Goal: Task Accomplishment & Management: Manage account settings

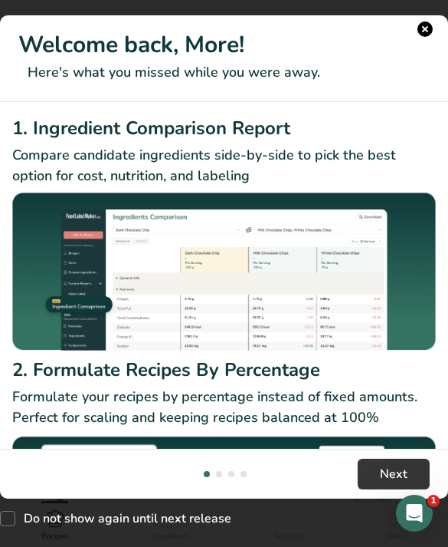
click at [427, 28] on h1 "Welcome back, More!" at bounding box center [224, 45] width 412 height 34
click at [418, 34] on h1 "Welcome back, More!" at bounding box center [224, 45] width 412 height 34
click at [426, 36] on button "New Features" at bounding box center [425, 28] width 15 height 15
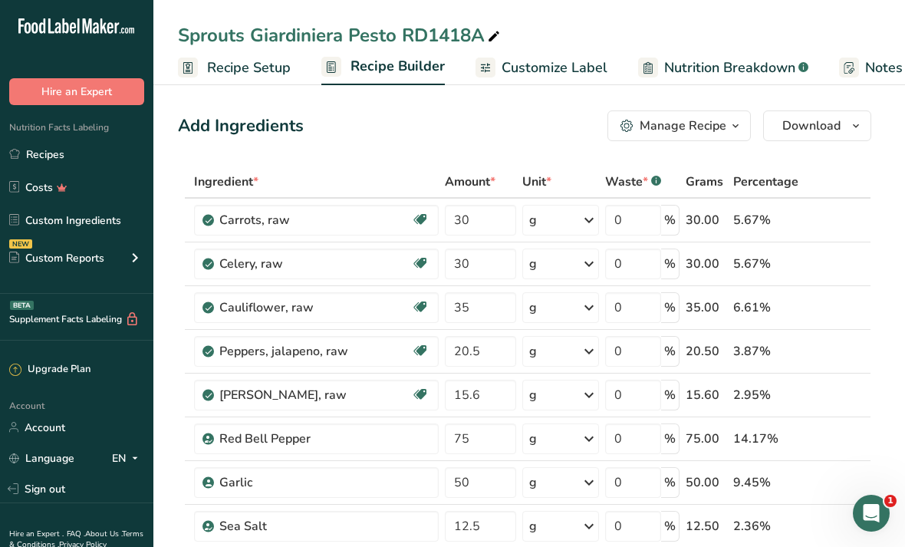
click at [109, 184] on link "Costs" at bounding box center [76, 186] width 153 height 29
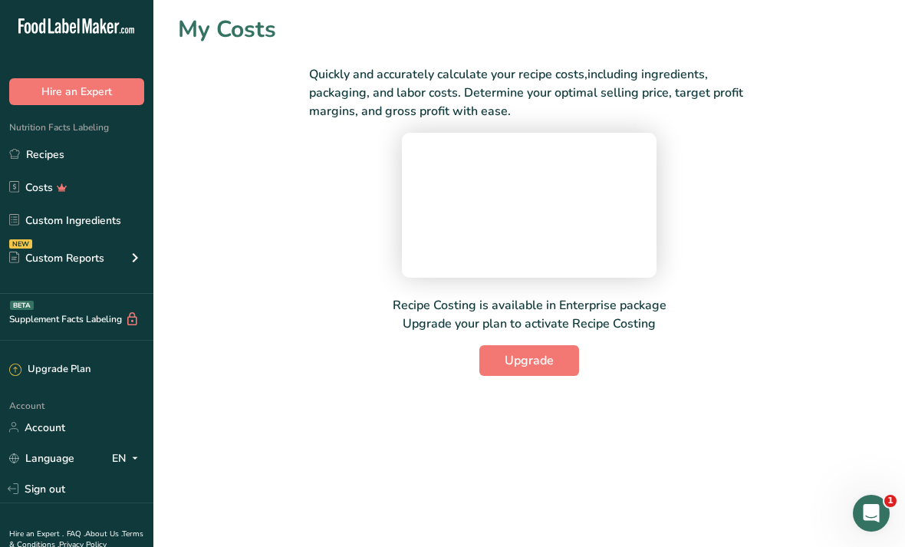
click at [97, 224] on link "Custom Ingredients" at bounding box center [76, 219] width 153 height 29
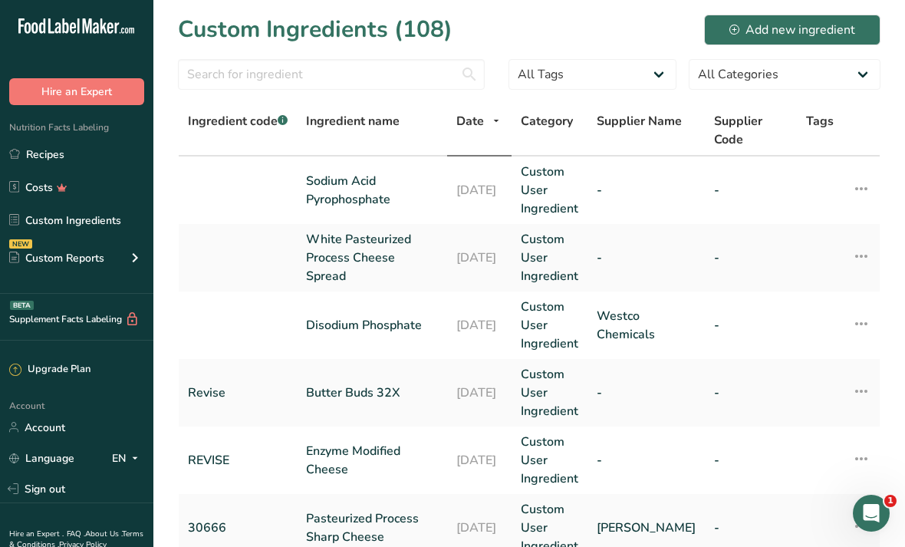
click at [448, 31] on div "Add new ingredient" at bounding box center [792, 30] width 126 height 18
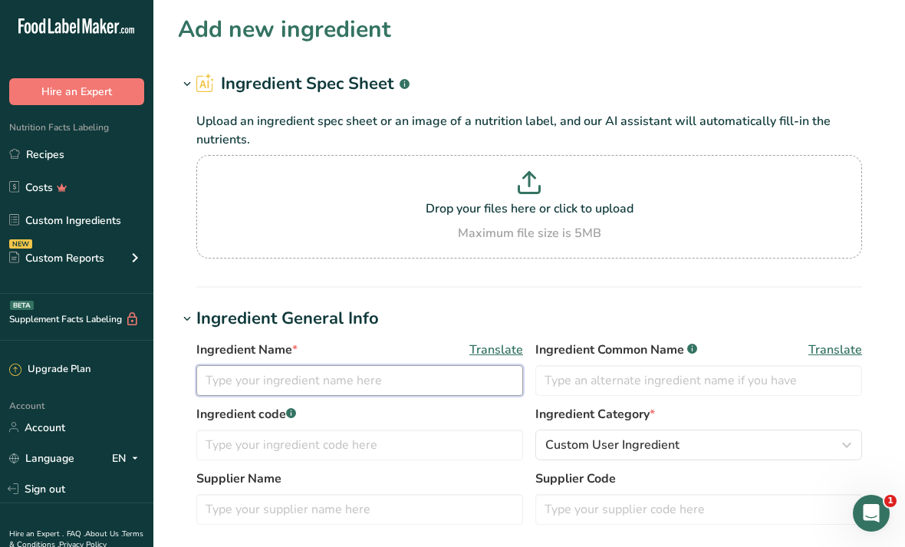
click at [406, 381] on input "text" at bounding box center [359, 380] width 327 height 31
type input "S"
type input "Organic Green Olives"
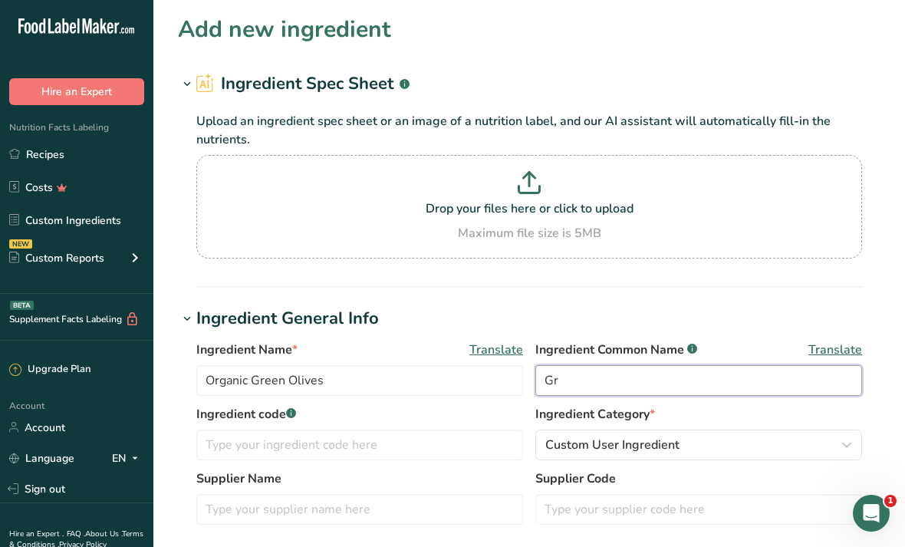
type input "G"
type input "Olives"
click at [448, 450] on div "Custom User Ingredient" at bounding box center [693, 444] width 297 height 18
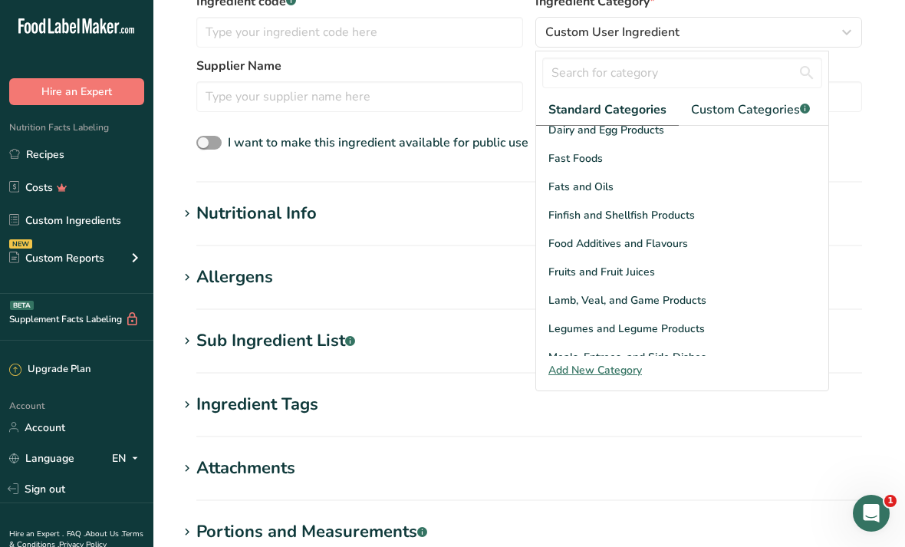
scroll to position [277, 0]
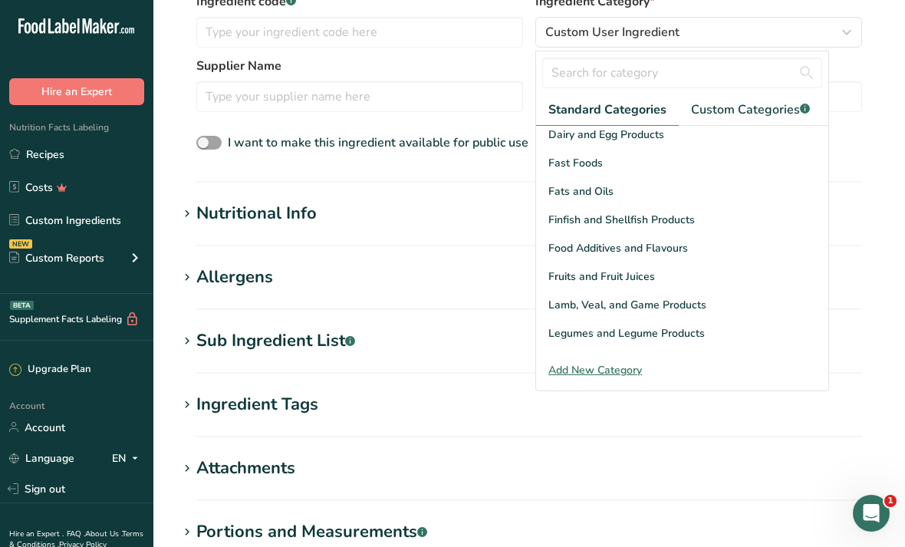
click at [448, 180] on div "Fats and Oils" at bounding box center [682, 191] width 292 height 28
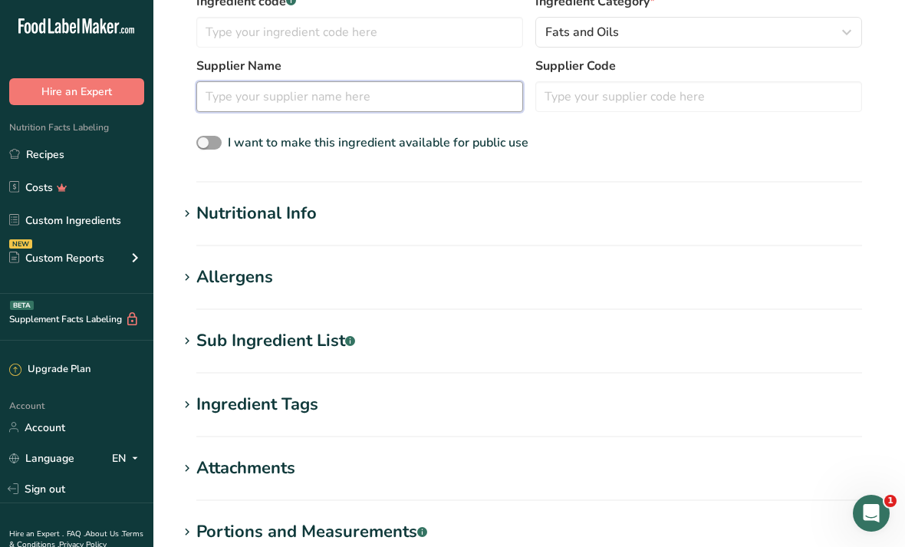
click at [448, 101] on input "text" at bounding box center [359, 96] width 327 height 31
type input "Simple Truth"
click at [199, 169] on section "Ingredient General Info Ingredient Name * Translate Organic Green Olives Ingred…" at bounding box center [529, 37] width 702 height 289
click at [214, 150] on label "I want to make this ingredient available for public use" at bounding box center [362, 142] width 332 height 18
click at [206, 148] on input "I want to make this ingredient available for public use" at bounding box center [201, 143] width 10 height 10
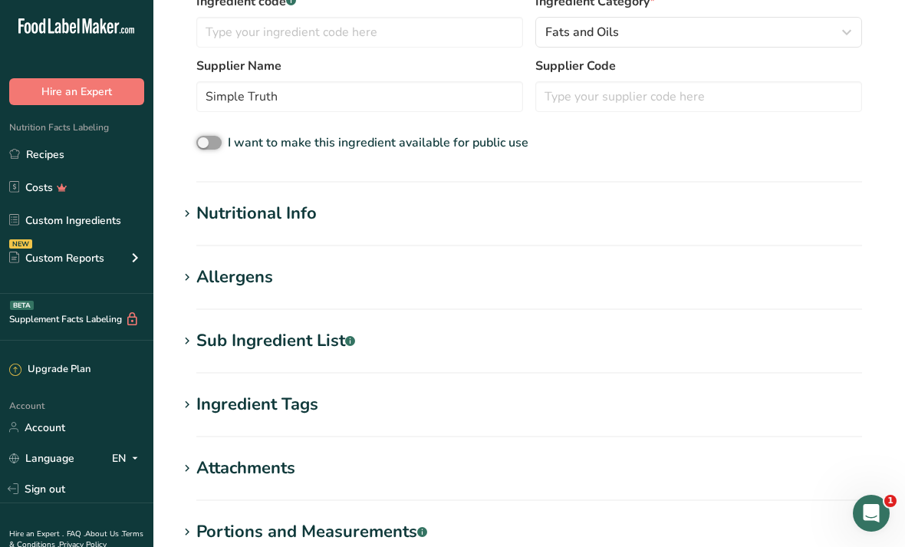
checkbox input "true"
click at [241, 222] on div "Nutritional Info" at bounding box center [256, 213] width 120 height 25
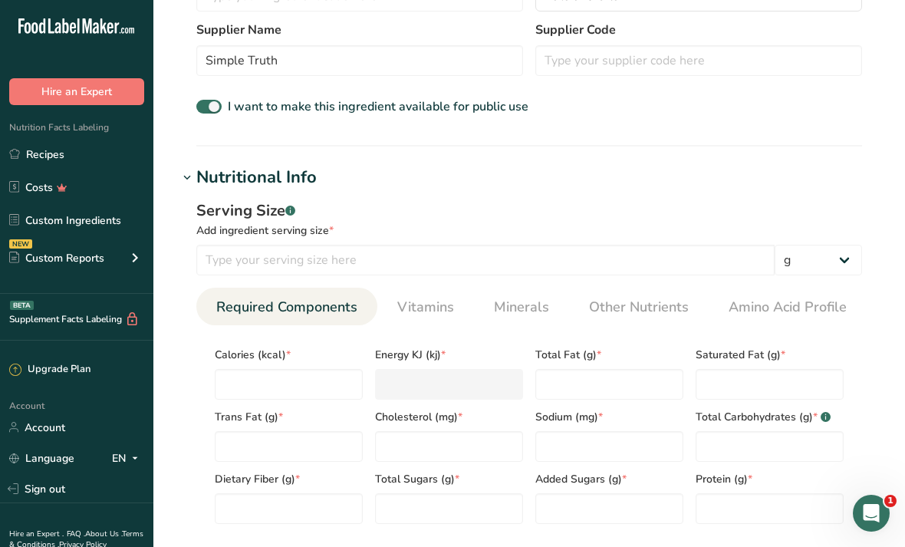
scroll to position [468, 0]
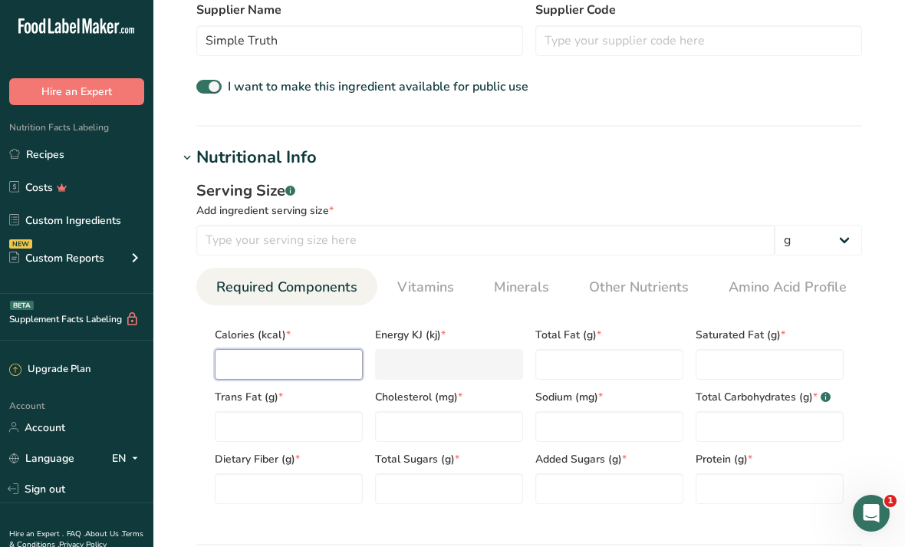
click at [325, 371] on input "number" at bounding box center [289, 364] width 148 height 31
type input "2"
type KJ "8.4"
type input "25"
type KJ "104.6"
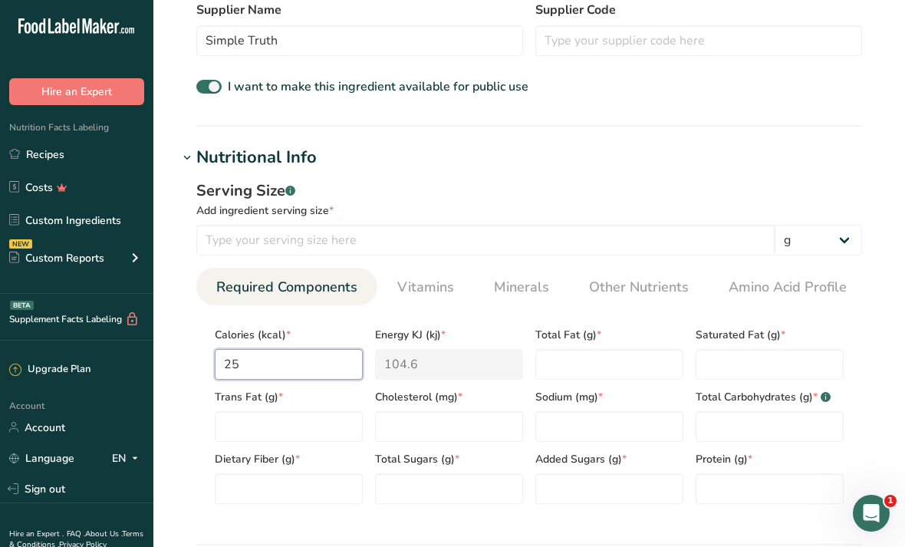
type input "25"
click at [448, 363] on Fat "number" at bounding box center [609, 364] width 148 height 31
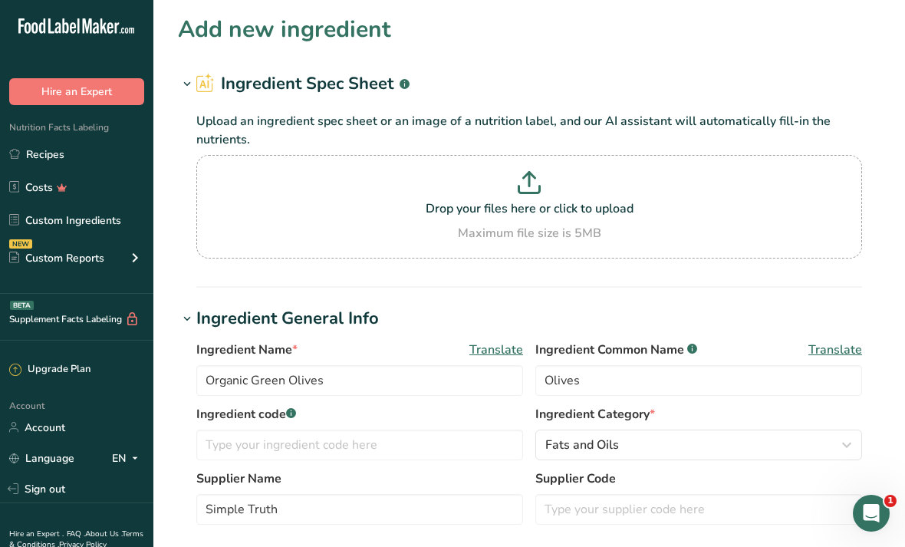
scroll to position [533, 0]
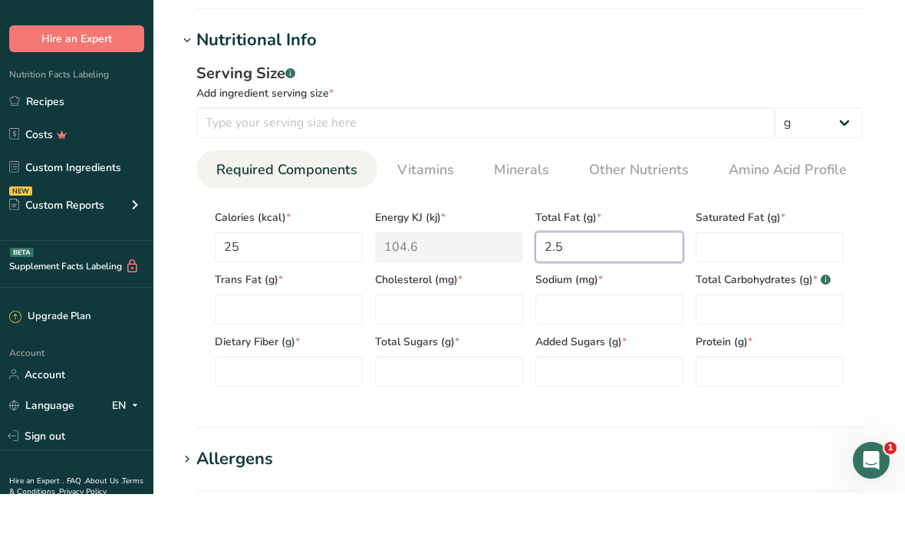
type Fat "2.5"
click at [448, 347] on input "number" at bounding box center [609, 362] width 148 height 31
type input "210"
click at [448, 347] on Carbohydrates "number" at bounding box center [769, 362] width 148 height 31
type Carbohydrates "1"
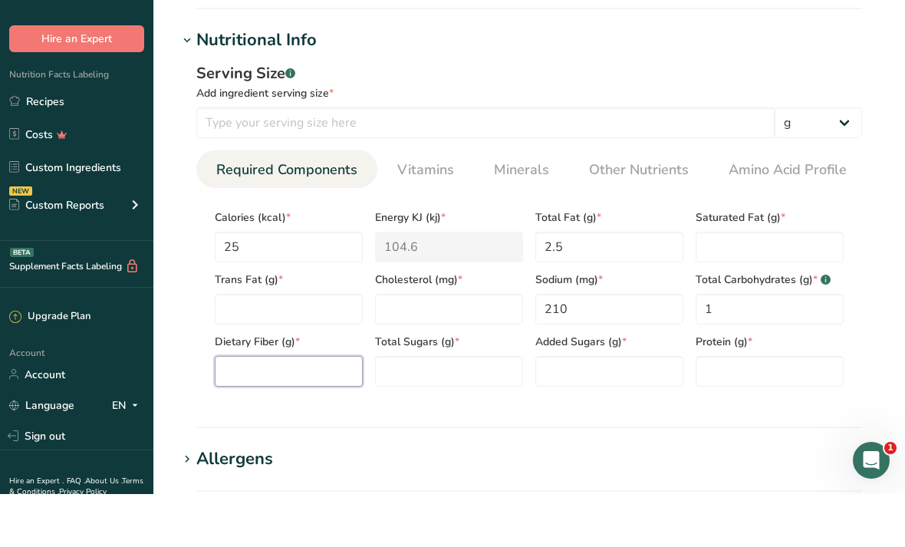
click at [316, 409] on Fiber "number" at bounding box center [289, 424] width 148 height 31
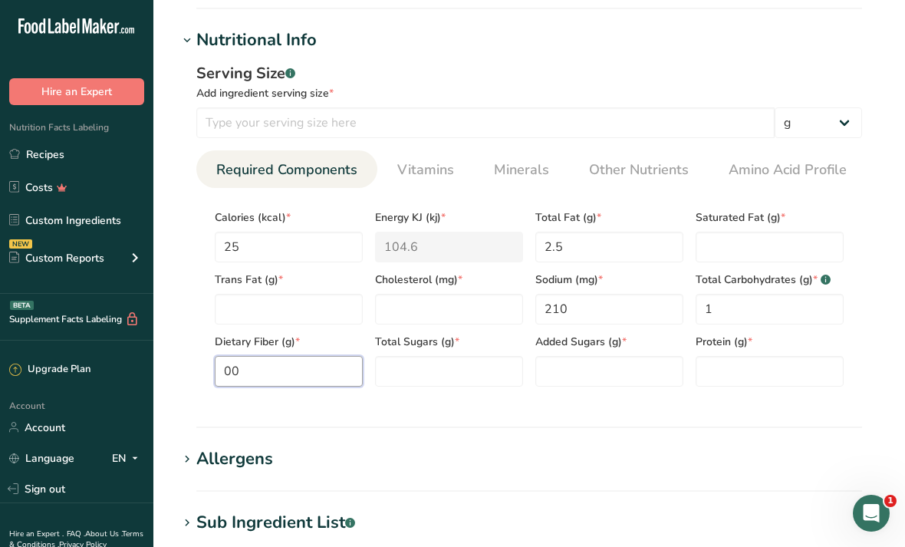
type Fiber "0.5"
click at [448, 247] on Fat "number" at bounding box center [769, 247] width 148 height 31
type Fat "0"
type input "0"
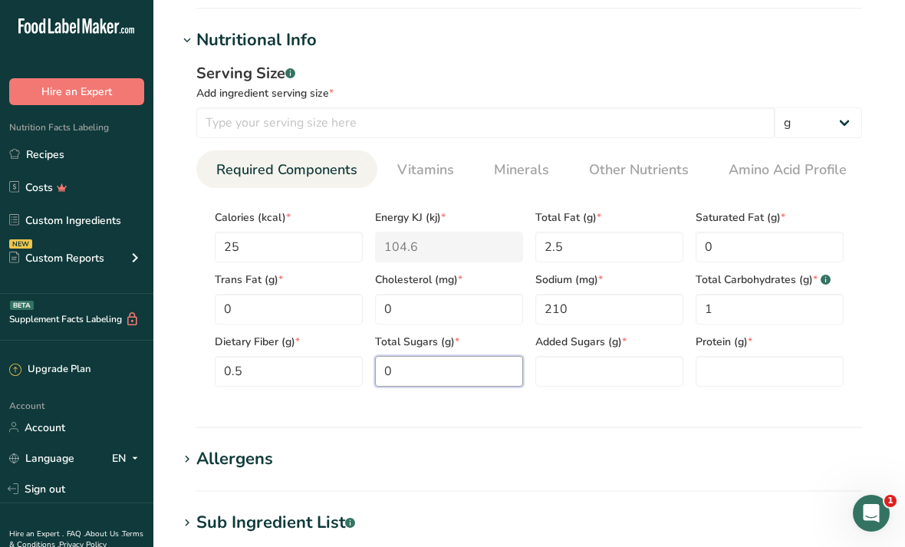
type Sugars "0"
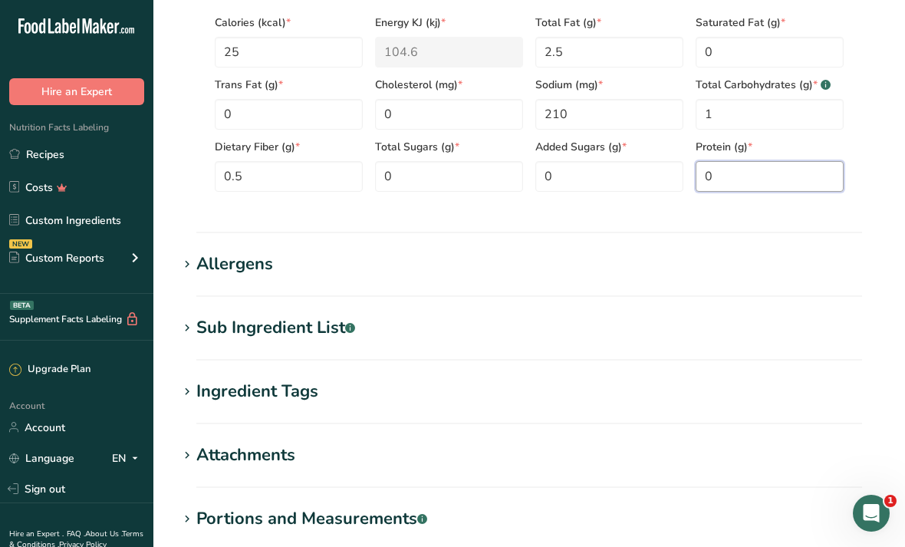
scroll to position [780, 0]
type input "0"
click at [401, 340] on h1 "Sub Ingredient List .a-a{fill:#347362;}.b-a{fill:#fff;}" at bounding box center [529, 328] width 702 height 25
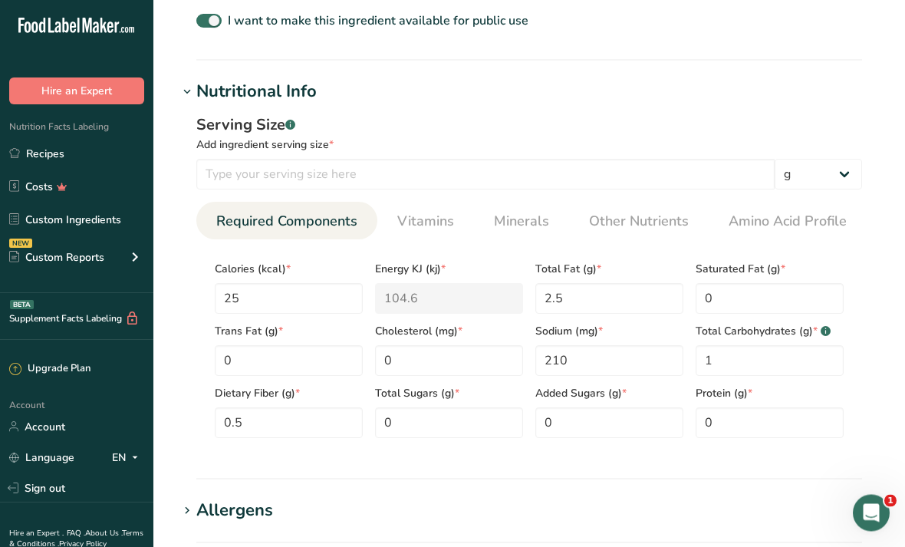
scroll to position [858, 0]
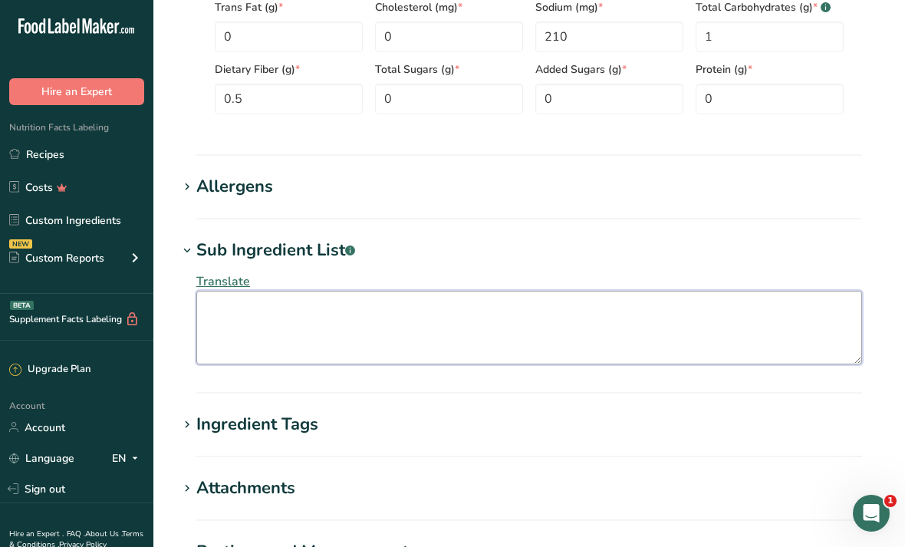
click at [448, 306] on textarea at bounding box center [528, 328] width 665 height 74
paste textarea "Organic green olives, water, sea salt, organic extra virgin olive oil, citric a…"
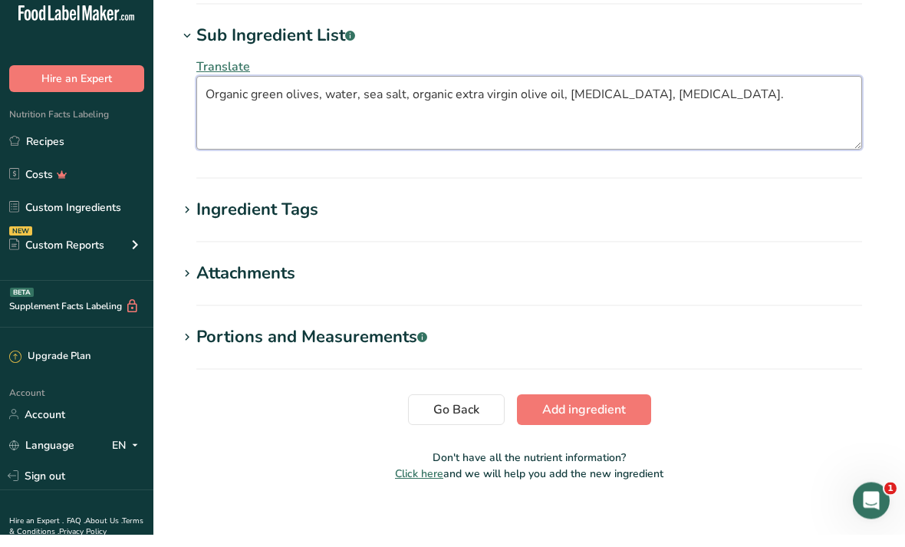
scroll to position [1081, 0]
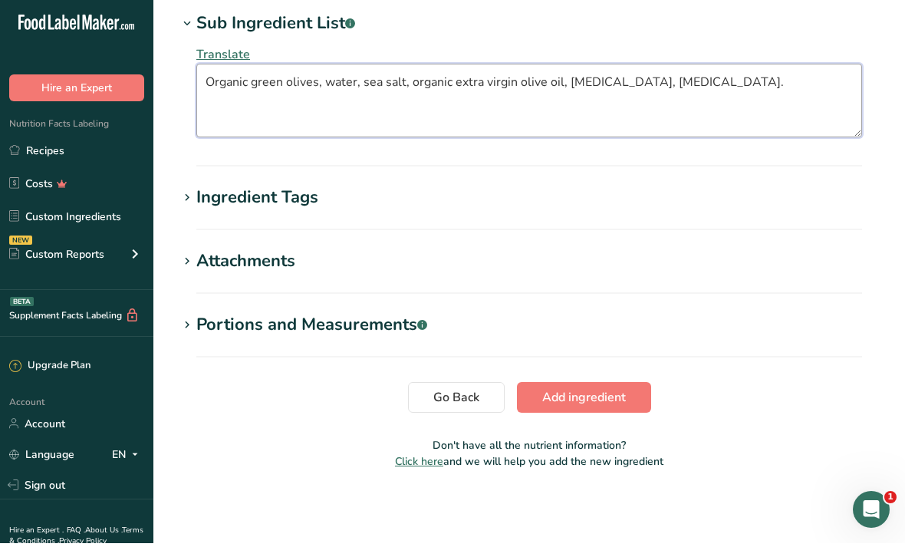
type textarea "Organic green olives, water, sea salt, organic extra virgin olive oil, citric a…"
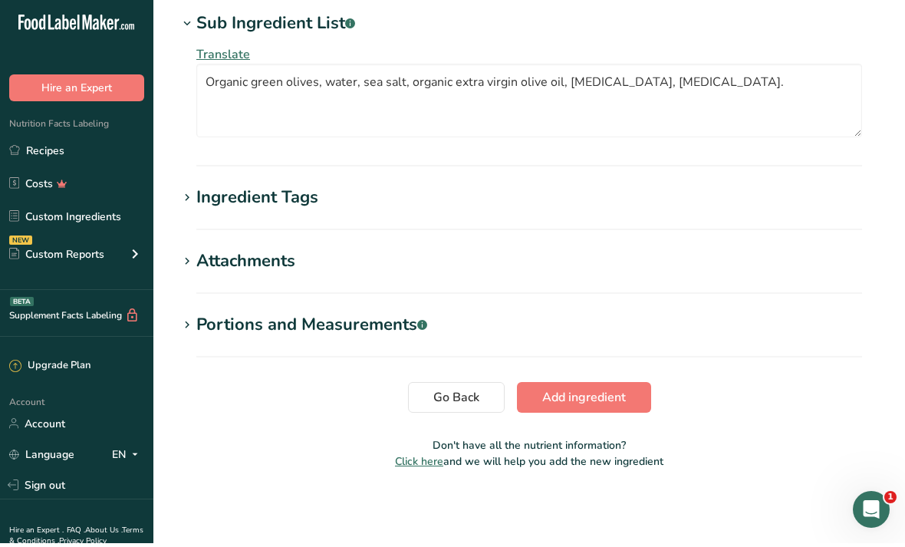
click at [448, 403] on span "Add ingredient" at bounding box center [584, 401] width 84 height 18
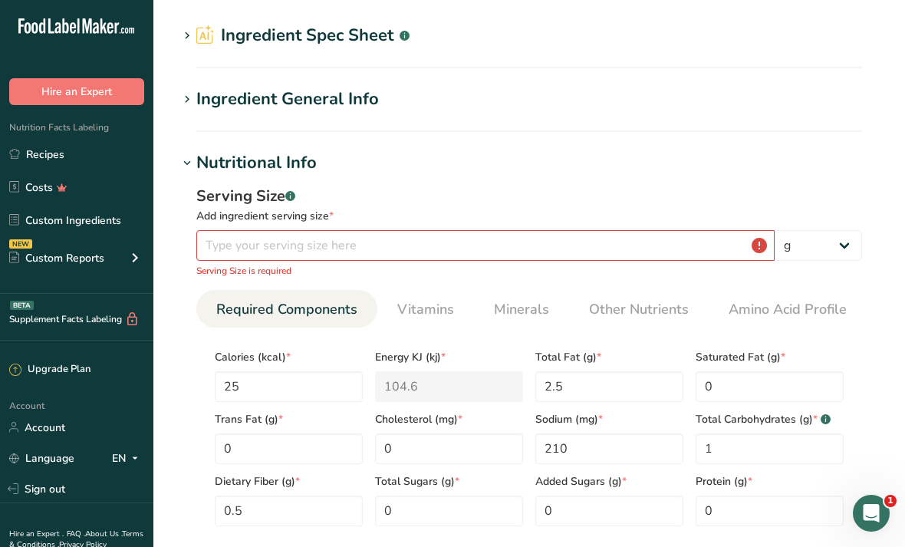
scroll to position [39, 0]
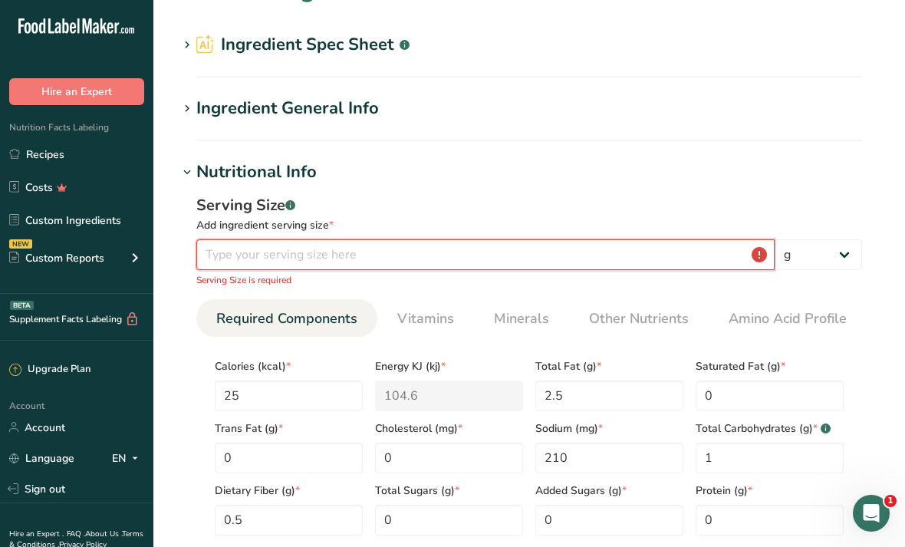
click at [448, 249] on input "number" at bounding box center [485, 254] width 578 height 31
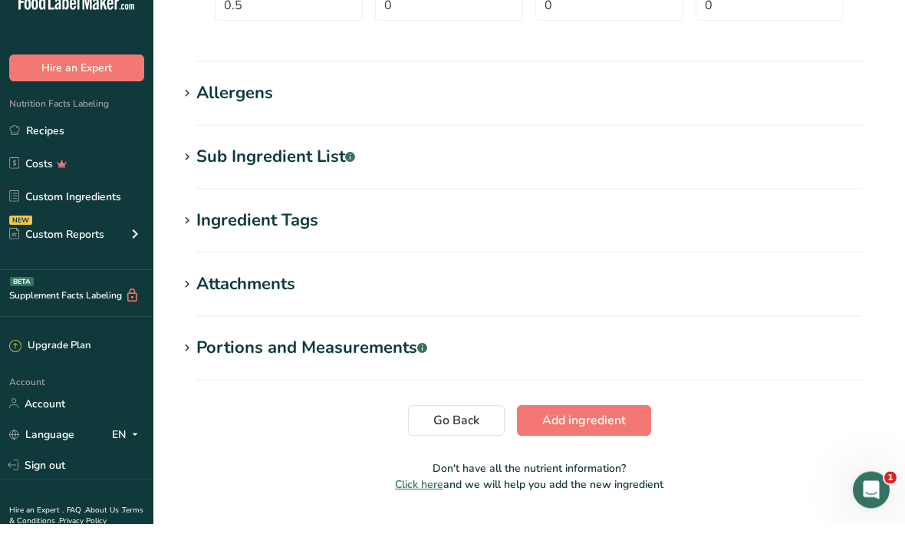
scroll to position [556, 0]
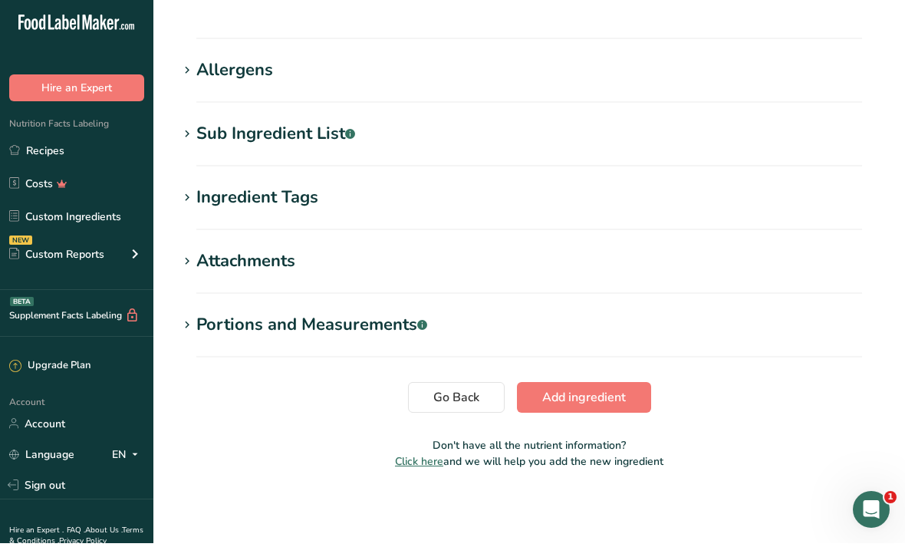
type input "14"
click at [448, 392] on span "Add ingredient" at bounding box center [584, 401] width 84 height 18
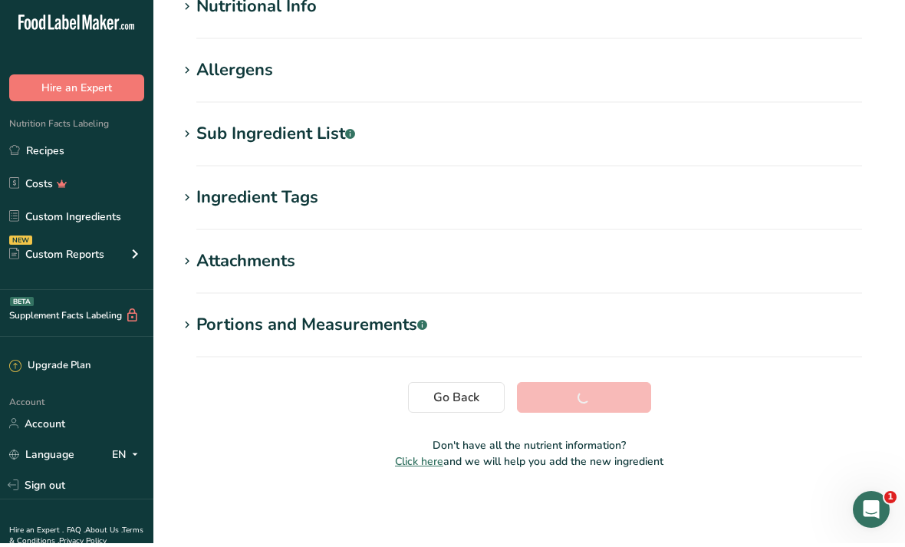
scroll to position [152, 0]
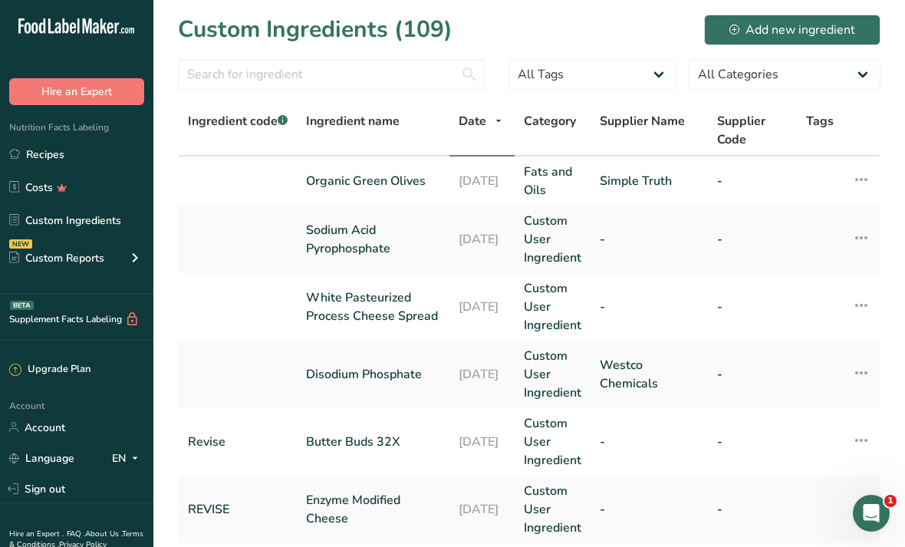
click at [121, 163] on link "Recipes" at bounding box center [76, 154] width 153 height 29
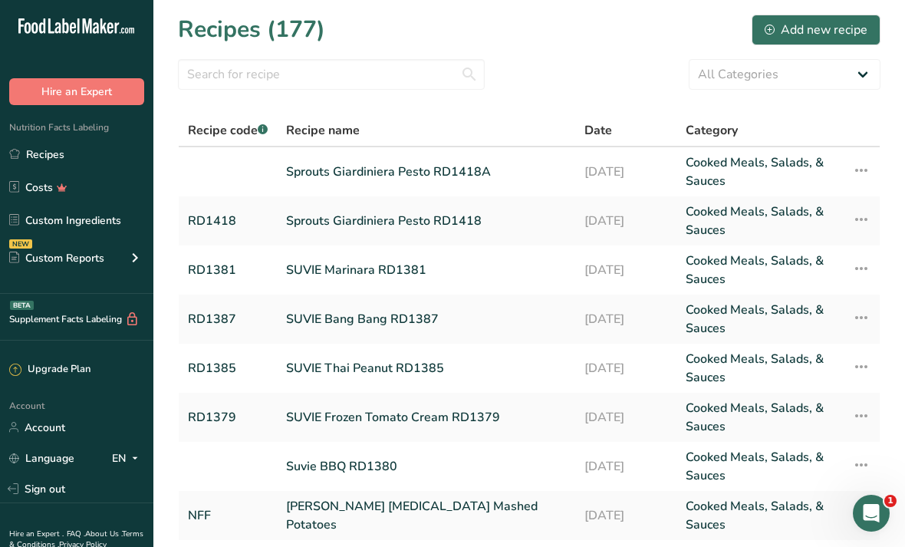
click at [448, 212] on link "Sprouts Giardiniera Pesto RD1418" at bounding box center [426, 220] width 280 height 37
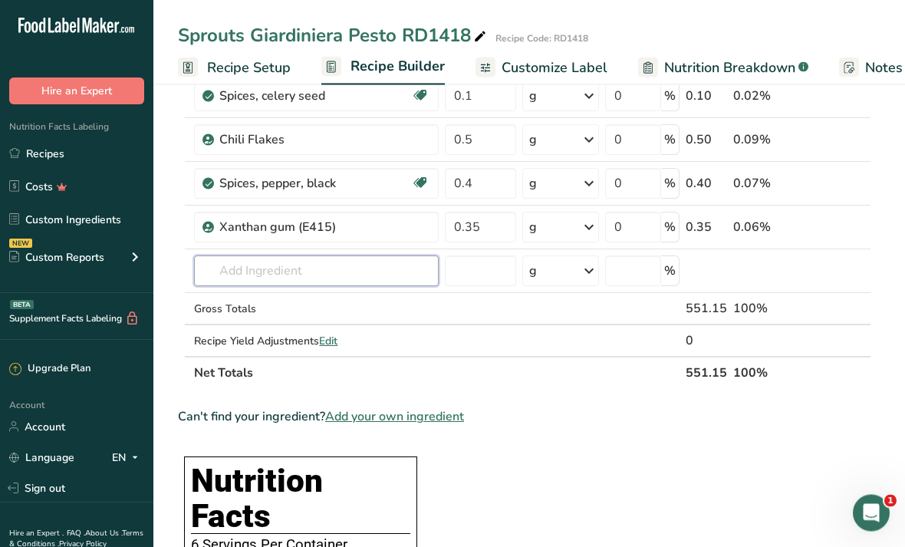
click at [404, 257] on input "text" at bounding box center [316, 271] width 245 height 31
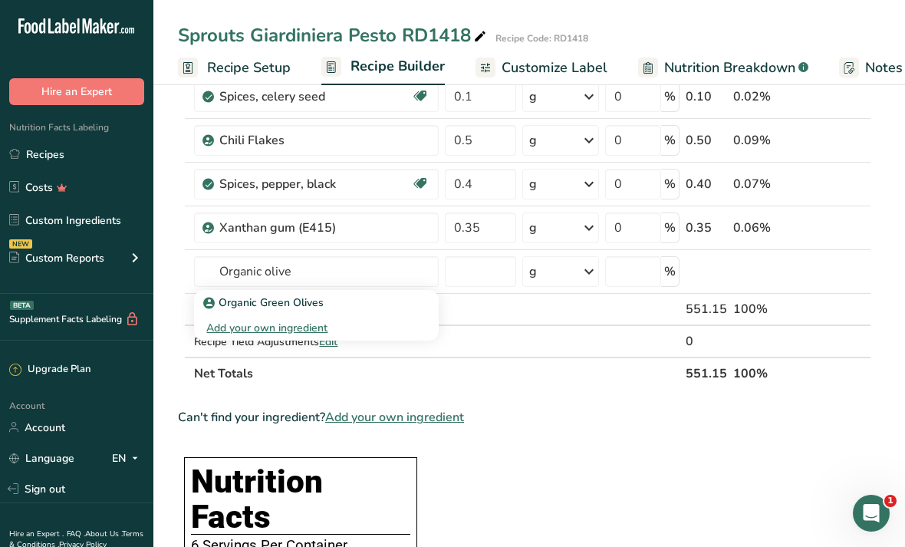
click at [347, 291] on link "Organic Green Olives" at bounding box center [316, 302] width 245 height 25
type input "Organic Green Olives"
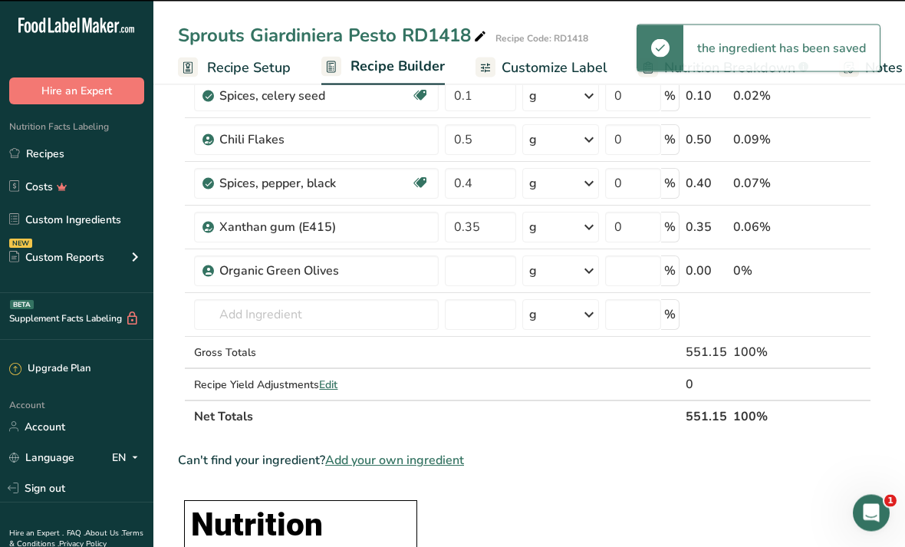
type input "0"
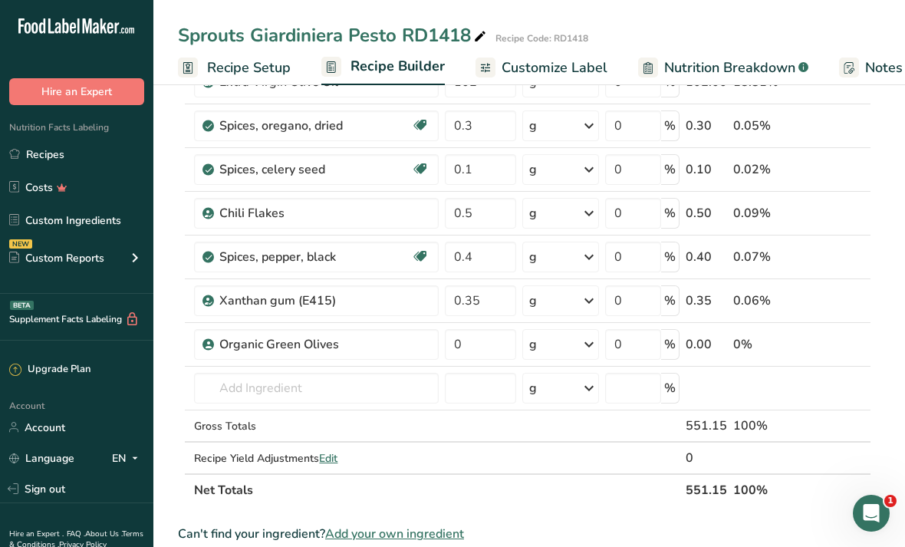
scroll to position [675, 0]
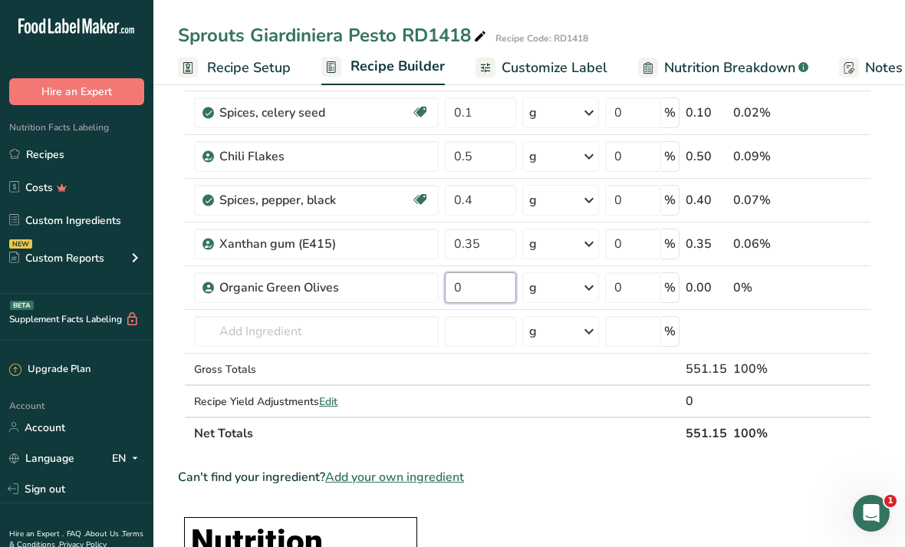
click at [448, 282] on input "0" at bounding box center [480, 287] width 71 height 31
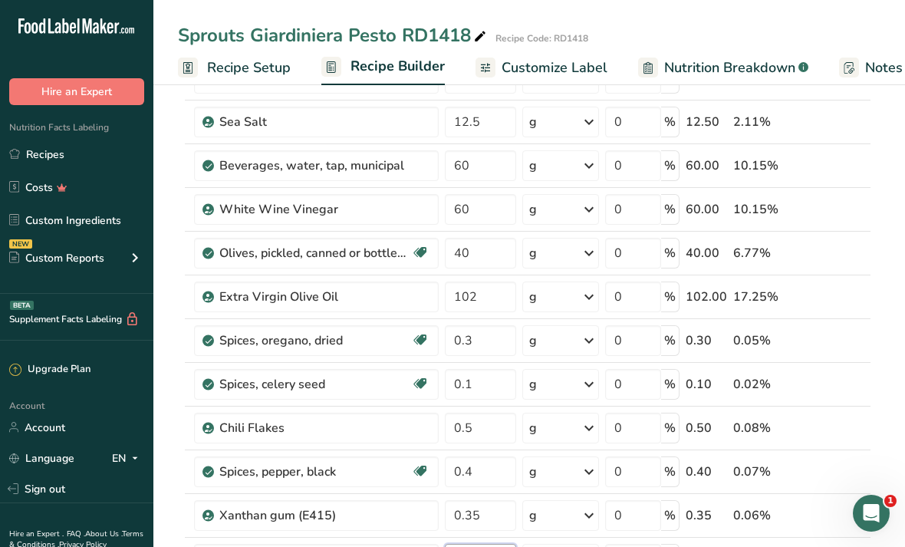
scroll to position [402, 0]
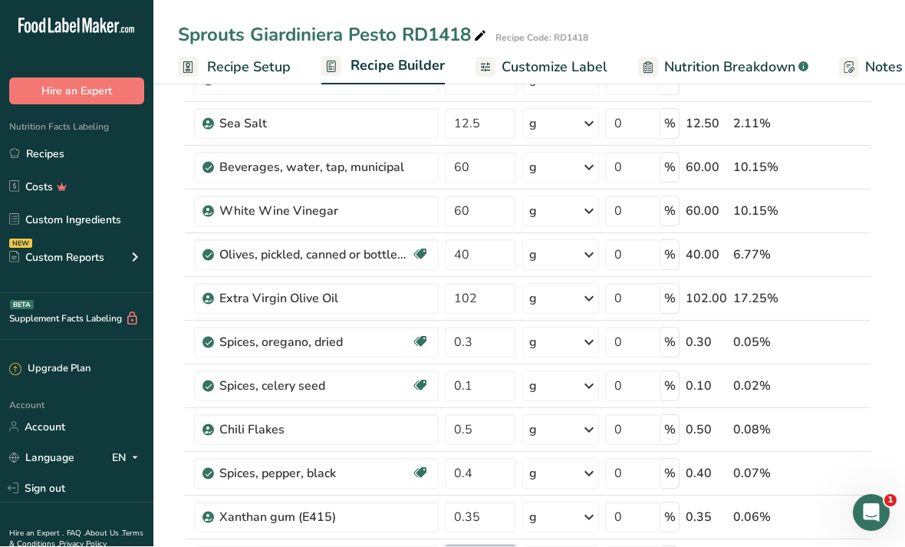
type input "40"
click at [448, 254] on div "Ingredient * Amount * Unit * Waste * .a-a{fill:#347362;}.b-a{fill:#fff;} Grams …" at bounding box center [524, 243] width 693 height 959
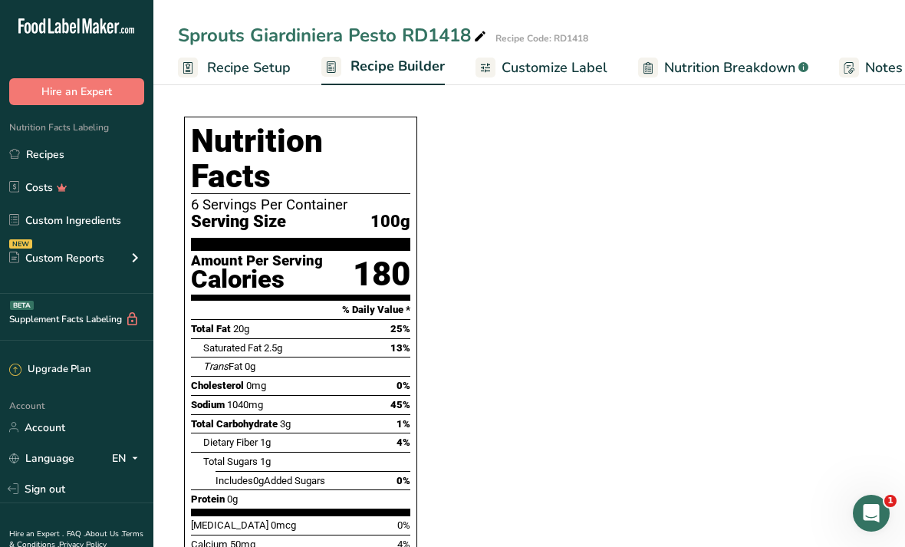
scroll to position [1078, 0]
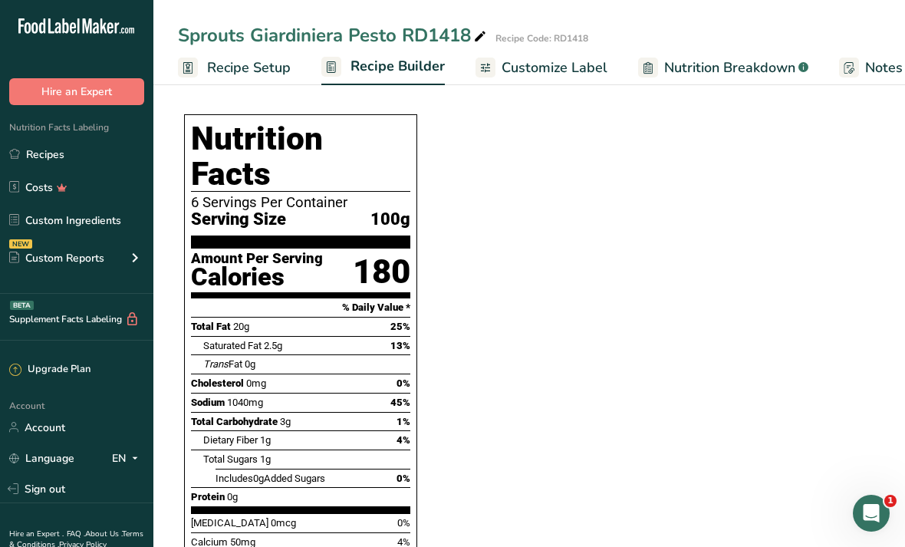
click at [130, 162] on link "Recipes" at bounding box center [76, 154] width 153 height 29
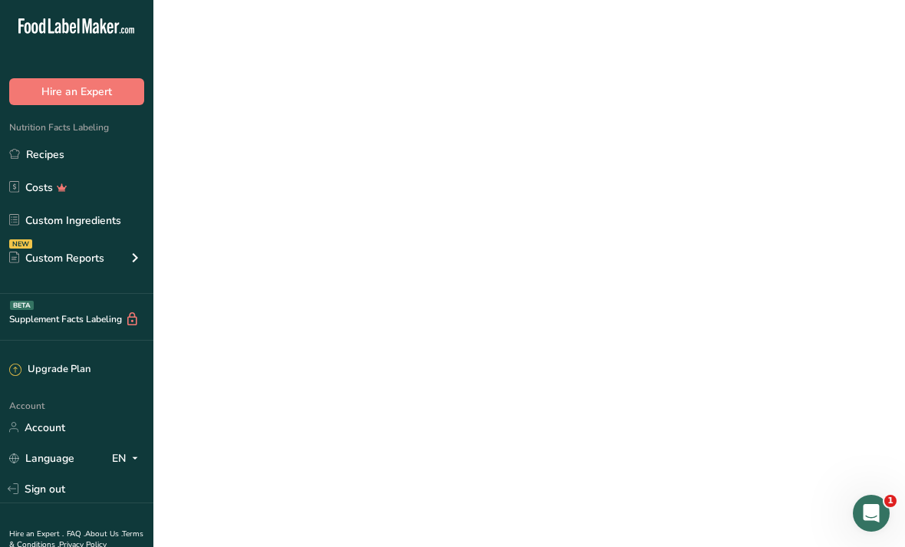
scroll to position [49, 0]
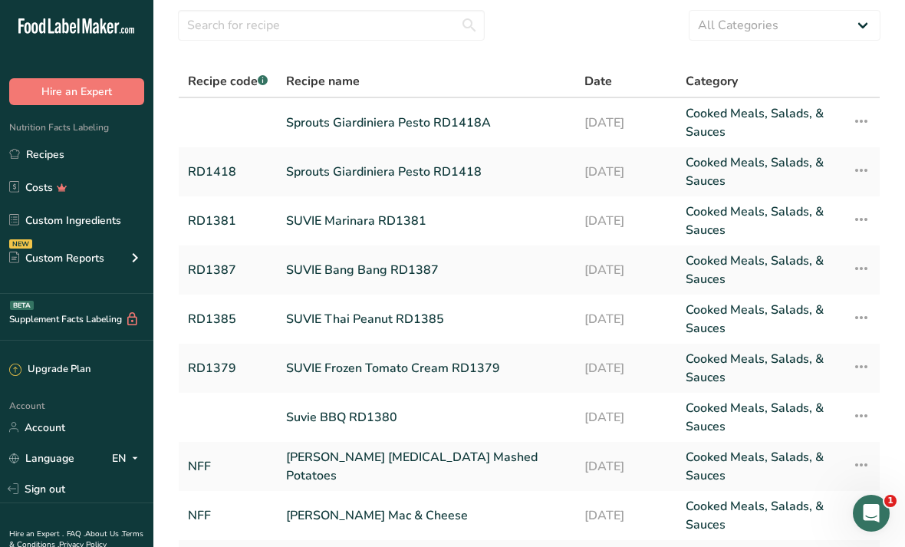
click at [292, 130] on link "Sprouts Giardiniera Pesto RD1418A" at bounding box center [426, 122] width 280 height 37
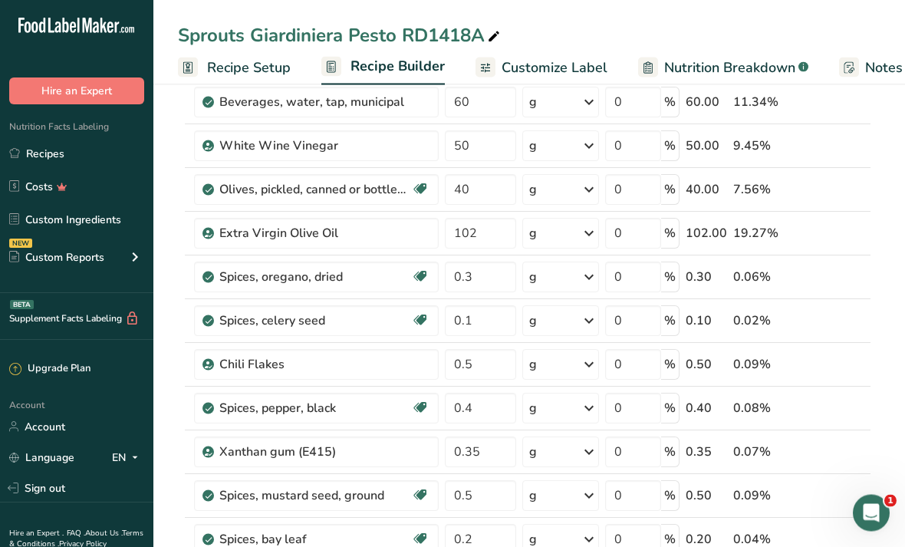
scroll to position [468, 0]
click at [448, 190] on icon at bounding box center [838, 190] width 11 height 16
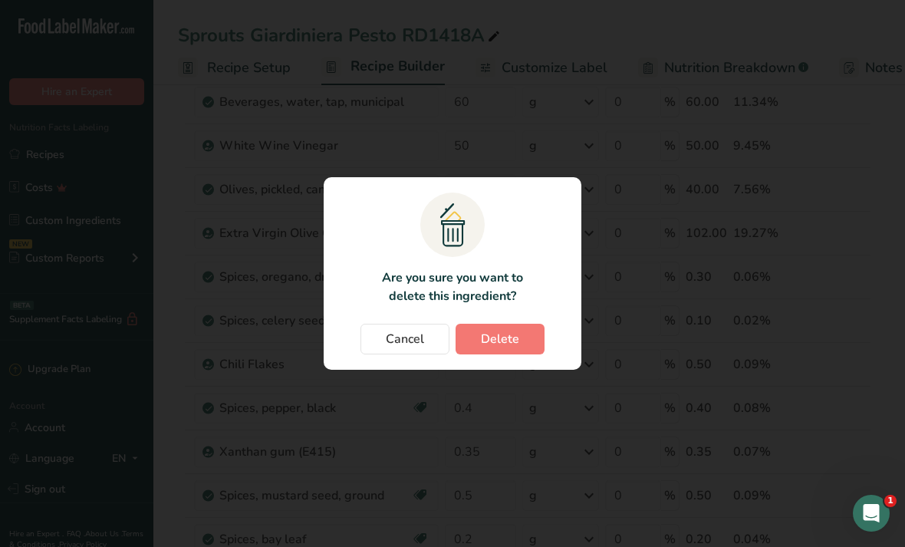
click at [448, 348] on span "Delete" at bounding box center [500, 339] width 38 height 18
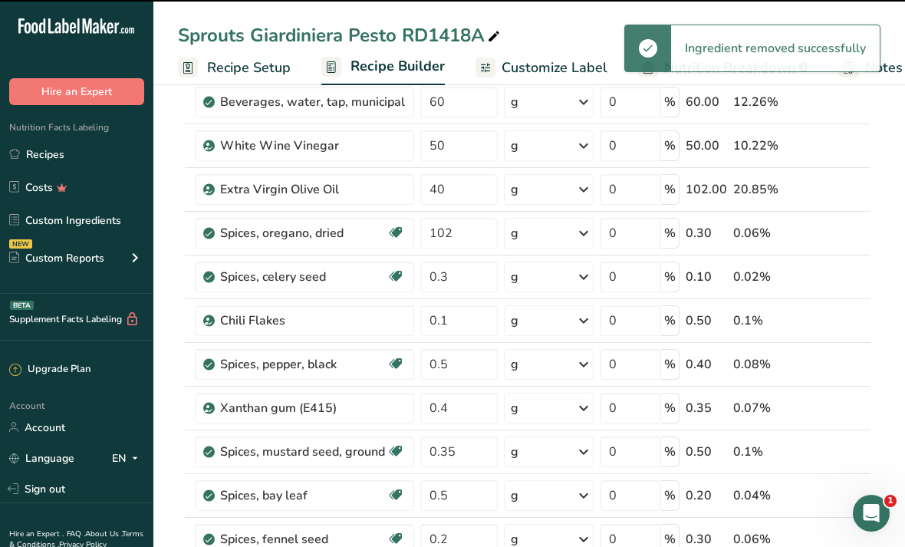
type input "102"
type input "0.3"
type input "0.1"
type input "0.5"
type input "0.4"
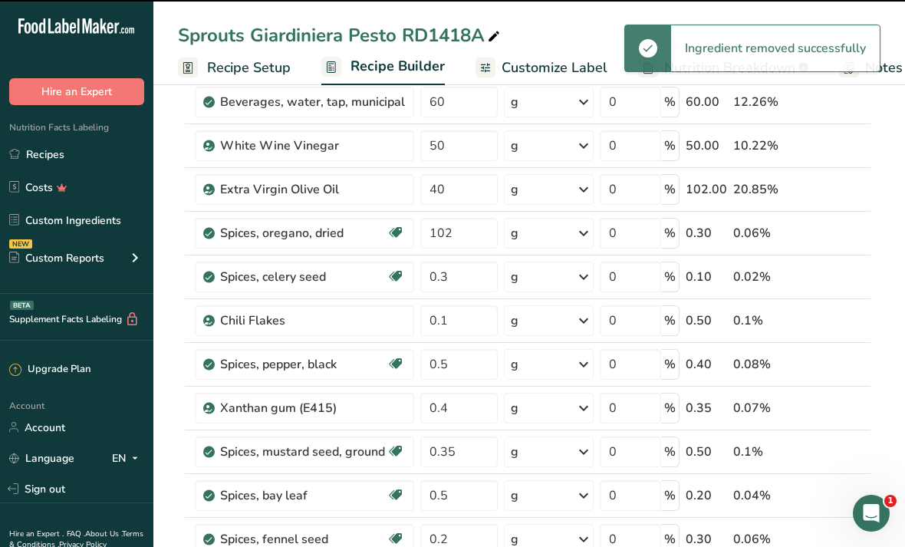
type input "0.35"
type input "0.5"
type input "0.2"
type input "0.3"
type input "0.5"
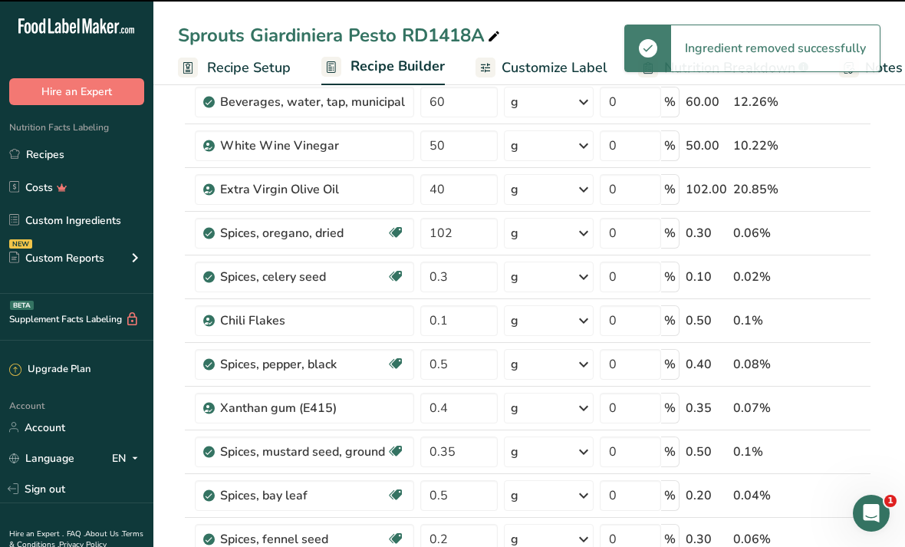
type input "5"
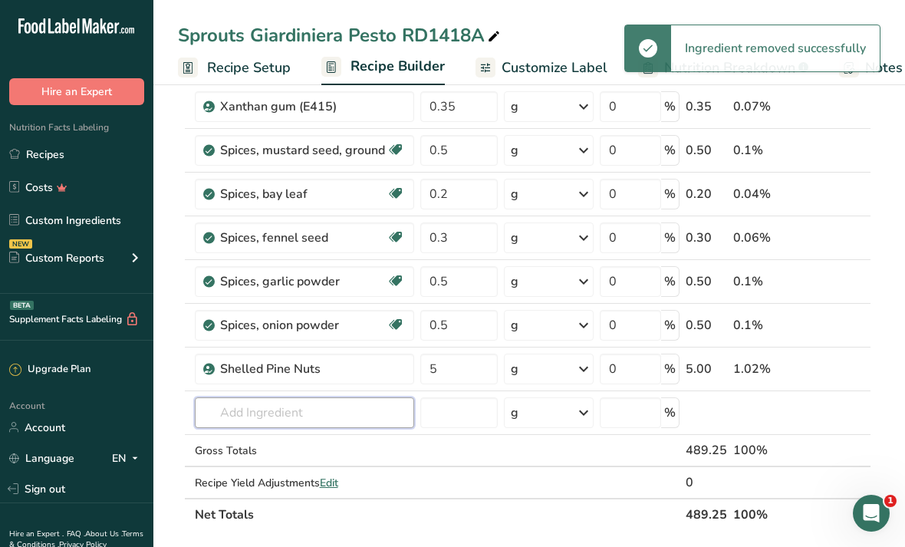
click at [325, 412] on input "text" at bounding box center [304, 412] width 219 height 31
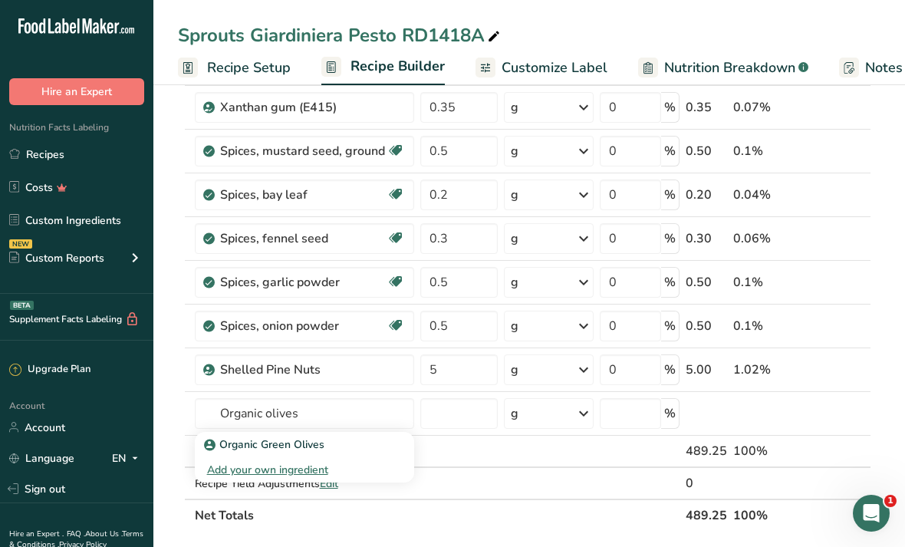
click at [361, 436] on div "Organic Green Olives" at bounding box center [292, 444] width 170 height 16
type input "Organic Green Olives"
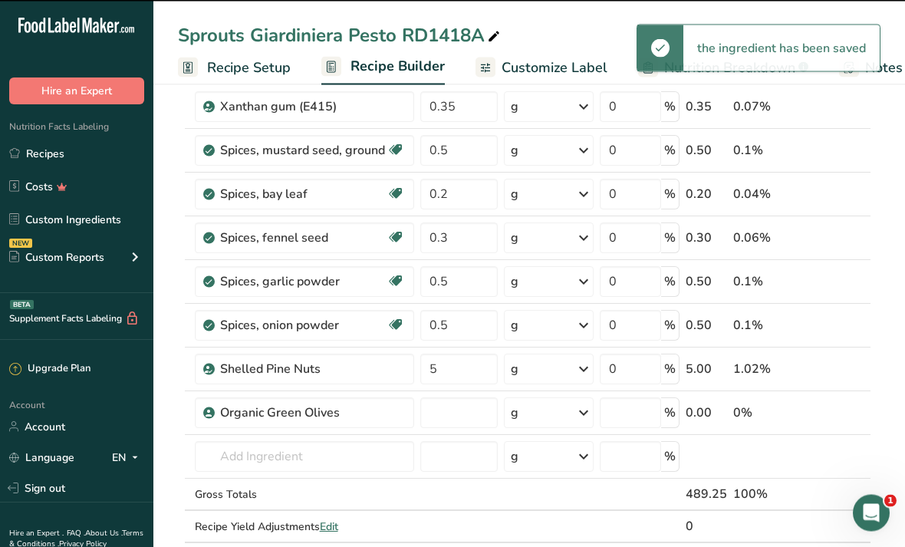
type input "0"
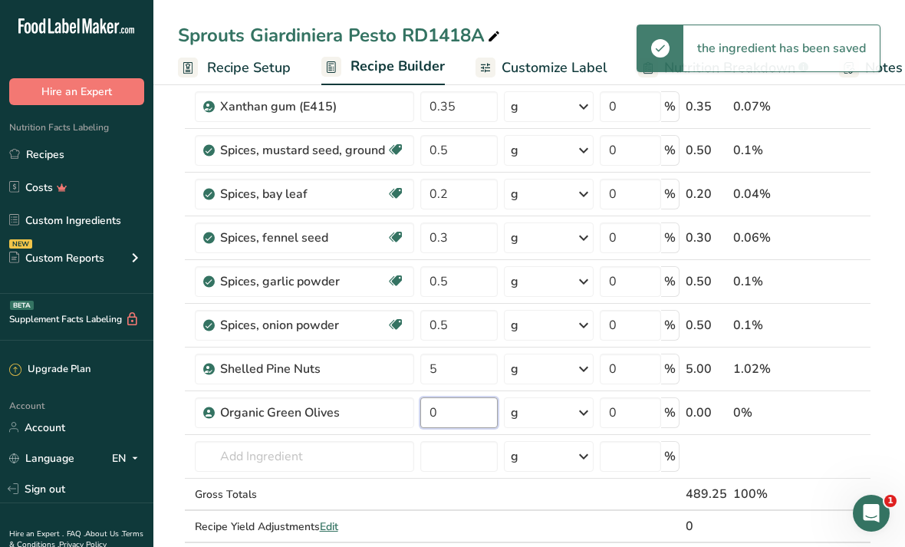
click at [448, 407] on input "0" at bounding box center [458, 412] width 77 height 31
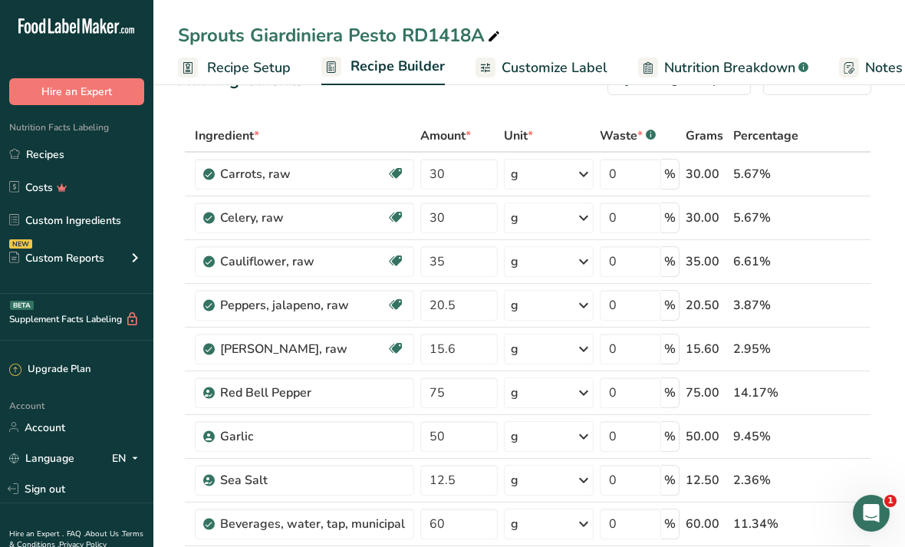
scroll to position [0, 0]
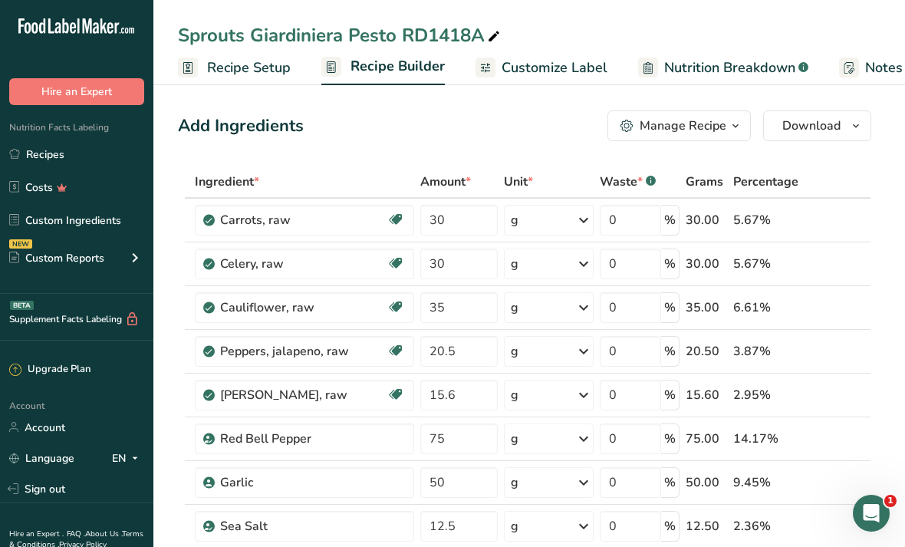
type input "40"
click at [448, 140] on div "Add Ingredients Manage Recipe Delete Recipe Duplicate Recipe Scale Recipe Save …" at bounding box center [524, 125] width 693 height 31
click at [448, 77] on span "Customize Label" at bounding box center [554, 67] width 106 height 21
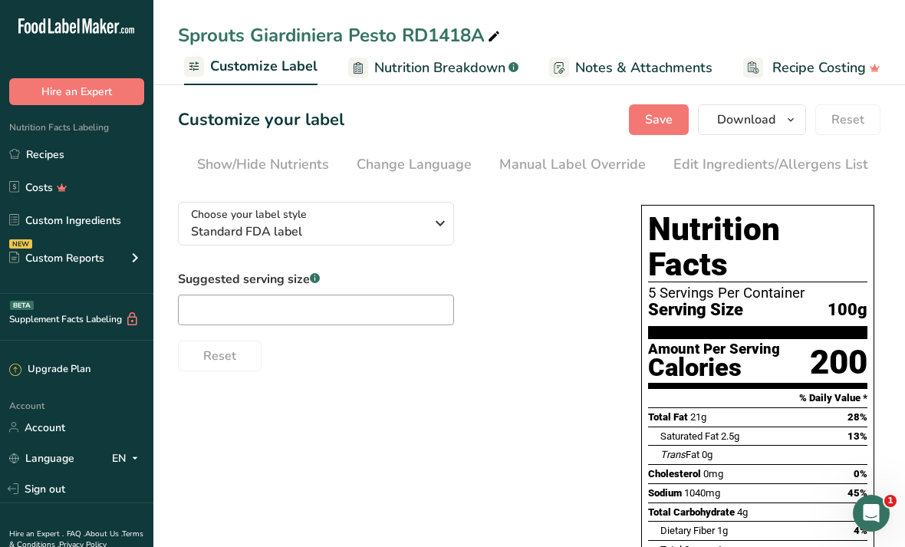
scroll to position [0, 296]
click at [448, 162] on div "Edit Ingredients/Allergens List" at bounding box center [771, 164] width 195 height 21
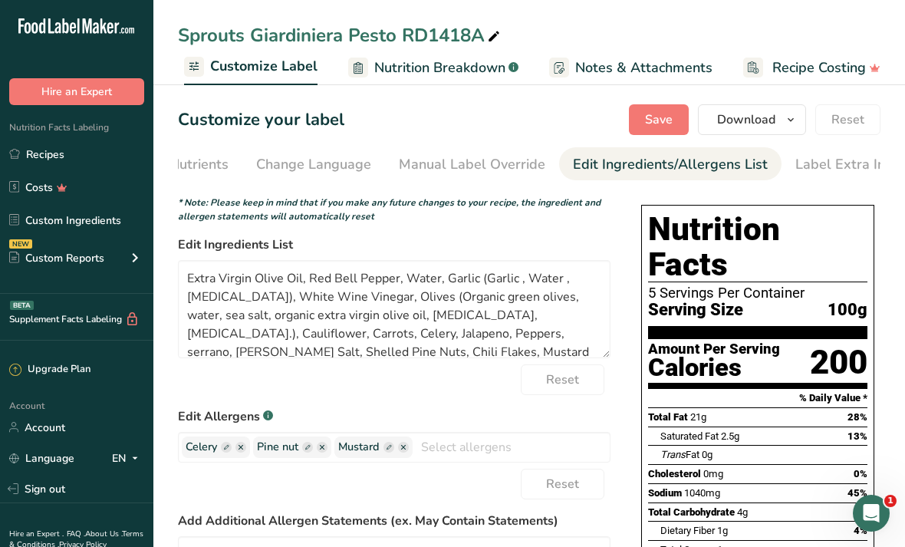
scroll to position [0, 412]
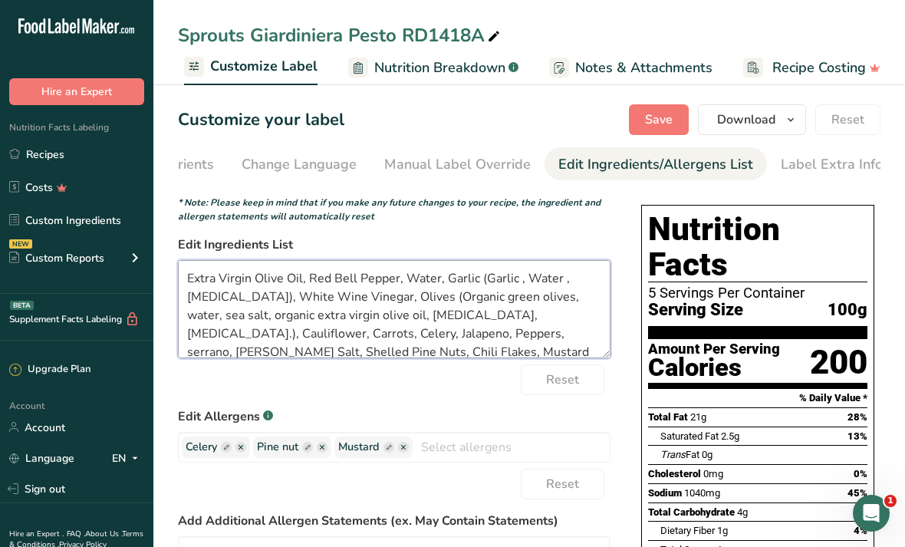
click at [394, 330] on textarea "Extra Virgin Olive Oil, Red Bell Pepper, Water, Garlic (Garlic , Water , Citric…" at bounding box center [394, 309] width 432 height 98
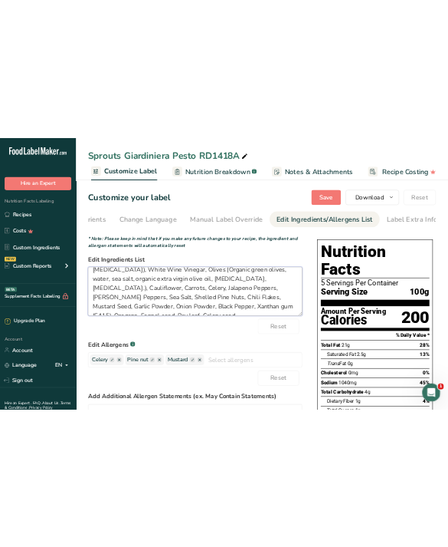
scroll to position [31, 0]
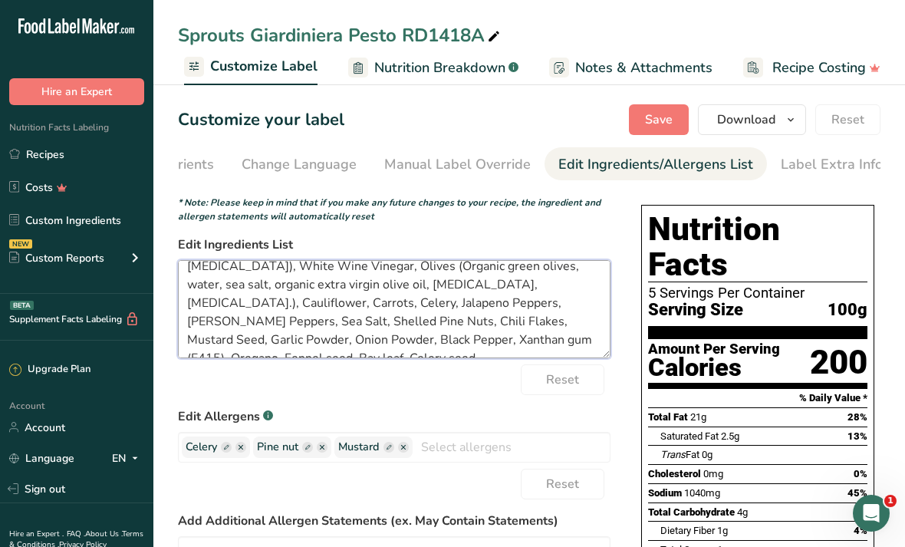
click at [297, 330] on textarea "Extra Virgin Olive Oil, Red Bell Pepper, Water, Garlic (Garlic , Water , Citric…" at bounding box center [394, 309] width 432 height 98
type textarea "Extra Virgin Olive Oil, Red Bell Pepper, Water, Garlic (Garlic , Water , Citric…"
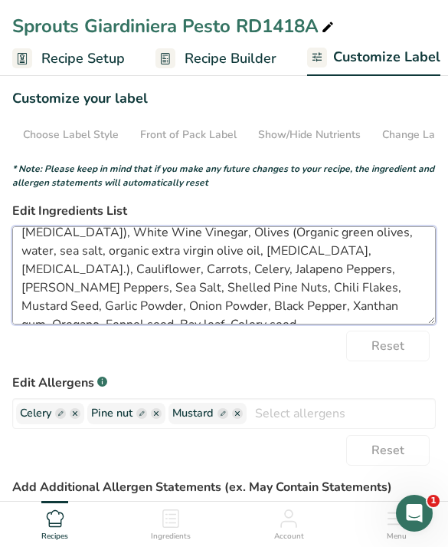
click at [192, 290] on textarea "Extra Virgin Olive Oil, Red Bell Pepper, Water, Garlic (Garlic , Water , Citric…" at bounding box center [224, 275] width 424 height 98
click at [90, 296] on textarea "Extra Virgin Olive Oil, Red Bell Pepper, Water, Garlic (Garlic , Water , Citric…" at bounding box center [224, 275] width 424 height 98
click at [378, 291] on textarea "Extra Virgin Olive Oil, Red Bell Pepper, Water, Garlic (Garlic , Water , Citric…" at bounding box center [224, 275] width 424 height 98
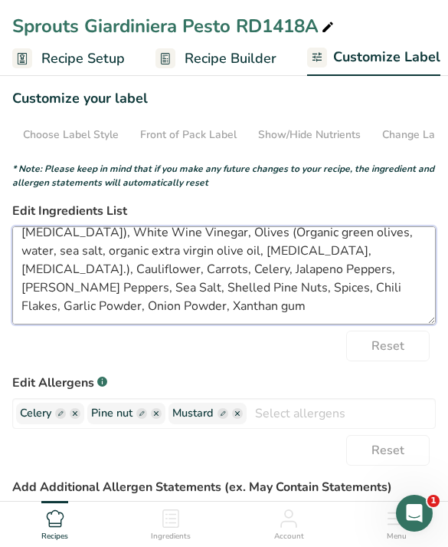
click at [382, 270] on textarea "Extra Virgin Olive Oil, Red Bell Pepper, Water, Garlic (Garlic , Water , Citric…" at bounding box center [224, 275] width 424 height 98
click at [381, 269] on textarea "Extra Virgin Olive Oil, Red Bell Pepper, Water, Garlic (Garlic , Water , Citric…" at bounding box center [224, 275] width 424 height 98
type textarea "Extra Virgin Olive Oil, Red Bell Pepper, Water, Garlic (Garlic , Water , Citric…"
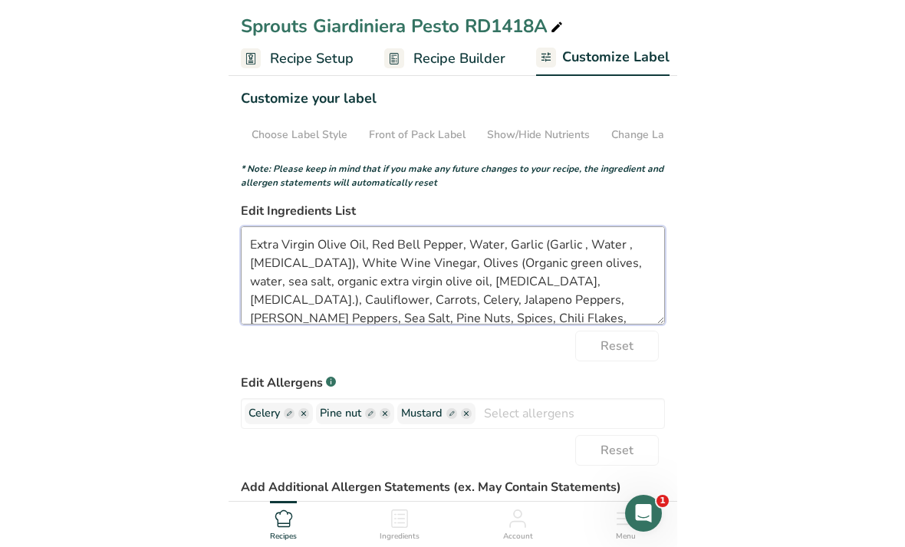
scroll to position [0, 0]
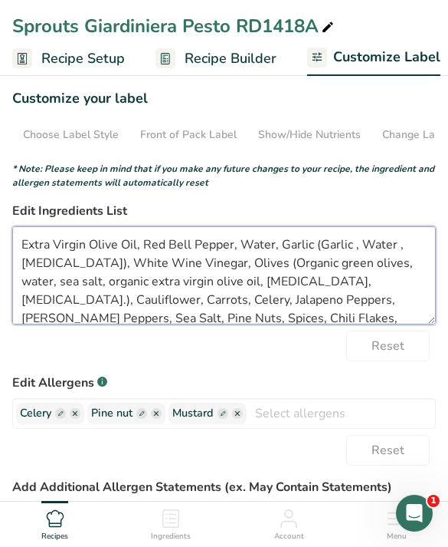
click at [297, 261] on textarea "Extra Virgin Olive Oil, Red Bell Pepper, Water, Garlic (Garlic , Water , Citric…" at bounding box center [224, 275] width 424 height 98
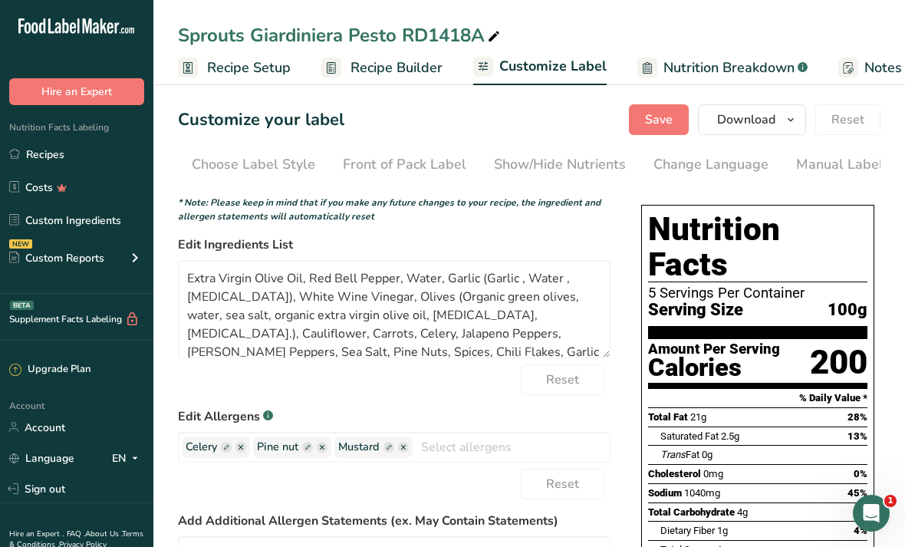
click at [448, 119] on button "Save" at bounding box center [659, 119] width 60 height 31
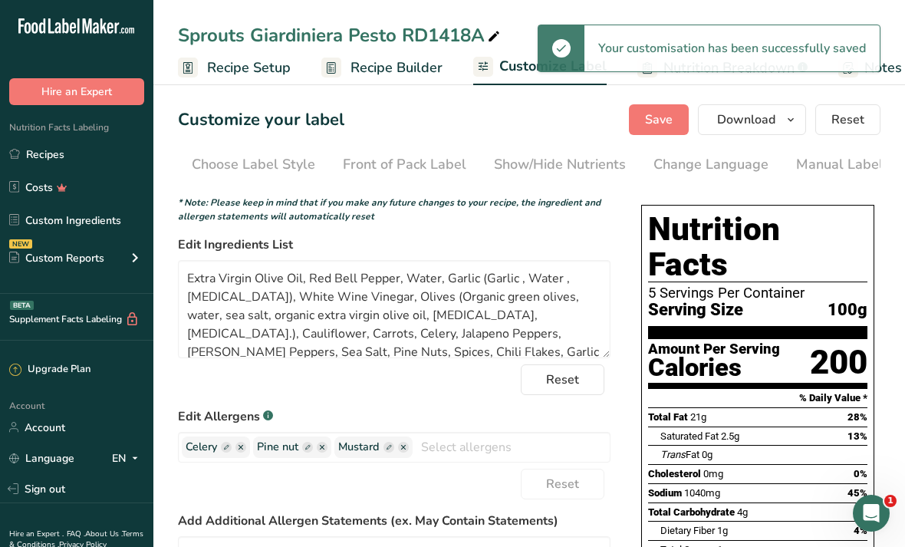
click at [113, 226] on link "Custom Ingredients" at bounding box center [76, 219] width 153 height 29
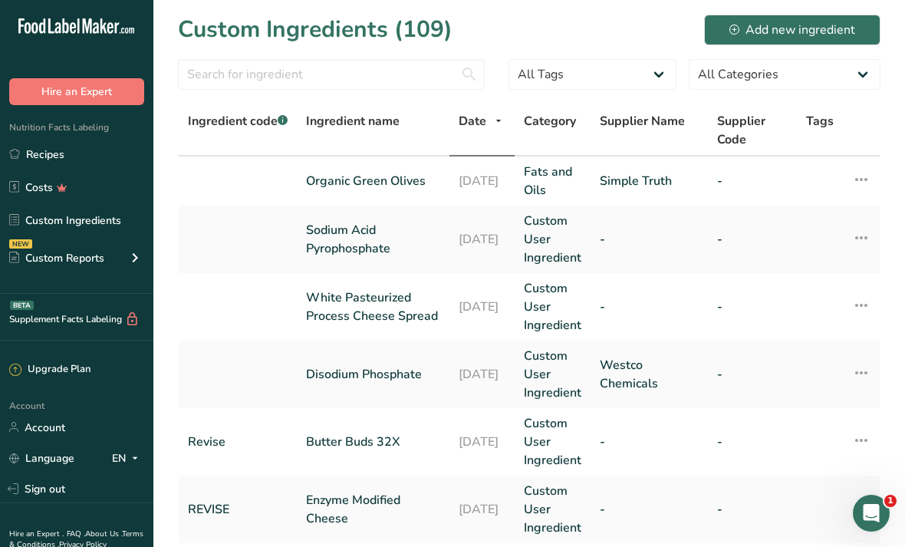
click at [448, 178] on icon at bounding box center [861, 180] width 18 height 28
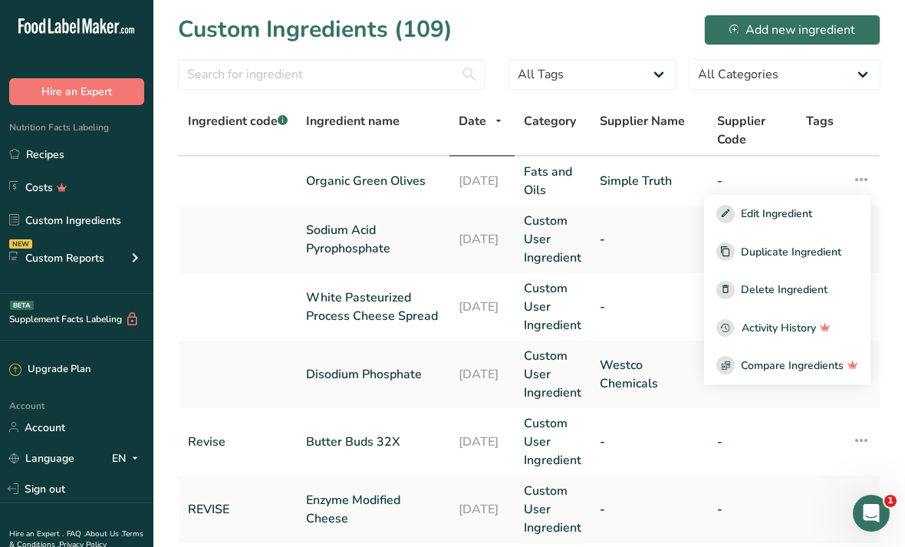
click at [448, 224] on button "Edit Ingredient" at bounding box center [787, 214] width 166 height 38
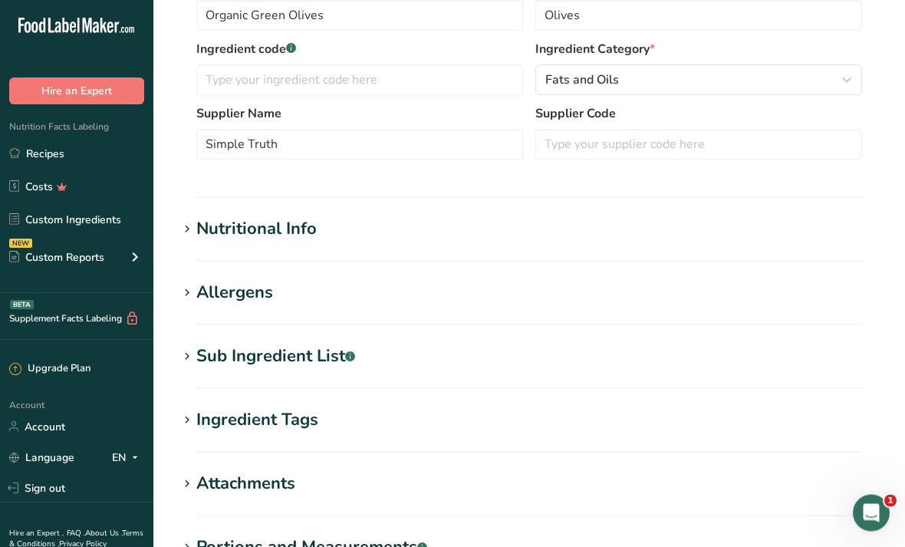
click at [448, 357] on h1 "Sub Ingredient List .a-a{fill:#347362;}.b-a{fill:#fff;}" at bounding box center [529, 356] width 702 height 25
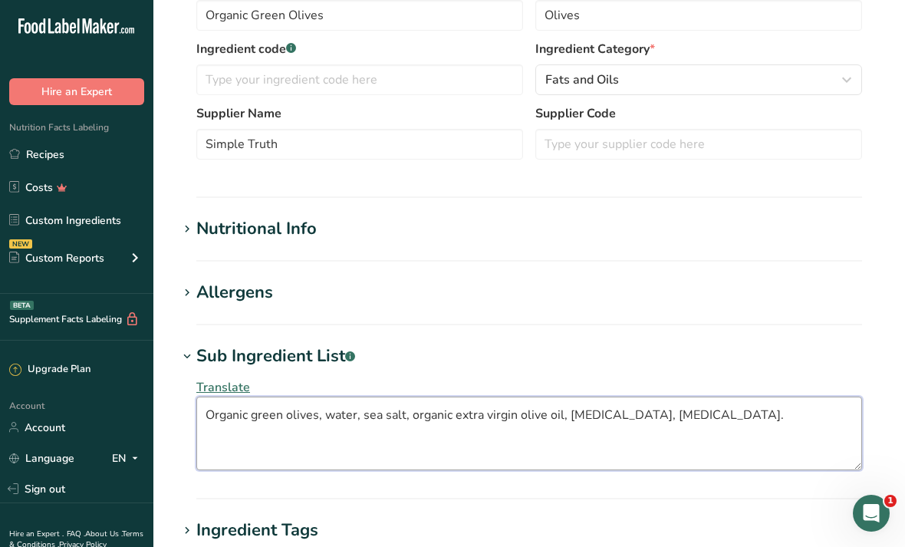
click at [262, 413] on textarea "Organic green olives, water, sea salt, organic extra virgin olive oil, citric a…" at bounding box center [528, 433] width 665 height 74
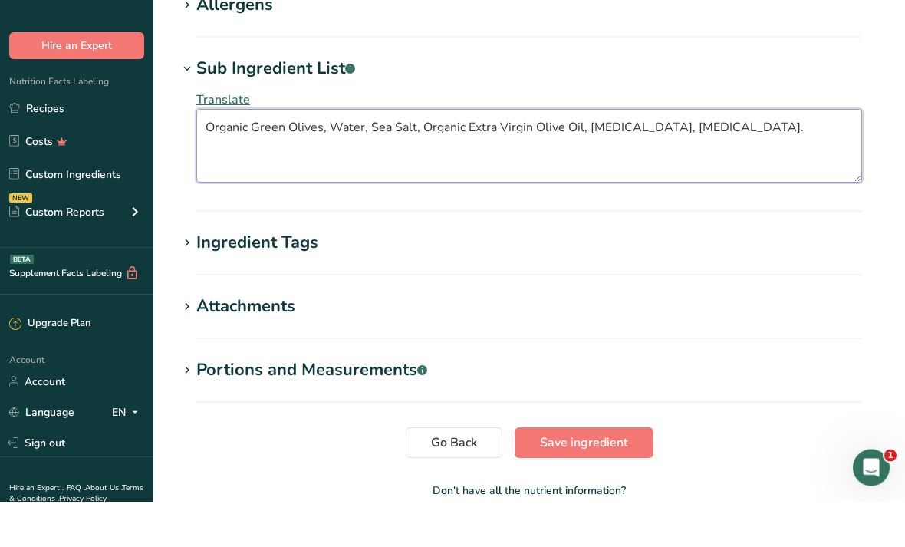
scroll to position [694, 0]
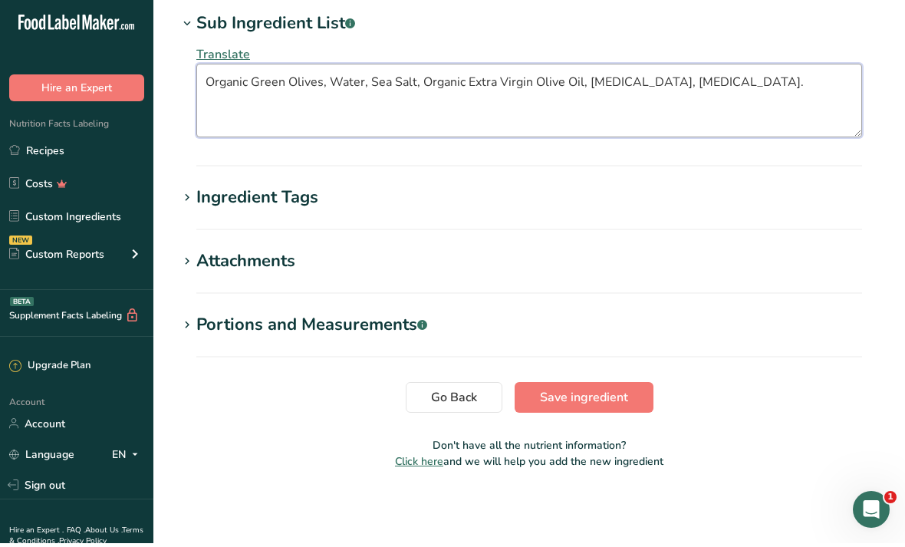
type textarea "Organic Green Olives, Water, Sea Salt, Organic Extra Virgin Olive Oil, Citric A…"
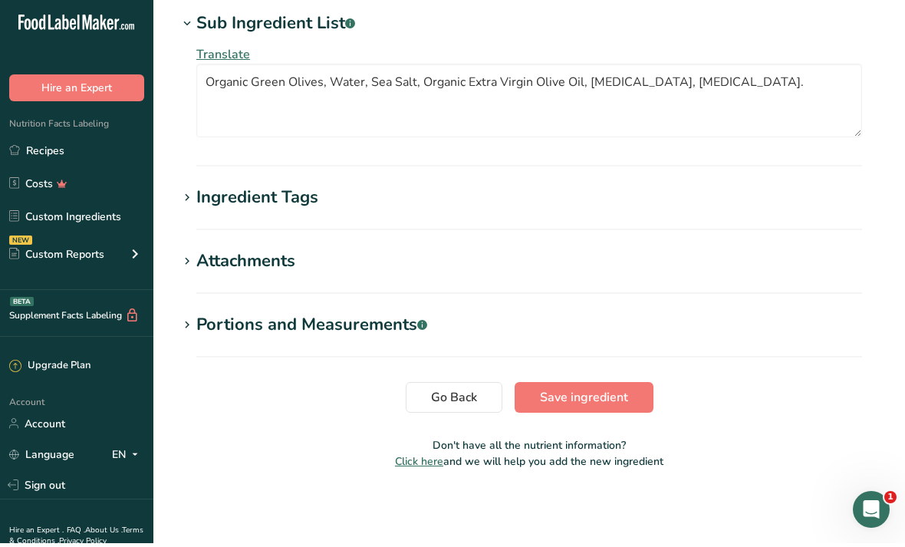
click at [448, 386] on button "Save ingredient" at bounding box center [583, 401] width 139 height 31
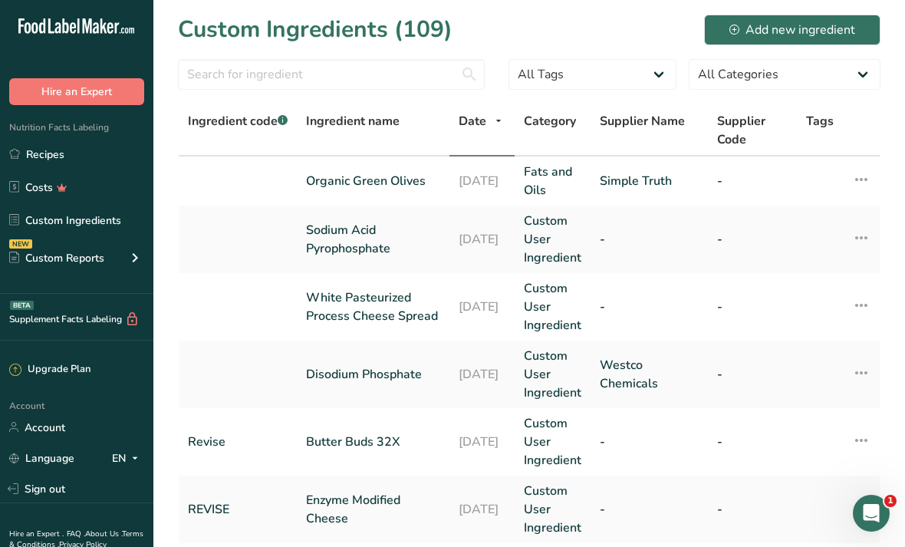
click at [104, 152] on link "Recipes" at bounding box center [76, 154] width 153 height 29
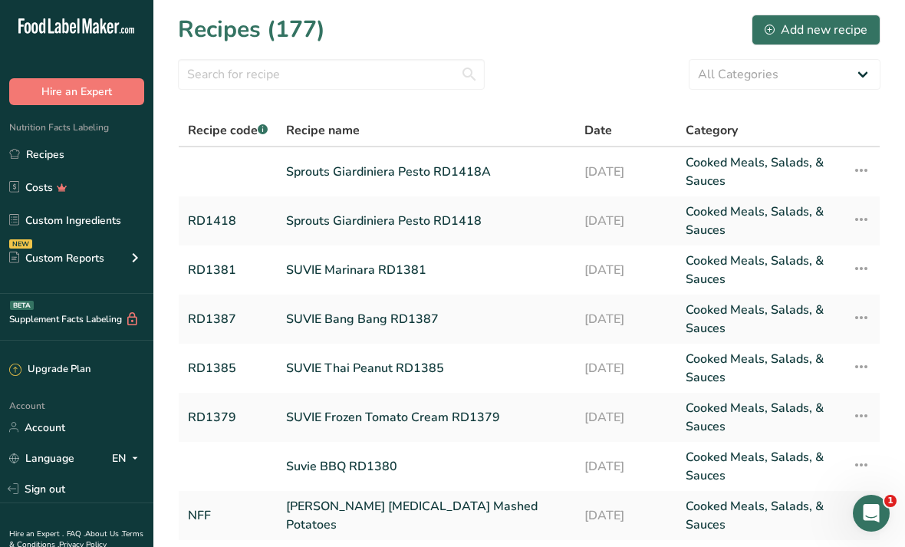
click at [448, 169] on link "Sprouts Giardiniera Pesto RD1418A" at bounding box center [426, 171] width 280 height 37
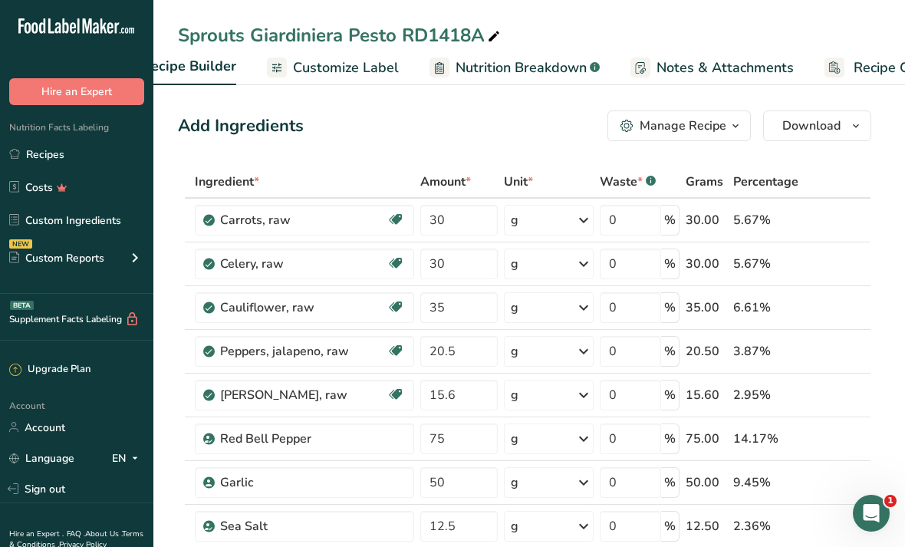
scroll to position [0, 207]
click at [356, 77] on span "Customize Label" at bounding box center [347, 67] width 106 height 21
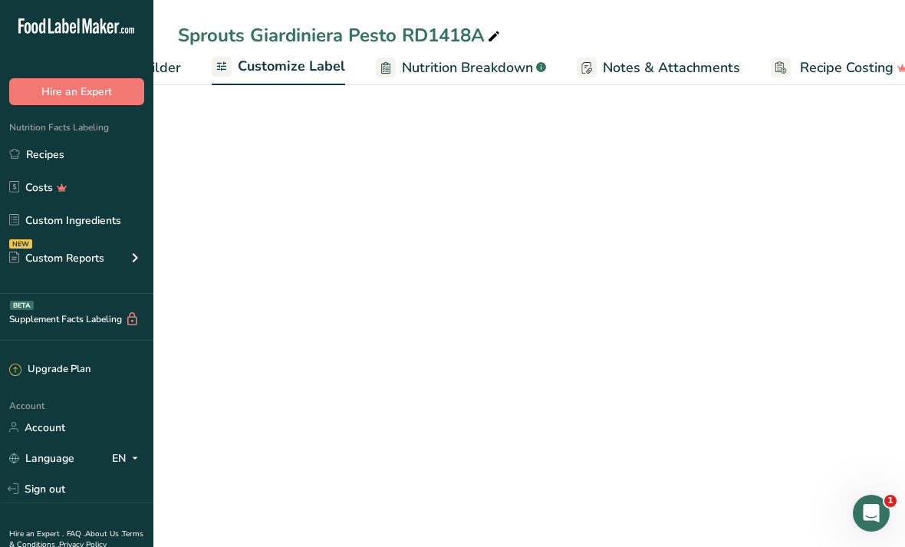
scroll to position [0, 289]
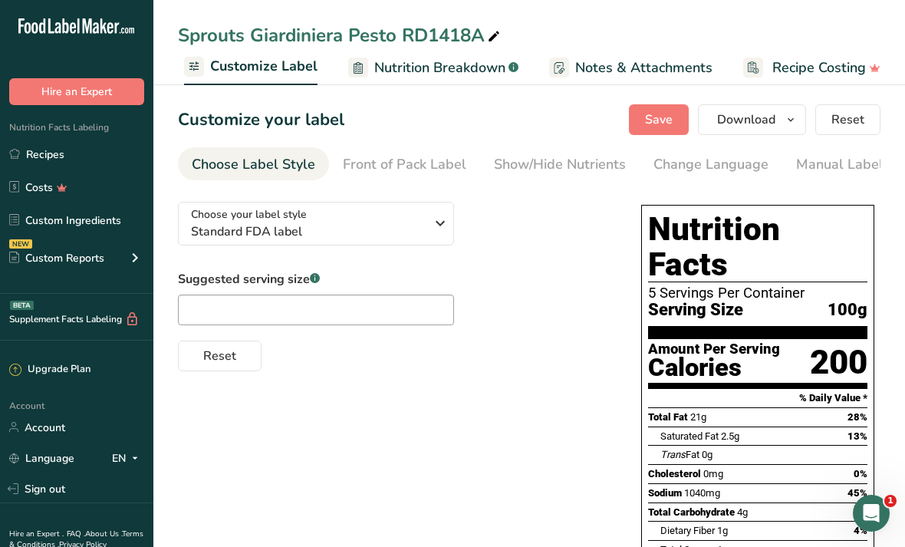
click at [448, 161] on div "Manual Label Override" at bounding box center [869, 164] width 146 height 21
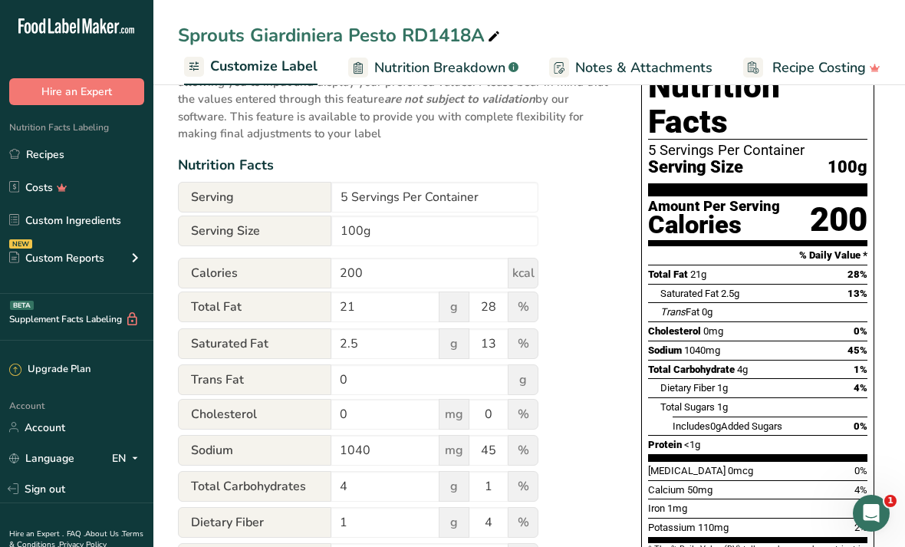
scroll to position [0, 0]
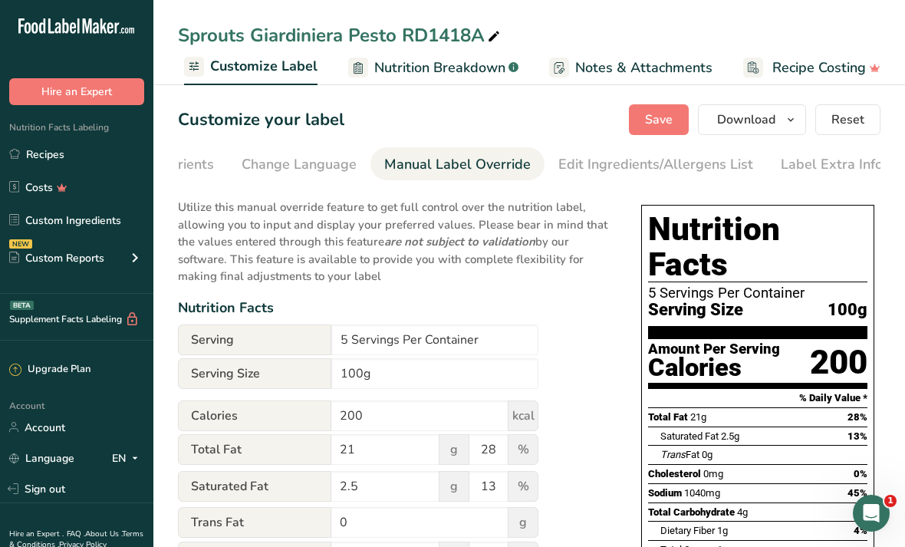
click at [448, 174] on div "Edit Ingredients/Allergens List" at bounding box center [655, 164] width 195 height 21
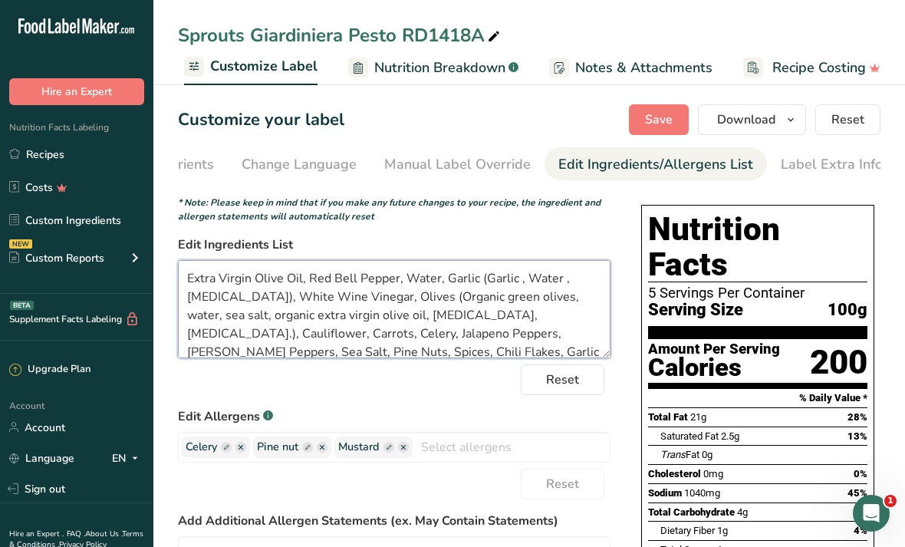
click at [412, 296] on textarea "Extra Virgin Olive Oil, Red Bell Pepper, Water, Garlic (Garlic , Water , Citric…" at bounding box center [394, 309] width 432 height 98
type textarea "Extra Virgin Olive Oil, Red Bell Pepper, Water, Garlic (Garlic , Water , Citric…"
click at [448, 118] on span "Save" at bounding box center [659, 119] width 28 height 18
click at [448, 127] on span "Download" at bounding box center [746, 119] width 58 height 18
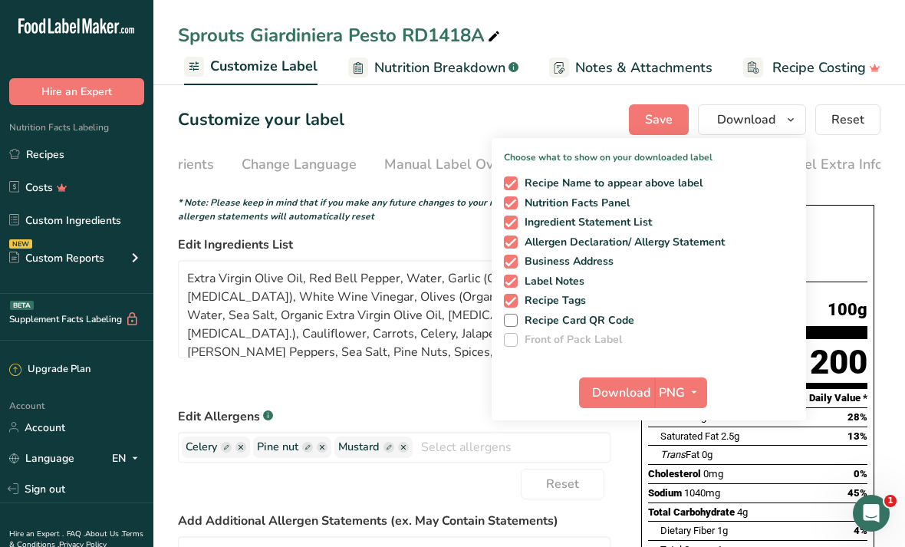
click at [448, 399] on span "PNG" at bounding box center [672, 392] width 26 height 18
click at [448, 492] on link "PDF" at bounding box center [682, 499] width 49 height 25
click at [448, 389] on span "Download" at bounding box center [622, 392] width 58 height 18
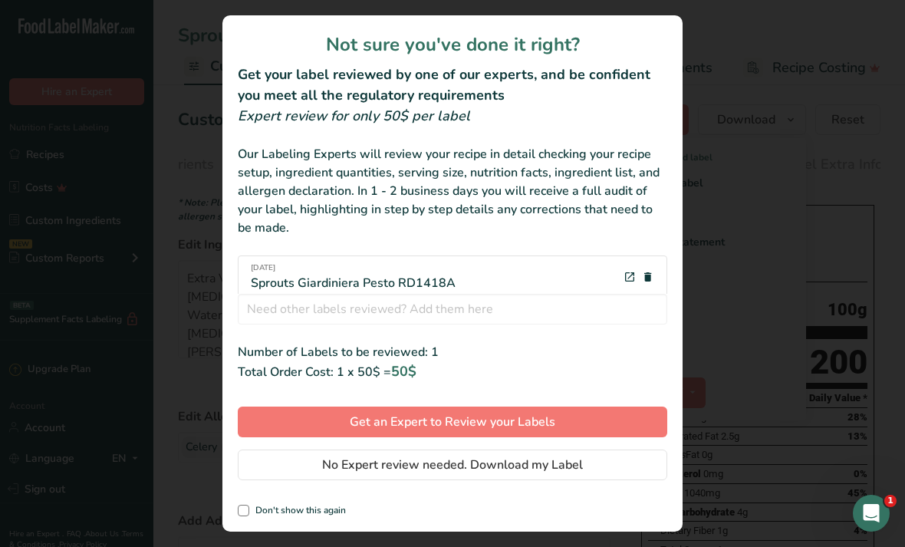
click at [448, 467] on button "No Expert review needed. Download my Label" at bounding box center [452, 464] width 429 height 31
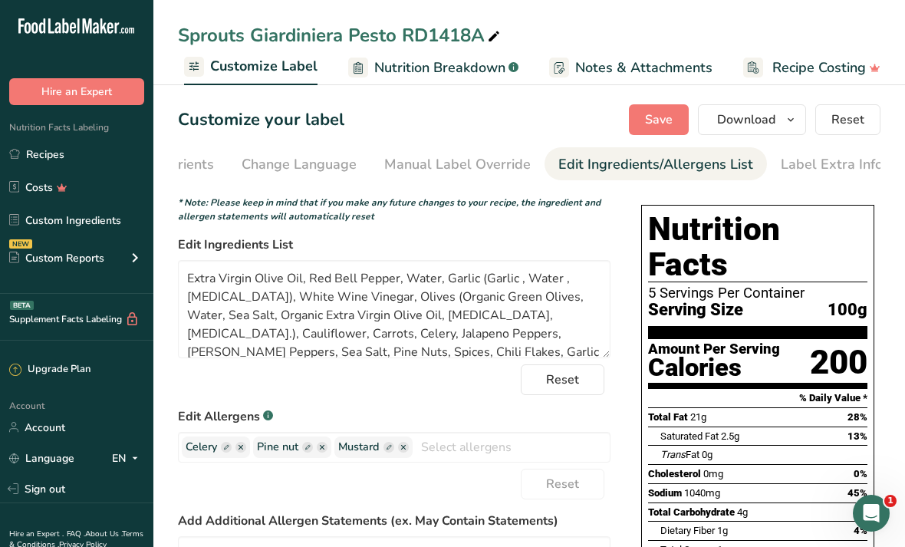
click at [88, 133] on span "Nutrition Facts Labeling" at bounding box center [54, 127] width 109 height 12
click at [97, 161] on link "Recipes" at bounding box center [76, 154] width 153 height 29
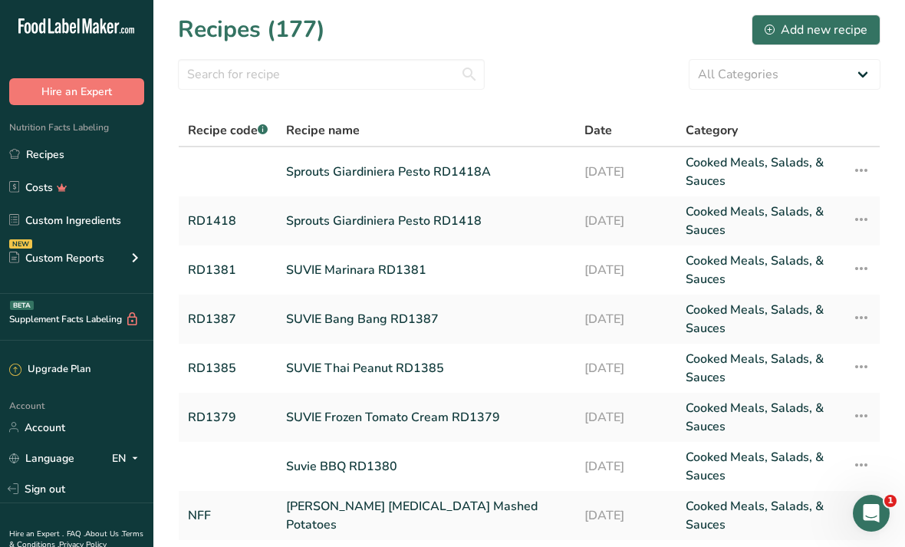
click at [448, 222] on link "Sprouts Giardiniera Pesto RD1418" at bounding box center [426, 220] width 280 height 37
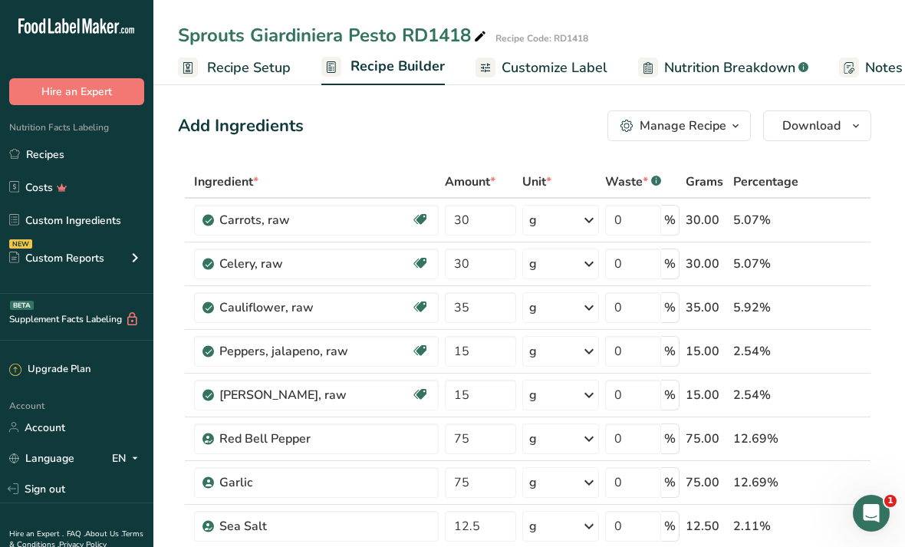
click at [448, 67] on span "Customize Label" at bounding box center [554, 67] width 106 height 21
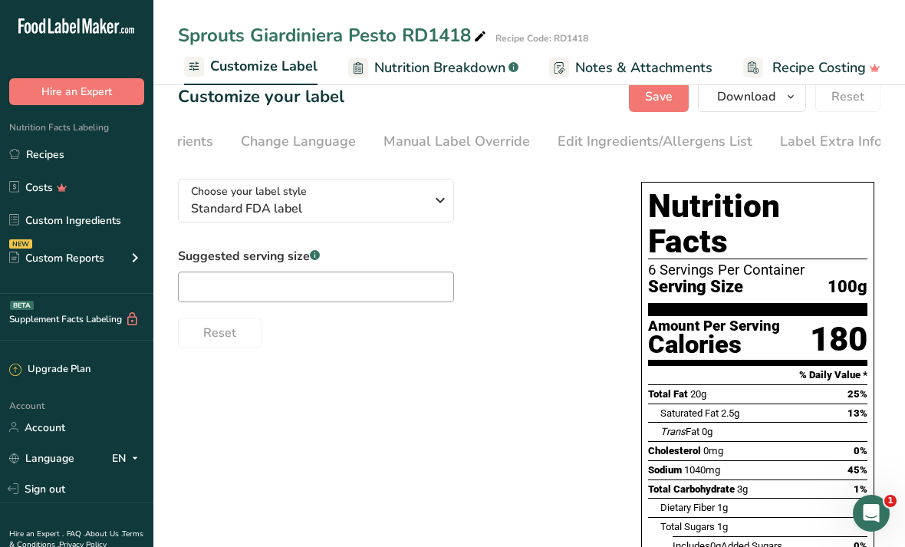
scroll to position [24, 0]
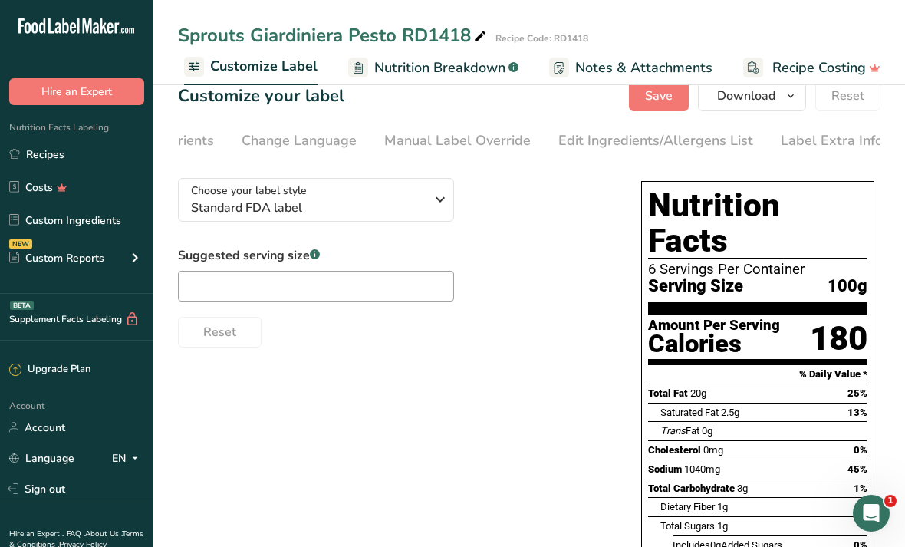
click at [448, 148] on div "Edit Ingredients/Allergens List" at bounding box center [655, 140] width 195 height 21
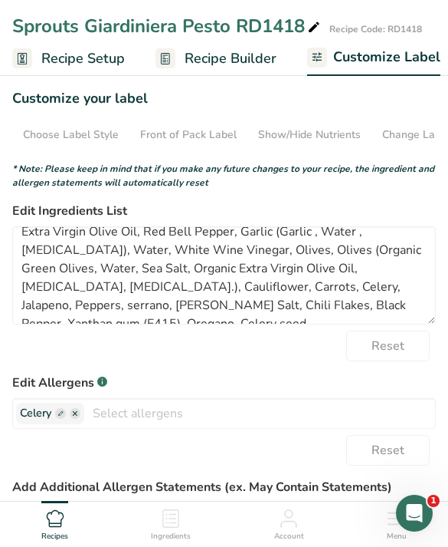
scroll to position [12, 0]
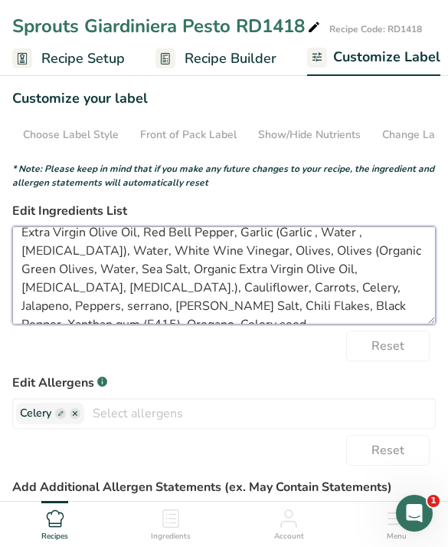
click at [147, 309] on textarea "Extra Virgin Olive Oil, Red Bell Pepper, Garlic (Garlic , Water , Citric Acid),…" at bounding box center [224, 275] width 424 height 98
click at [146, 309] on textarea "Extra Virgin Olive Oil, Red Bell Pepper, Garlic (Garlic , Water , Citric Acid),…" at bounding box center [224, 275] width 424 height 98
click at [235, 301] on textarea "Extra Virgin Olive Oil, Red Bell Pepper, Garlic (Garlic , Water , Citric Acid),…" at bounding box center [224, 275] width 424 height 98
click at [231, 294] on textarea "Extra Virgin Olive Oil, Red Bell Pepper, Garlic (Garlic , Water , Citric Acid),…" at bounding box center [224, 275] width 424 height 98
click at [27, 314] on textarea "Extra Virgin Olive Oil, Red Bell Pepper, Garlic (Garlic , Water , Citric Acid),…" at bounding box center [224, 275] width 424 height 98
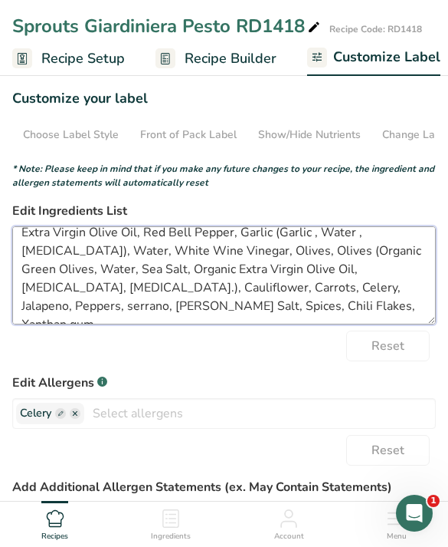
click at [324, 286] on textarea "Extra Virgin Olive Oil, Red Bell Pepper, Garlic (Garlic , Water , Citric Acid),…" at bounding box center [224, 275] width 424 height 98
type textarea "Extra Virgin Olive Oil, Red Bell Pepper, Garlic (Garlic , Water , Citric Acid),…"
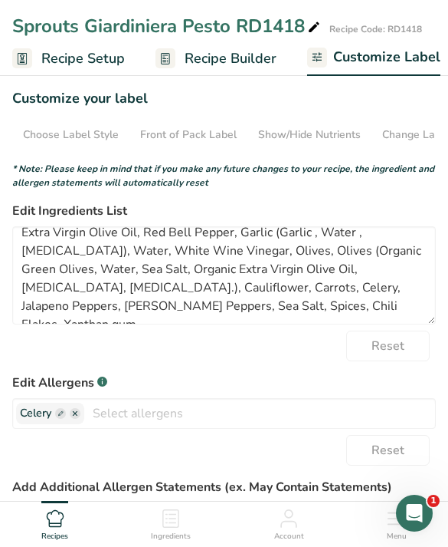
click at [258, 403] on input "text" at bounding box center [259, 414] width 351 height 24
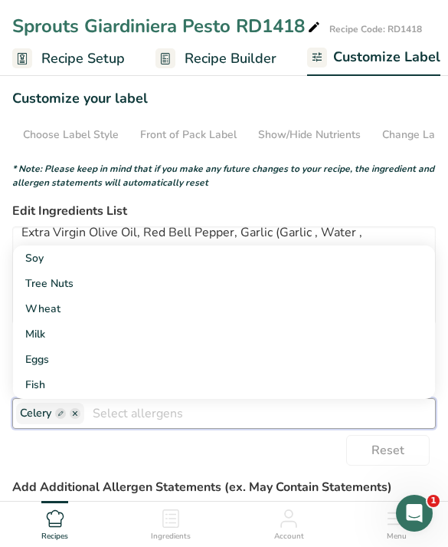
click at [389, 161] on div "Choose your label style Standard FDA label USA (FDA) Standard FDA label Tabular…" at bounding box center [224, 414] width 424 height 516
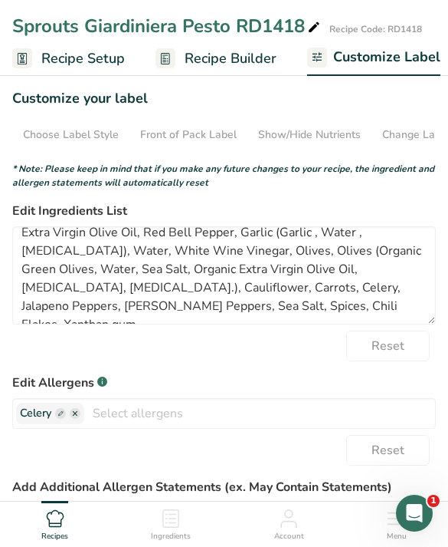
click at [323, 384] on label "Edit Allergens .a-a{fill:#347362;}.b-a{fill:#fff;}" at bounding box center [224, 382] width 424 height 18
click at [347, 122] on link "Show/Hide Nutrients" at bounding box center [309, 134] width 103 height 27
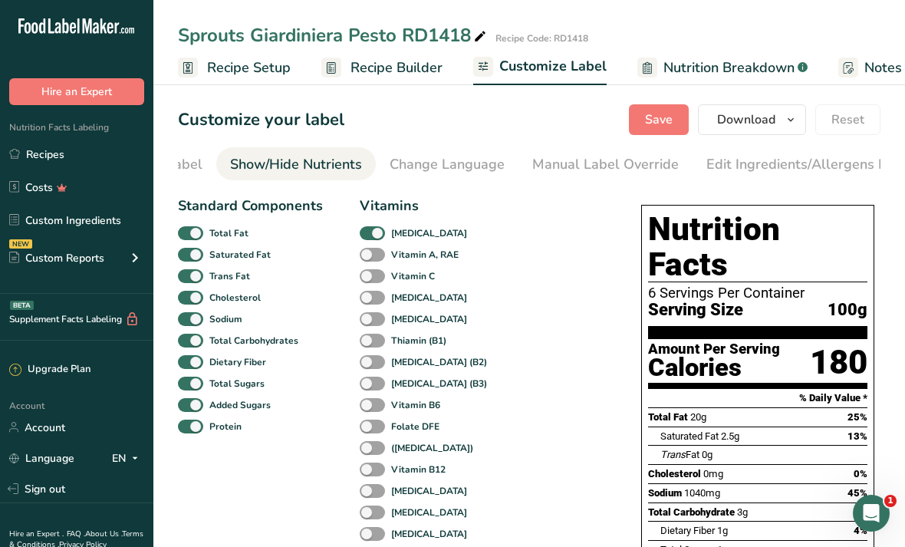
scroll to position [0, 275]
click at [448, 132] on button "Download" at bounding box center [752, 119] width 108 height 31
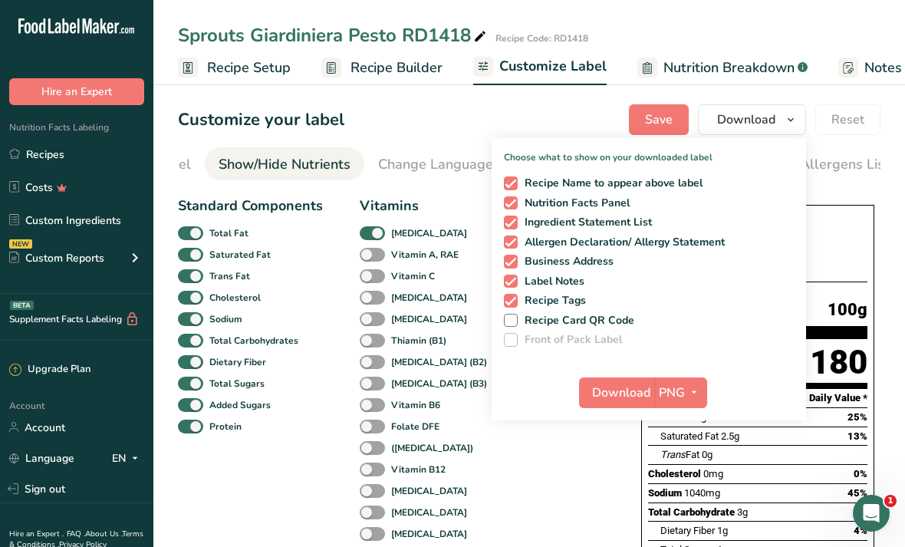
click at [448, 391] on icon "button" at bounding box center [694, 392] width 12 height 19
click at [448, 489] on link "PDF" at bounding box center [682, 499] width 49 height 25
click at [448, 393] on span "Download" at bounding box center [622, 392] width 58 height 18
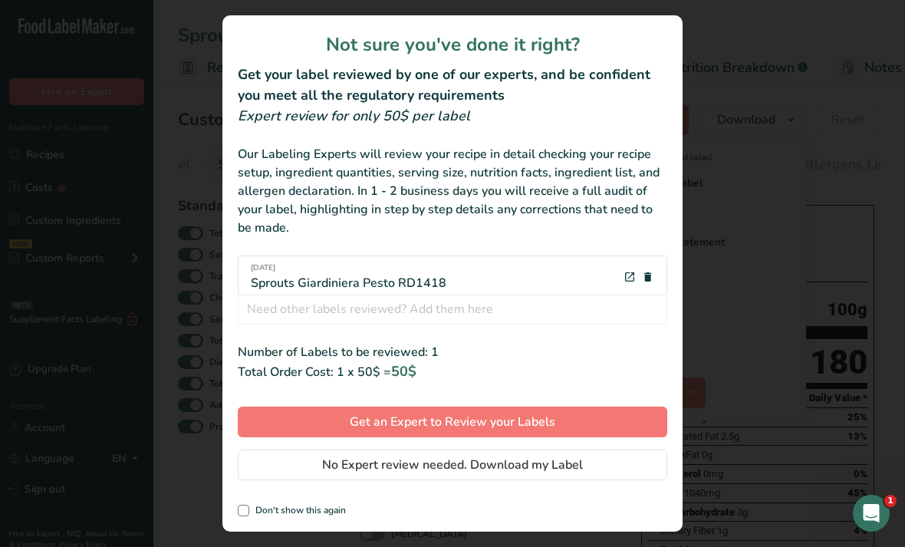
click at [448, 465] on span "No Expert review needed. Download my Label" at bounding box center [452, 464] width 261 height 18
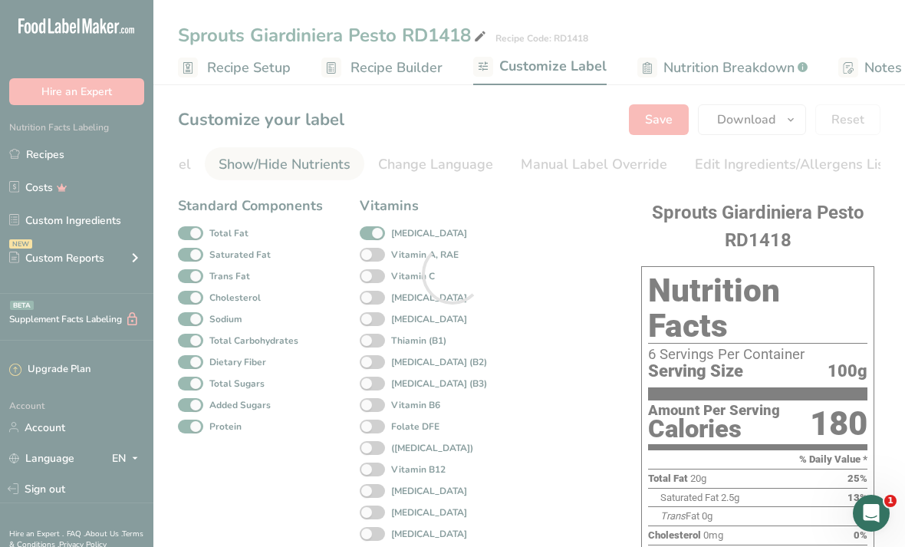
scroll to position [0, 0]
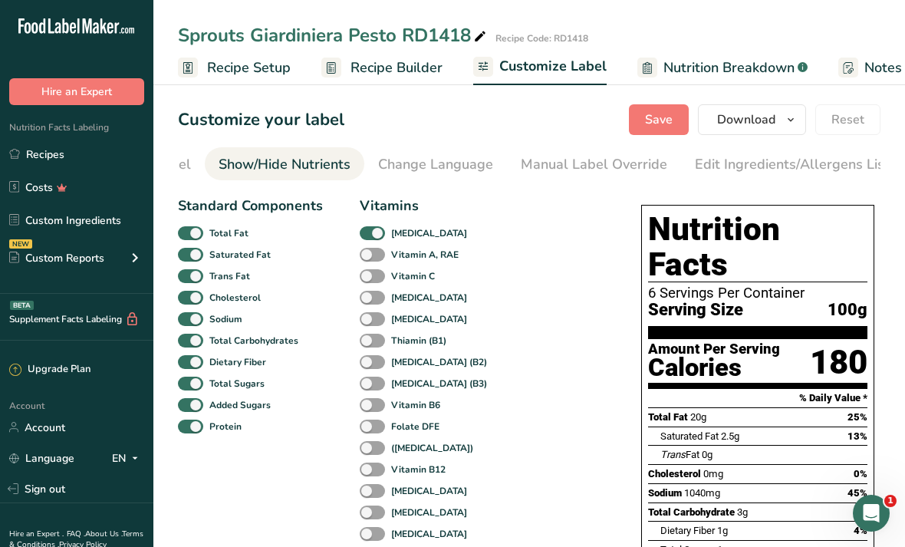
click at [84, 161] on link "Recipes" at bounding box center [76, 154] width 153 height 29
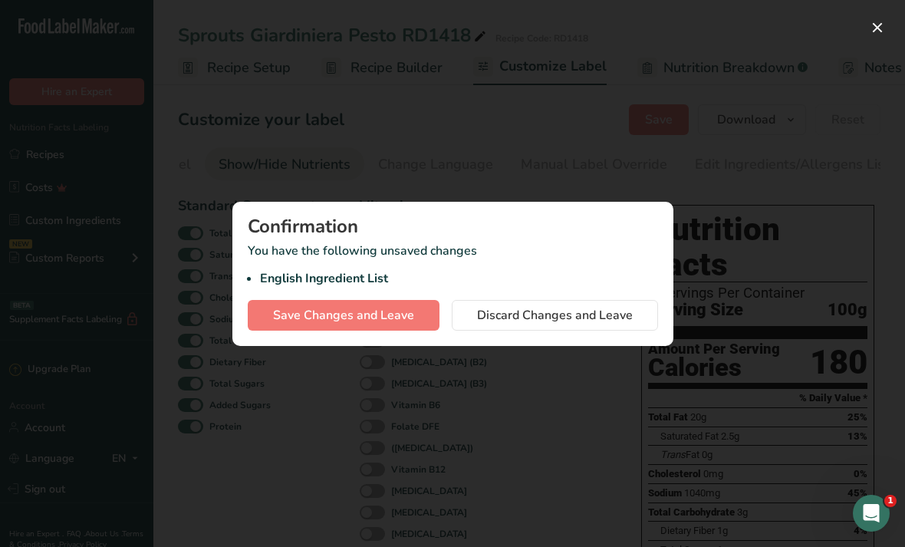
click at [337, 409] on div at bounding box center [452, 273] width 905 height 547
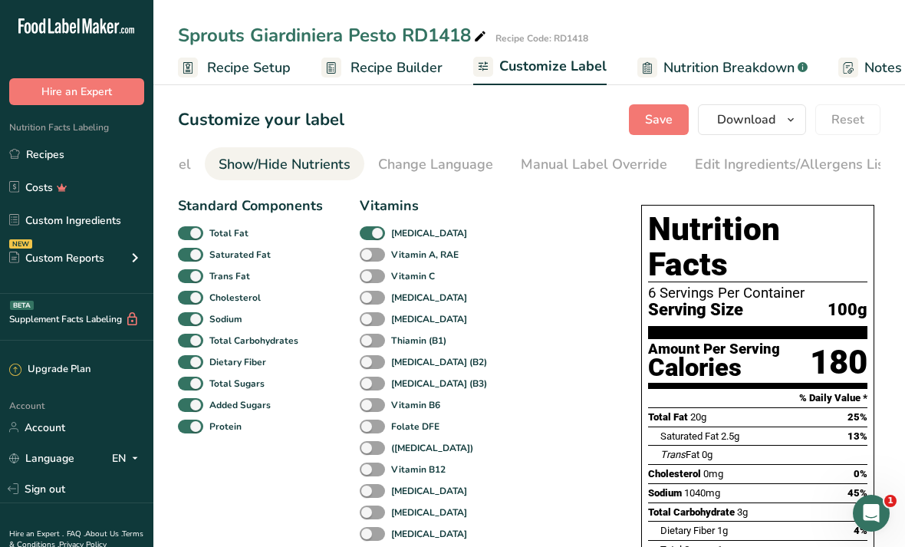
click at [448, 162] on div "Edit Ingredients/Allergens List" at bounding box center [792, 164] width 195 height 21
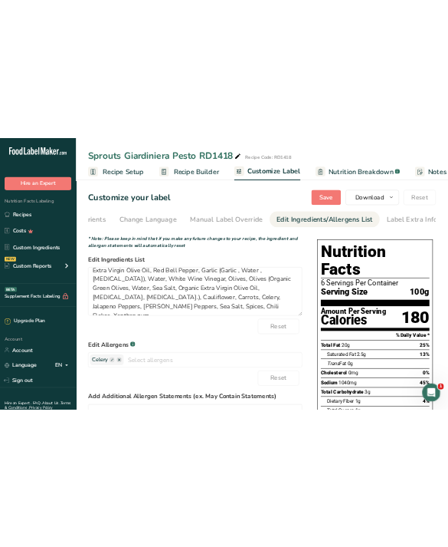
scroll to position [12, 0]
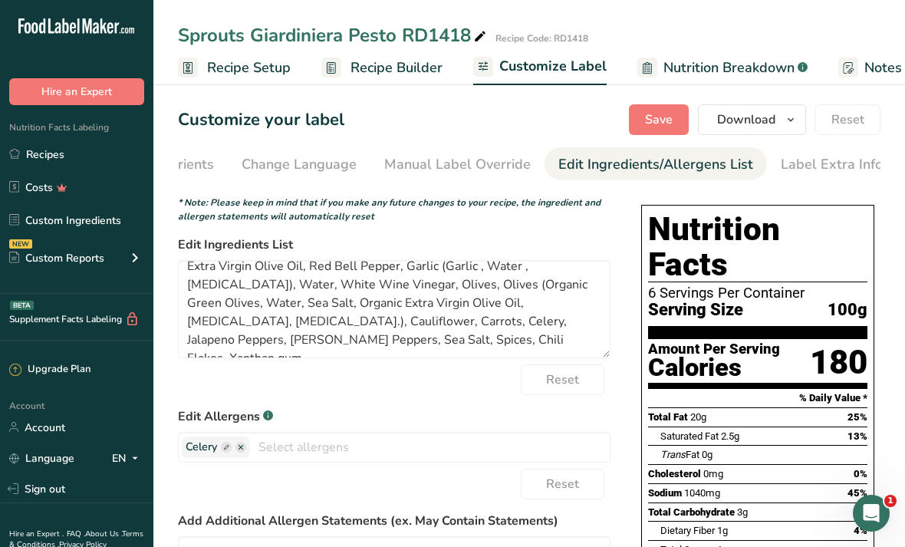
click at [448, 127] on span "Save" at bounding box center [659, 119] width 28 height 18
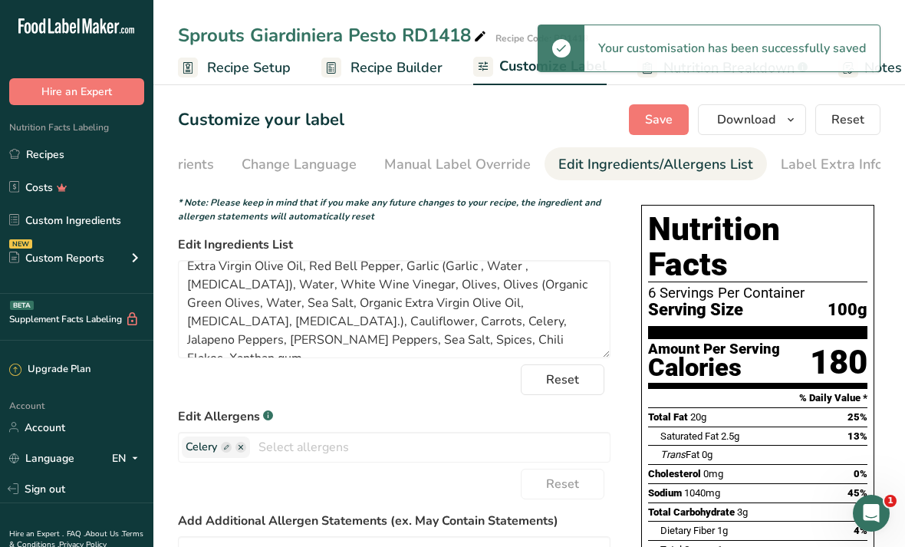
click at [448, 123] on icon "button" at bounding box center [790, 119] width 12 height 19
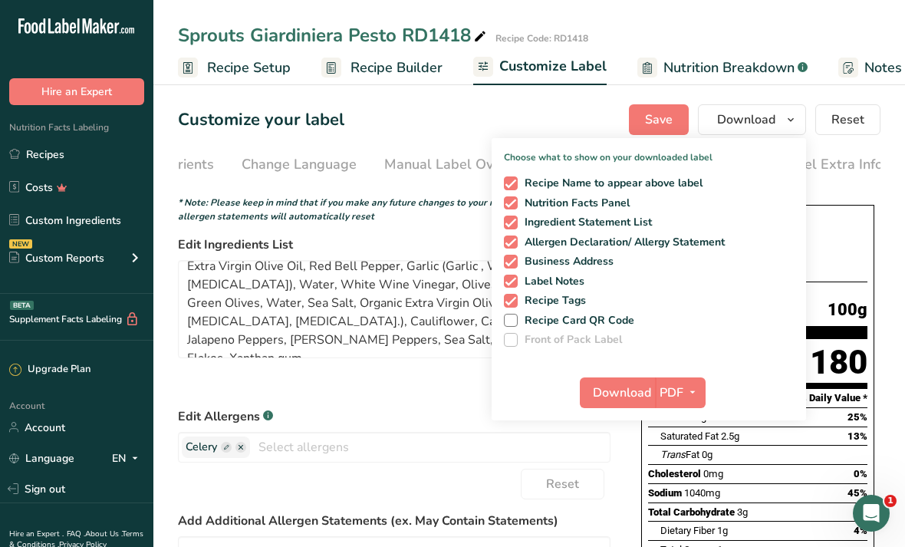
click at [448, 120] on div "Customize your label Save Download Choose what to show on your downloaded label…" at bounding box center [529, 119] width 702 height 31
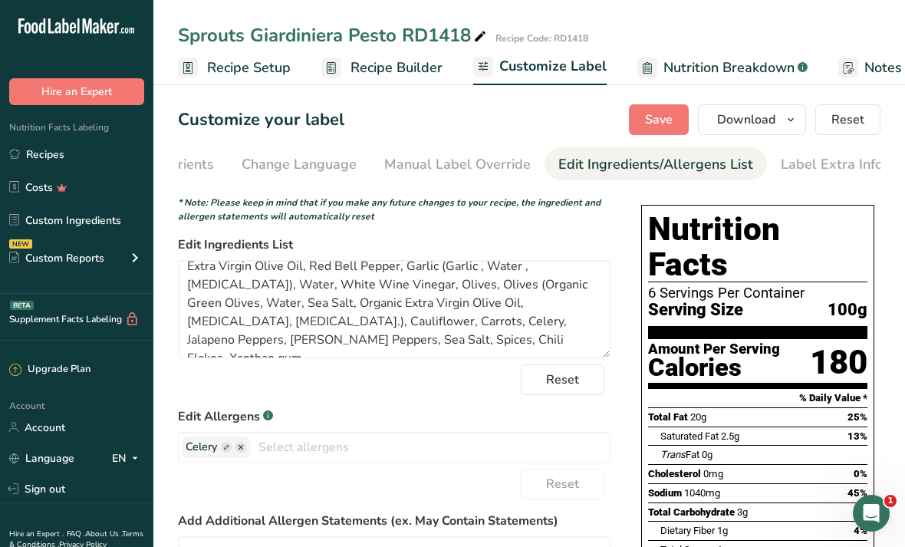
click at [117, 161] on link "Recipes" at bounding box center [76, 154] width 153 height 29
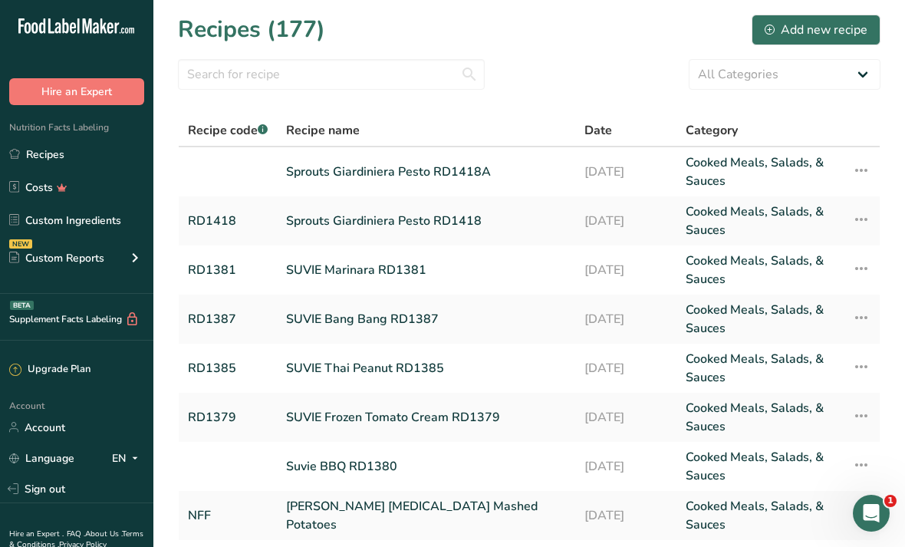
click at [448, 38] on div "Add new recipe" at bounding box center [815, 30] width 103 height 18
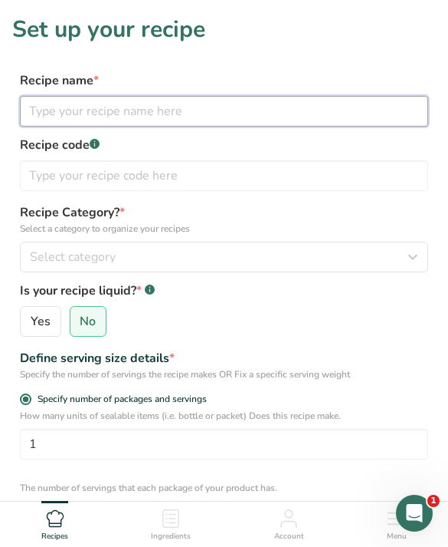
click at [235, 112] on input "text" at bounding box center [224, 111] width 409 height 31
type input "Sprouts Creamy Giardiniera Pesto RD"
click at [325, 111] on input "Sprouts Creamy Giardiniera Pesto RD" at bounding box center [224, 111] width 409 height 31
type input "Sprouts Creamy Giardiniera Pesto RD1419"
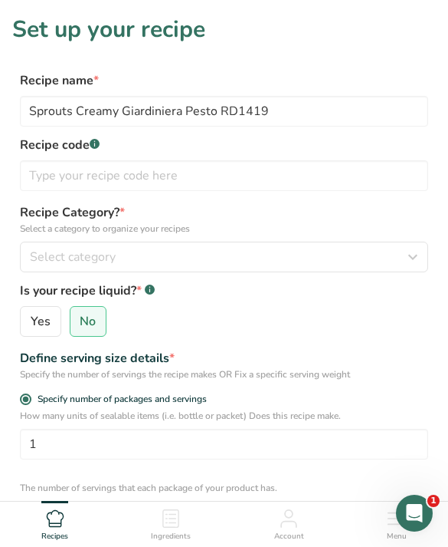
click at [195, 153] on label "Recipe code .a-a{fill:#347362;}.b-a{fill:#fff;}" at bounding box center [224, 145] width 409 height 18
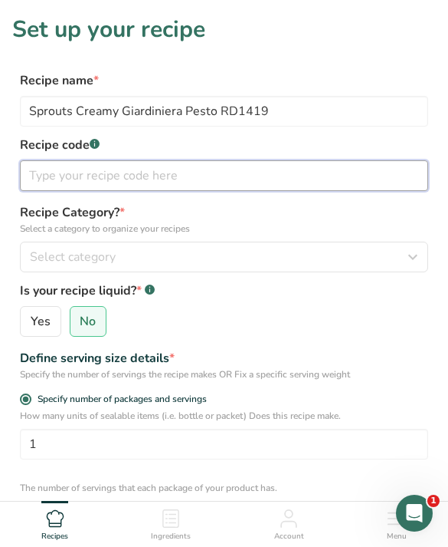
click at [349, 168] on input "text" at bounding box center [224, 175] width 409 height 31
type input "RD1419"
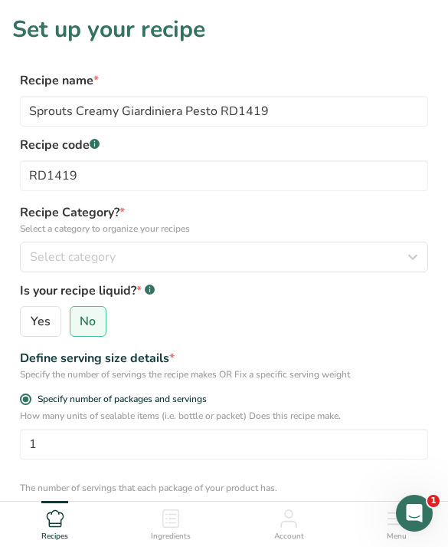
click at [409, 263] on icon "button" at bounding box center [413, 257] width 18 height 28
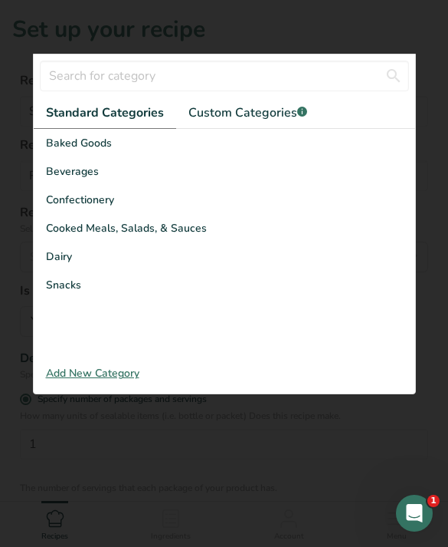
click at [383, 240] on div "Cooked Meals, Salads, & Sauces" at bounding box center [225, 228] width 382 height 28
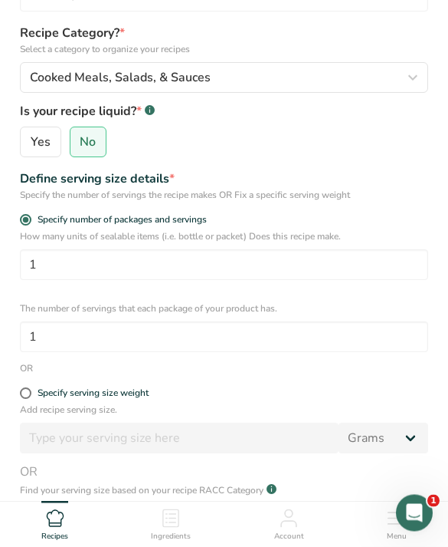
click at [330, 391] on label "Specify serving size weight" at bounding box center [224, 393] width 409 height 11
click at [30, 391] on input "Specify serving size weight" at bounding box center [25, 394] width 10 height 10
radio input "true"
radio input "false"
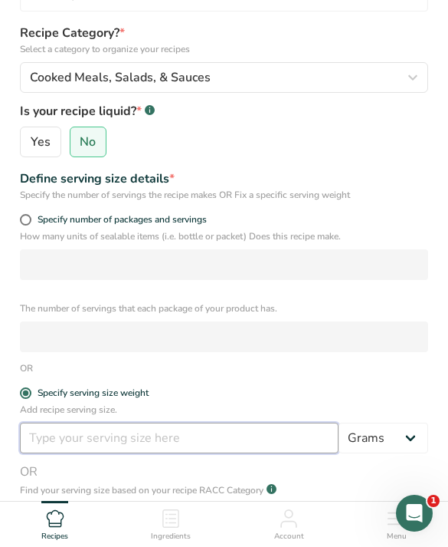
click at [288, 447] on input "number" at bounding box center [179, 437] width 319 height 31
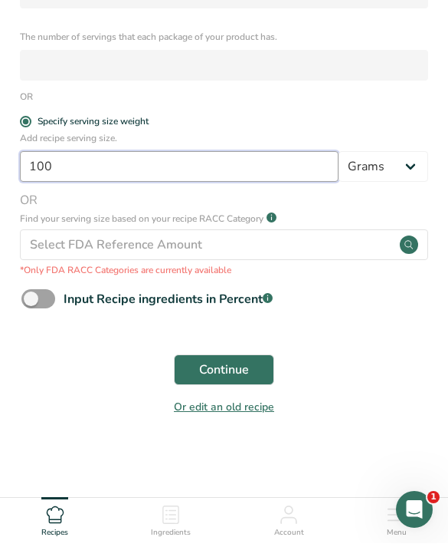
scroll to position [448, 0]
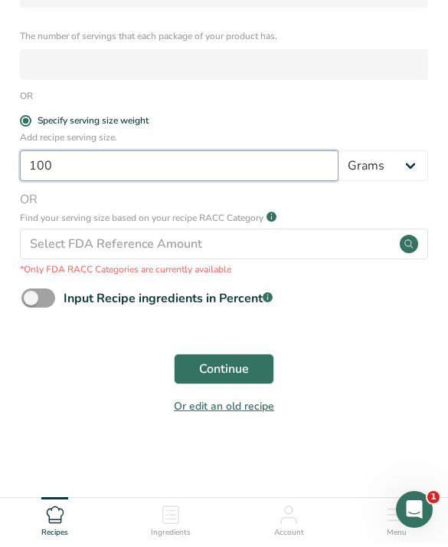
type input "100"
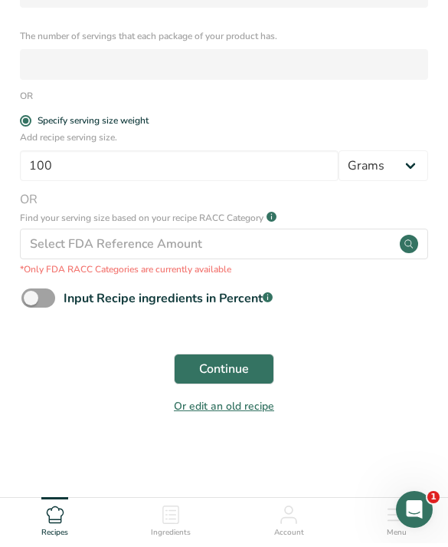
click at [265, 376] on button "Continue" at bounding box center [224, 372] width 100 height 31
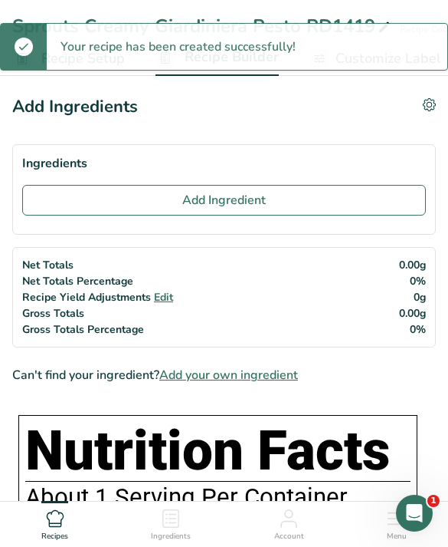
click at [347, 215] on button "Add Ingredient" at bounding box center [224, 200] width 404 height 31
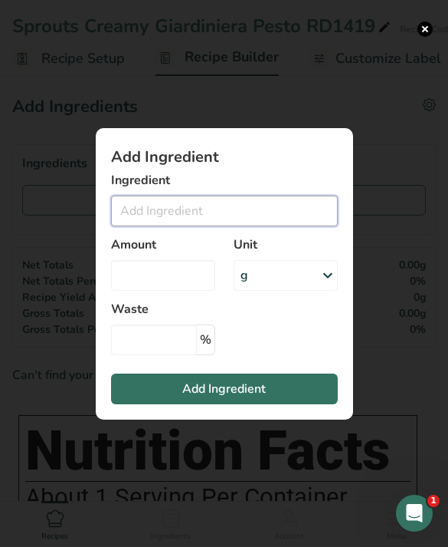
click at [319, 226] on input "Add ingredient modal" at bounding box center [224, 210] width 227 height 31
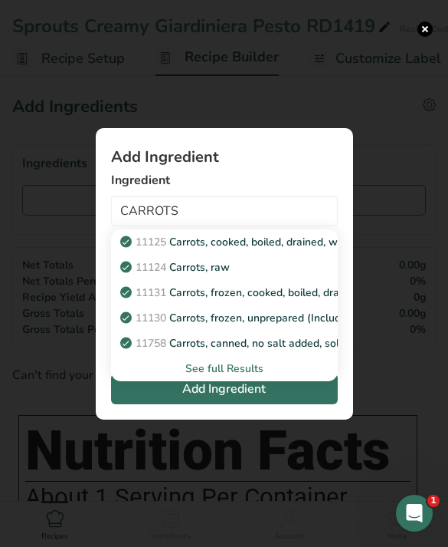
click at [270, 305] on link "11131 Carrots, frozen, cooked, boiled, drained, without salt" at bounding box center [224, 292] width 227 height 25
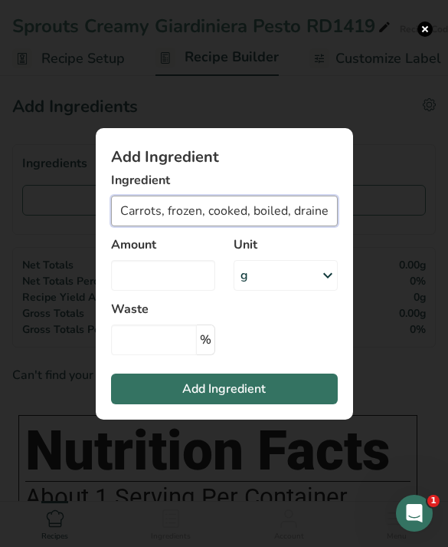
click at [294, 226] on input "Carrots, frozen, cooked, boiled, drained, without salt" at bounding box center [224, 210] width 227 height 31
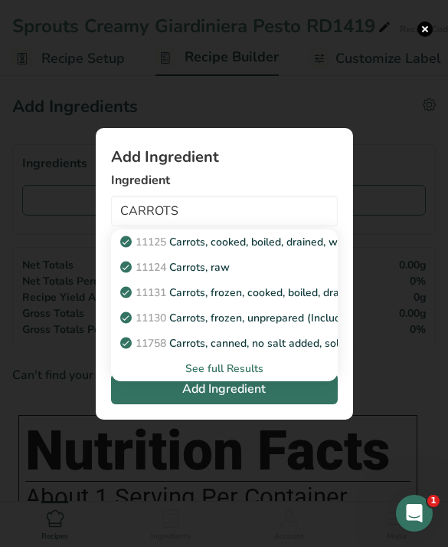
click at [304, 280] on link "11124 Carrots, raw" at bounding box center [224, 267] width 227 height 25
type input "Carrots, raw"
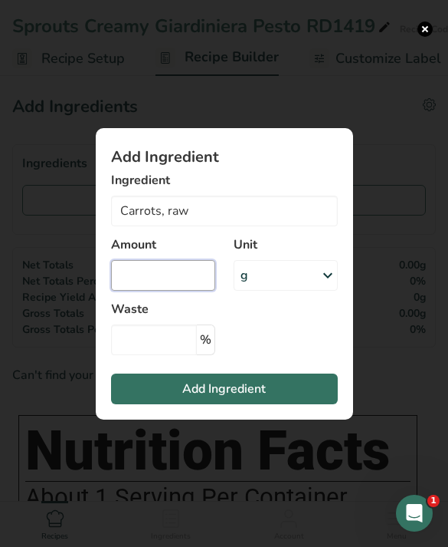
click at [186, 291] on input "Add ingredient modal" at bounding box center [163, 275] width 104 height 31
type input "30"
click at [307, 404] on button "Add Ingredient" at bounding box center [224, 388] width 227 height 31
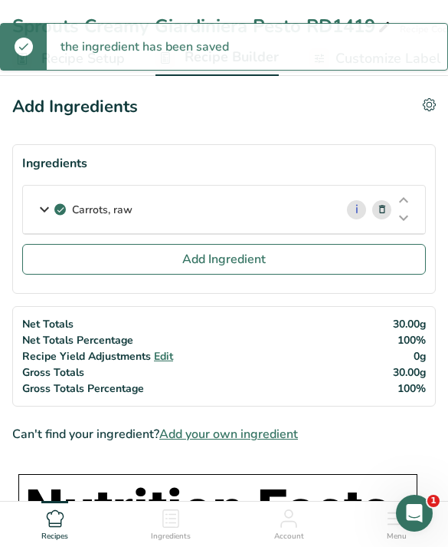
click at [270, 269] on button "Add Ingredient" at bounding box center [224, 259] width 404 height 31
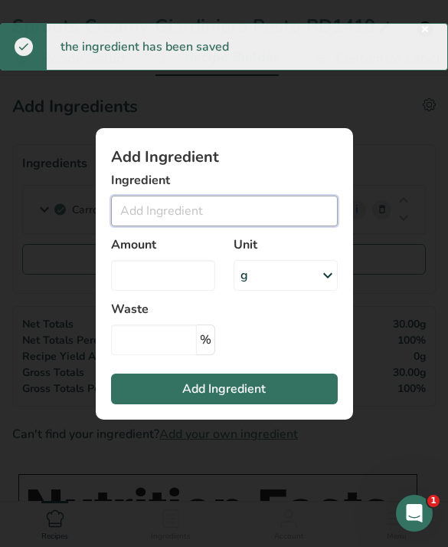
click at [279, 226] on input "Add ingredient modal" at bounding box center [224, 210] width 227 height 31
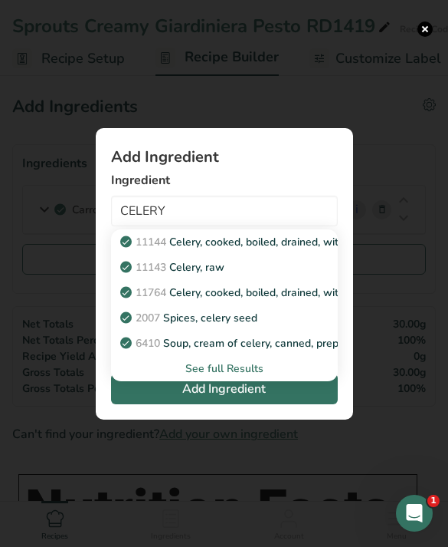
click at [276, 275] on div "11143 Celery, raw" at bounding box center [212, 267] width 178 height 16
type input "Celery, raw"
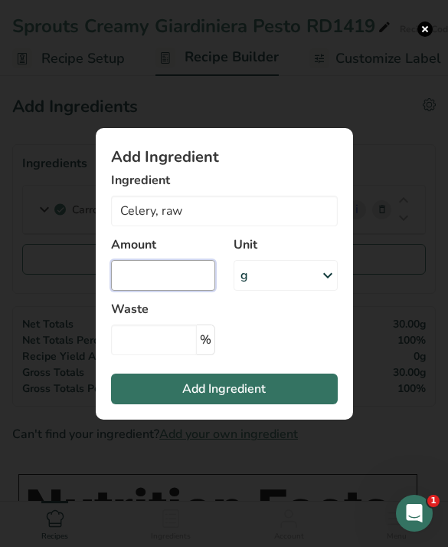
click at [176, 291] on input "Add ingredient modal" at bounding box center [163, 275] width 104 height 31
type input "30"
click at [290, 404] on button "Add Ingredient" at bounding box center [224, 388] width 227 height 31
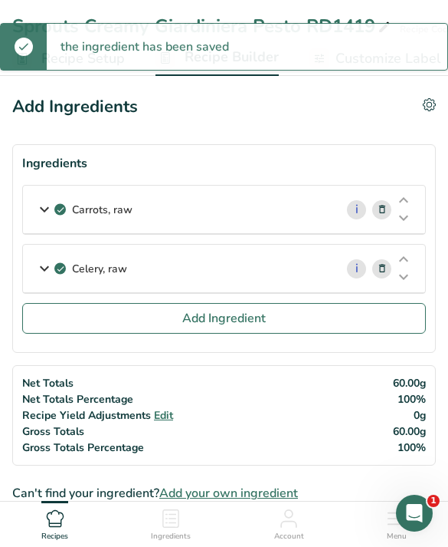
click at [353, 321] on button "Add Ingredient" at bounding box center [224, 318] width 404 height 31
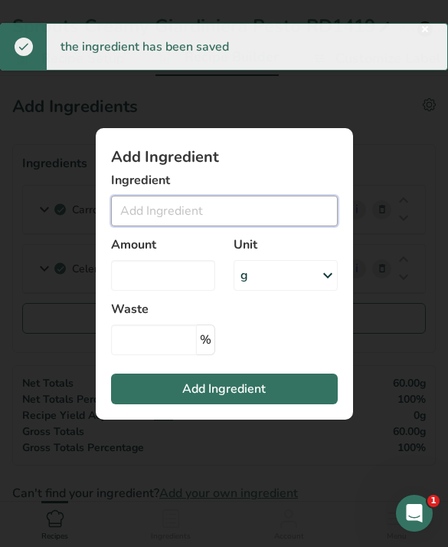
click at [289, 224] on input "Add ingredient modal" at bounding box center [224, 210] width 227 height 31
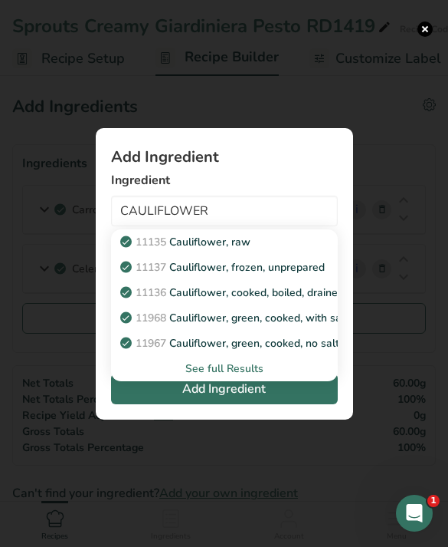
click at [296, 250] on div "11135 Cauliflower, raw" at bounding box center [212, 242] width 178 height 16
type input "Cauliflower, raw"
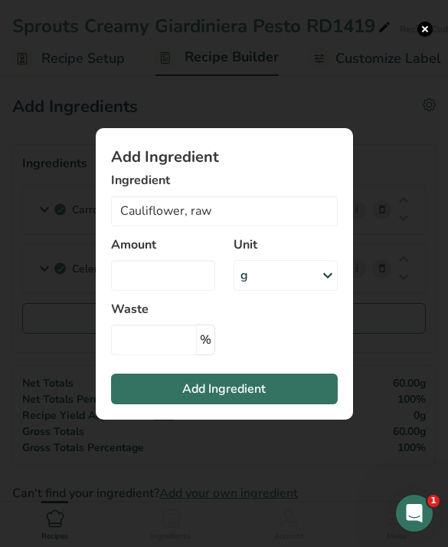
click at [328, 363] on section "Add Ingredient Ingredient Cauliflower, raw 11135 Cauliflower, raw 11137 Caulifl…" at bounding box center [225, 273] width 258 height 291
click at [283, 226] on input "Cauliflower, raw" at bounding box center [224, 210] width 227 height 31
click at [185, 291] on input "Add ingredient modal" at bounding box center [163, 275] width 104 height 31
type input "35"
click at [291, 404] on button "Add Ingredient" at bounding box center [224, 388] width 227 height 31
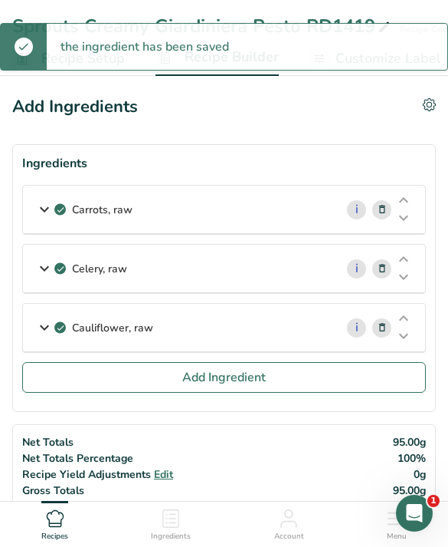
click at [353, 387] on button "Add Ingredient" at bounding box center [224, 377] width 404 height 31
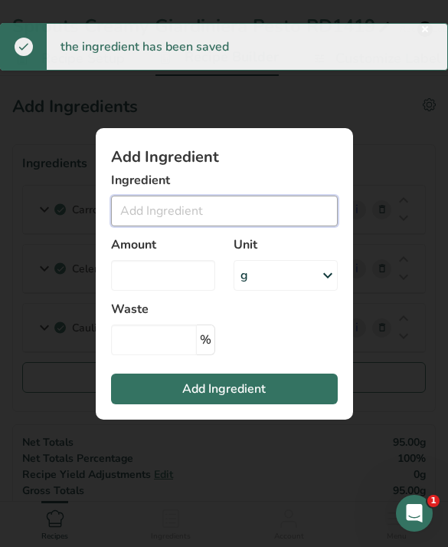
click at [269, 226] on input "Add ingredient modal" at bounding box center [224, 210] width 227 height 31
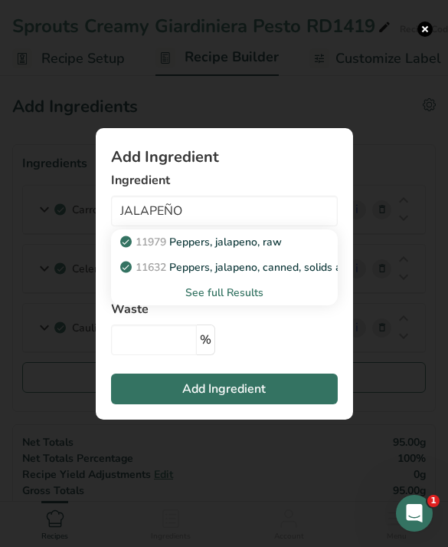
click at [278, 250] on p "11979 Peppers, jalapeno, raw" at bounding box center [202, 242] width 159 height 16
type input "Peppers, jalapeno, raw"
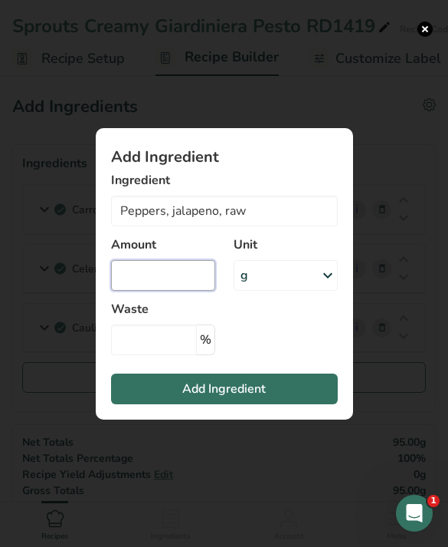
click at [173, 291] on input "Add ingredient modal" at bounding box center [163, 275] width 104 height 31
type input "15"
click at [304, 404] on button "Add Ingredient" at bounding box center [224, 388] width 227 height 31
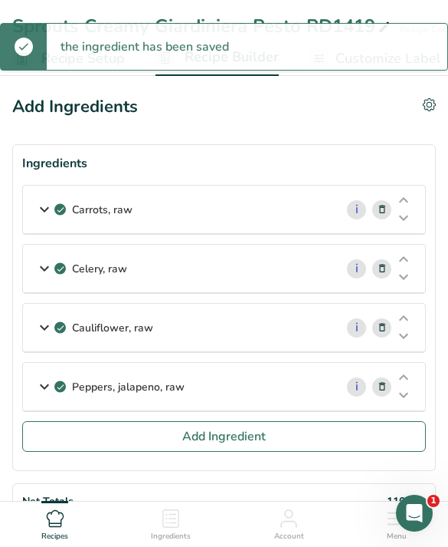
click at [390, 431] on button "Add Ingredient" at bounding box center [224, 436] width 404 height 31
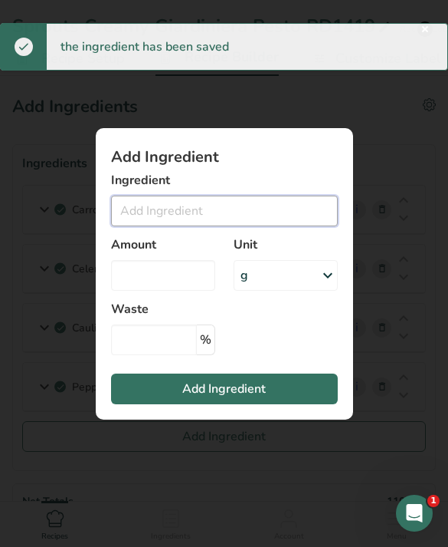
click at [280, 226] on input "Add ingredient modal" at bounding box center [224, 210] width 227 height 31
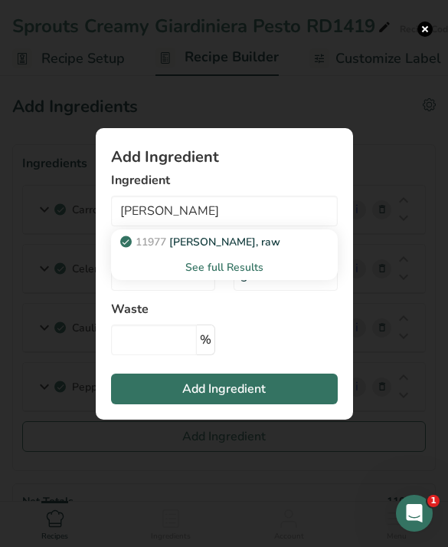
click at [279, 250] on p "11977 Peppers, serrano, raw" at bounding box center [201, 242] width 157 height 16
type input "Peppers, serrano, raw"
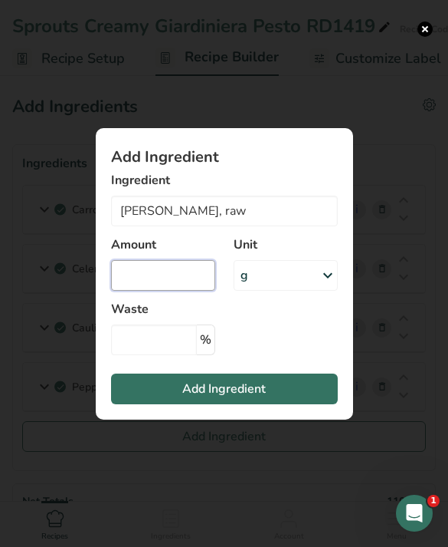
click at [165, 291] on input "Add ingredient modal" at bounding box center [163, 275] width 104 height 31
type input "15"
click at [297, 404] on button "Add Ingredient" at bounding box center [224, 388] width 227 height 31
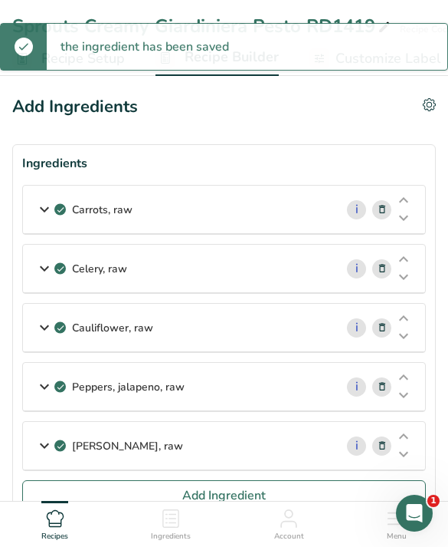
click at [278, 495] on button "Add Ingredient" at bounding box center [224, 495] width 404 height 31
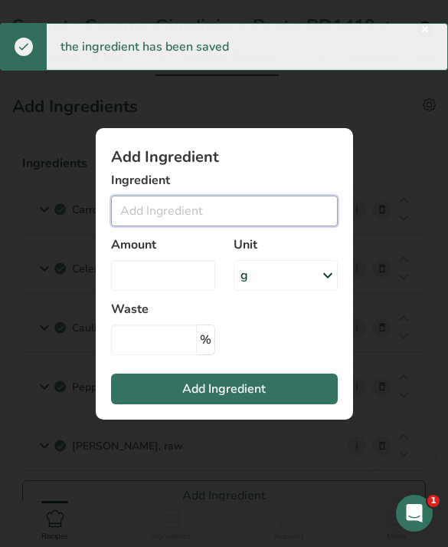
click at [301, 226] on input "Add ingredient modal" at bounding box center [224, 210] width 227 height 31
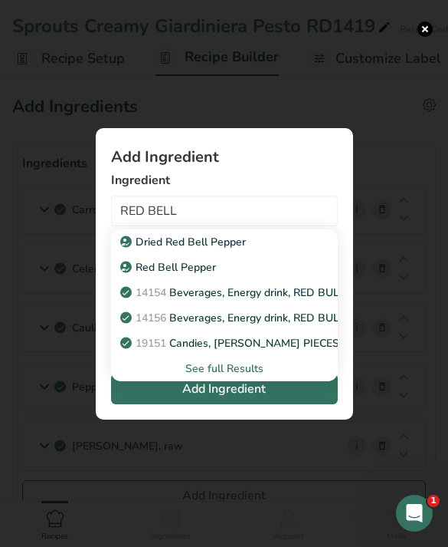
click at [282, 280] on link "Red Bell Pepper" at bounding box center [224, 267] width 227 height 25
type input "Red Bell Pepper"
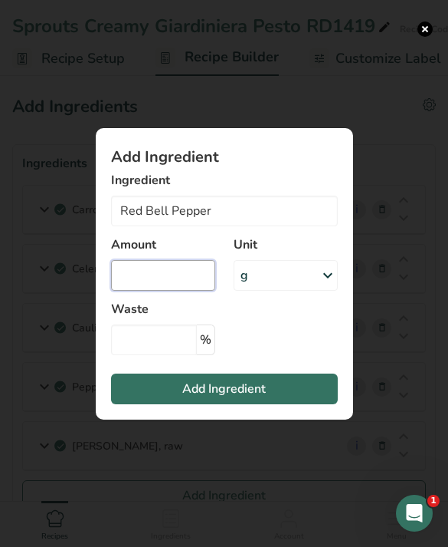
click at [186, 291] on input "Add ingredient modal" at bounding box center [163, 275] width 104 height 31
type input "75"
click at [286, 404] on button "Add Ingredient" at bounding box center [224, 388] width 227 height 31
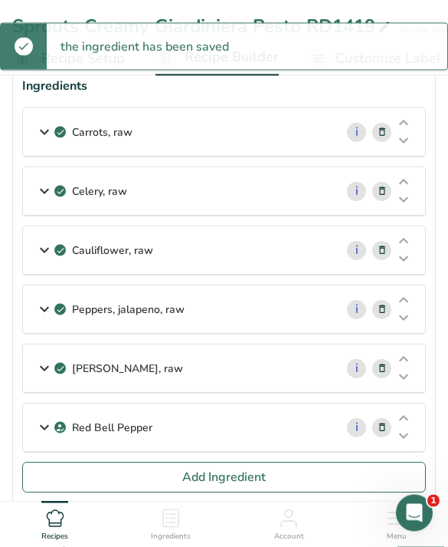
scroll to position [76, 0]
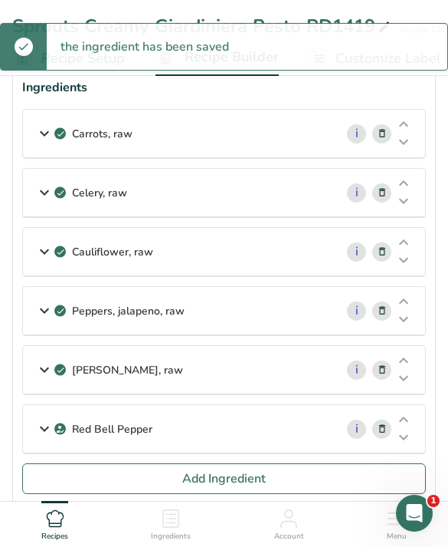
click at [225, 478] on span "Add Ingredient" at bounding box center [224, 478] width 84 height 18
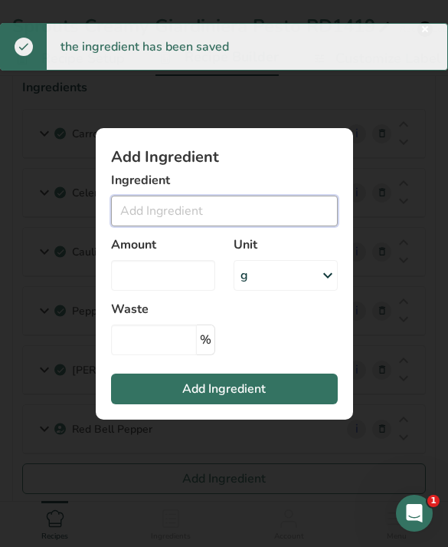
click at [314, 226] on input "Add ingredient modal" at bounding box center [224, 210] width 227 height 31
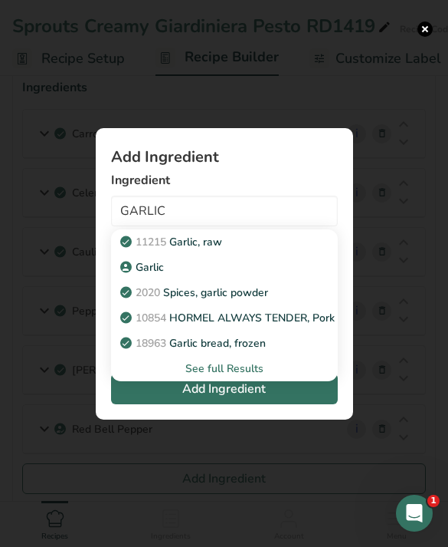
click at [267, 275] on div "Garlic" at bounding box center [212, 267] width 178 height 16
type input "Garlic"
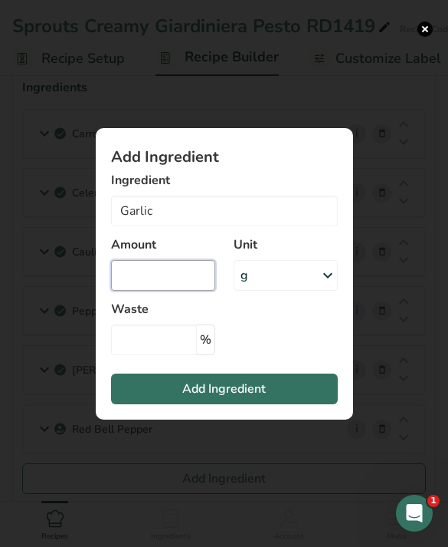
click at [179, 291] on input "Add ingredient modal" at bounding box center [163, 275] width 104 height 31
type input "75"
click at [294, 404] on button "Add Ingredient" at bounding box center [224, 388] width 227 height 31
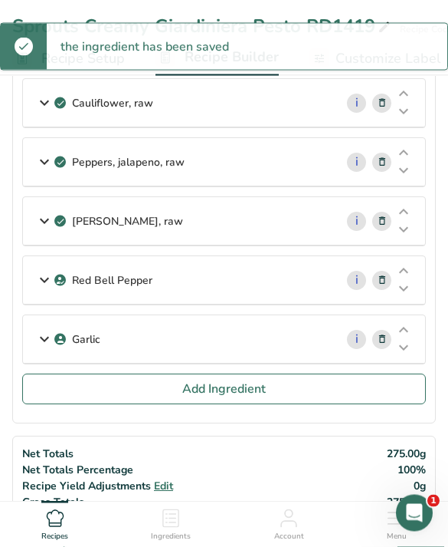
scroll to position [225, 0]
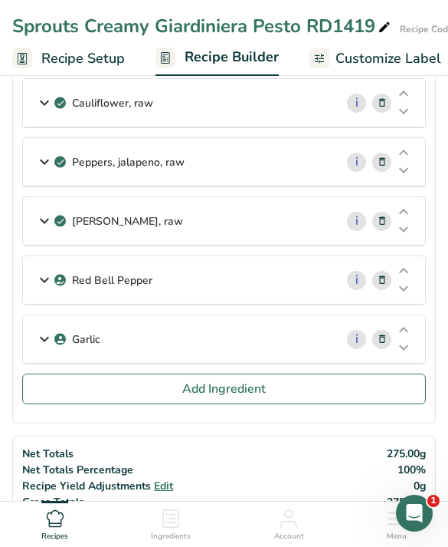
click at [318, 393] on button "Add Ingredient" at bounding box center [224, 388] width 404 height 31
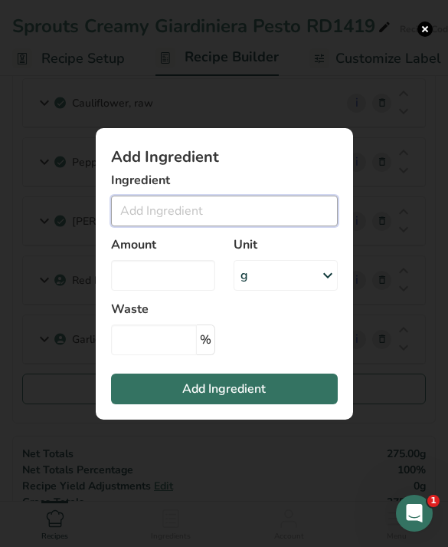
click at [291, 226] on input "Add ingredient modal" at bounding box center [224, 210] width 227 height 31
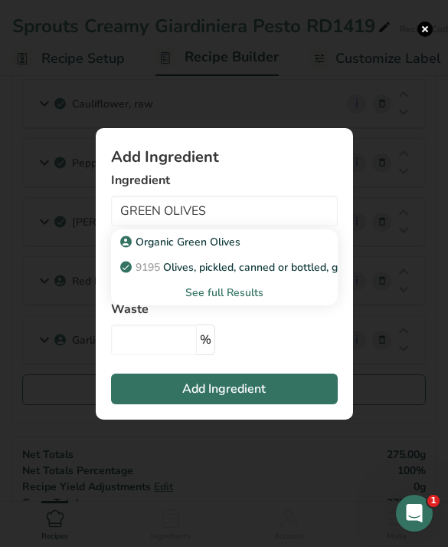
click at [281, 250] on div "Organic Green Olives" at bounding box center [212, 242] width 178 height 16
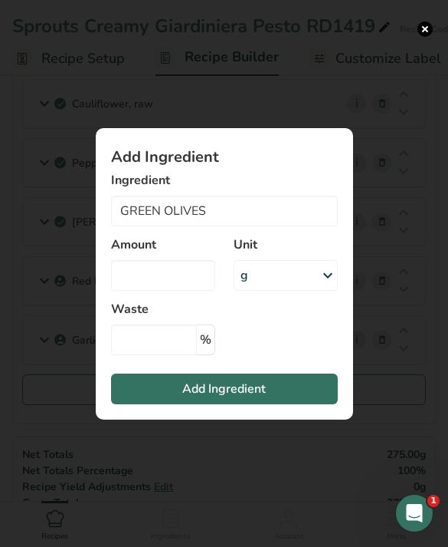
type input "Organic Green Olives"
click at [188, 291] on input "Add ingredient modal" at bounding box center [163, 275] width 104 height 31
type input "40"
click at [160, 355] on input "Add ingredient modal" at bounding box center [154, 339] width 86 height 31
type input "10"
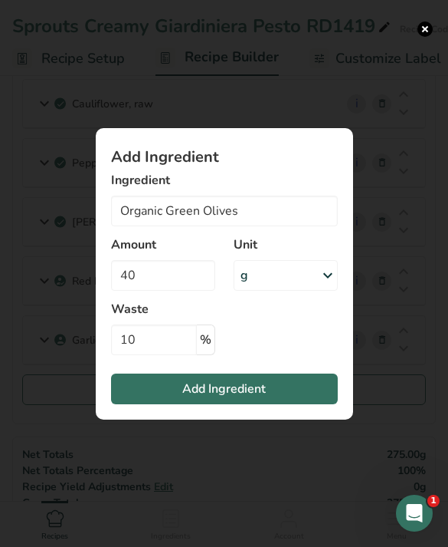
click at [312, 404] on button "Add Ingredient" at bounding box center [224, 388] width 227 height 31
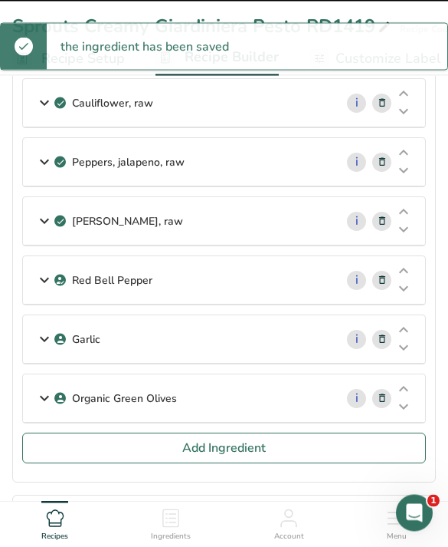
scroll to position [225, 0]
click at [284, 452] on button "Add Ingredient" at bounding box center [224, 447] width 404 height 31
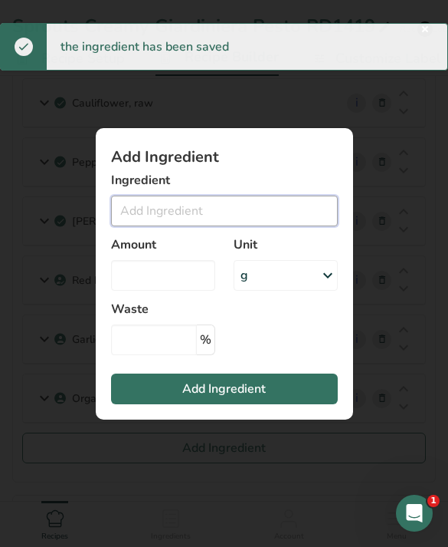
click at [228, 226] on input "Add ingredient modal" at bounding box center [224, 210] width 227 height 31
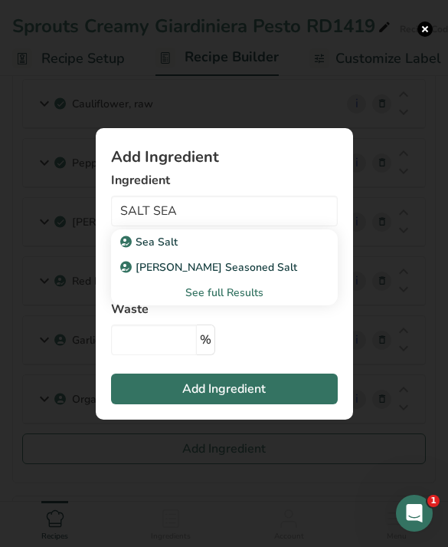
click at [238, 250] on div "Sea Salt" at bounding box center [212, 242] width 178 height 16
type input "Sea Salt"
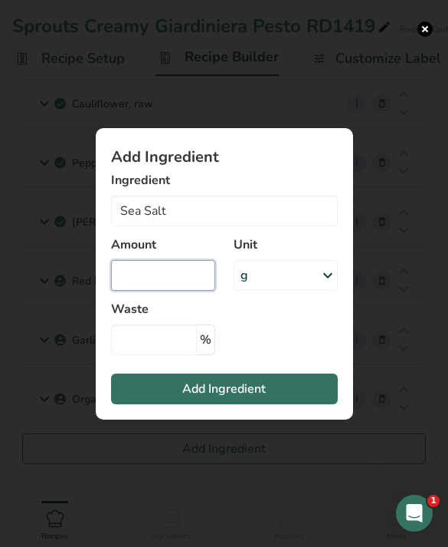
click at [185, 291] on input "Add ingredient modal" at bounding box center [163, 275] width 104 height 31
type input "12.5"
click at [314, 404] on button "Add Ingredient" at bounding box center [224, 388] width 227 height 31
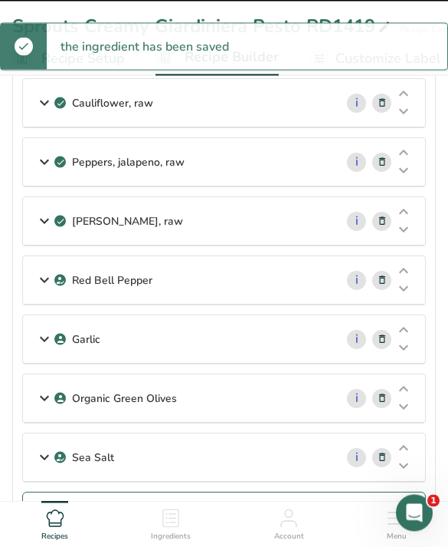
scroll to position [225, 0]
click at [357, 495] on button "Add Ingredient" at bounding box center [224, 506] width 404 height 31
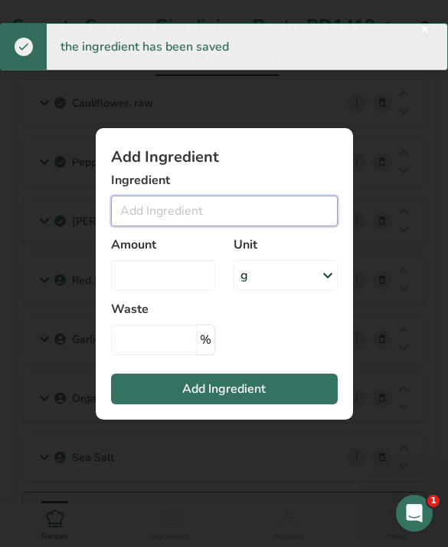
click at [277, 226] on input "Add ingredient modal" at bounding box center [224, 210] width 227 height 31
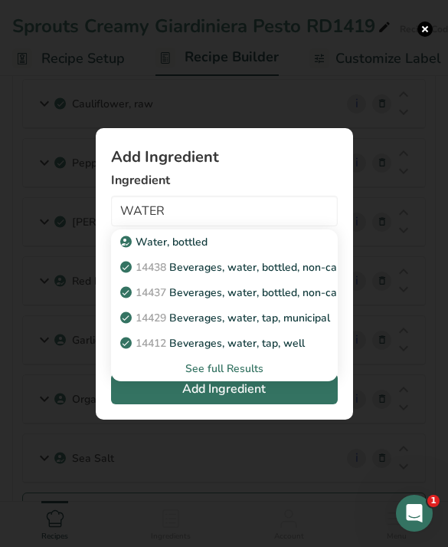
click at [268, 326] on p "14429 Beverages, water, tap, municipal" at bounding box center [226, 318] width 207 height 16
type input "Beverages, water, tap, municipal"
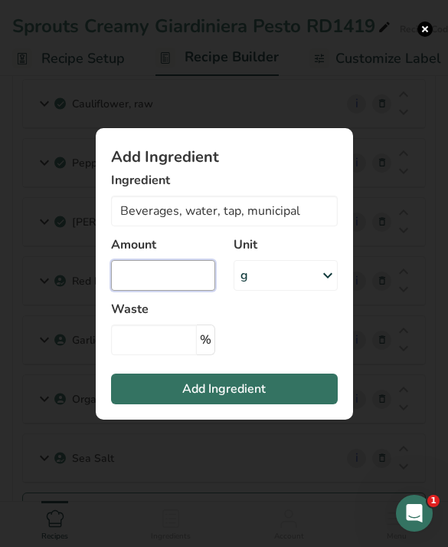
click at [182, 291] on input "Add ingredient modal" at bounding box center [163, 275] width 104 height 31
type input "60"
click at [281, 404] on button "Add Ingredient" at bounding box center [224, 388] width 227 height 31
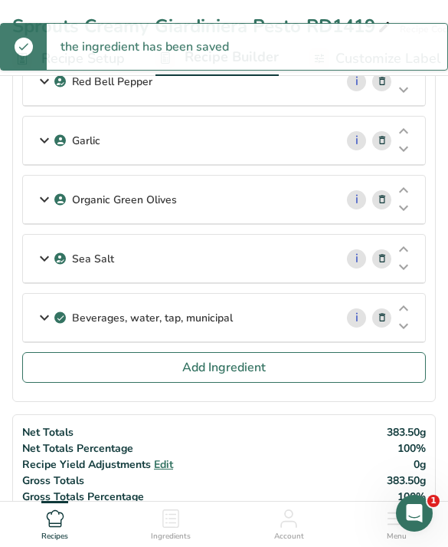
scroll to position [419, 0]
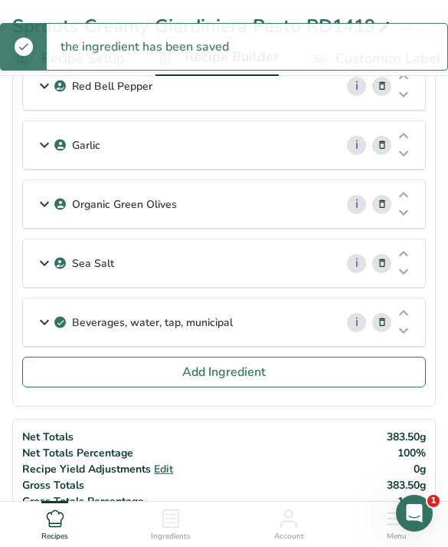
click at [318, 387] on button "Add Ingredient" at bounding box center [224, 371] width 404 height 31
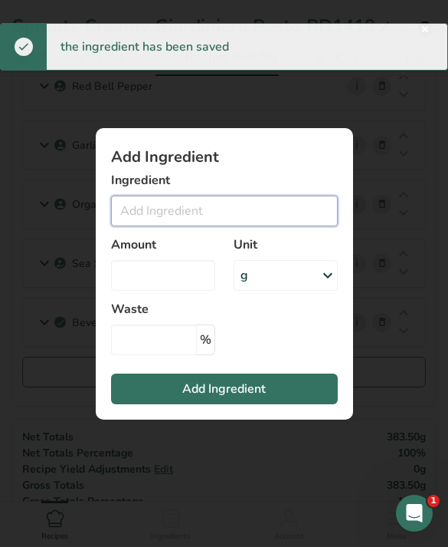
click at [291, 226] on input "Add ingredient modal" at bounding box center [224, 210] width 227 height 31
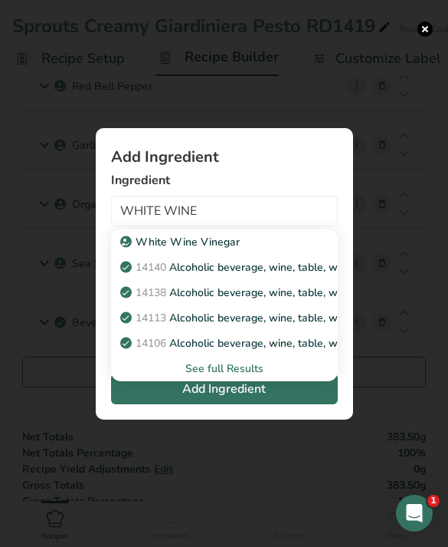
click at [284, 255] on link "White Wine Vinegar" at bounding box center [224, 241] width 227 height 25
type input "White Wine Vinegar"
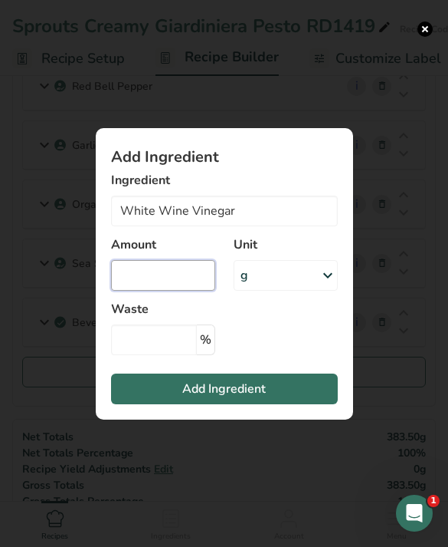
click at [183, 291] on input "Add ingredient modal" at bounding box center [163, 275] width 104 height 31
type input "0"
type input "75"
click at [295, 404] on button "Add Ingredient" at bounding box center [224, 388] width 227 height 31
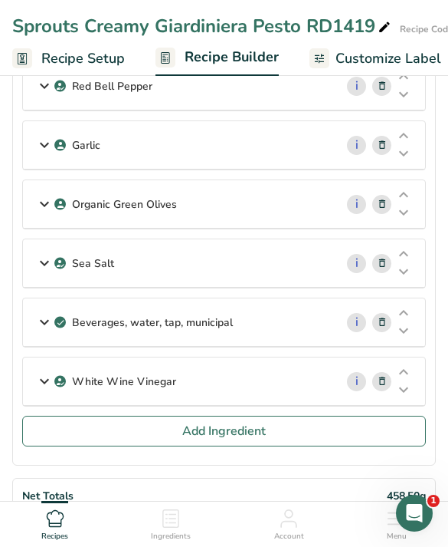
click at [356, 442] on button "Add Ingredient" at bounding box center [224, 431] width 404 height 31
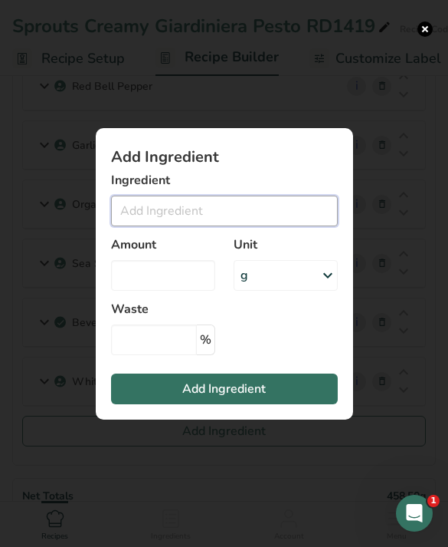
click at [285, 226] on input "Add ingredient modal" at bounding box center [224, 210] width 227 height 31
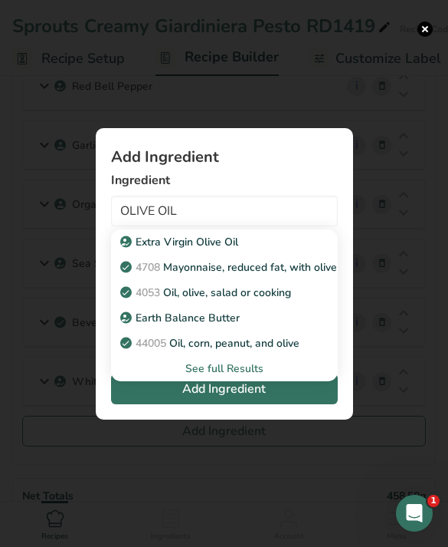
click at [298, 250] on div "Extra Virgin Olive Oil" at bounding box center [212, 242] width 178 height 16
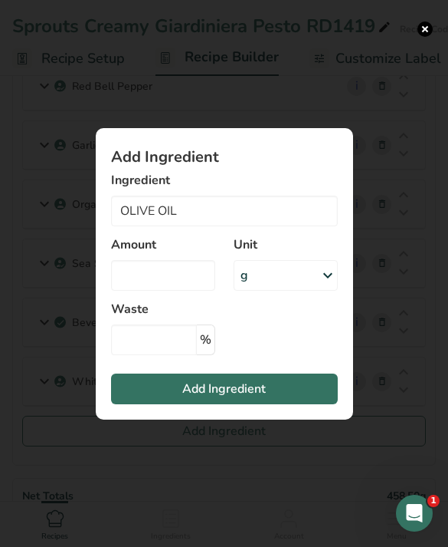
type input "Extra Virgin Olive Oil"
click at [185, 291] on input "Add ingredient modal" at bounding box center [163, 275] width 104 height 31
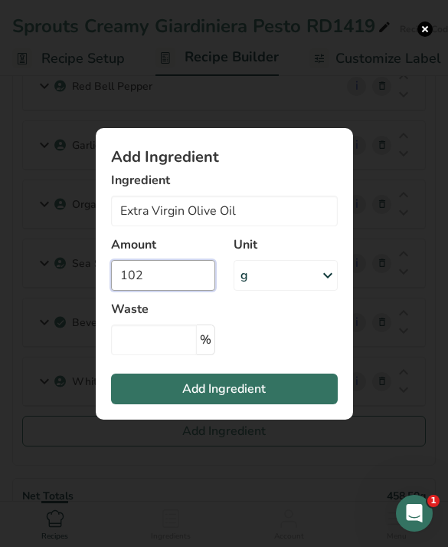
type input "102"
click at [294, 404] on button "Add Ingredient" at bounding box center [224, 388] width 227 height 31
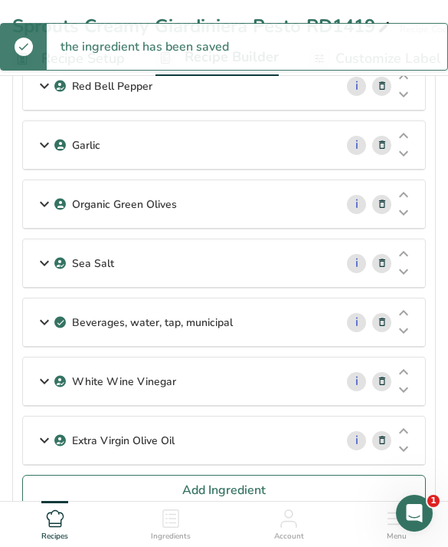
click at [225, 487] on span "Add Ingredient" at bounding box center [224, 490] width 84 height 18
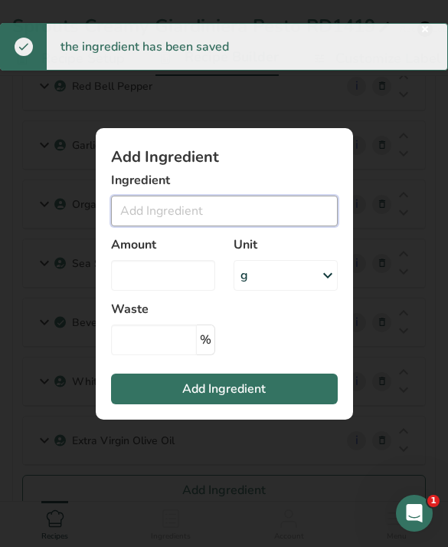
click at [312, 226] on input "Add ingredient modal" at bounding box center [224, 210] width 227 height 31
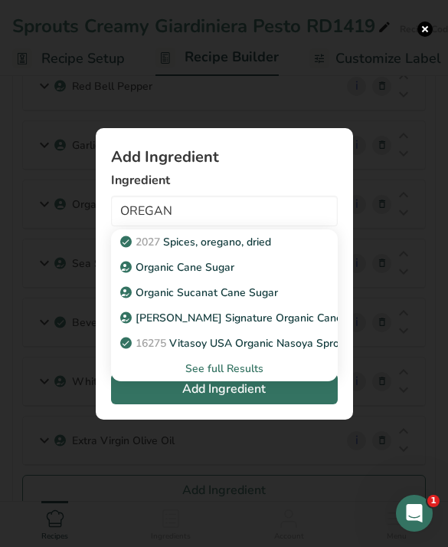
click at [271, 250] on p "2027 Spices, oregano, dried" at bounding box center [197, 242] width 148 height 16
type input "Spices, oregano, dried"
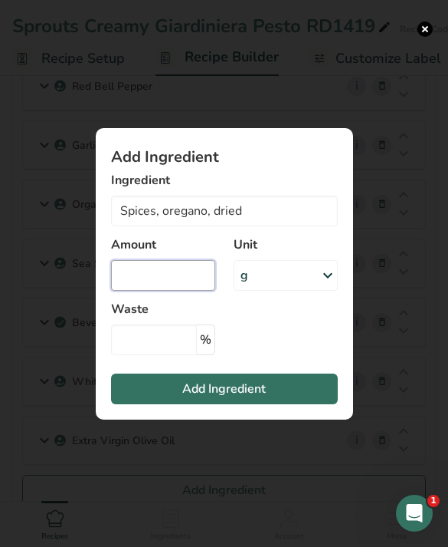
click at [182, 291] on input "Add ingredient modal" at bounding box center [163, 275] width 104 height 31
type input "0.3"
click at [291, 404] on button "Add Ingredient" at bounding box center [224, 388] width 227 height 31
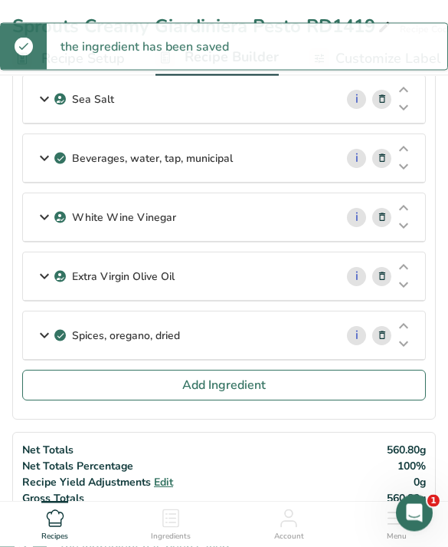
click at [319, 386] on button "Add Ingredient" at bounding box center [224, 385] width 404 height 31
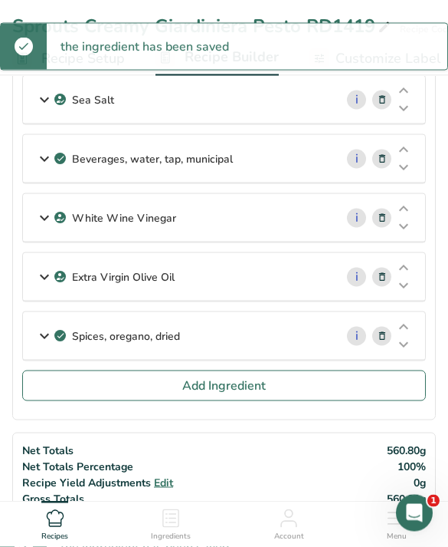
scroll to position [583, 0]
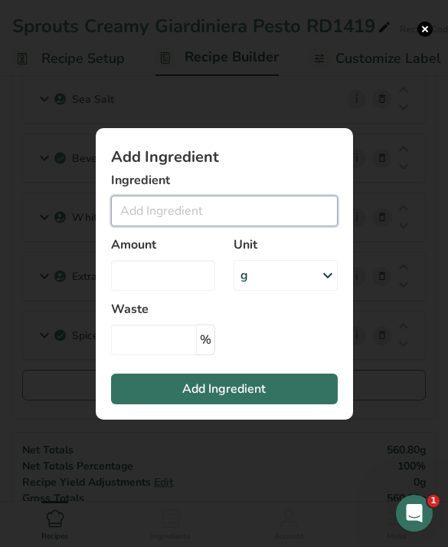
click at [248, 226] on input "Add ingredient modal" at bounding box center [224, 210] width 227 height 31
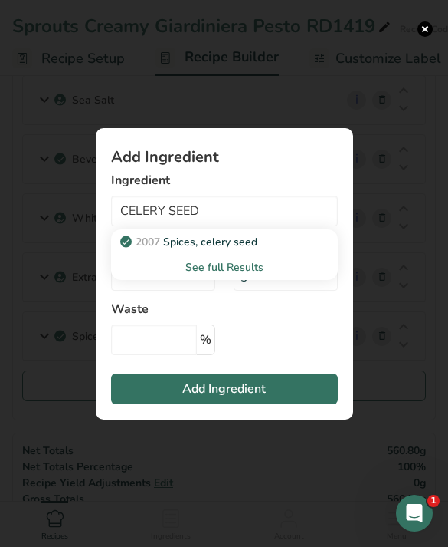
click at [307, 255] on link "2007 Spices, celery seed" at bounding box center [224, 241] width 227 height 25
type input "Spices, celery seed"
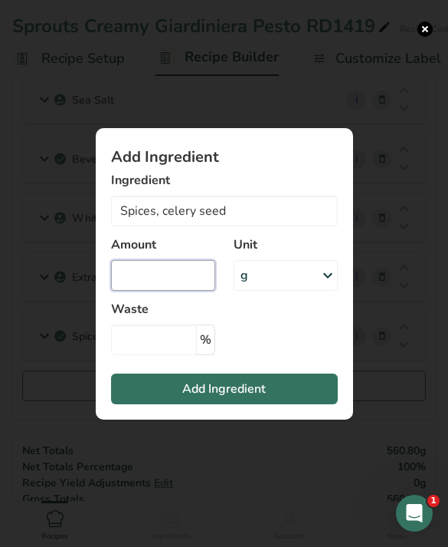
click at [156, 291] on input "Add ingredient modal" at bounding box center [163, 275] width 104 height 31
type input "0.1"
click at [273, 404] on button "Add Ingredient" at bounding box center [224, 388] width 227 height 31
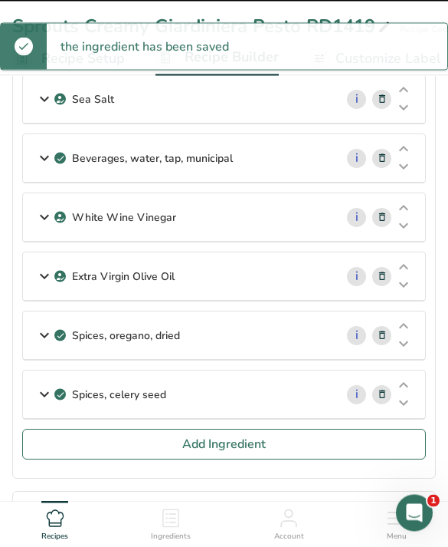
scroll to position [583, 0]
click at [279, 432] on button "Add Ingredient" at bounding box center [224, 444] width 404 height 31
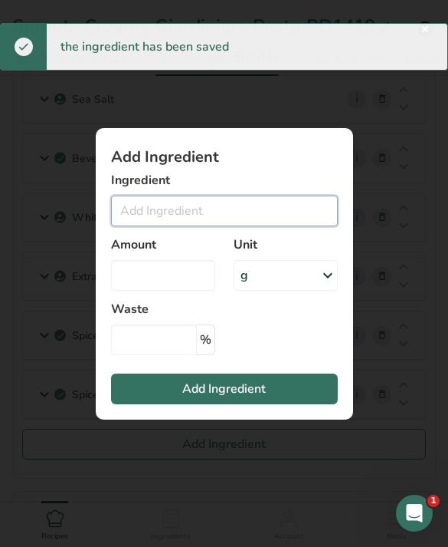
click at [248, 226] on input "Add ingredient modal" at bounding box center [224, 210] width 227 height 31
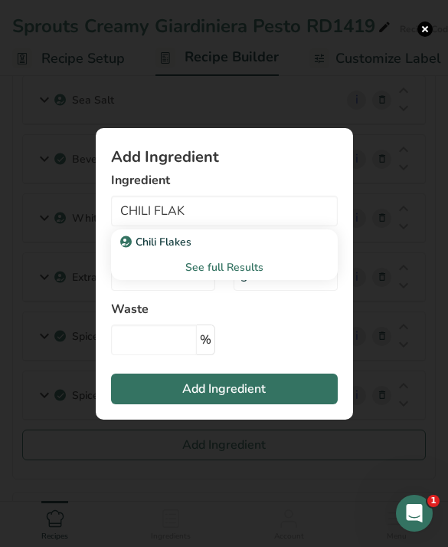
click at [211, 250] on div "Chili Flakes" at bounding box center [212, 242] width 178 height 16
type input "Chili Flakes"
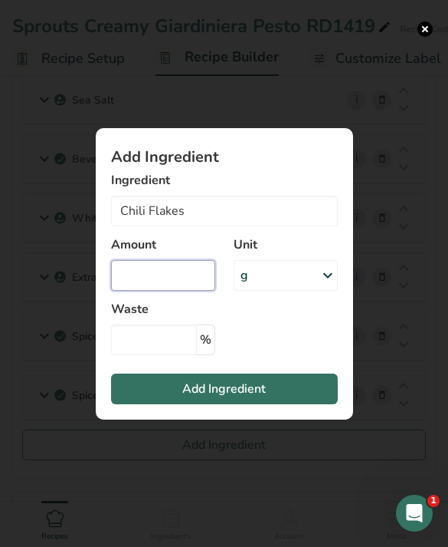
click at [168, 291] on input "Add ingredient modal" at bounding box center [163, 275] width 104 height 31
type input "0.5"
click at [284, 404] on button "Add Ingredient" at bounding box center [224, 388] width 227 height 31
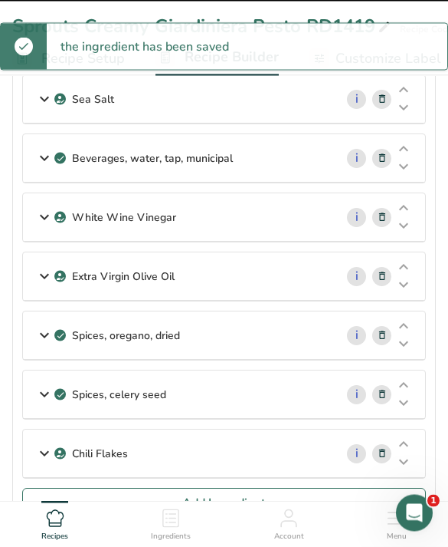
scroll to position [583, 0]
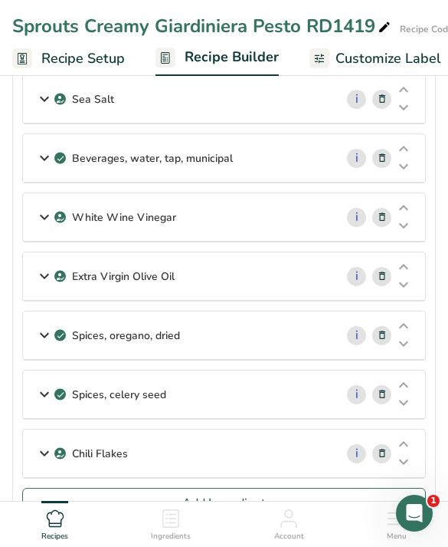
click at [323, 496] on button "Add Ingredient" at bounding box center [224, 503] width 404 height 31
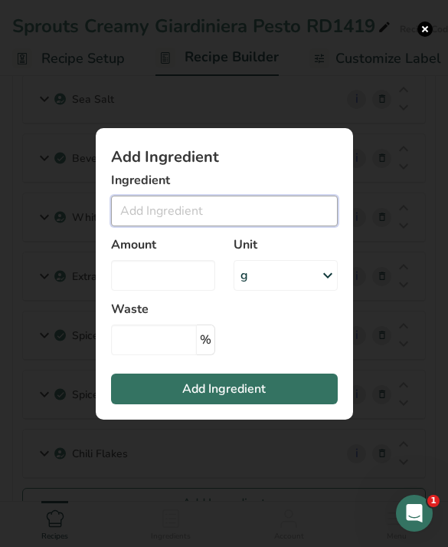
click at [292, 226] on input "Add ingredient modal" at bounding box center [224, 210] width 227 height 31
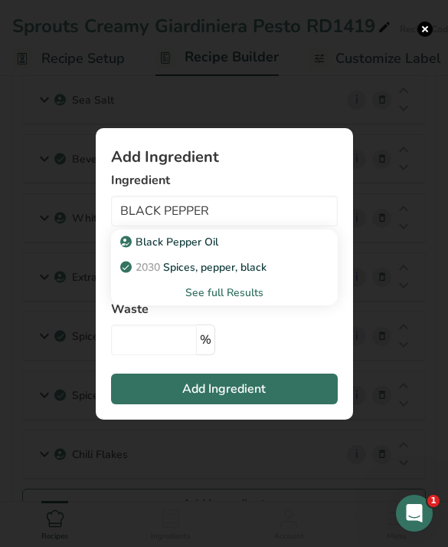
click at [288, 275] on div "2030 Spices, pepper, black" at bounding box center [212, 267] width 178 height 16
type input "Spices, pepper, black"
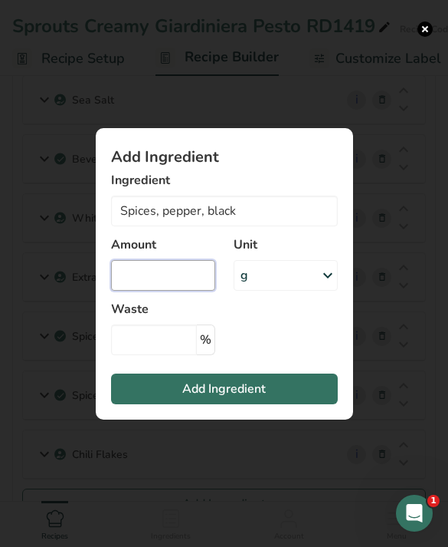
click at [186, 291] on input "Add ingredient modal" at bounding box center [163, 275] width 104 height 31
type input "0.4"
click at [283, 404] on button "Add Ingredient" at bounding box center [224, 388] width 227 height 31
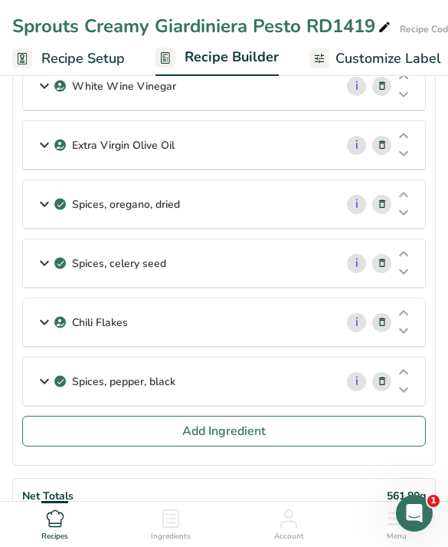
scroll to position [735, 0]
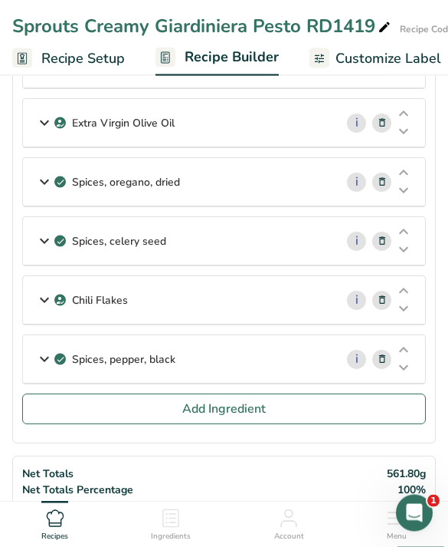
click at [305, 409] on button "Add Ingredient" at bounding box center [224, 409] width 404 height 31
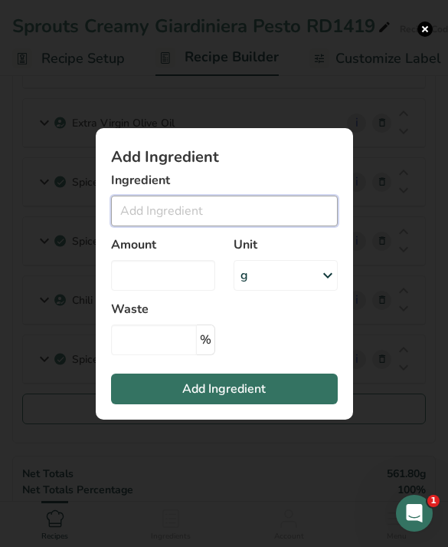
click at [265, 226] on input "Add ingredient modal" at bounding box center [224, 210] width 227 height 31
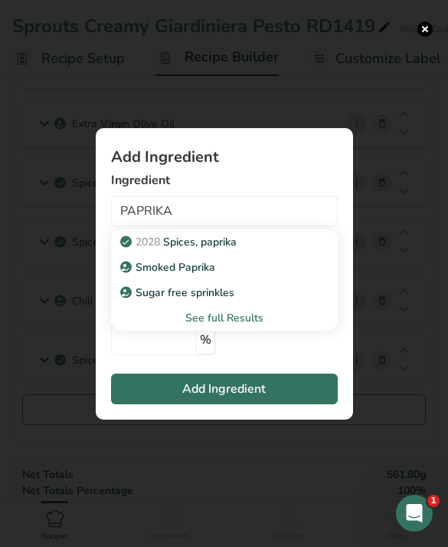
click at [278, 250] on div "2028 Spices, paprika" at bounding box center [212, 242] width 178 height 16
type input "Spices, paprika"
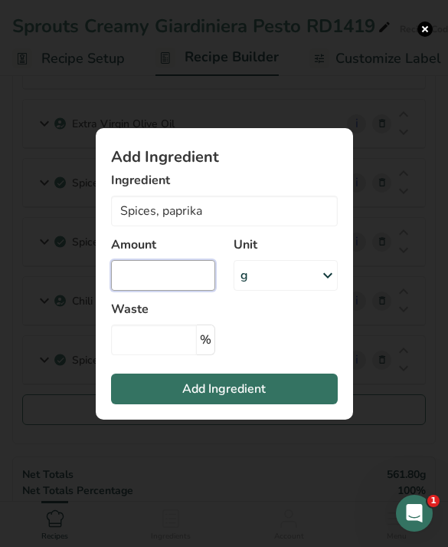
click at [191, 291] on input "Add ingredient modal" at bounding box center [163, 275] width 104 height 31
type input "0.4"
click at [288, 404] on button "Add Ingredient" at bounding box center [224, 388] width 227 height 31
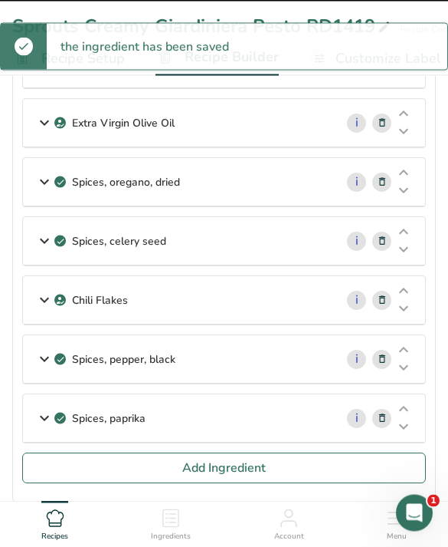
scroll to position [736, 0]
click at [248, 471] on span "Add Ingredient" at bounding box center [224, 467] width 84 height 18
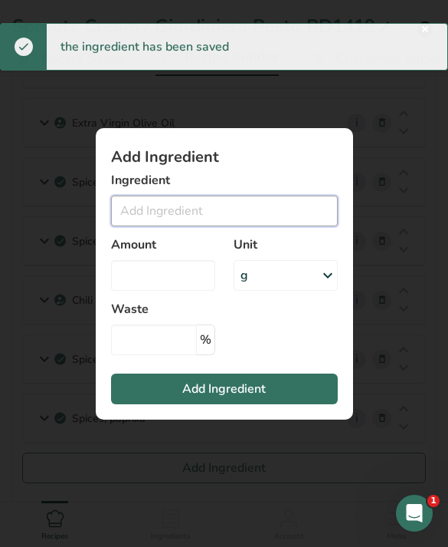
click at [274, 226] on input "Add ingredient modal" at bounding box center [224, 210] width 227 height 31
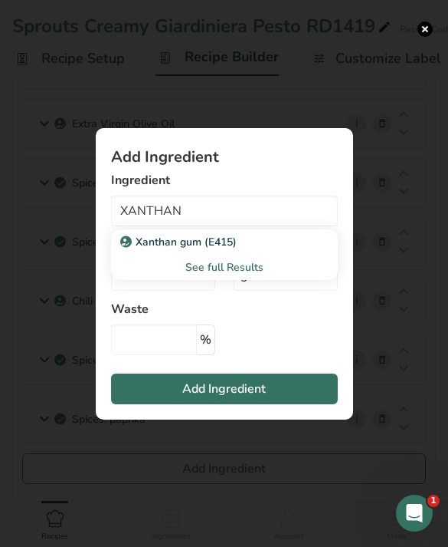
click at [281, 250] on div "Xanthan gum (E415)" at bounding box center [212, 242] width 178 height 16
type input "Xanthan gum (E415)"
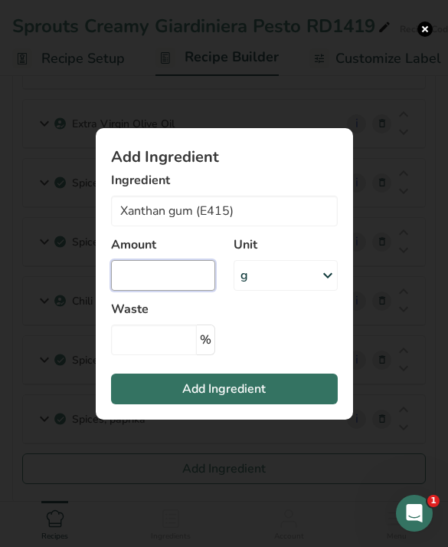
click at [187, 291] on input "Add ingredient modal" at bounding box center [163, 275] width 104 height 31
type input "0.7"
click at [295, 404] on button "Add Ingredient" at bounding box center [224, 388] width 227 height 31
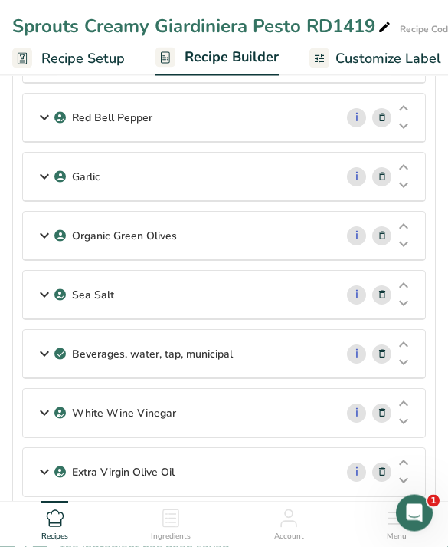
scroll to position [369, 0]
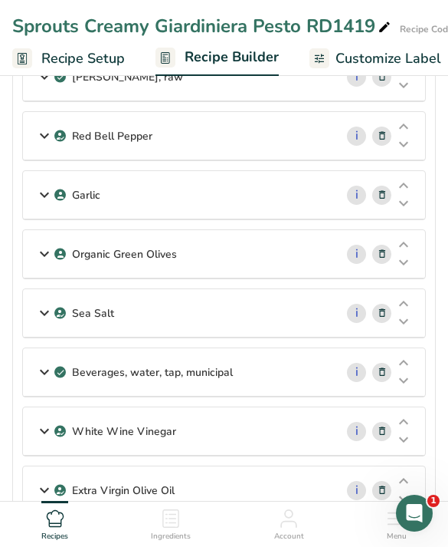
click at [413, 54] on span "Customize Label" at bounding box center [389, 58] width 106 height 21
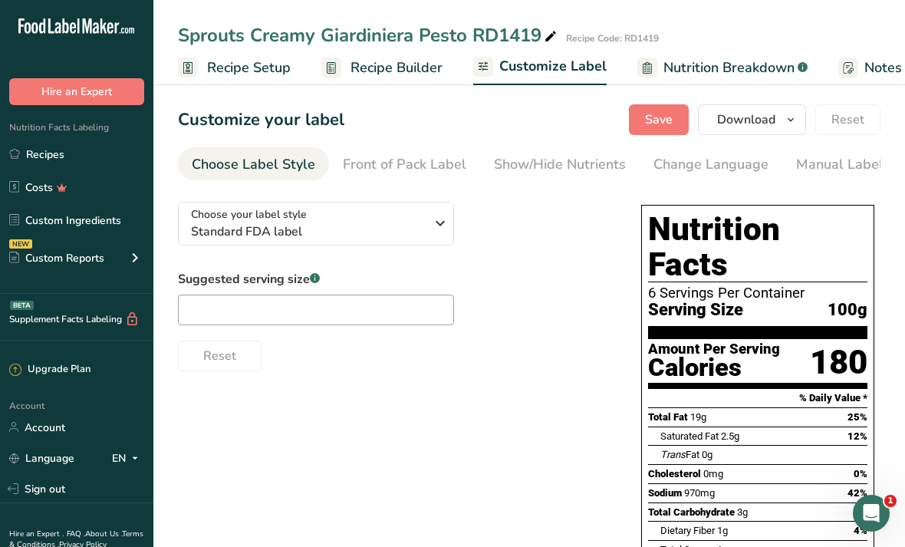
click at [448, 147] on link "Manual Label Override" at bounding box center [869, 164] width 146 height 34
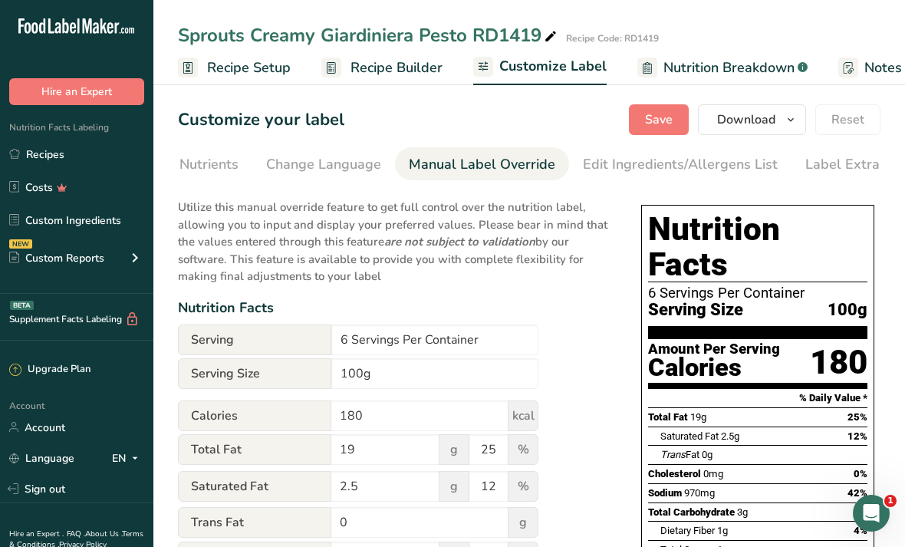
scroll to position [0, 412]
click at [448, 158] on div "Edit Ingredients/Allergens List" at bounding box center [655, 164] width 195 height 21
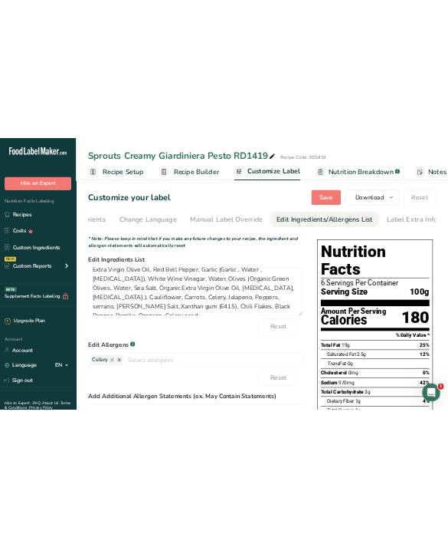
scroll to position [12, 0]
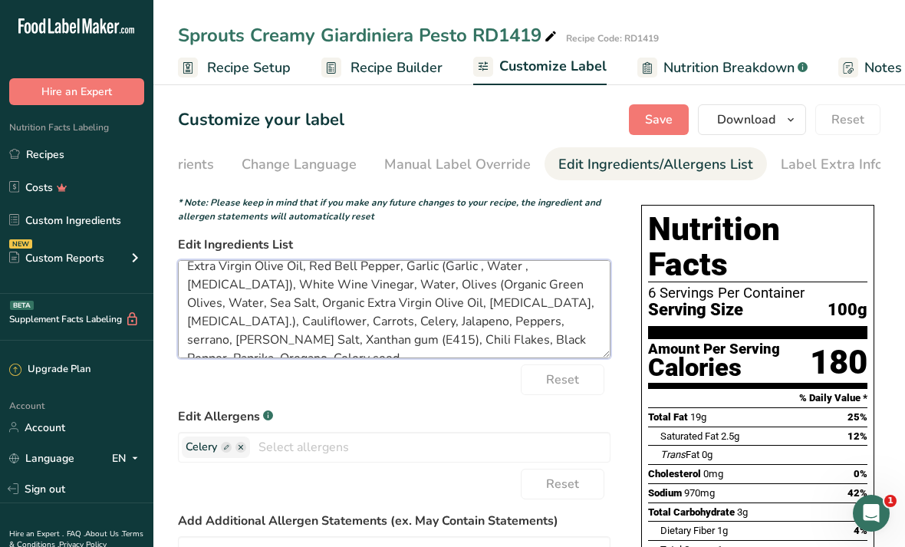
click at [379, 308] on textarea "Extra Virgin Olive Oil, Red Bell Pepper, Garlic (Garlic , Water , Citric Acid),…" at bounding box center [394, 309] width 432 height 98
click at [285, 312] on textarea "Extra Virgin Olive Oil, Red Bell Pepper, Garlic (Garlic , Water , Citric Acid),…" at bounding box center [394, 309] width 432 height 98
click at [448, 313] on textarea "Extra Virgin Olive Oil, Red Bell Pepper, Garlic (Garlic , Water , Citric Acid),…" at bounding box center [394, 309] width 432 height 98
type textarea "Extra Virgin Olive Oil, Red Bell Pepper, Garlic (Garlic , Water , Citric Acid),…"
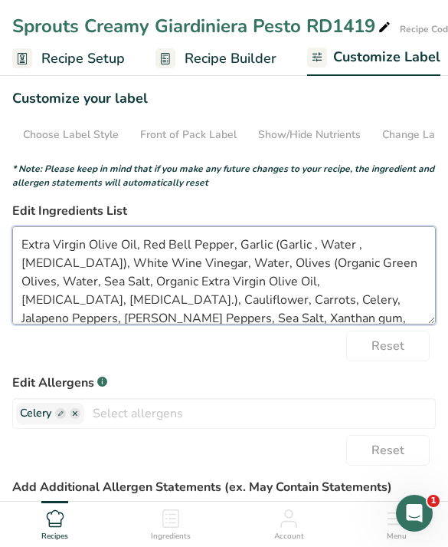
click at [352, 323] on textarea "Extra Virgin Olive Oil, Red Bell Pepper, Garlic (Garlic , Water , Citric Acid),…" at bounding box center [224, 275] width 424 height 98
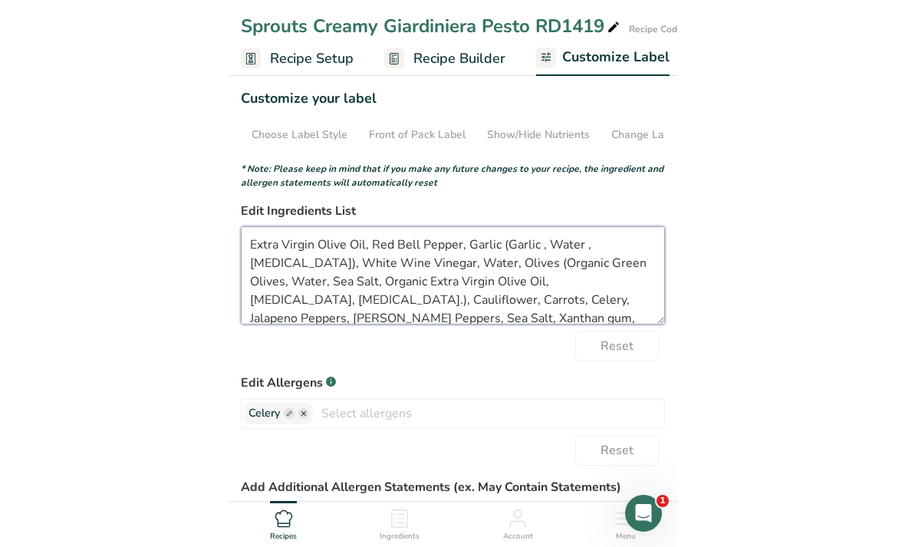
scroll to position [4, 0]
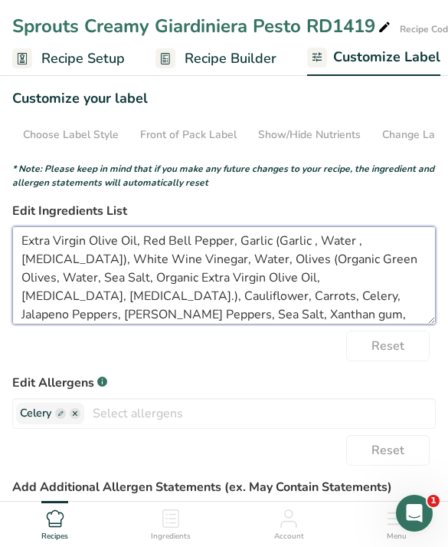
click at [357, 286] on textarea "Extra Virgin Olive Oil, Red Bell Pepper, Garlic (Garlic , Water , Citric Acid),…" at bounding box center [224, 275] width 424 height 98
type textarea "Extra Virgin Olive Oil, Red Bell Pepper, Garlic (Garlic , Water , Citric Acid),…"
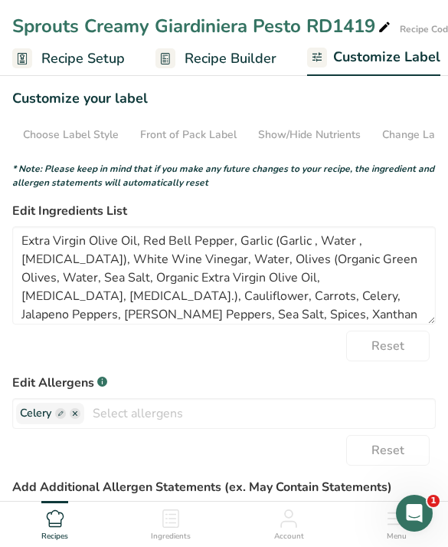
click at [306, 371] on form "* Note: Please keep in mind that if you make any future changes to your recipe,…" at bounding box center [224, 417] width 424 height 510
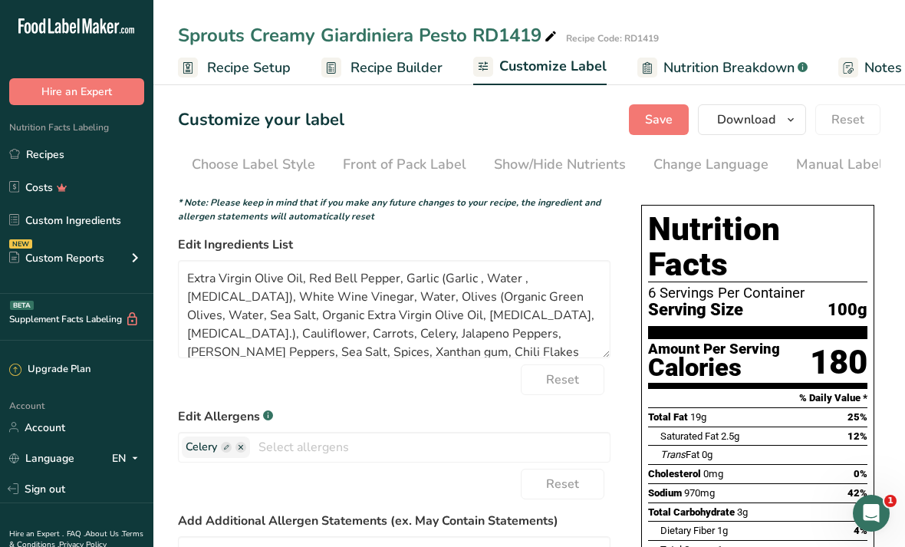
click at [448, 134] on button "Download" at bounding box center [752, 119] width 108 height 31
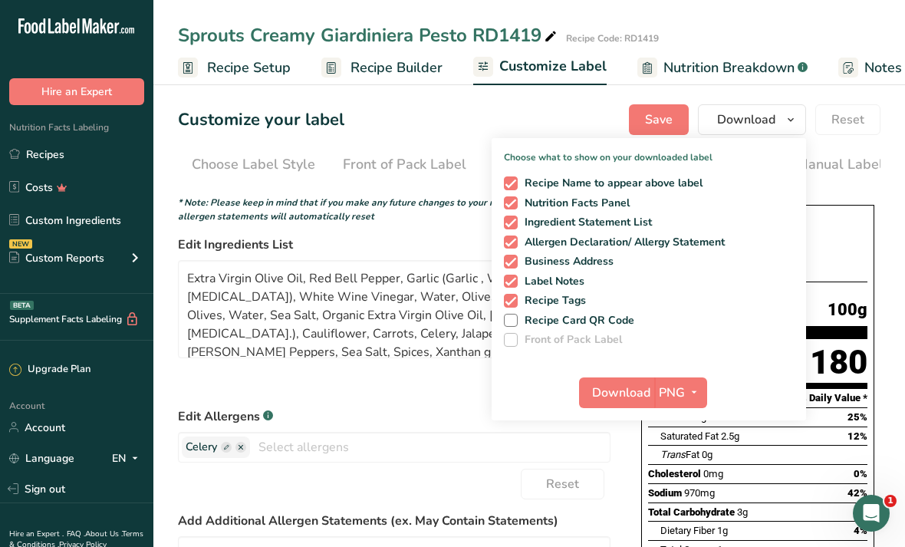
click at [448, 114] on span "Save" at bounding box center [659, 119] width 28 height 18
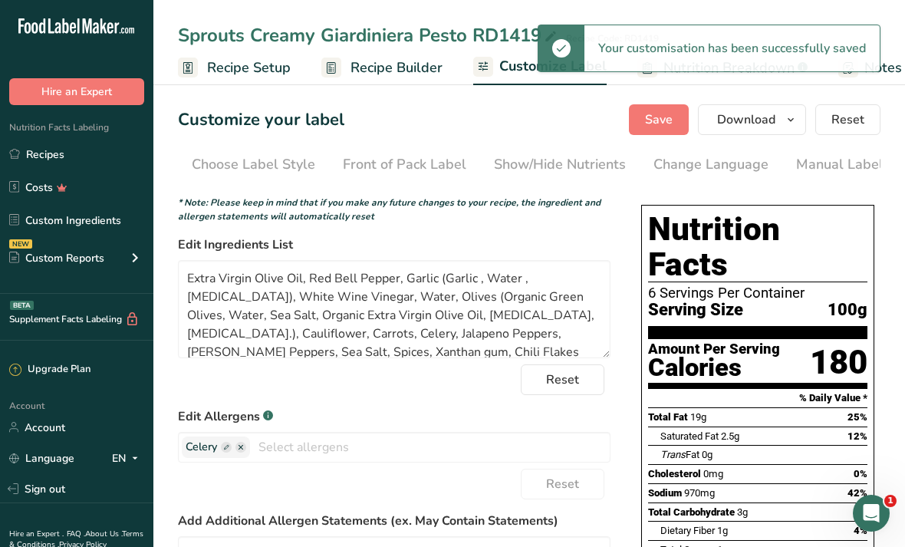
click at [448, 123] on span "button" at bounding box center [790, 119] width 18 height 18
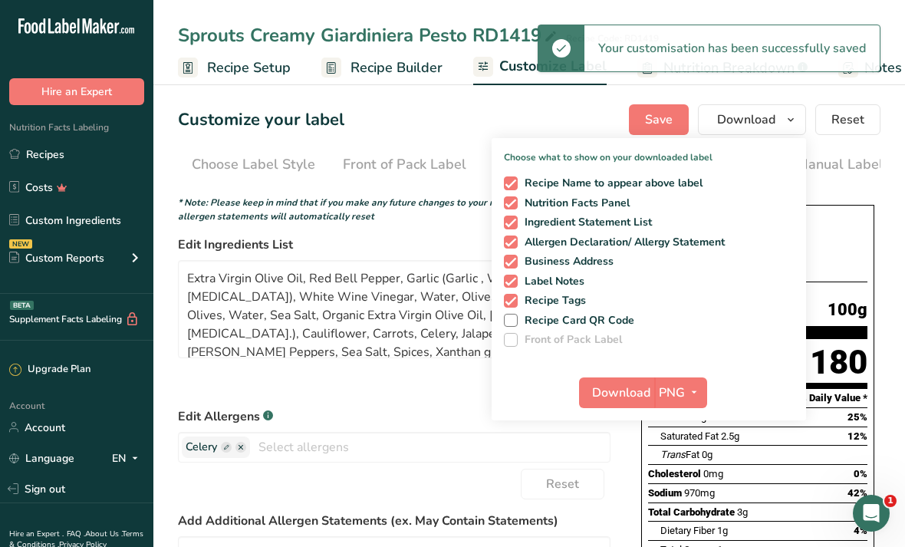
click at [448, 389] on span "button" at bounding box center [694, 392] width 18 height 18
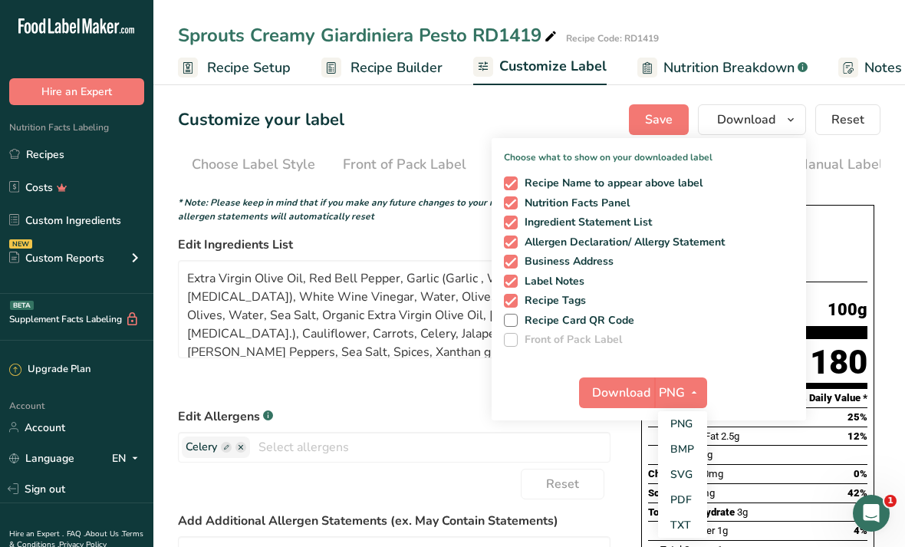
click at [448, 484] on link "SVG" at bounding box center [682, 474] width 49 height 25
click at [448, 392] on icon "button" at bounding box center [693, 392] width 12 height 19
click at [448, 495] on link "PDF" at bounding box center [681, 499] width 49 height 25
click at [448, 394] on span "Download" at bounding box center [622, 392] width 58 height 18
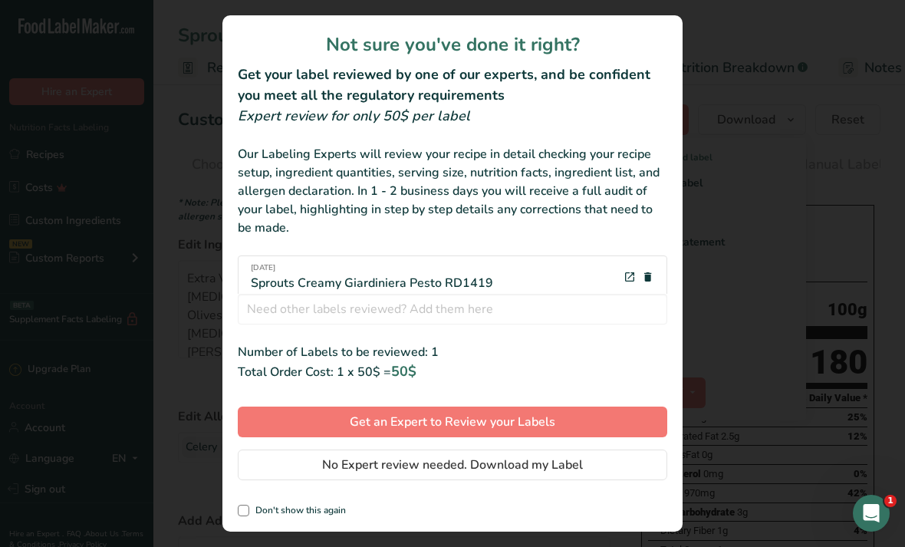
click at [448, 468] on button "No Expert review needed. Download my Label" at bounding box center [452, 464] width 429 height 31
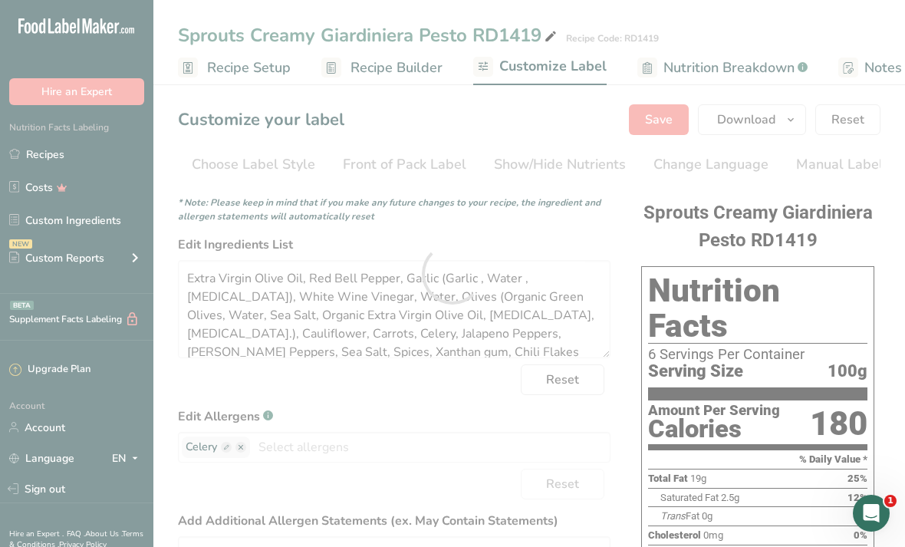
scroll to position [0, 0]
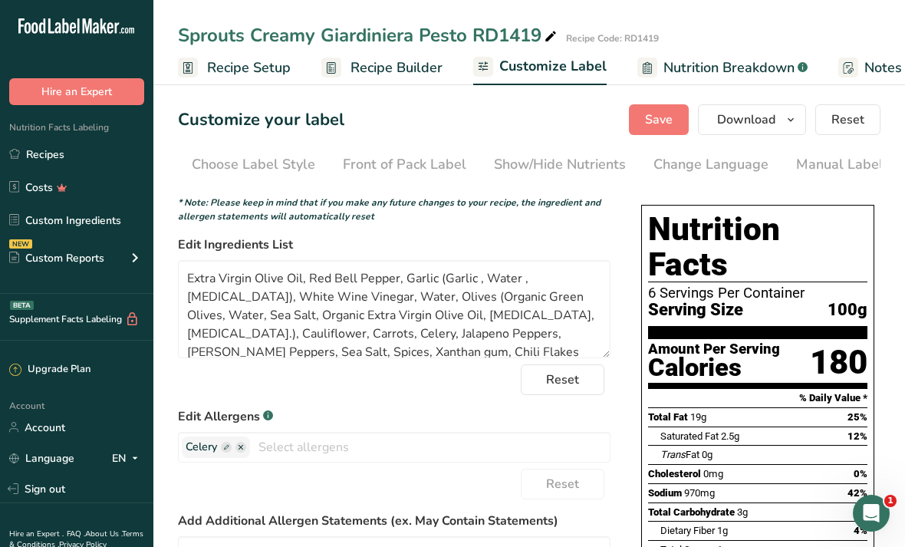
click at [393, 72] on span "Recipe Builder" at bounding box center [396, 67] width 92 height 21
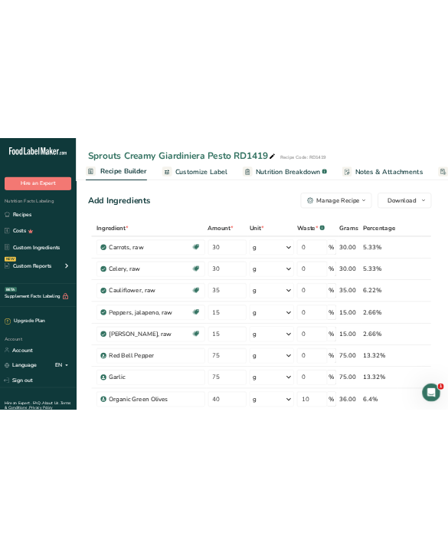
scroll to position [0, 148]
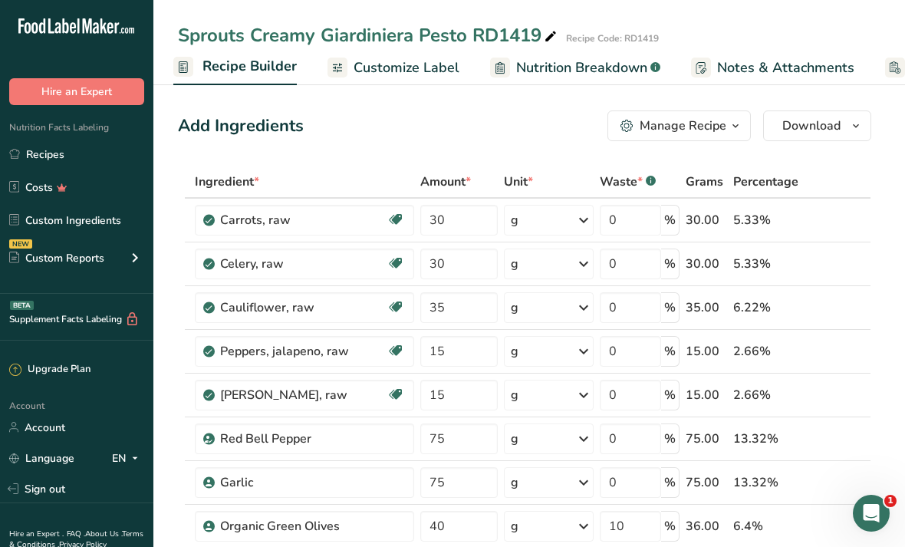
click at [728, 133] on span "button" at bounding box center [735, 126] width 18 height 18
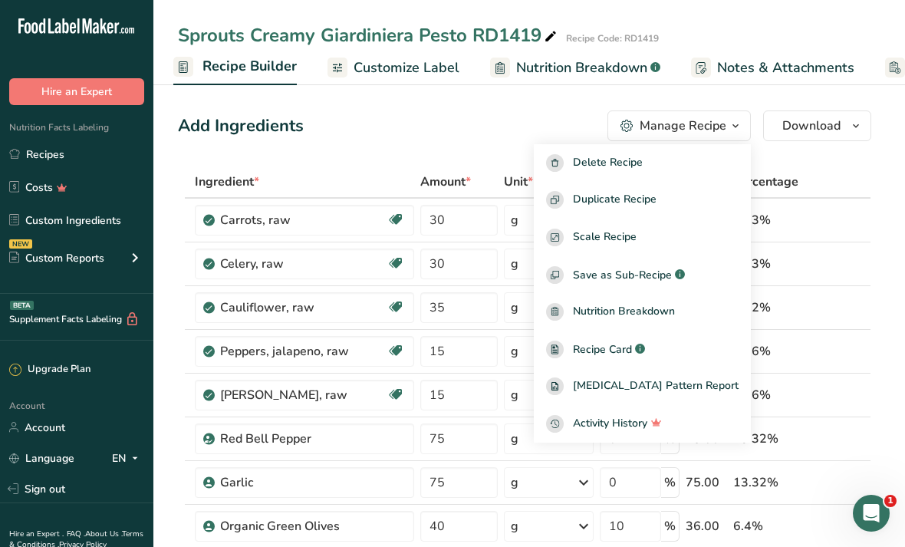
click at [711, 200] on div "Duplicate Recipe" at bounding box center [642, 200] width 192 height 18
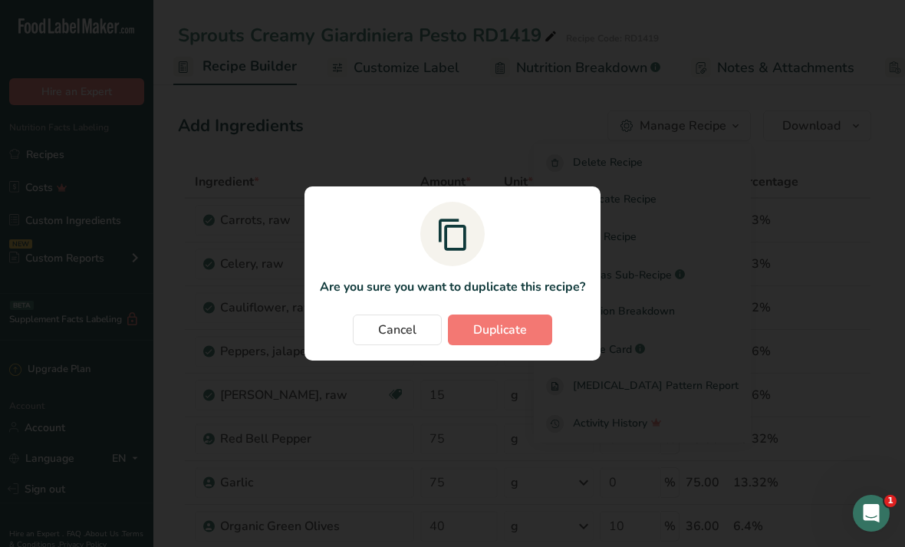
click at [516, 327] on span "Duplicate" at bounding box center [500, 329] width 54 height 18
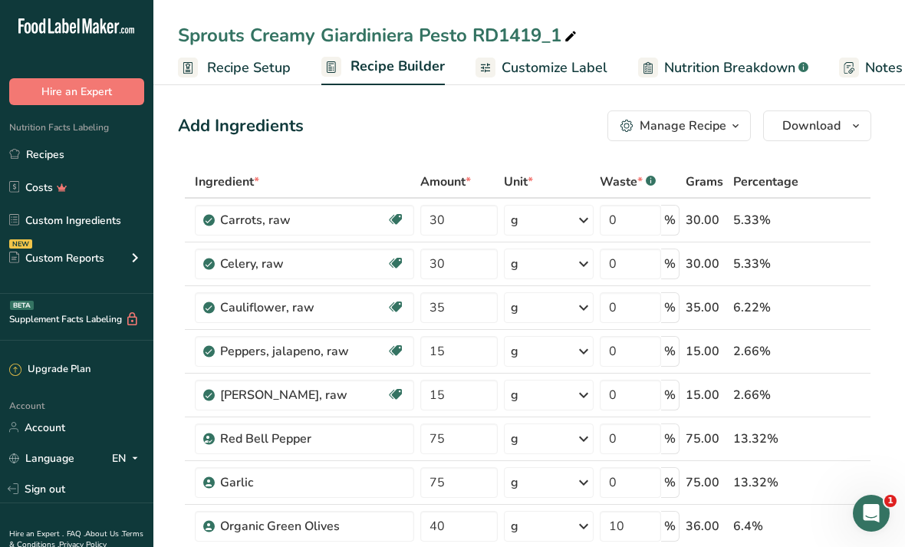
click at [563, 38] on span at bounding box center [570, 37] width 18 height 18
type input "Sprouts Creamy Giardiniera Pesto RD1419A"
click at [490, 137] on div "Add Ingredients Manage Recipe Delete Recipe Duplicate Recipe Scale Recipe Save …" at bounding box center [524, 125] width 693 height 31
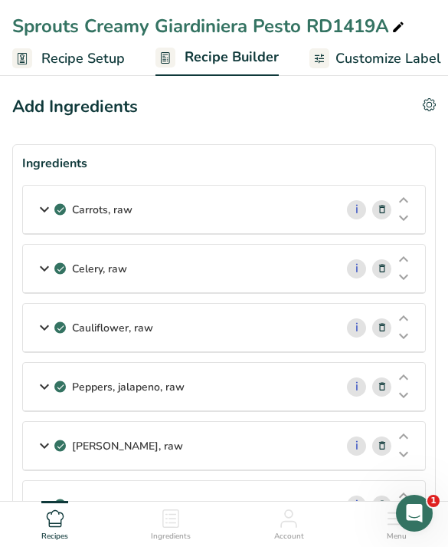
click at [294, 386] on div "Peppers, jalapeno, raw" at bounding box center [179, 387] width 312 height 48
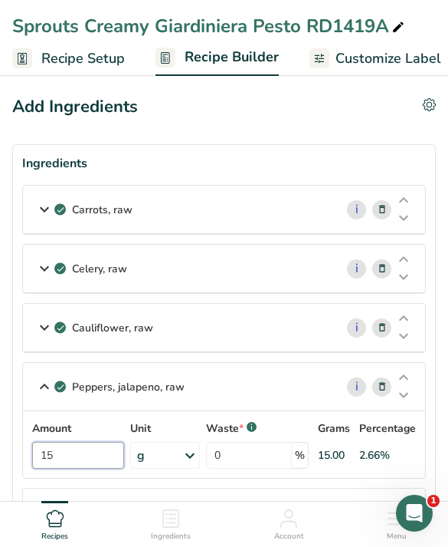
click at [95, 456] on input "15" at bounding box center [78, 455] width 92 height 27
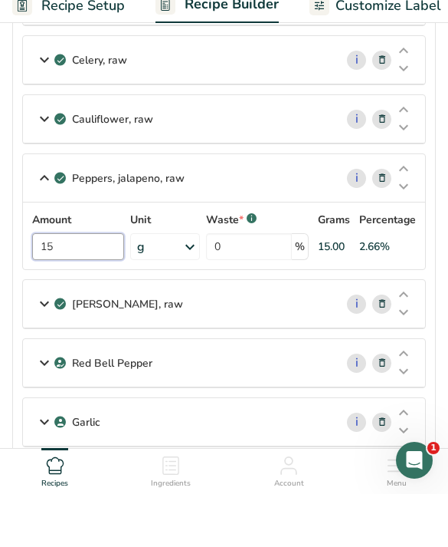
type input "1"
type input "20.5"
click at [275, 333] on div "Peppers, serrano, raw" at bounding box center [179, 357] width 312 height 48
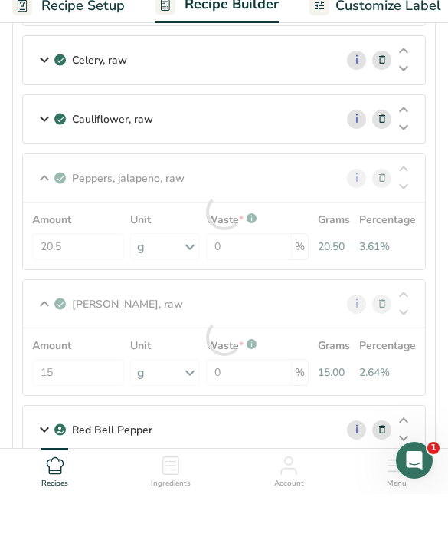
scroll to position [209, 0]
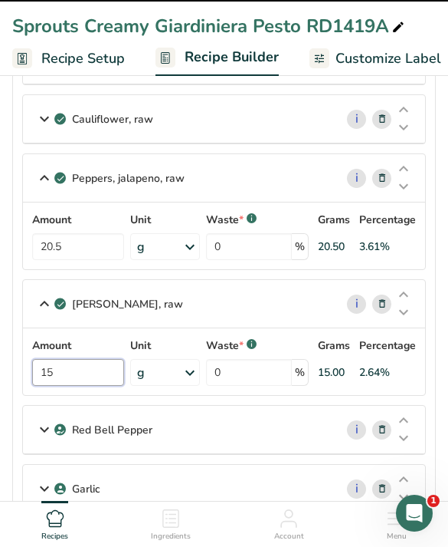
click at [104, 383] on input "15" at bounding box center [78, 372] width 92 height 27
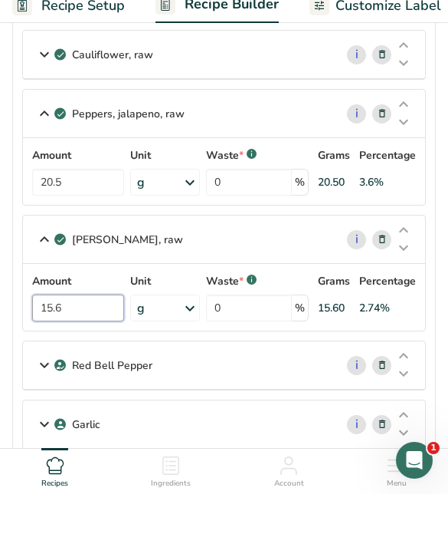
scroll to position [224, 0]
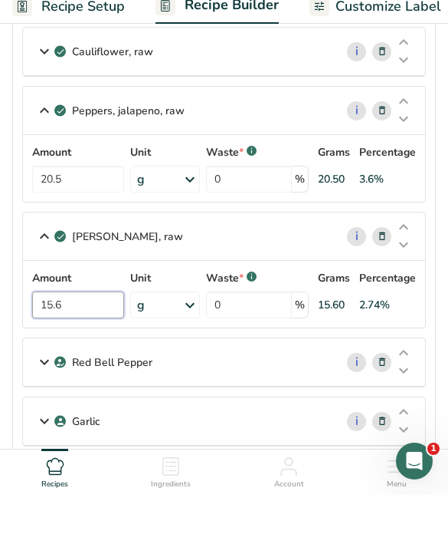
type input "15.6"
click at [275, 449] on div "Garlic" at bounding box center [179, 473] width 312 height 48
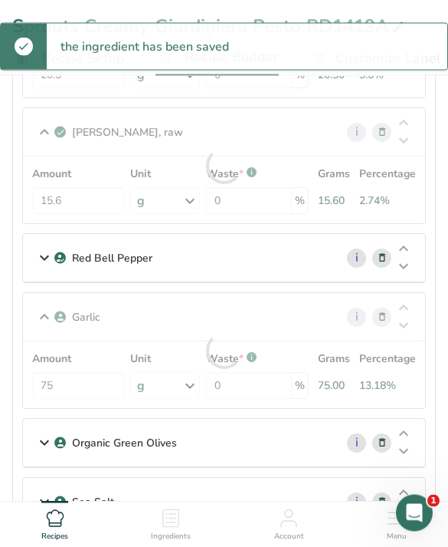
scroll to position [509, 0]
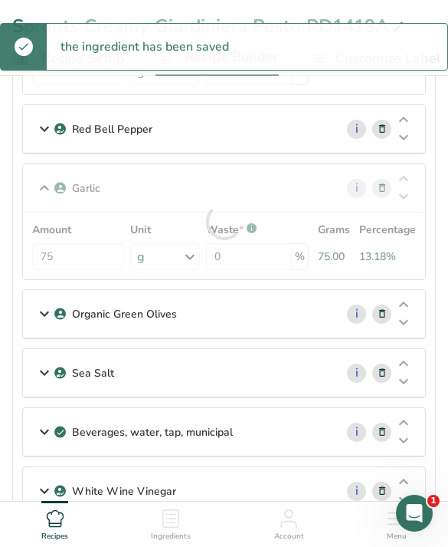
click at [77, 259] on div at bounding box center [224, 221] width 402 height 115
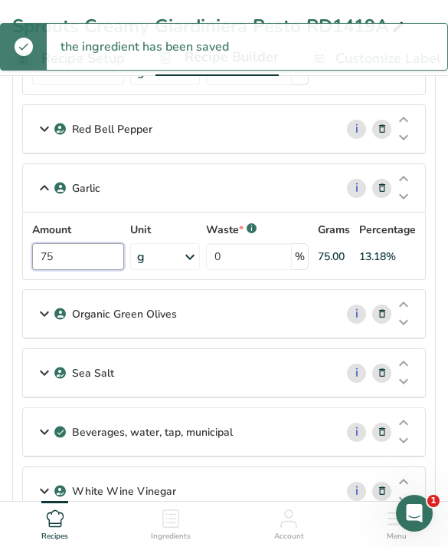
click at [96, 258] on input "75" at bounding box center [78, 256] width 92 height 27
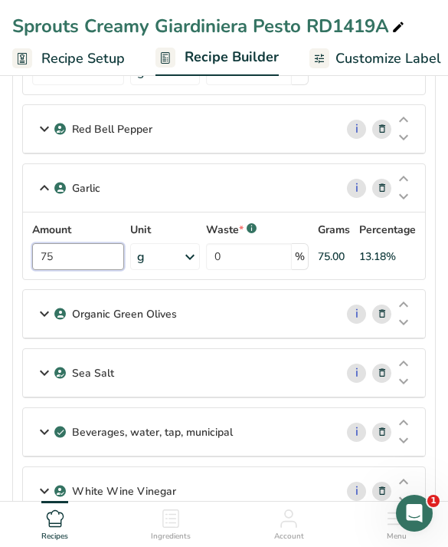
scroll to position [508, 0]
type input "7"
type input "50"
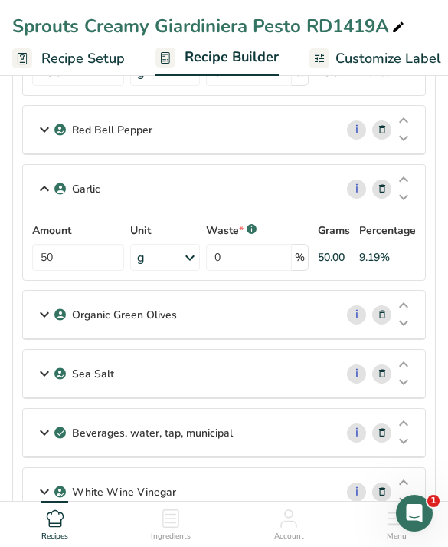
click at [242, 338] on div "Organic Green Olives i" at bounding box center [224, 315] width 402 height 48
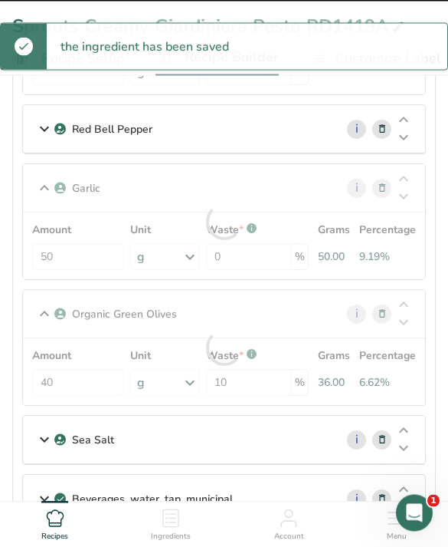
scroll to position [509, 0]
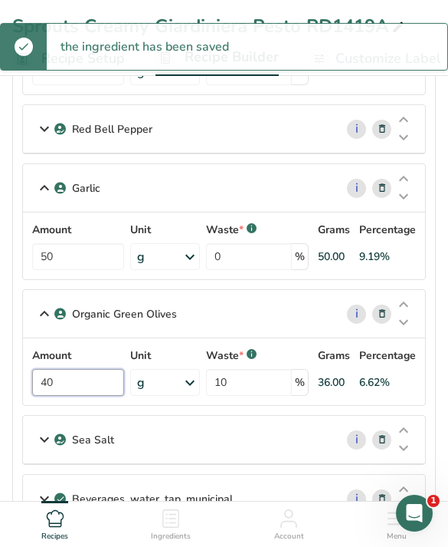
click at [108, 382] on input "40" at bounding box center [78, 382] width 92 height 27
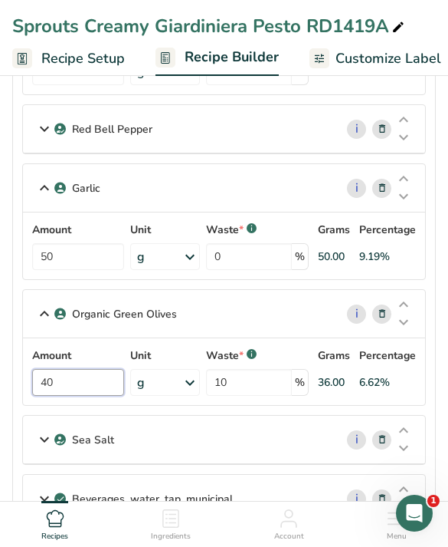
scroll to position [508, 0]
type input "4"
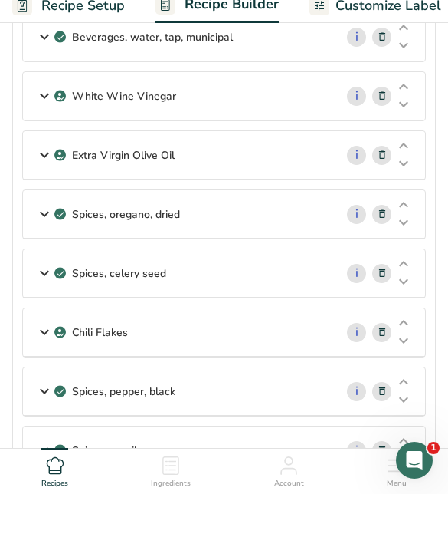
scroll to position [928, 0]
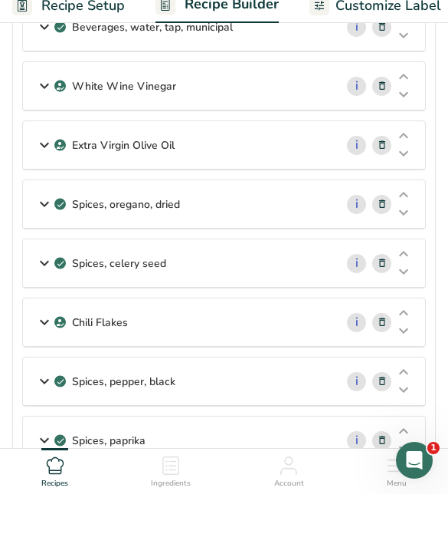
type input "30.4"
click at [284, 469] on div "Spices, paprika" at bounding box center [179, 493] width 312 height 48
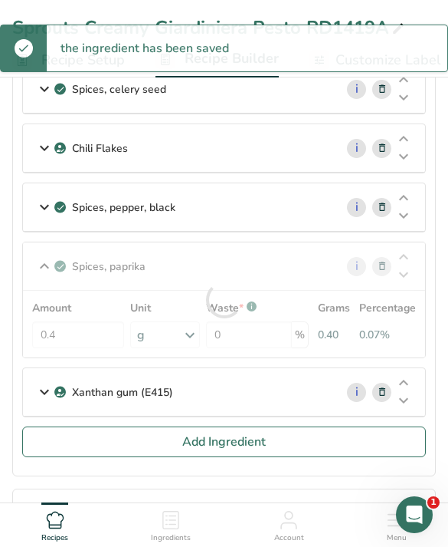
scroll to position [1155, 0]
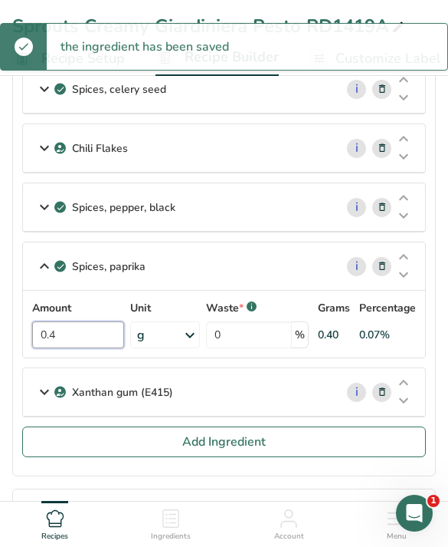
click at [98, 334] on input "0.4" at bounding box center [78, 334] width 92 height 27
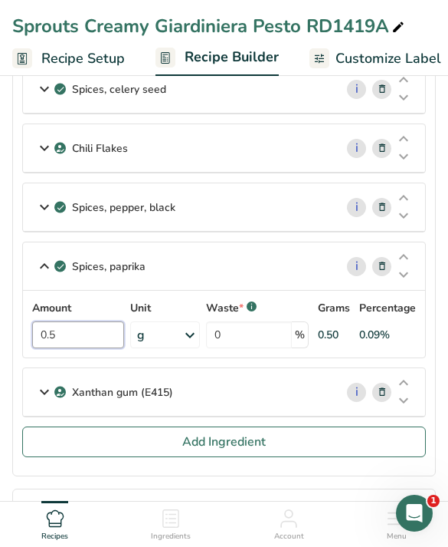
type input "0.5"
click at [274, 100] on div "Spices, celery seed" at bounding box center [179, 89] width 312 height 48
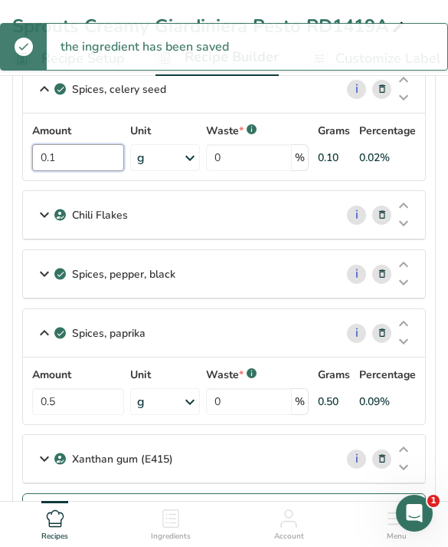
click at [86, 169] on input "0.1" at bounding box center [78, 157] width 92 height 27
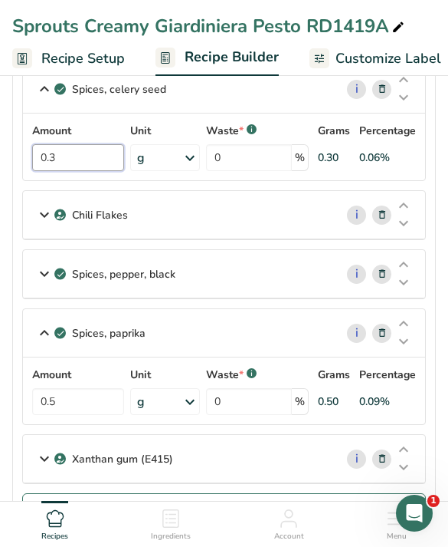
type input "0.3"
click at [294, 503] on button "Add Ingredient" at bounding box center [224, 508] width 404 height 31
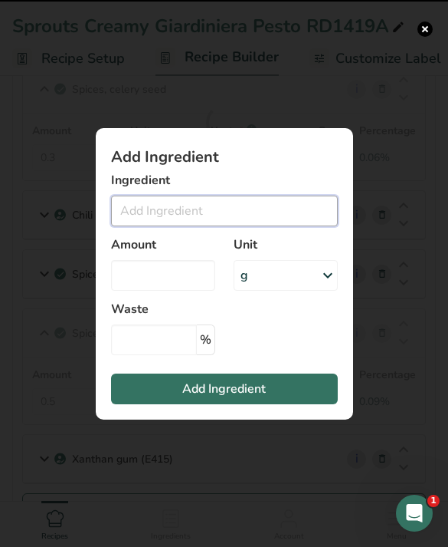
click at [239, 226] on input "Add ingredient modal" at bounding box center [224, 210] width 227 height 31
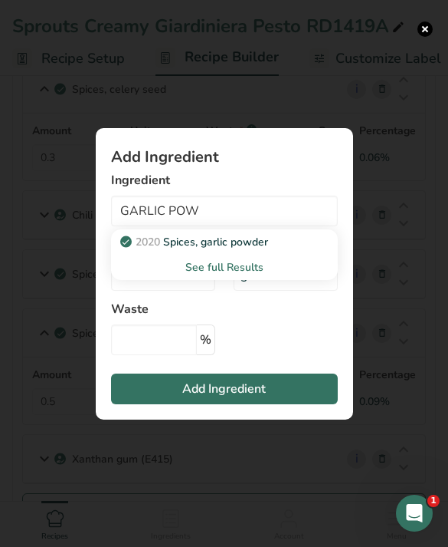
click at [294, 250] on div "2020 Spices, garlic powder" at bounding box center [212, 242] width 178 height 16
type input "Spices, garlic powder"
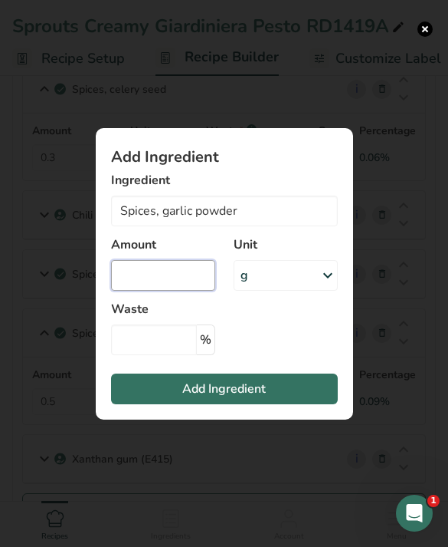
click at [185, 291] on input "Add ingredient modal" at bounding box center [163, 275] width 104 height 31
type input "0.5"
click at [301, 404] on button "Add Ingredient" at bounding box center [224, 388] width 227 height 31
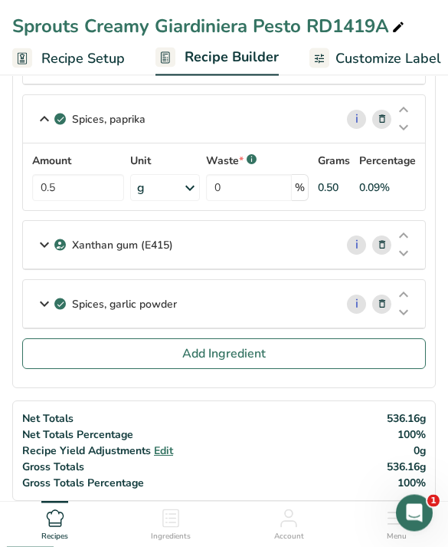
scroll to position [1446, 0]
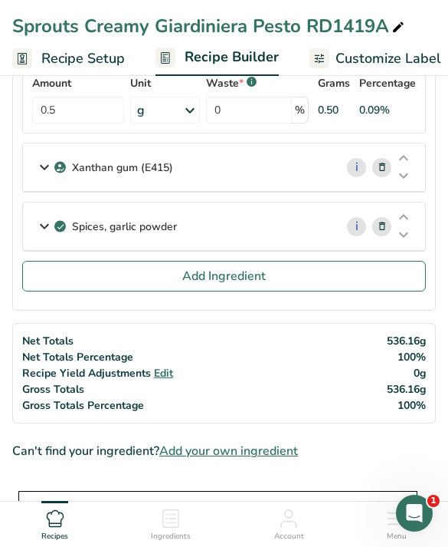
click at [342, 273] on button "Add Ingredient" at bounding box center [224, 276] width 404 height 31
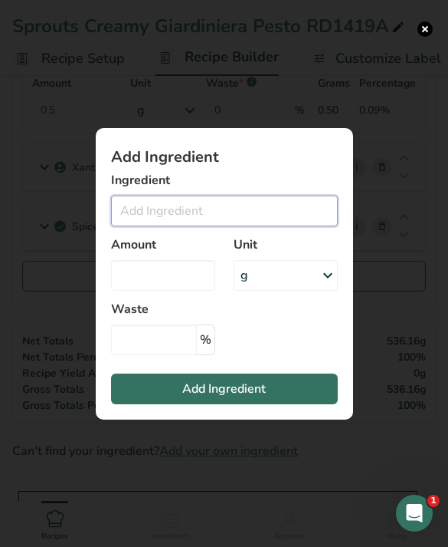
click at [310, 226] on input "Add ingredient modal" at bounding box center [224, 210] width 227 height 31
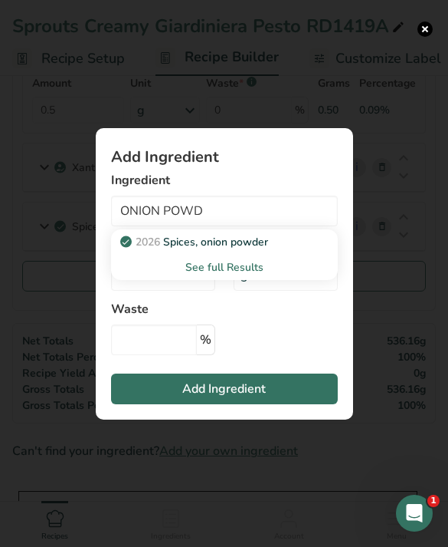
click at [279, 255] on link "2026 Spices, onion powder" at bounding box center [224, 241] width 227 height 25
type input "Spices, onion powder"
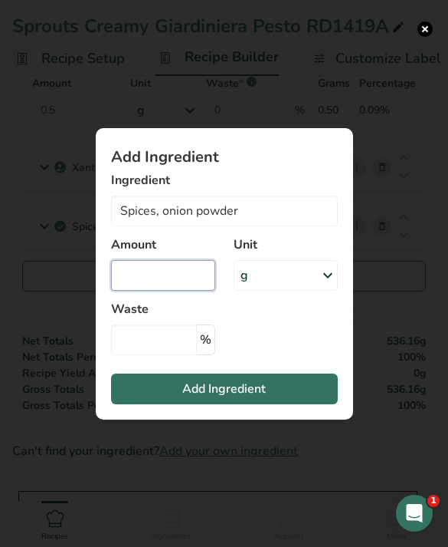
click at [186, 291] on input "Add ingredient modal" at bounding box center [163, 275] width 104 height 31
type input "0.5"
click at [281, 404] on button "Add Ingredient" at bounding box center [224, 388] width 227 height 31
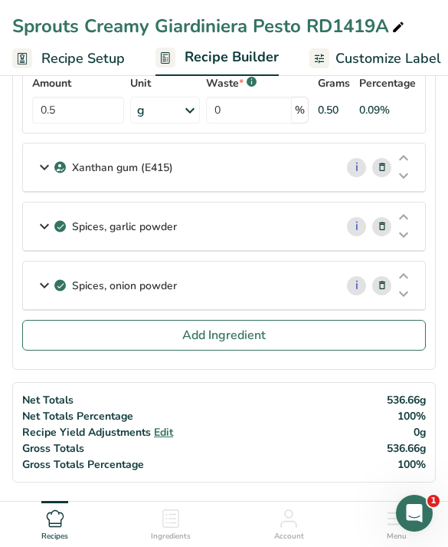
click at [361, 325] on button "Add Ingredient" at bounding box center [224, 335] width 404 height 31
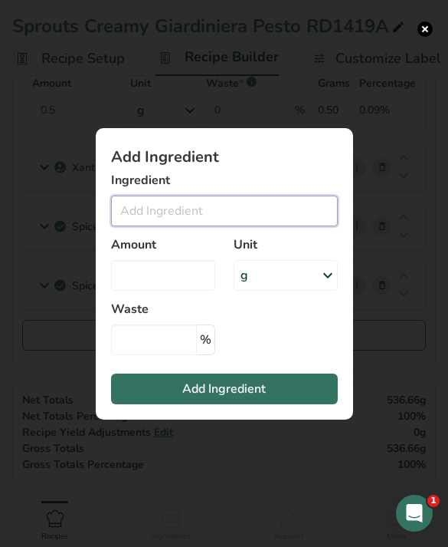
click at [275, 226] on input "Add ingredient modal" at bounding box center [224, 210] width 227 height 31
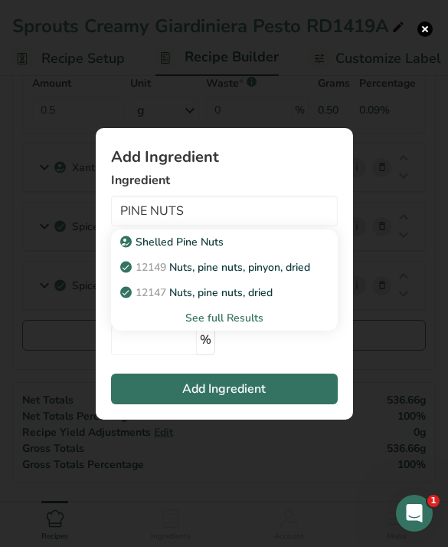
click at [274, 250] on div "Shelled Pine Nuts" at bounding box center [212, 242] width 178 height 16
type input "Shelled Pine Nuts"
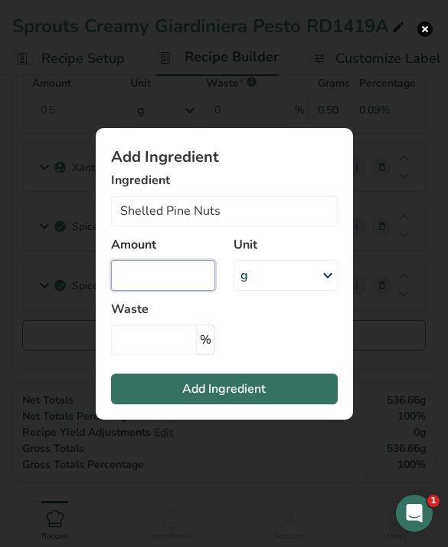
click at [182, 291] on input "Add ingredient modal" at bounding box center [163, 275] width 104 height 31
type input "5"
click at [294, 404] on button "Add Ingredient" at bounding box center [224, 388] width 227 height 31
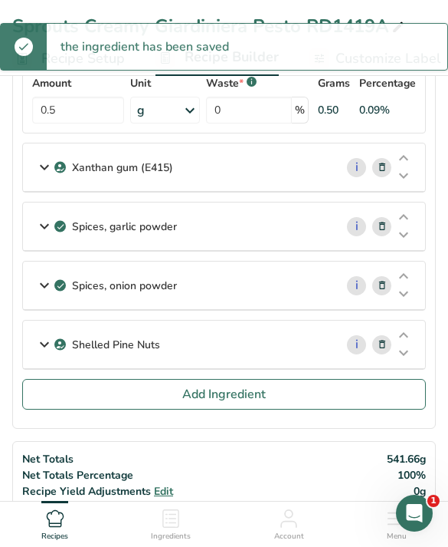
click at [284, 393] on button "Add Ingredient" at bounding box center [224, 394] width 404 height 31
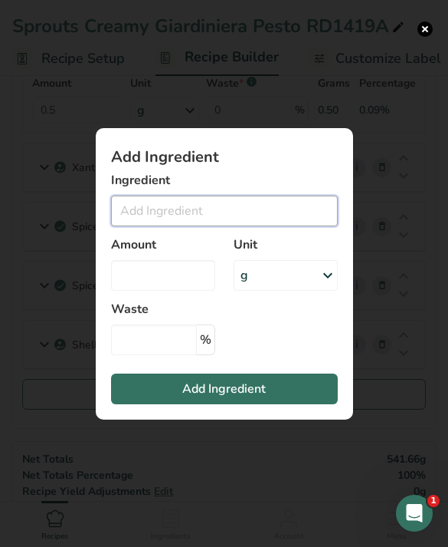
click at [289, 226] on input "Add ingredient modal" at bounding box center [224, 210] width 227 height 31
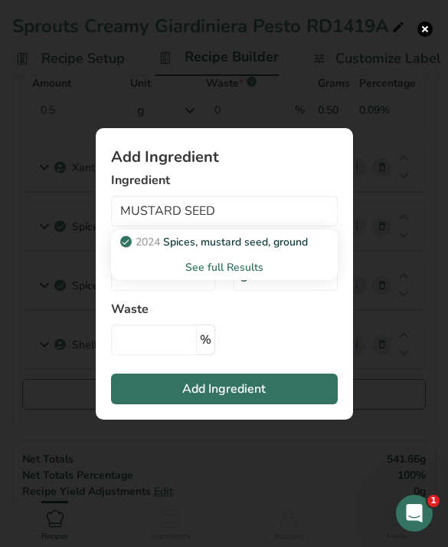
click at [308, 250] on p "2024 Spices, mustard seed, ground" at bounding box center [215, 242] width 185 height 16
type input "Spices, mustard seed, ground"
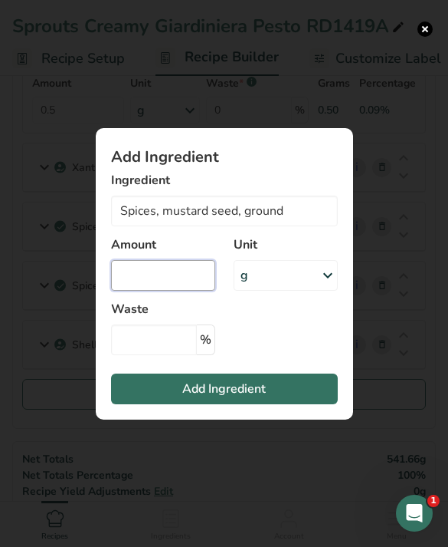
click at [194, 291] on input "Add ingredient modal" at bounding box center [163, 275] width 104 height 31
type input "0.5"
click at [272, 404] on button "Add Ingredient" at bounding box center [224, 388] width 227 height 31
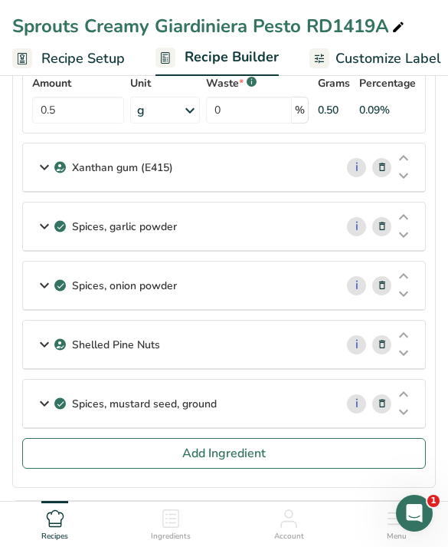
click at [318, 468] on button "Add Ingredient" at bounding box center [224, 453] width 404 height 31
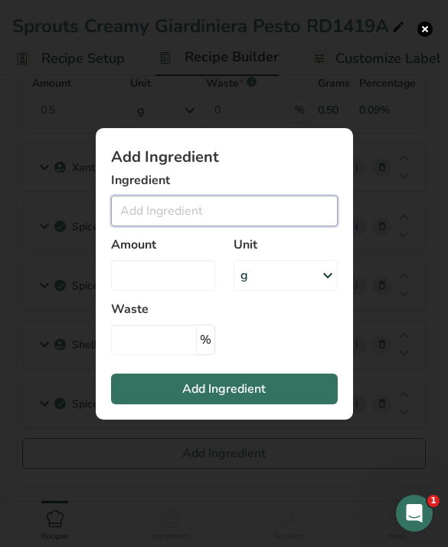
click at [289, 226] on input "Add ingredient modal" at bounding box center [224, 210] width 227 height 31
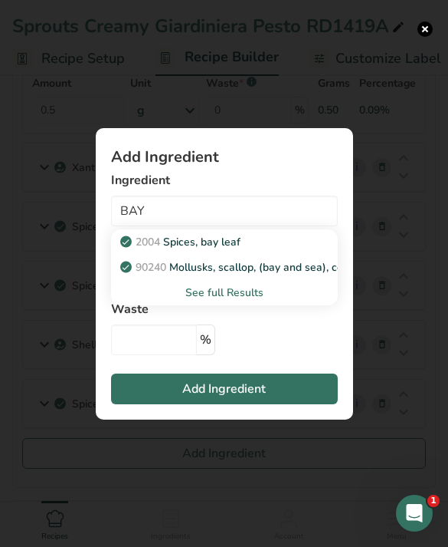
click at [291, 250] on div "2004 Spices, bay leaf" at bounding box center [212, 242] width 178 height 16
type input "Spices, bay leaf"
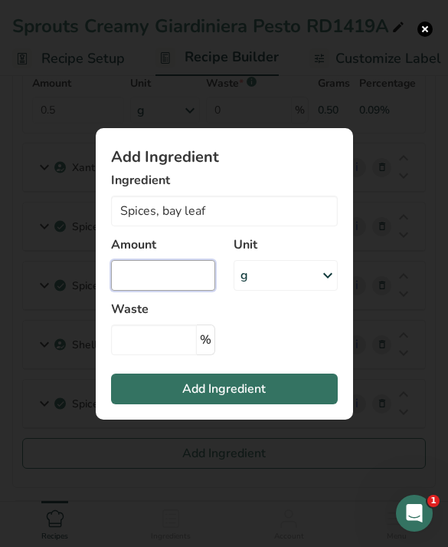
click at [176, 291] on input "Add ingredient modal" at bounding box center [163, 275] width 104 height 31
type input "0.2"
click at [284, 399] on button "Add Ingredient" at bounding box center [224, 388] width 227 height 31
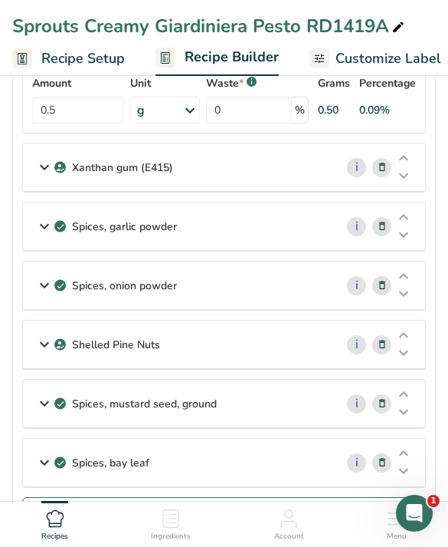
click at [310, 515] on button "Add Ingredient" at bounding box center [224, 512] width 404 height 31
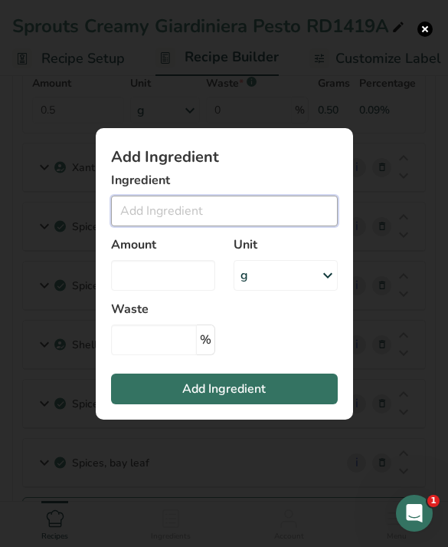
click at [286, 226] on input "Add ingredient modal" at bounding box center [224, 210] width 227 height 31
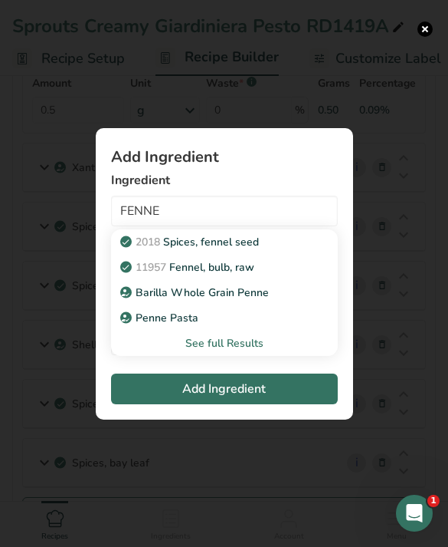
click at [287, 250] on div "2018 Spices, fennel seed" at bounding box center [212, 242] width 178 height 16
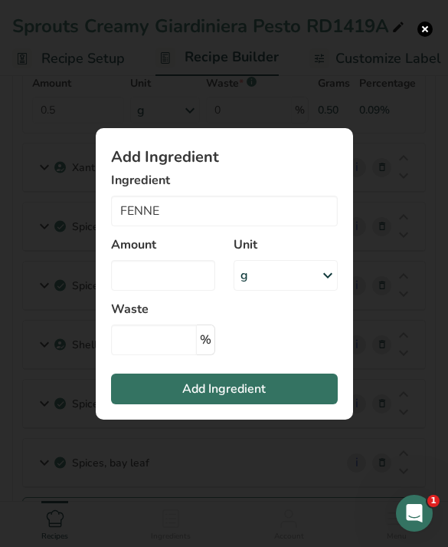
type input "Spices, fennel seed"
click at [184, 284] on input "Add ingredient modal" at bounding box center [163, 275] width 104 height 31
type input "0.3"
click at [298, 404] on button "Add Ingredient" at bounding box center [224, 388] width 227 height 31
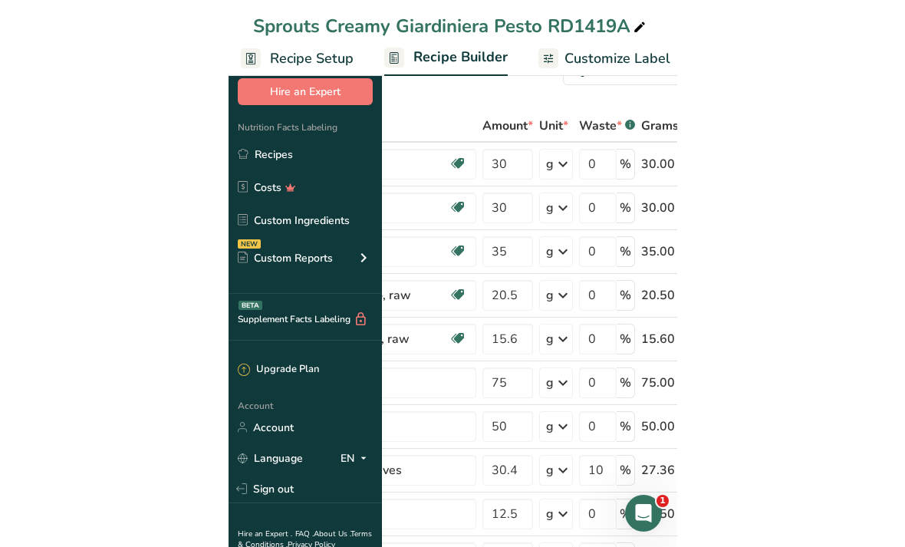
scroll to position [55, 0]
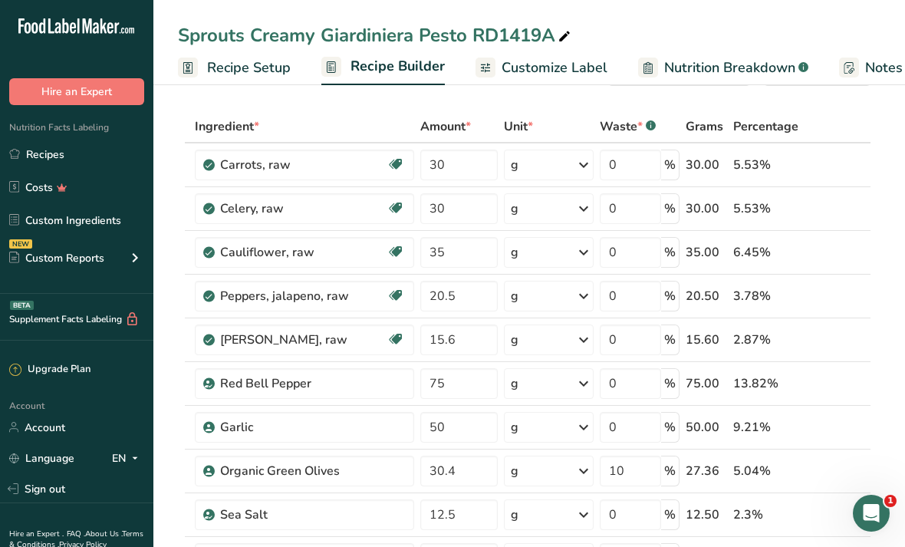
click at [574, 76] on span "Customize Label" at bounding box center [554, 67] width 106 height 21
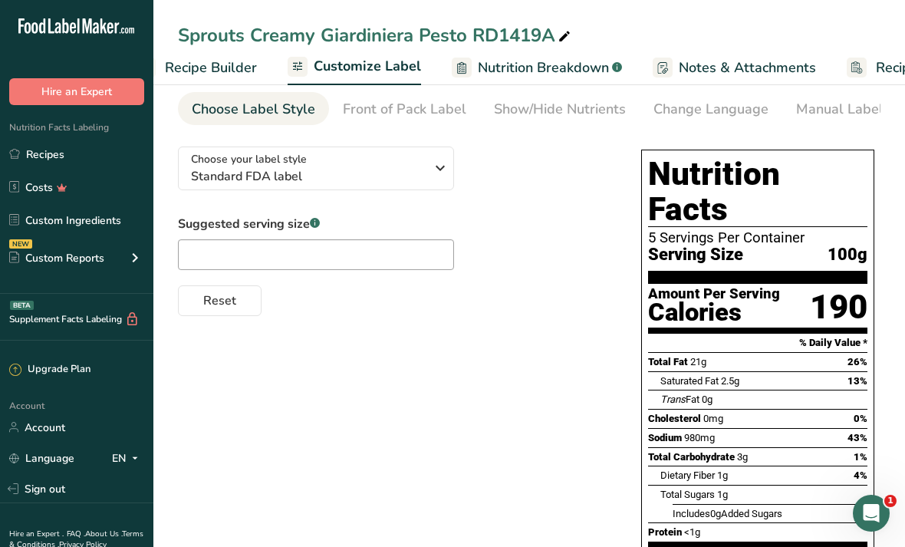
scroll to position [0, 289]
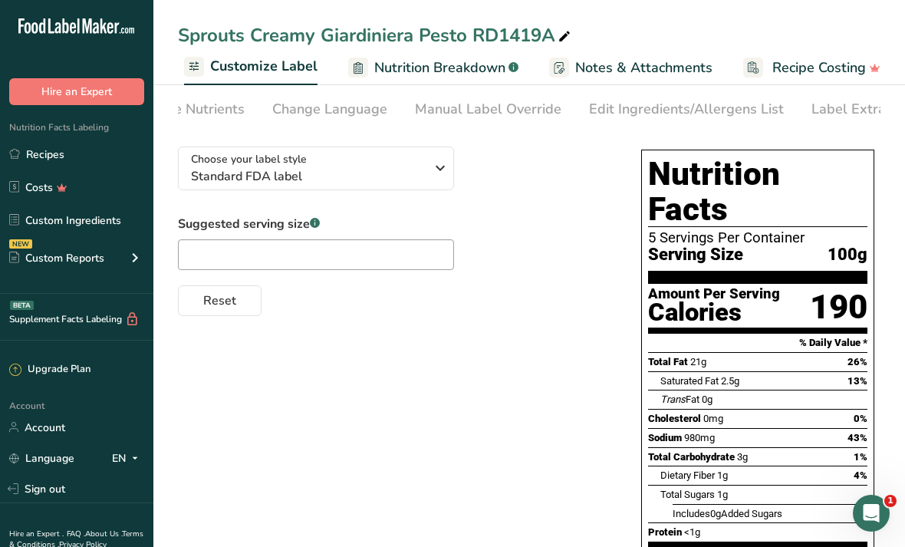
click at [718, 117] on div "Edit Ingredients/Allergens List" at bounding box center [686, 109] width 195 height 21
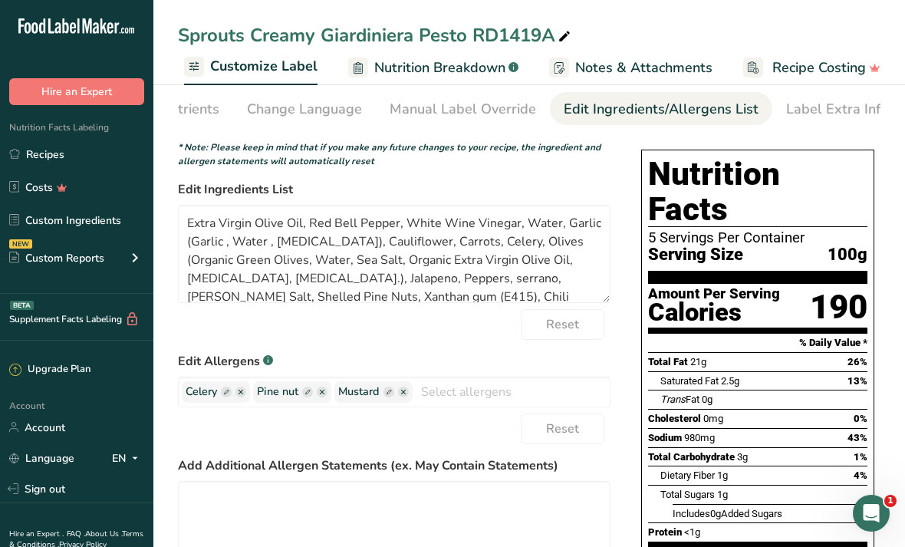
scroll to position [0, 412]
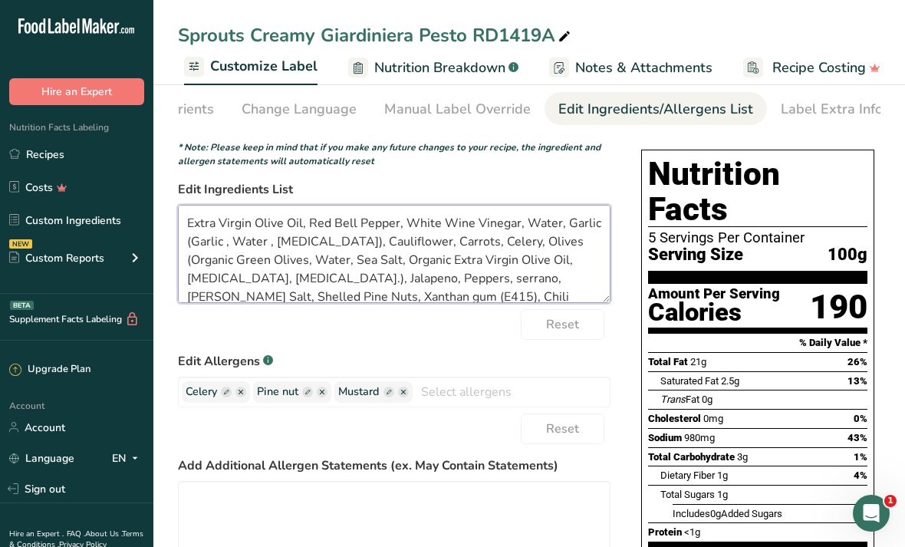
click at [347, 281] on textarea "Extra Virgin Olive Oil, Red Bell Pepper, White Wine Vinegar, Water, Garlic (Gar…" at bounding box center [394, 254] width 432 height 98
click at [296, 299] on textarea "Extra Virgin Olive Oil, Red Bell Pepper, White Wine Vinegar, Water, Garlic (Gar…" at bounding box center [394, 254] width 432 height 98
click at [389, 274] on textarea "Extra Virgin Olive Oil, Red Bell Pepper, White Wine Vinegar, Water, Garlic (Gar…" at bounding box center [394, 254] width 432 height 98
click at [463, 278] on textarea "Extra Virgin Olive Oil, Red Bell Pepper, White Wine Vinegar, Water, Garlic (Gar…" at bounding box center [394, 254] width 432 height 98
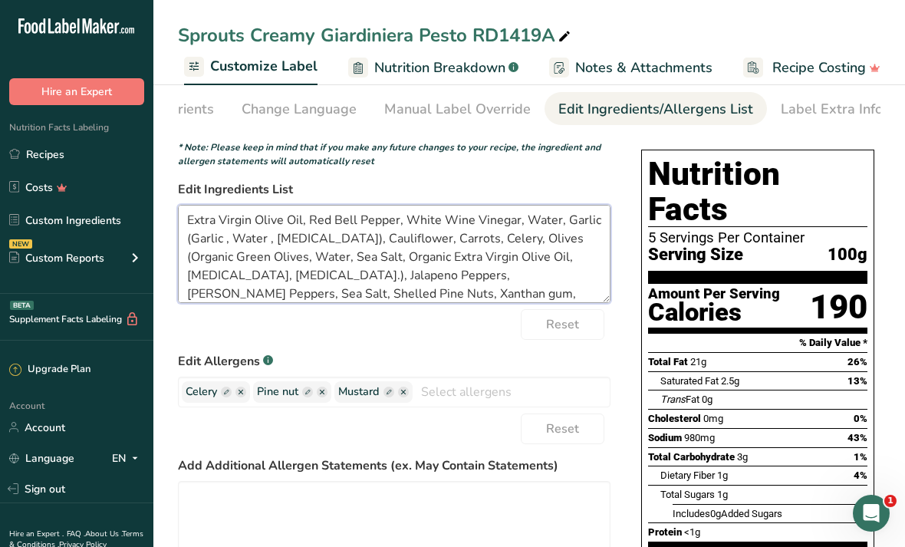
click at [526, 261] on textarea "Extra Virgin Olive Oil, Red Bell Pepper, White Wine Vinegar, Water, Garlic (Gar…" at bounding box center [394, 254] width 432 height 98
click at [530, 278] on textarea "Extra Virgin Olive Oil, Red Bell Pepper, White Wine Vinegar, Water, Garlic (Gar…" at bounding box center [394, 254] width 432 height 98
click at [529, 278] on textarea "Extra Virgin Olive Oil, Red Bell Pepper, White Wine Vinegar, Water, Garlic (Gar…" at bounding box center [394, 254] width 432 height 98
click at [537, 284] on textarea "Extra Virgin Olive Oil, Red Bell Pepper, White Wine Vinegar, Water, Garlic (Gar…" at bounding box center [394, 254] width 432 height 98
type textarea "Extra Virgin Olive Oil, Red Bell Pepper, White Wine Vinegar, Water, Garlic (Gar…"
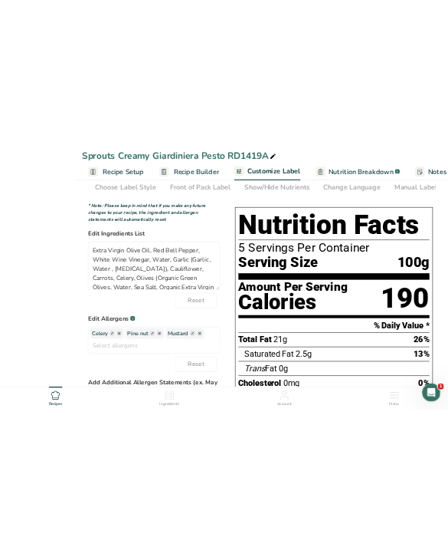
scroll to position [0, 0]
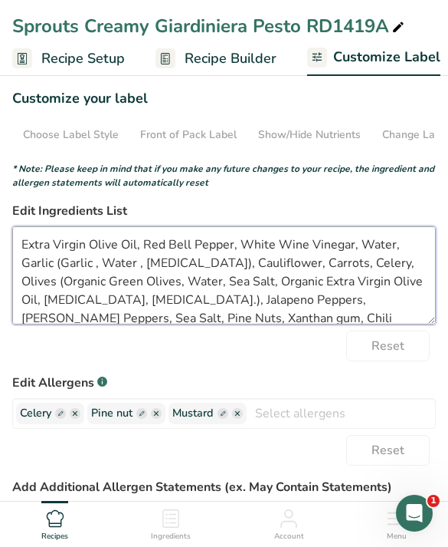
click at [110, 322] on textarea "Extra Virgin Olive Oil, Red Bell Pepper, White Wine Vinegar, Water, Garlic (Gar…" at bounding box center [224, 275] width 424 height 98
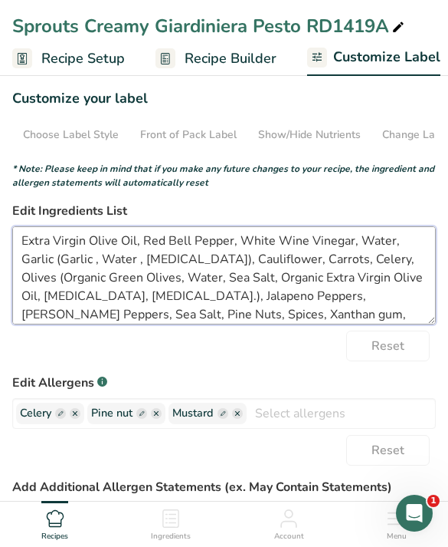
click at [271, 317] on textarea "Extra Virgin Olive Oil, Red Bell Pepper, White Wine Vinegar, Water, Garlic (Gar…" at bounding box center [224, 275] width 424 height 98
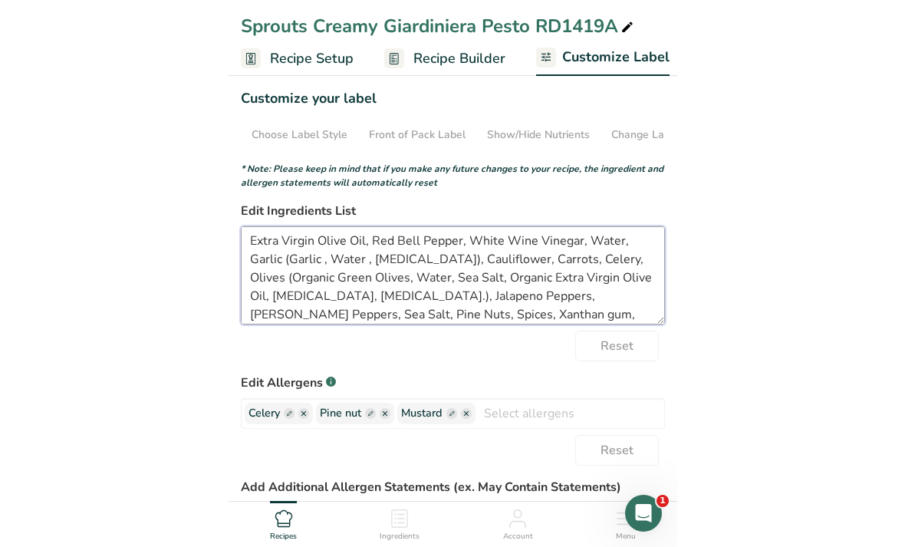
scroll to position [22, 0]
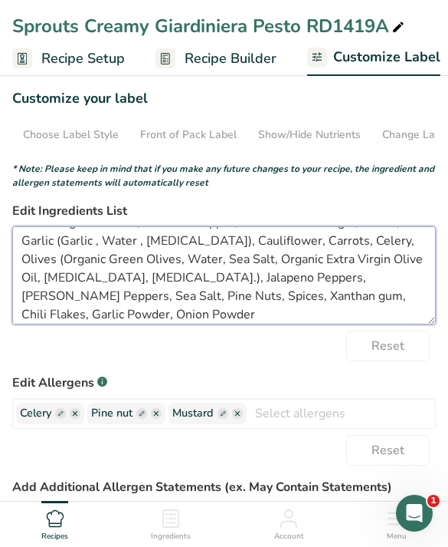
type textarea "Extra Virgin Olive Oil, Red Bell Pepper, White Wine Vinegar, Water, Garlic (Gar…"
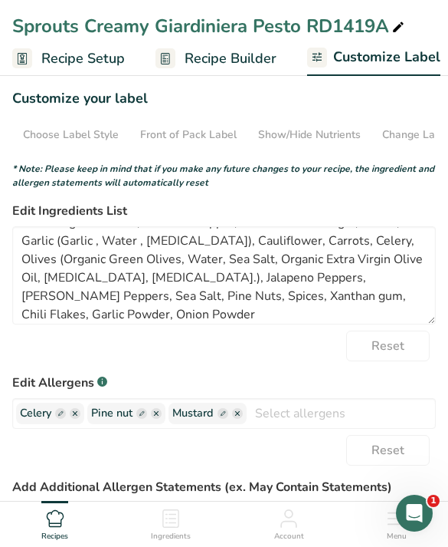
click at [220, 344] on div "Reset" at bounding box center [224, 345] width 424 height 31
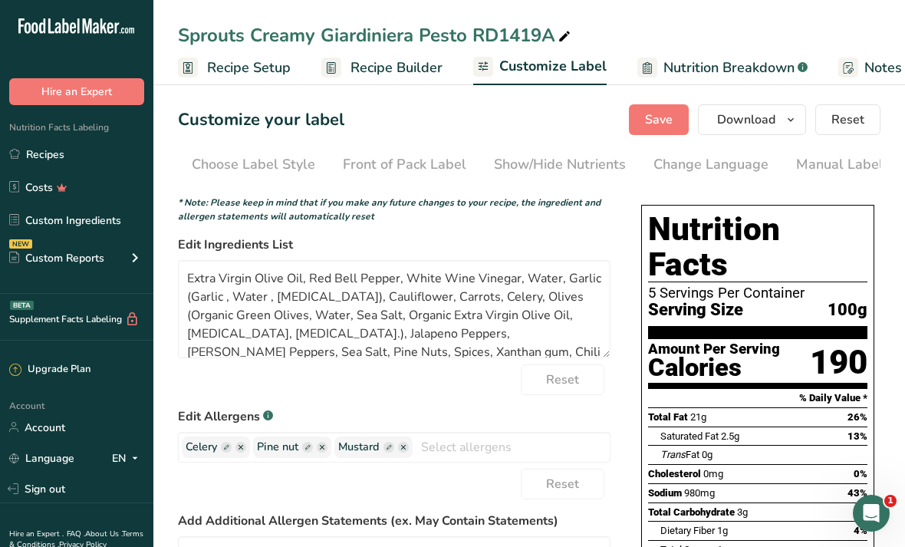
click at [669, 113] on span "Save" at bounding box center [659, 119] width 28 height 18
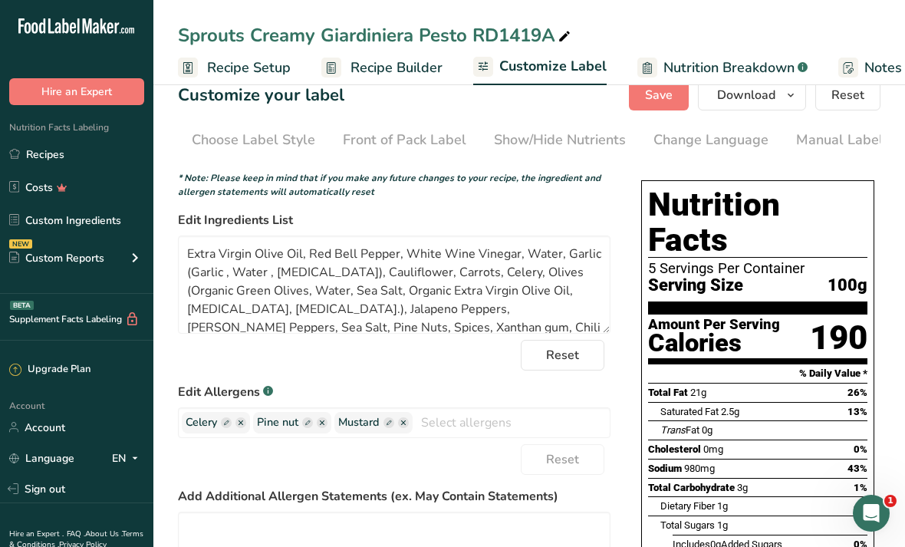
scroll to position [25, 0]
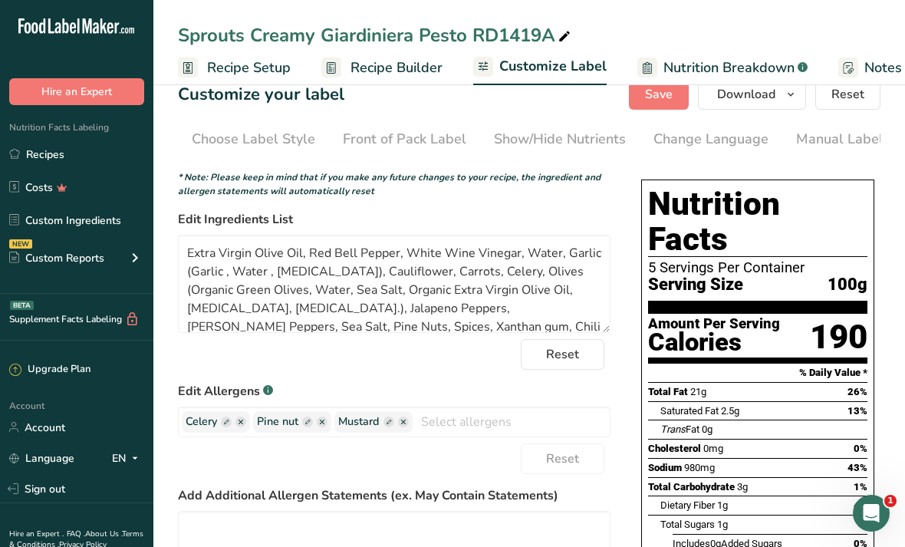
click at [780, 92] on button "Download" at bounding box center [752, 94] width 108 height 31
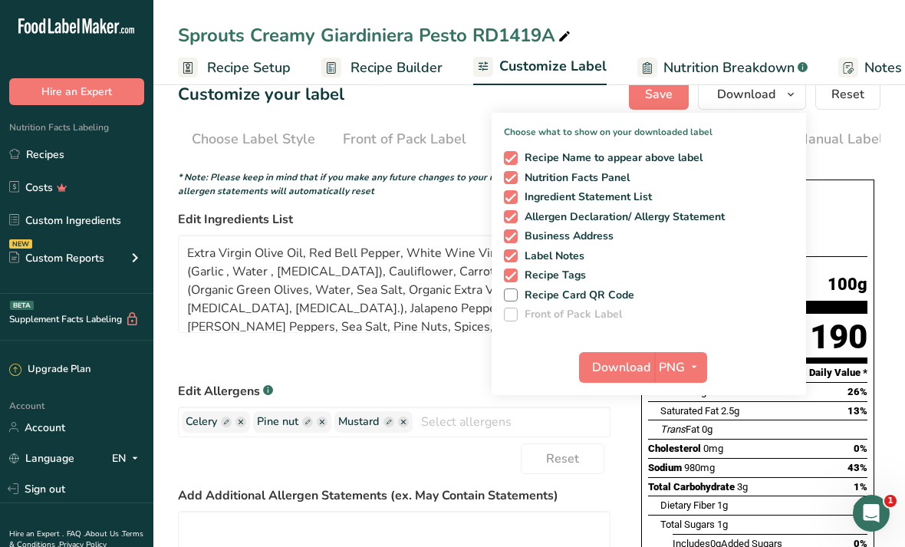
click at [679, 375] on span "PNG" at bounding box center [672, 367] width 26 height 18
click at [692, 471] on link "PDF" at bounding box center [682, 474] width 49 height 25
click at [627, 366] on span "Download" at bounding box center [622, 367] width 58 height 18
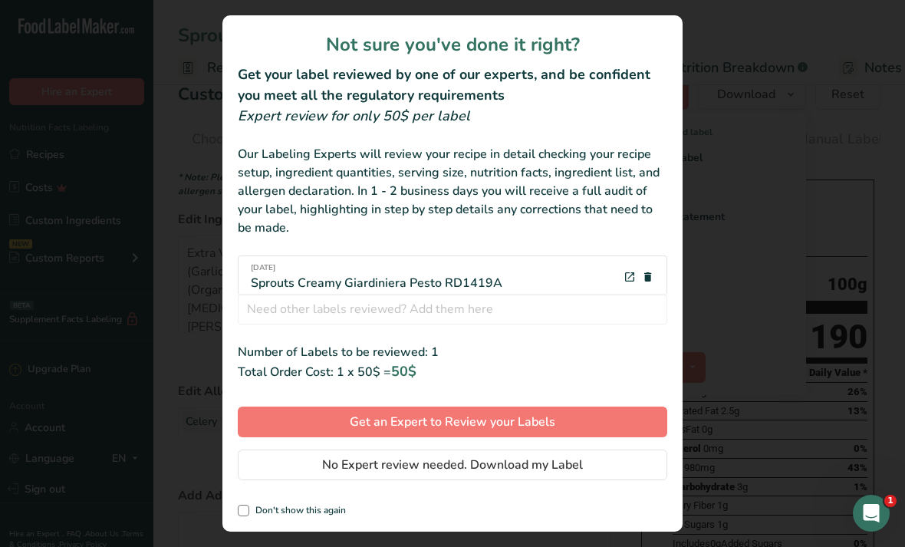
click at [594, 465] on button "No Expert review needed. Download my Label" at bounding box center [452, 464] width 429 height 31
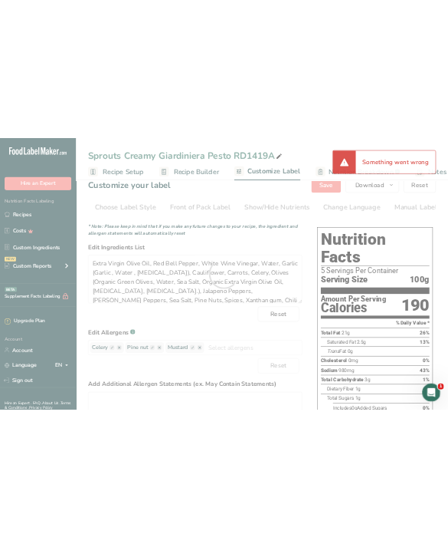
scroll to position [0, 0]
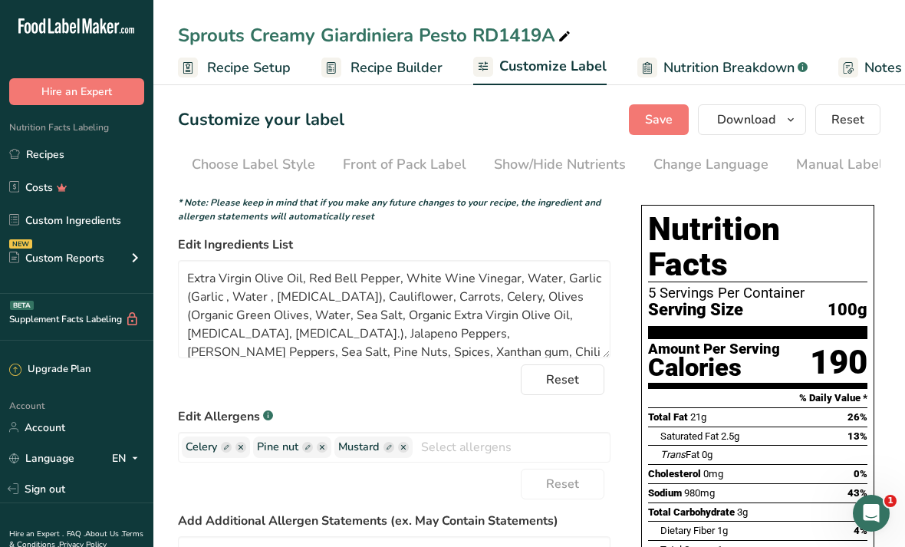
click at [114, 157] on link "Recipes" at bounding box center [76, 154] width 153 height 29
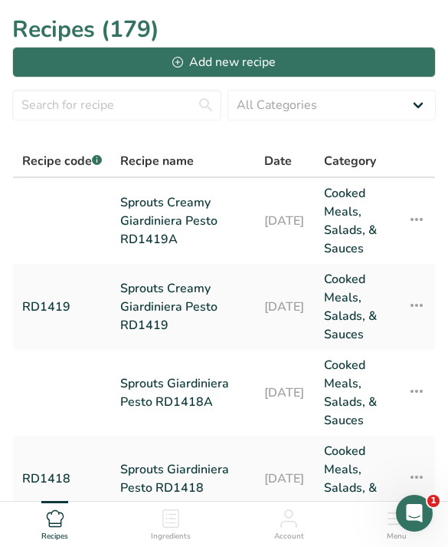
click at [307, 61] on button "Add new recipe" at bounding box center [224, 62] width 424 height 31
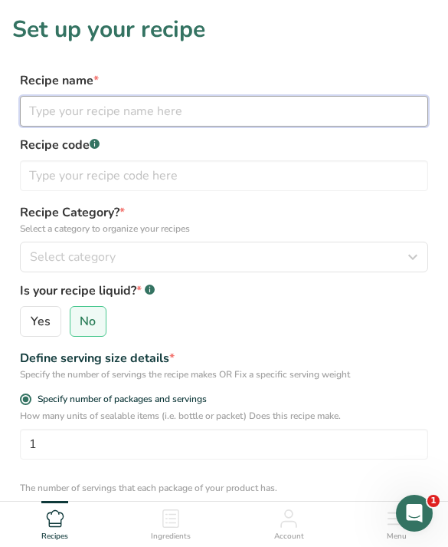
click at [256, 106] on input "text" at bounding box center [224, 111] width 409 height 31
type input "Sprouts Banh Mi Pesto RD"
click at [305, 122] on input "Sprouts Banh Mi Pesto RD" at bounding box center [224, 111] width 409 height 31
type input "Sprouts Banh Mi Pesto RD1422"
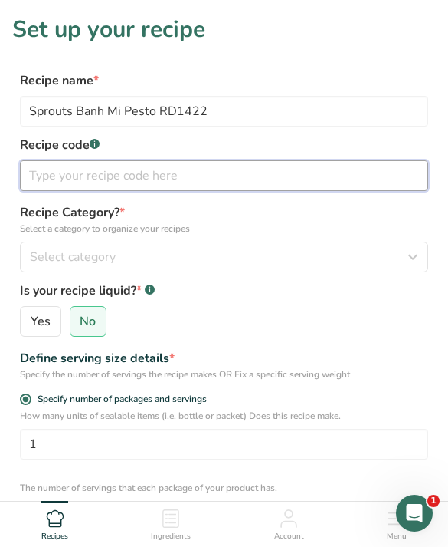
click at [288, 167] on input "text" at bounding box center [224, 175] width 409 height 31
type input "RD1422"
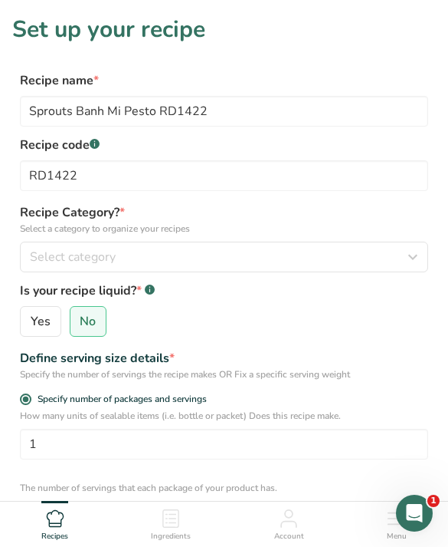
click at [271, 258] on div "Select category" at bounding box center [219, 257] width 379 height 18
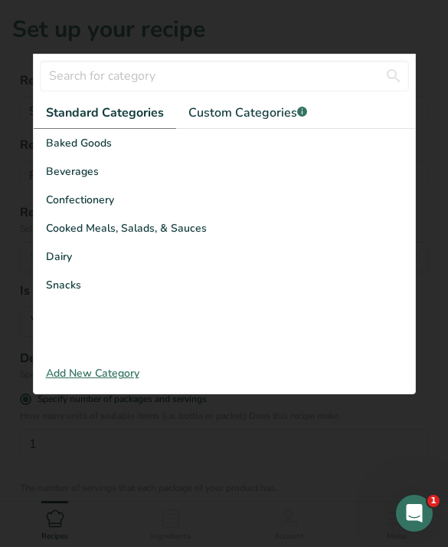
click at [287, 223] on div "Cooked Meals, Salads, & Sauces" at bounding box center [225, 228] width 382 height 28
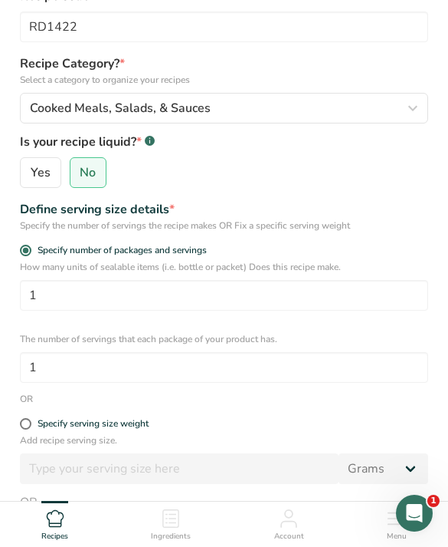
scroll to position [159, 0]
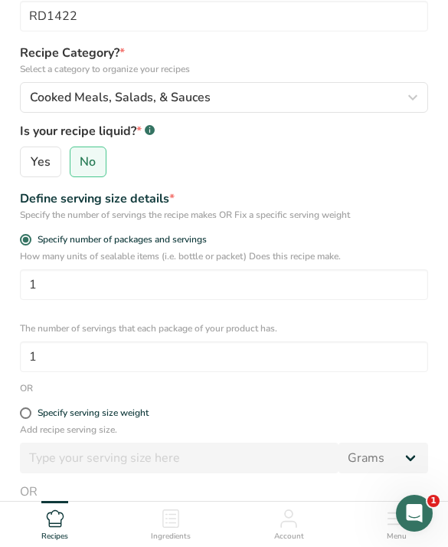
click at [168, 418] on label "Specify serving size weight" at bounding box center [224, 412] width 409 height 11
click at [30, 418] on input "Specify serving size weight" at bounding box center [25, 413] width 10 height 10
radio input "true"
radio input "false"
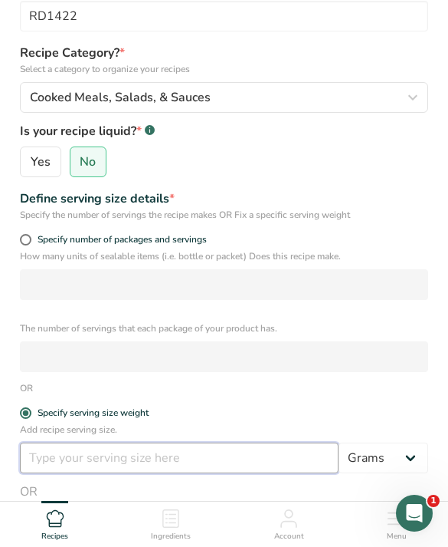
click at [215, 470] on input "number" at bounding box center [179, 457] width 319 height 31
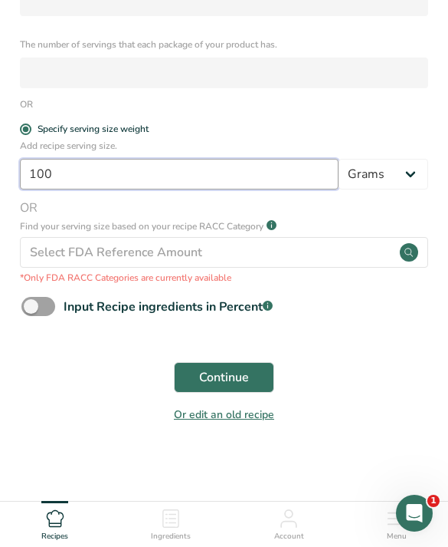
scroll to position [448, 0]
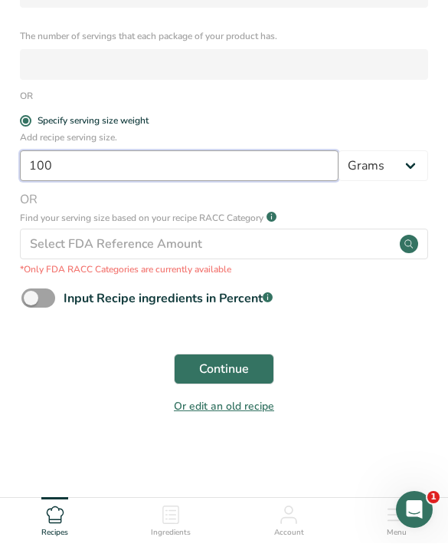
type input "100"
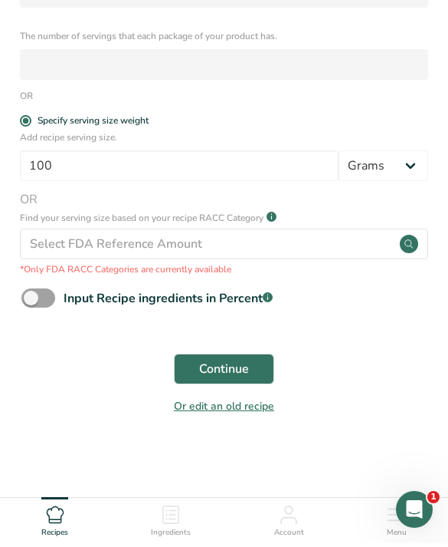
click at [256, 370] on button "Continue" at bounding box center [224, 372] width 100 height 31
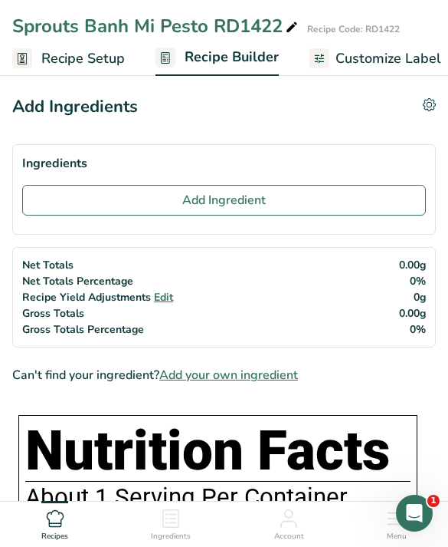
click at [307, 189] on button "Add Ingredient" at bounding box center [224, 200] width 404 height 31
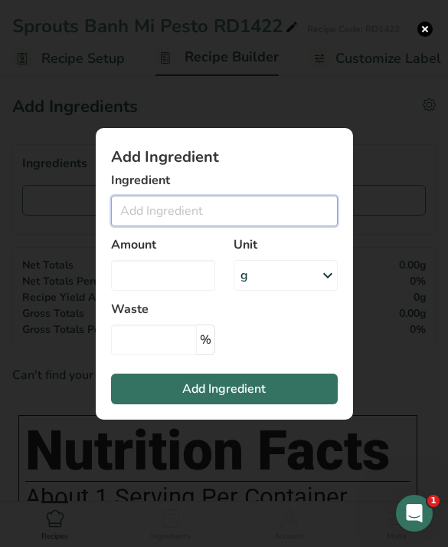
click at [219, 226] on input "Add ingredient modal" at bounding box center [224, 210] width 227 height 31
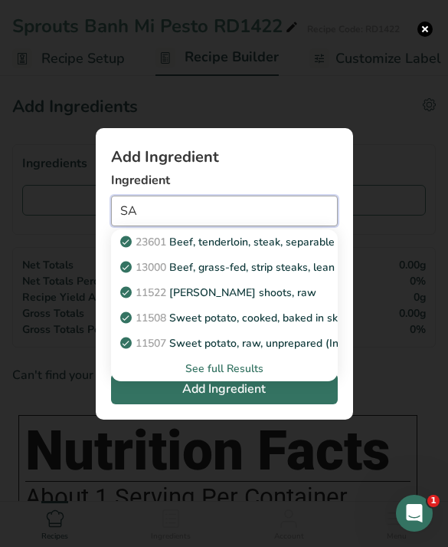
type input "S"
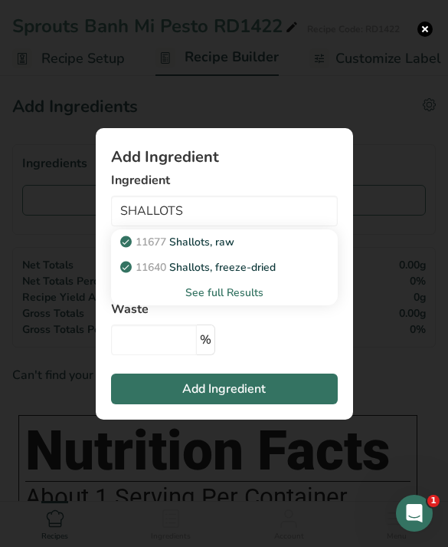
click at [287, 250] on div "11677 Shallots, raw" at bounding box center [212, 242] width 178 height 16
type input "Shallots, raw"
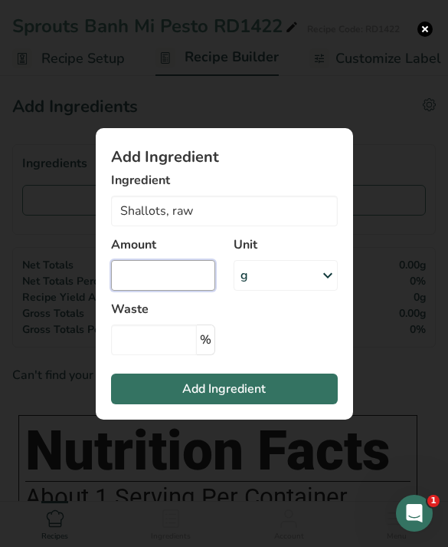
click at [178, 291] on input "Add ingredient modal" at bounding box center [163, 275] width 104 height 31
type input "25"
click at [264, 398] on span "Add Ingredient" at bounding box center [224, 388] width 84 height 18
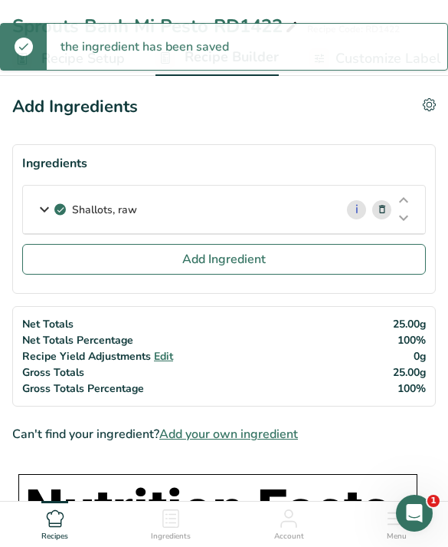
click at [256, 256] on span "Add Ingredient" at bounding box center [224, 259] width 84 height 18
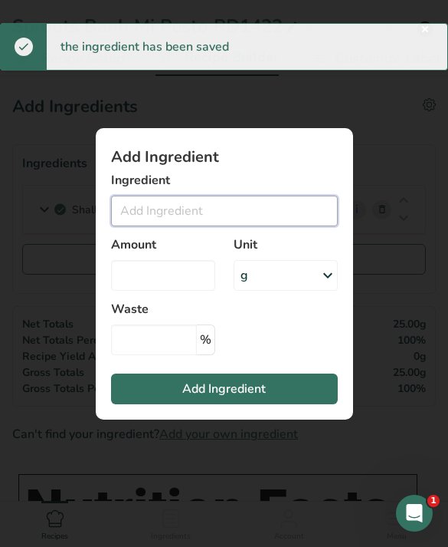
click at [246, 226] on input "Add ingredient modal" at bounding box center [224, 210] width 227 height 31
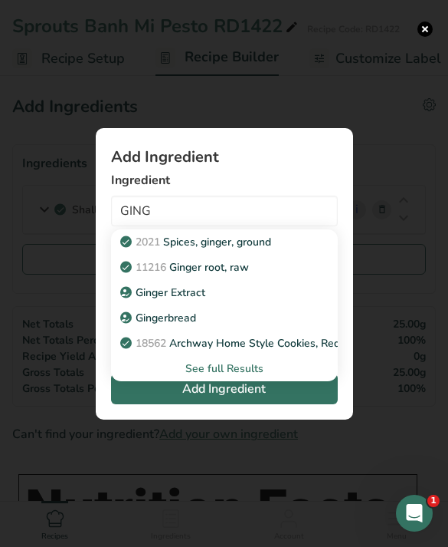
click at [280, 275] on div "11216 Ginger root, raw" at bounding box center [212, 267] width 178 height 16
type input "Ginger root, raw"
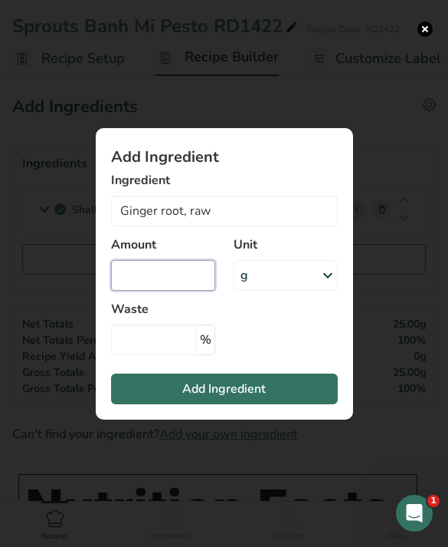
click at [182, 291] on input "Add ingredient modal" at bounding box center [163, 275] width 104 height 31
type input "35"
click at [273, 404] on button "Add Ingredient" at bounding box center [224, 388] width 227 height 31
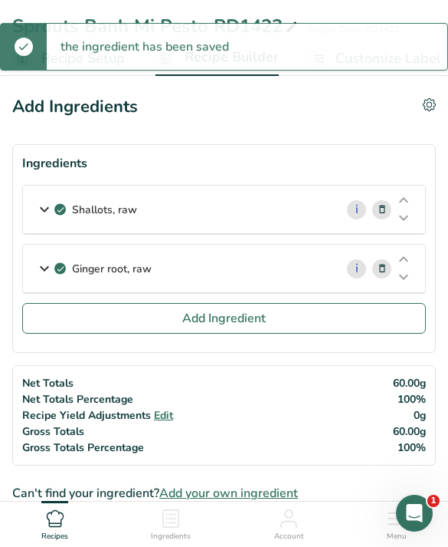
click at [285, 303] on button "Add Ingredient" at bounding box center [224, 318] width 404 height 31
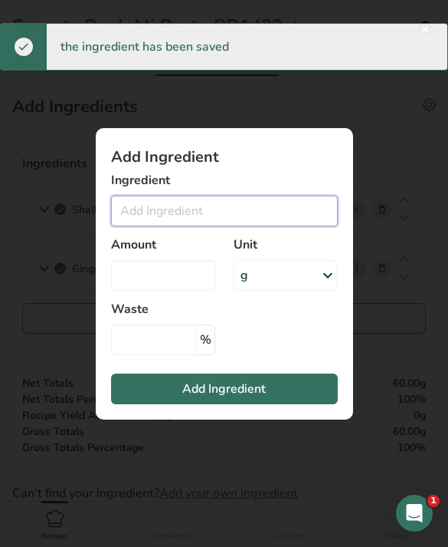
click at [252, 226] on input "Add ingredient modal" at bounding box center [224, 210] width 227 height 31
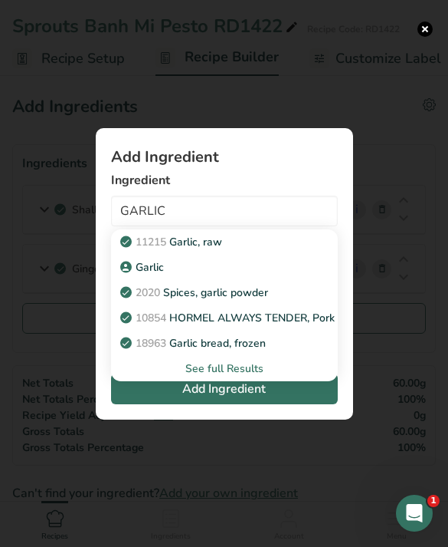
click at [284, 250] on div "11215 Garlic, raw" at bounding box center [212, 242] width 178 height 16
type input "Garlic, raw"
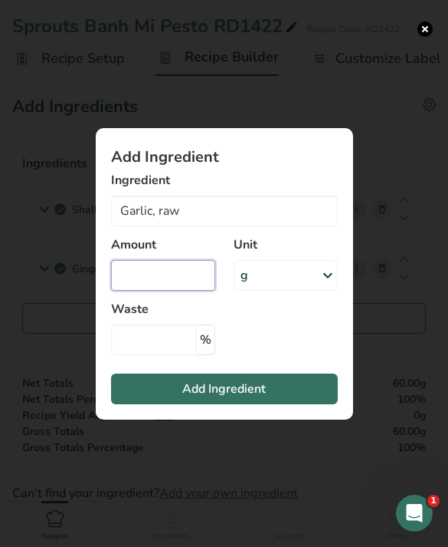
click at [179, 291] on input "Add ingredient modal" at bounding box center [163, 275] width 104 height 31
type input "35"
click at [282, 404] on button "Add Ingredient" at bounding box center [224, 388] width 227 height 31
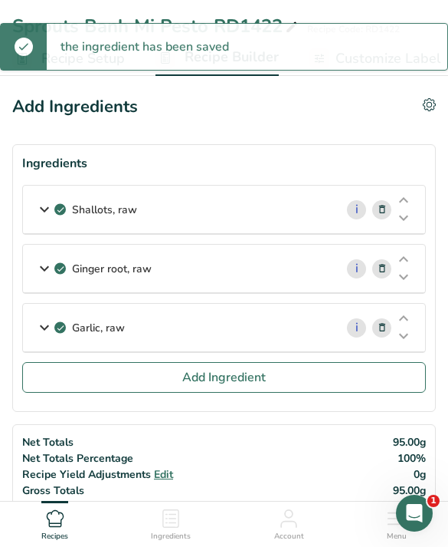
click at [314, 373] on button "Add Ingredient" at bounding box center [224, 377] width 404 height 31
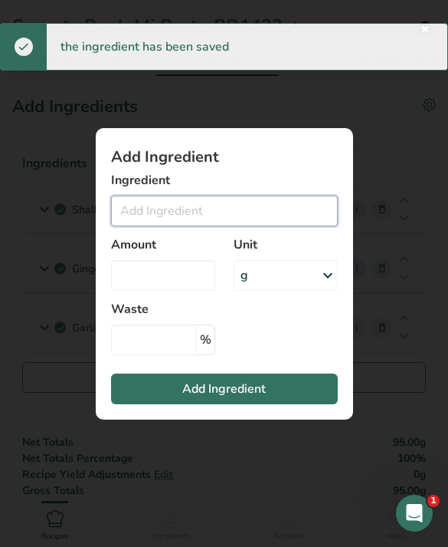
click at [278, 226] on input "Add ingredient modal" at bounding box center [224, 210] width 227 height 31
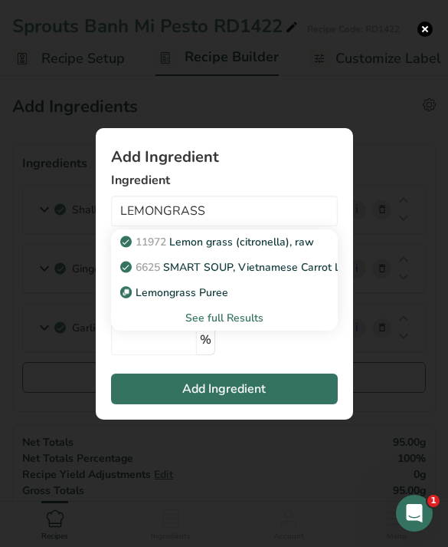
click at [260, 301] on div "Lemongrass Puree" at bounding box center [212, 292] width 178 height 16
type input "Lemongrass Puree"
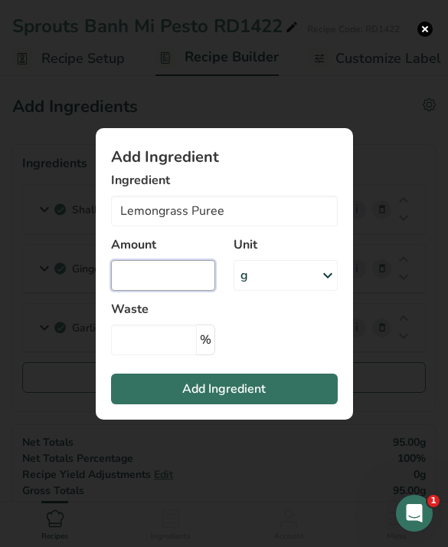
click at [180, 291] on input "Add ingredient modal" at bounding box center [163, 275] width 104 height 31
type input "40.6"
click at [274, 404] on button "Add Ingredient" at bounding box center [224, 388] width 227 height 31
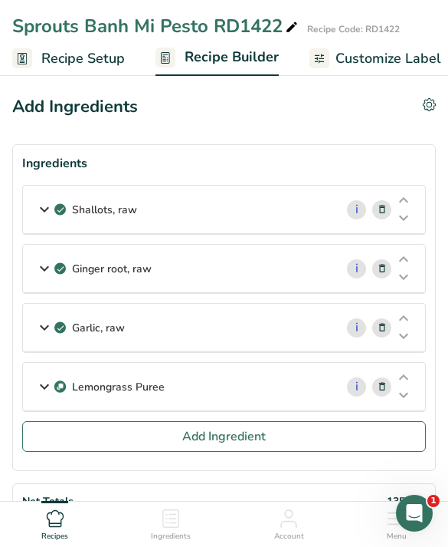
click at [308, 435] on button "Add Ingredient" at bounding box center [224, 436] width 404 height 31
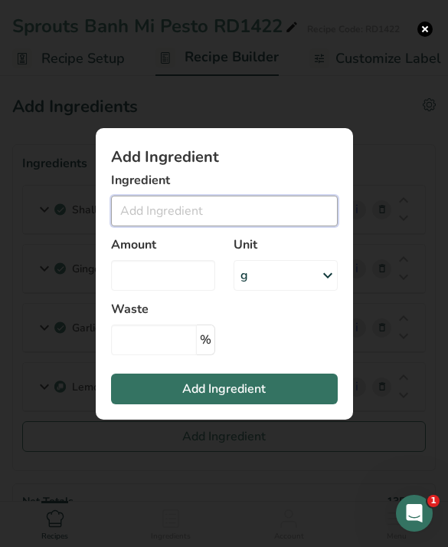
click at [269, 226] on input "Add ingredient modal" at bounding box center [224, 210] width 227 height 31
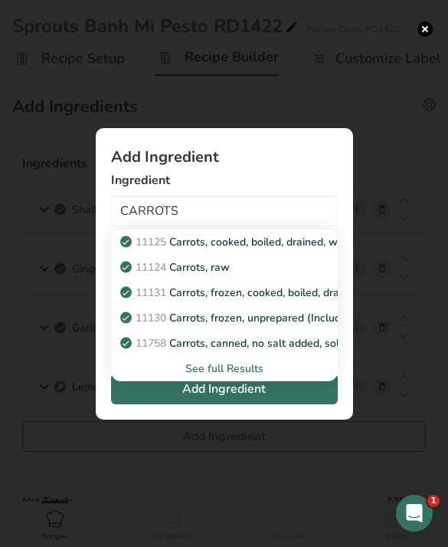
click at [270, 255] on link "11125 Carrots, cooked, boiled, drained, without salt" at bounding box center [224, 241] width 227 height 25
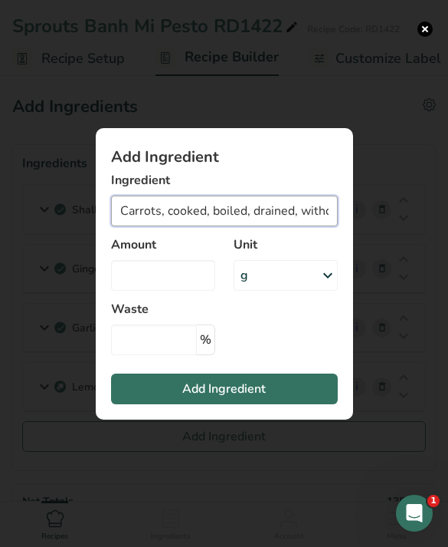
click at [257, 226] on input "Carrots, cooked, boiled, drained, without salt" at bounding box center [224, 210] width 227 height 31
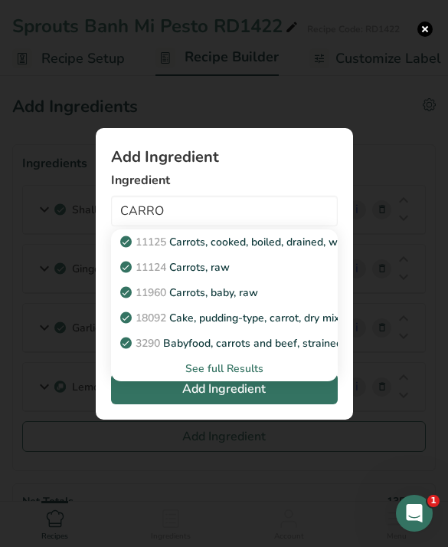
click at [247, 275] on div "11124 Carrots, raw" at bounding box center [212, 267] width 178 height 16
type input "Carrots, raw"
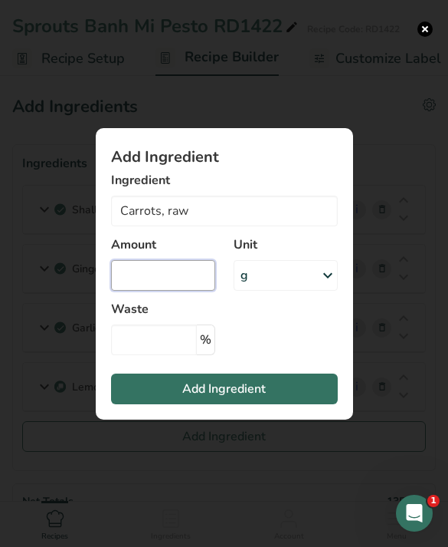
click at [163, 291] on input "Add ingredient modal" at bounding box center [163, 275] width 104 height 31
type input "35"
click at [283, 404] on button "Add Ingredient" at bounding box center [224, 388] width 227 height 31
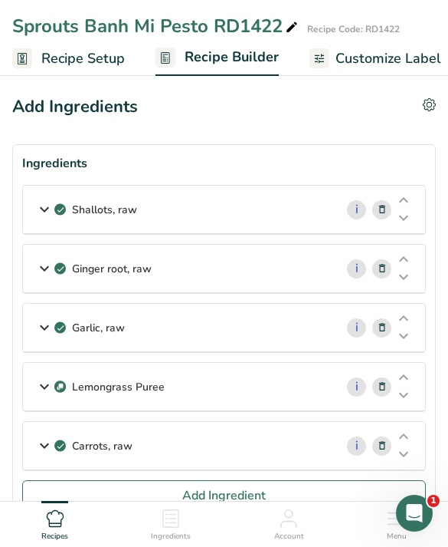
click at [347, 496] on button "Add Ingredient" at bounding box center [224, 495] width 404 height 31
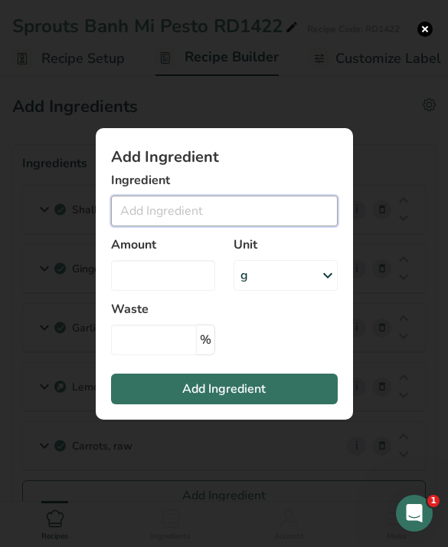
click at [261, 226] on input "Add ingredient modal" at bounding box center [224, 210] width 227 height 31
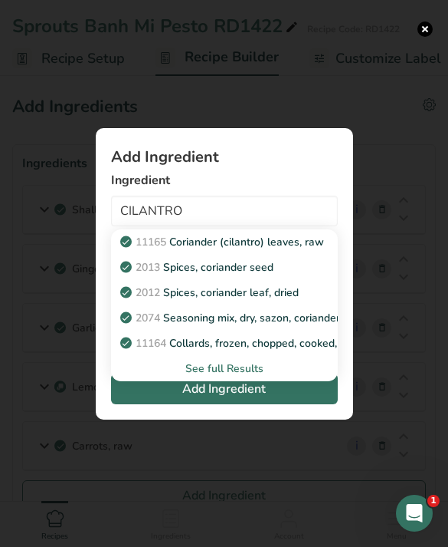
click at [287, 301] on p "2012 Spices, coriander leaf, dried" at bounding box center [211, 292] width 176 height 16
type input "Spices, coriander leaf, dried"
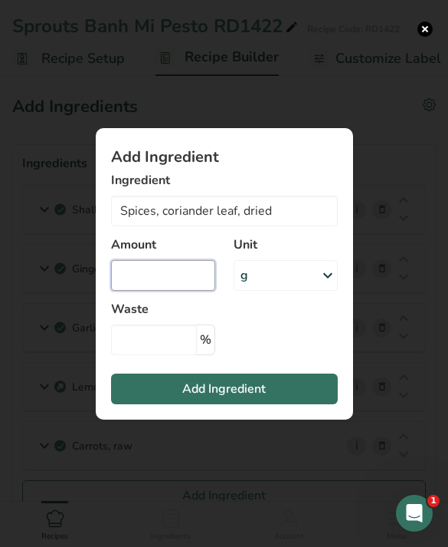
click at [172, 291] on input "Add ingredient modal" at bounding box center [163, 275] width 104 height 31
type input "5"
click at [285, 404] on button "Add Ingredient" at bounding box center [224, 388] width 227 height 31
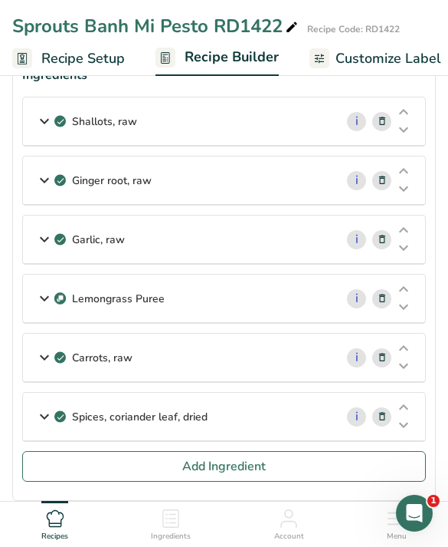
scroll to position [86, 0]
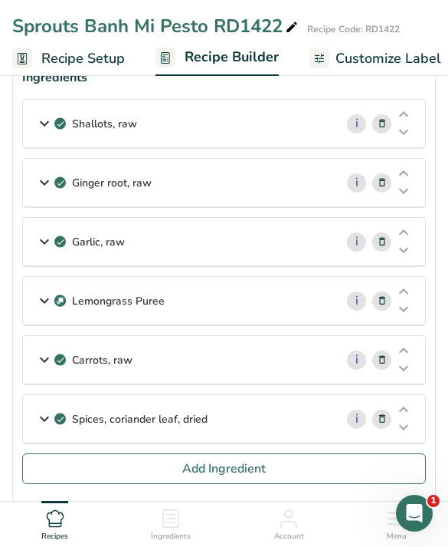
click at [310, 475] on button "Add Ingredient" at bounding box center [224, 468] width 404 height 31
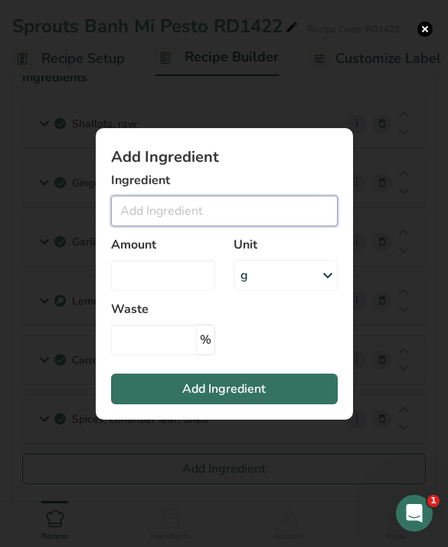
click at [290, 226] on input "Add ingredient modal" at bounding box center [224, 210] width 227 height 31
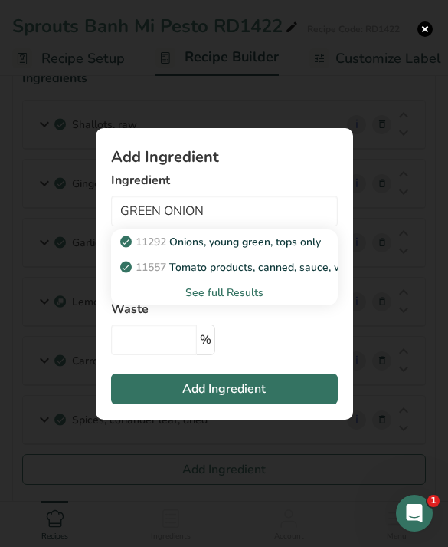
click at [313, 250] on p "11292 Onions, young green, tops only" at bounding box center [222, 242] width 198 height 16
type input "Onions, young green, tops only"
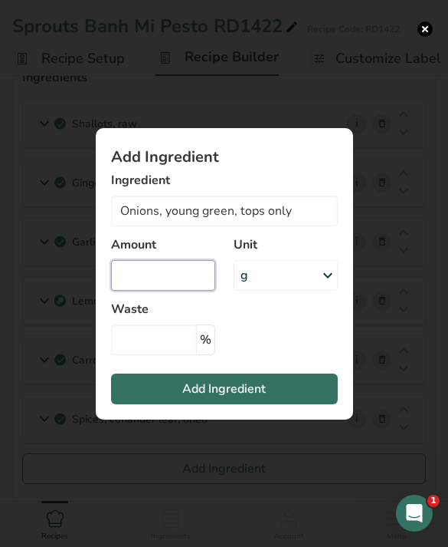
click at [179, 291] on input "Add ingredient modal" at bounding box center [163, 275] width 104 height 31
type input "21"
click at [278, 400] on button "Add Ingredient" at bounding box center [224, 388] width 227 height 31
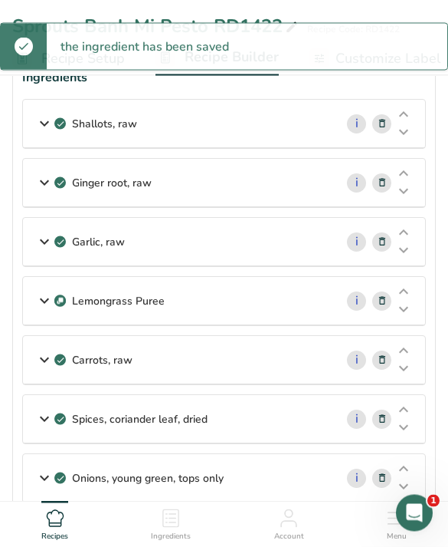
scroll to position [86, 0]
click at [344, 527] on button "Add Ingredient" at bounding box center [224, 527] width 404 height 31
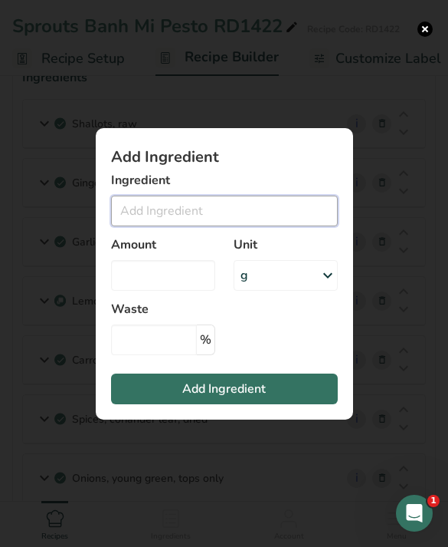
click at [281, 226] on input "Add ingredient modal" at bounding box center [224, 210] width 227 height 31
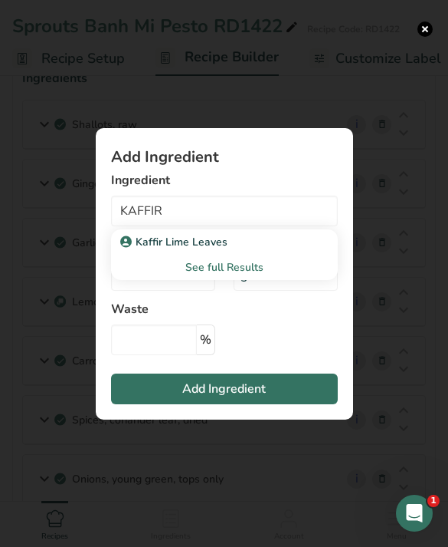
click at [276, 255] on link "Kaffir Lime Leaves" at bounding box center [224, 241] width 227 height 25
type input "Kaffir Lime Leaves"
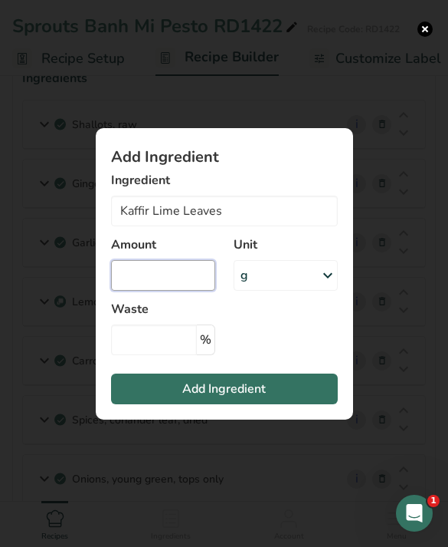
click at [163, 291] on input "Add ingredient modal" at bounding box center [163, 275] width 104 height 31
type input "0.2"
click at [296, 404] on button "Add Ingredient" at bounding box center [224, 388] width 227 height 31
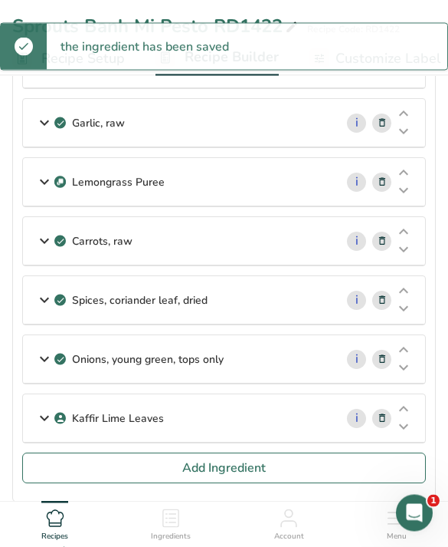
scroll to position [445, 0]
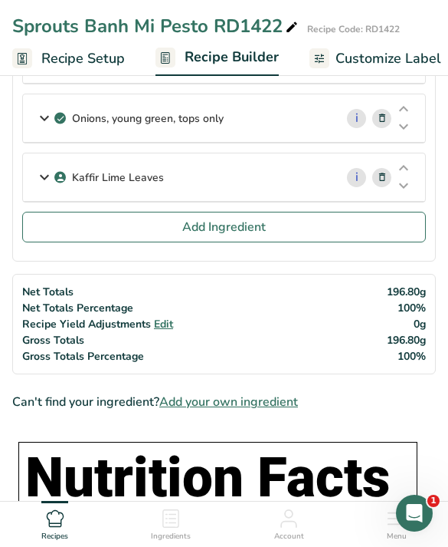
click at [292, 230] on button "Add Ingredient" at bounding box center [224, 227] width 404 height 31
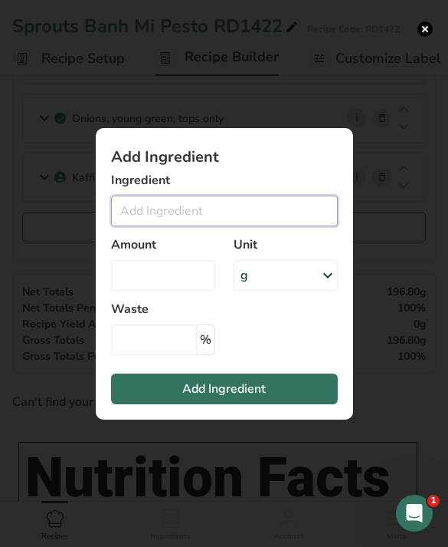
click at [238, 226] on input "Add ingredient modal" at bounding box center [224, 210] width 227 height 31
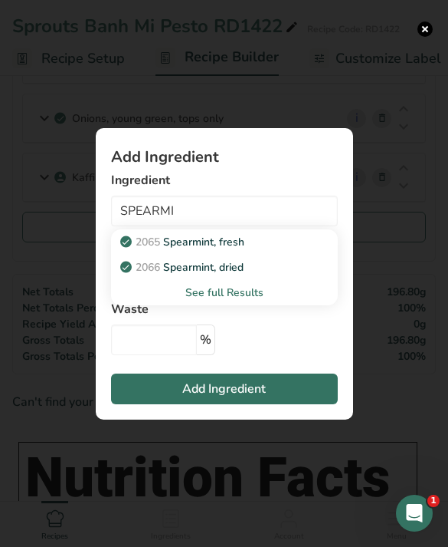
click at [283, 250] on div "2065 Spearmint, fresh" at bounding box center [212, 242] width 178 height 16
type input "Spearmint, fresh"
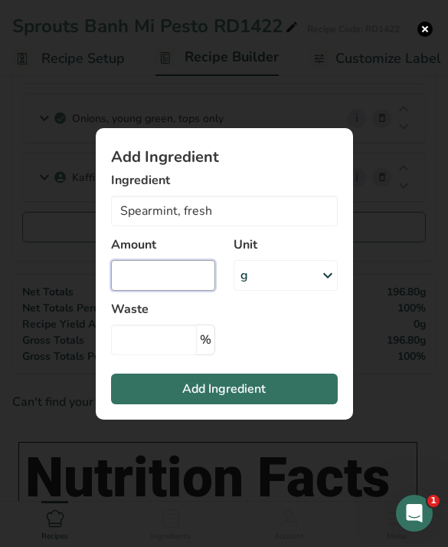
click at [178, 291] on input "Add ingredient modal" at bounding box center [163, 275] width 104 height 31
type input "8"
click at [301, 404] on button "Add Ingredient" at bounding box center [224, 388] width 227 height 31
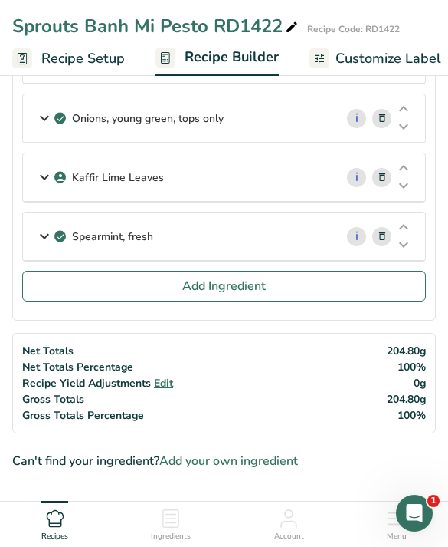
click at [336, 280] on button "Add Ingredient" at bounding box center [224, 286] width 404 height 31
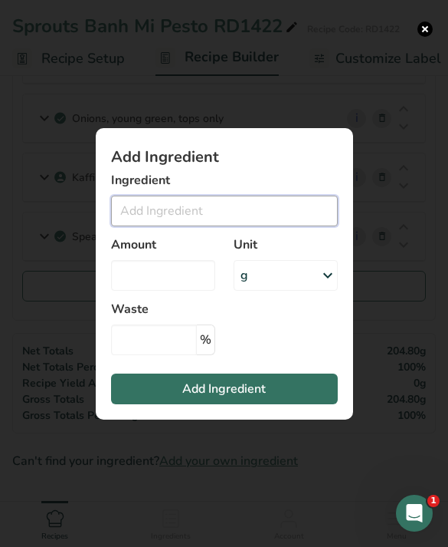
click at [274, 226] on input "Add ingredient modal" at bounding box center [224, 210] width 227 height 31
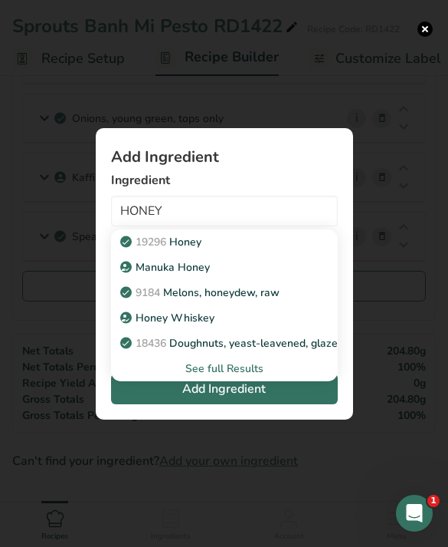
click at [274, 254] on link "19296 Honey" at bounding box center [224, 241] width 227 height 25
type input "Honey"
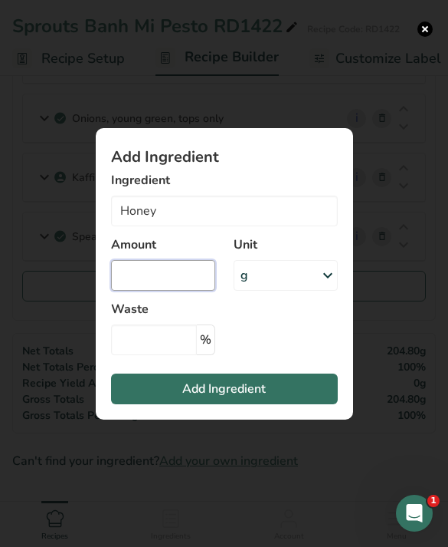
click at [171, 291] on input "Add ingredient modal" at bounding box center [163, 275] width 104 height 31
type input "0"
type input "70"
click at [257, 398] on span "Add Ingredient" at bounding box center [224, 388] width 84 height 18
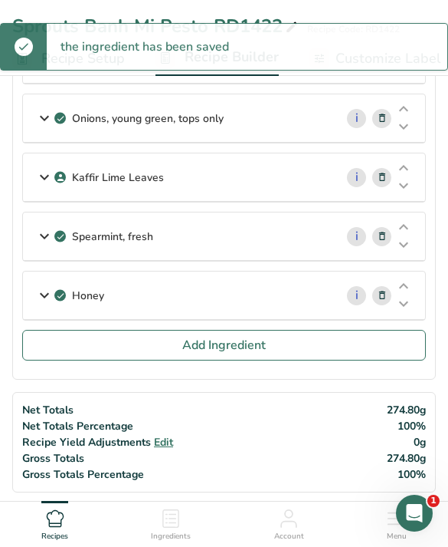
click at [370, 352] on button "Add Ingredient" at bounding box center [224, 345] width 404 height 31
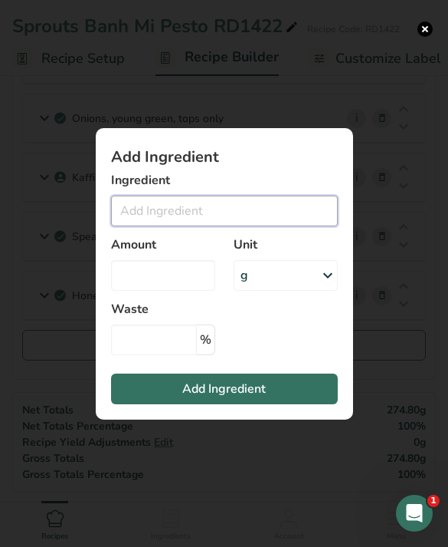
click at [276, 221] on input "Add ingredient modal" at bounding box center [224, 210] width 227 height 31
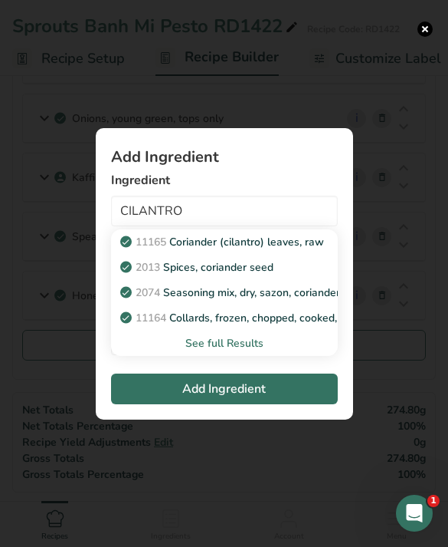
click at [296, 250] on p "11165 Coriander (cilantro) leaves, raw" at bounding box center [223, 242] width 201 height 16
type input "Coriander (cilantro) leaves, raw"
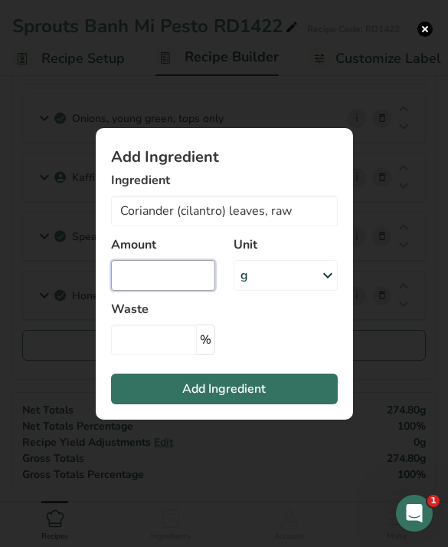
click at [180, 291] on input "Add ingredient modal" at bounding box center [163, 275] width 104 height 31
type input "195.8"
click at [299, 404] on button "Add Ingredient" at bounding box center [224, 388] width 227 height 31
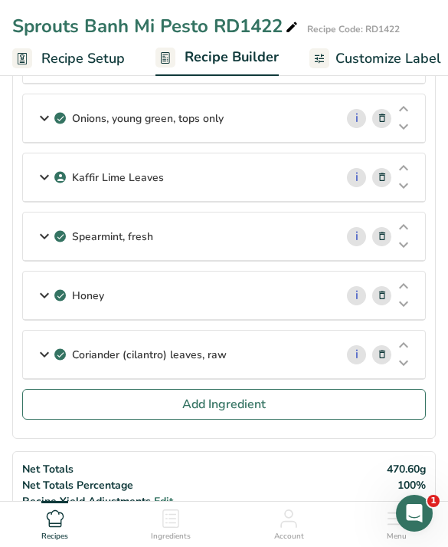
click at [313, 392] on button "Add Ingredient" at bounding box center [224, 404] width 404 height 31
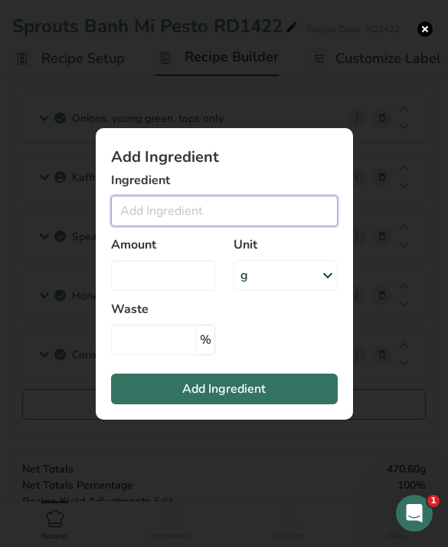
click at [234, 226] on input "Add ingredient modal" at bounding box center [224, 210] width 227 height 31
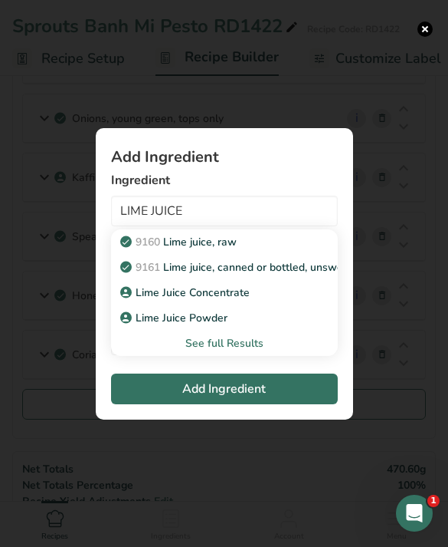
click at [264, 301] on div "Lime Juice Concentrate" at bounding box center [212, 292] width 178 height 16
type input "Lime Juice Concentrate"
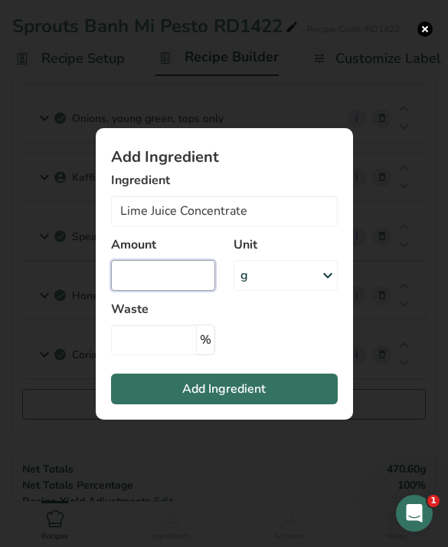
click at [172, 291] on input "Add ingredient modal" at bounding box center [163, 275] width 104 height 31
type input "6"
click at [303, 398] on button "Add Ingredient" at bounding box center [224, 388] width 227 height 31
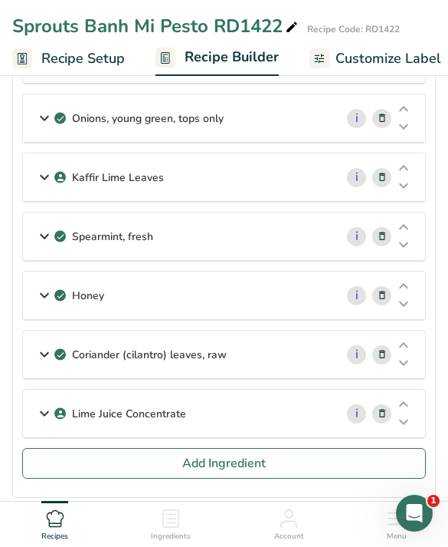
click at [351, 452] on button "Add Ingredient" at bounding box center [224, 463] width 404 height 31
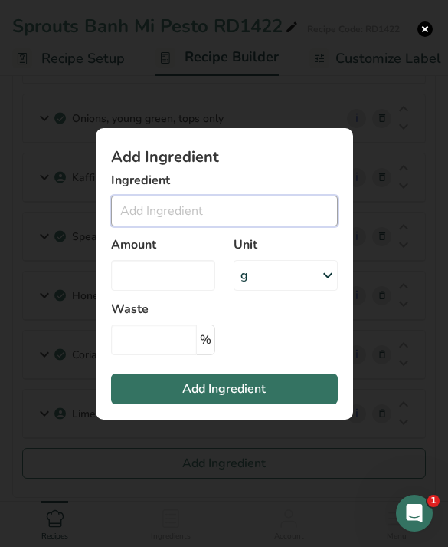
click at [301, 226] on input "Add ingredient modal" at bounding box center [224, 210] width 227 height 31
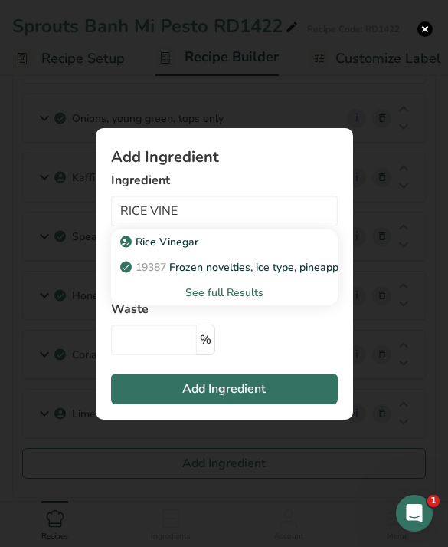
click at [274, 255] on link "Rice Vinegar" at bounding box center [224, 241] width 227 height 25
type input "Rice Vinegar"
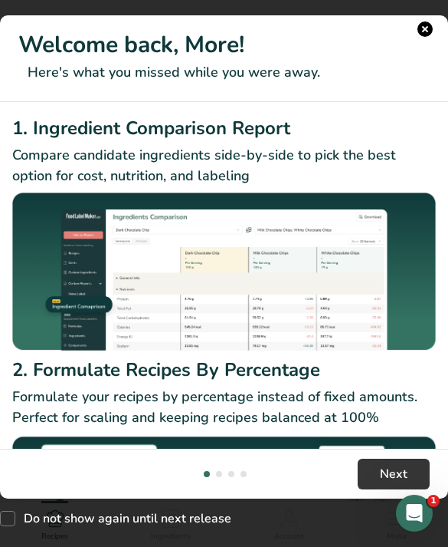
click at [425, 28] on button "New Features" at bounding box center [425, 28] width 15 height 15
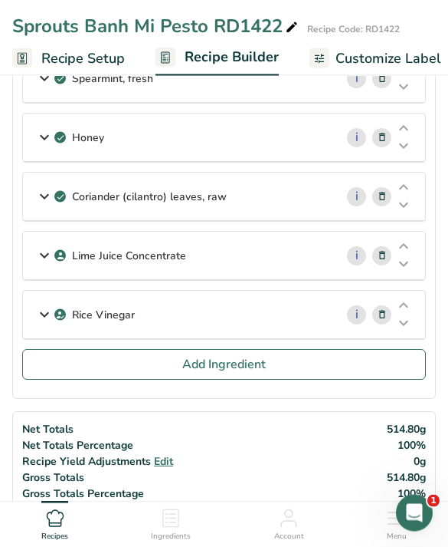
click at [252, 369] on span "Add Ingredient" at bounding box center [224, 365] width 84 height 18
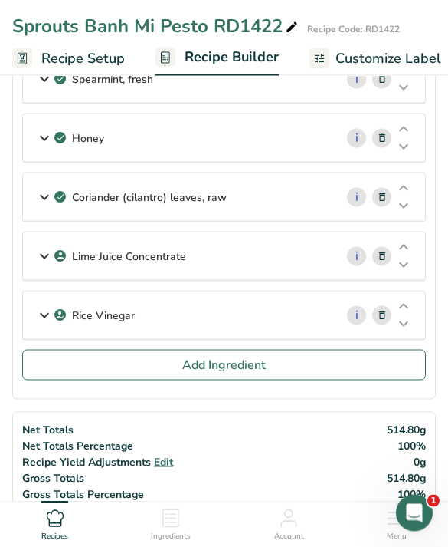
scroll to position [603, 0]
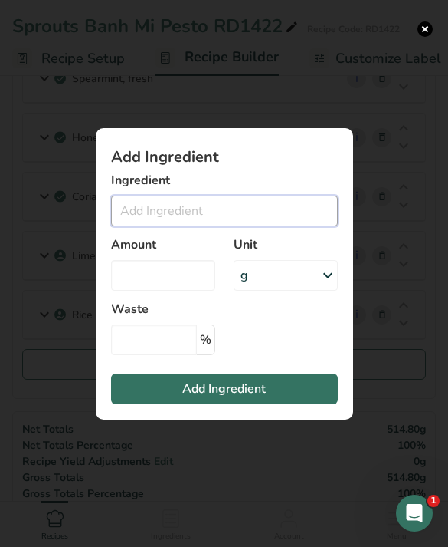
click at [284, 223] on input "Add ingredient modal" at bounding box center [224, 210] width 227 height 31
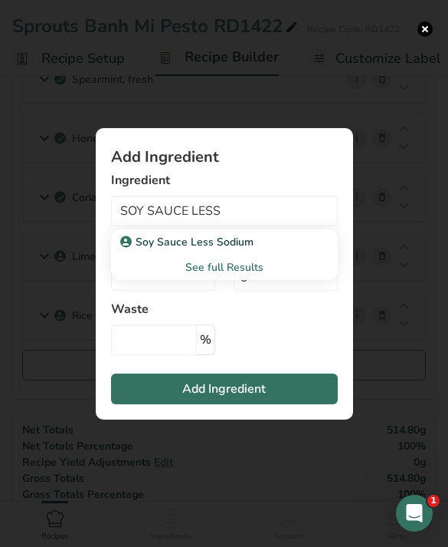
click at [291, 250] on div "Soy Sauce Less Sodium" at bounding box center [212, 242] width 178 height 16
type input "Soy Sauce Less Sodium"
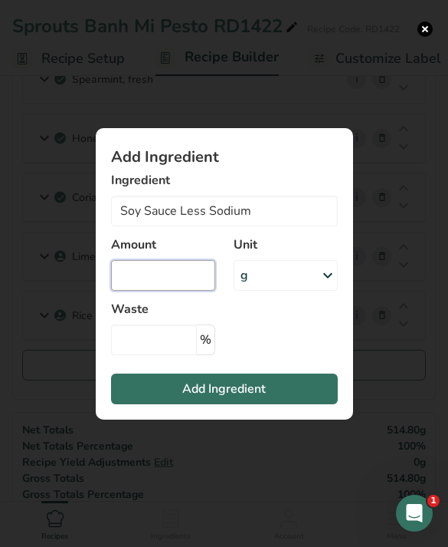
click at [176, 291] on input "Add ingredient modal" at bounding box center [163, 275] width 104 height 31
type input "12"
click at [270, 399] on button "Add Ingredient" at bounding box center [224, 388] width 227 height 31
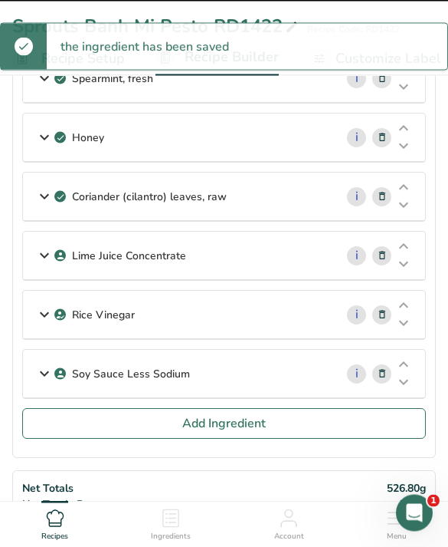
scroll to position [603, 0]
click at [347, 416] on button "Add Ingredient" at bounding box center [224, 423] width 404 height 31
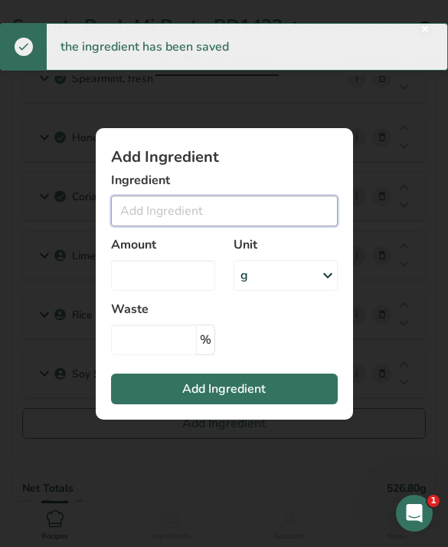
click at [265, 226] on input "Add ingredient modal" at bounding box center [224, 210] width 227 height 31
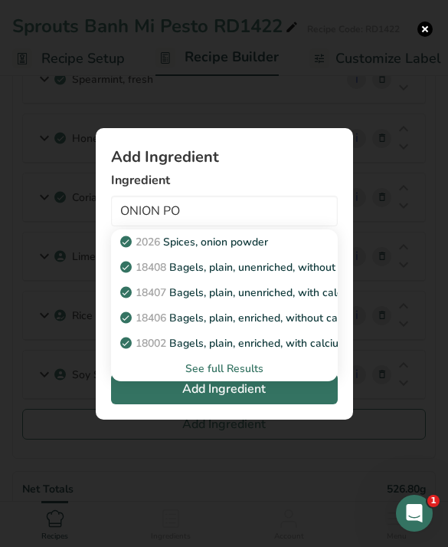
click at [279, 250] on div "2026 Spices, onion powder" at bounding box center [212, 242] width 178 height 16
type input "Spices, onion powder"
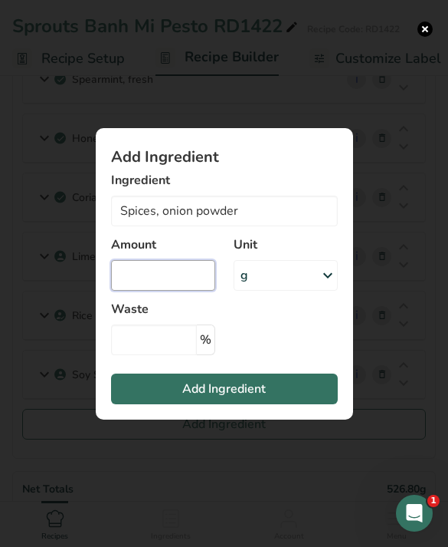
click at [166, 291] on input "Add ingredient modal" at bounding box center [163, 275] width 104 height 31
type input "0.4"
click at [292, 404] on button "Add Ingredient" at bounding box center [224, 388] width 227 height 31
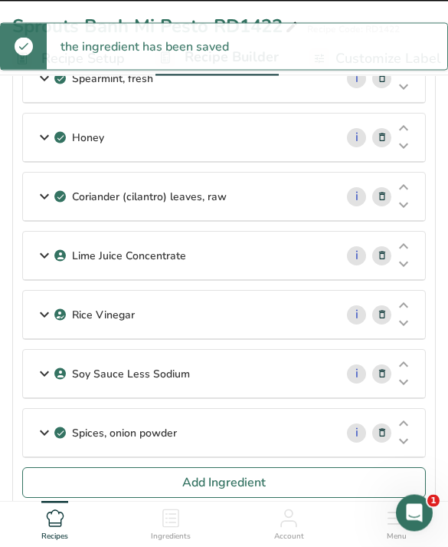
scroll to position [603, 0]
click at [327, 498] on button "Add Ingredient" at bounding box center [224, 482] width 404 height 31
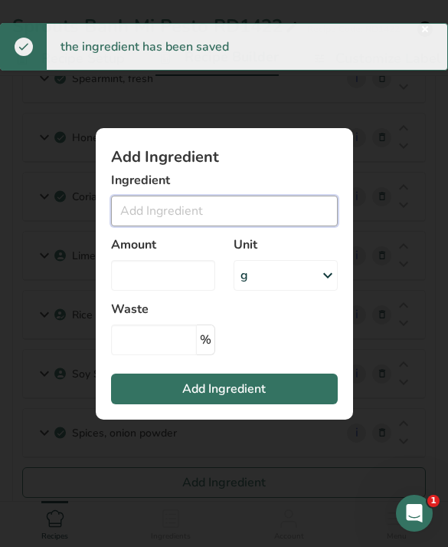
click at [272, 226] on input "Add ingredient modal" at bounding box center [224, 210] width 227 height 31
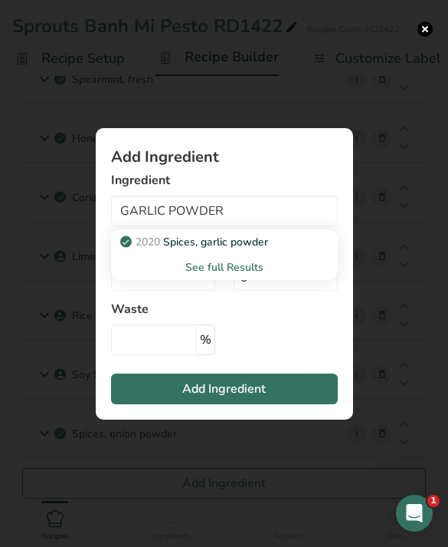
click at [296, 250] on div "2020 Spices, garlic powder" at bounding box center [212, 242] width 178 height 16
type input "Spices, garlic powder"
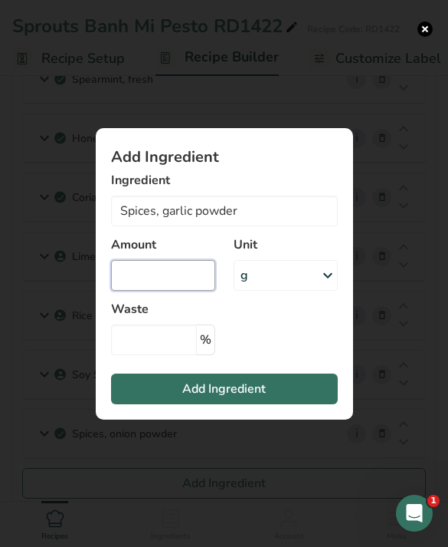
click at [179, 291] on input "Add ingredient modal" at bounding box center [163, 275] width 104 height 31
type input "0.4"
click at [297, 403] on button "Add Ingredient" at bounding box center [224, 388] width 227 height 31
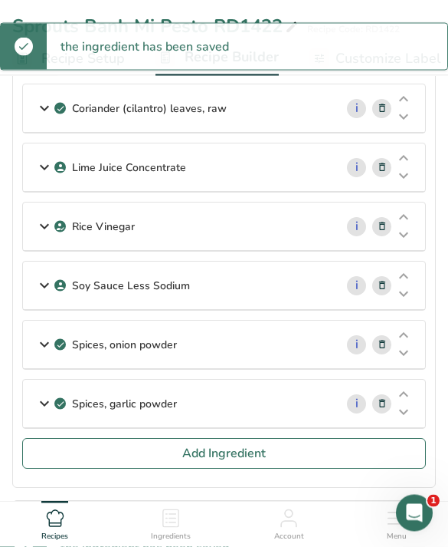
scroll to position [754, 0]
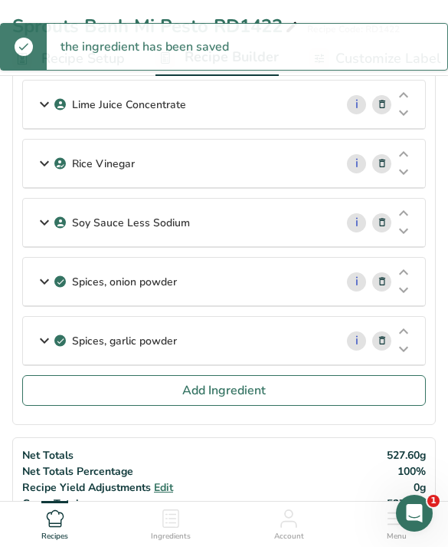
click at [292, 398] on button "Add Ingredient" at bounding box center [224, 390] width 404 height 31
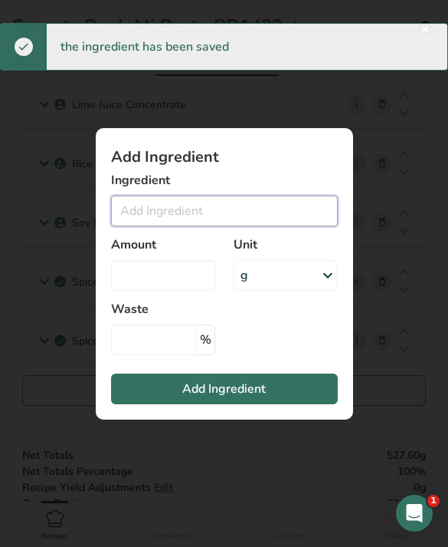
click at [285, 226] on input "Add ingredient modal" at bounding box center [224, 210] width 227 height 31
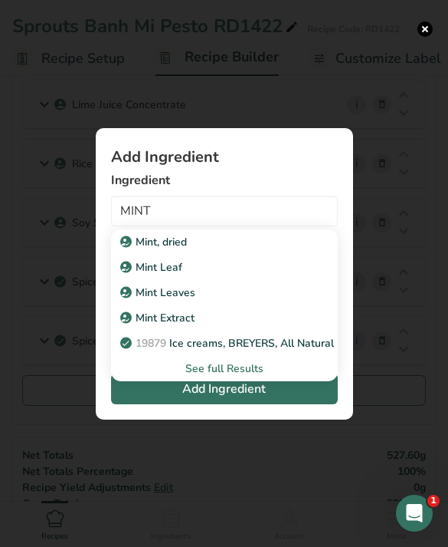
click at [237, 255] on link "Mint, dried" at bounding box center [224, 241] width 227 height 25
type input "Mint, dried"
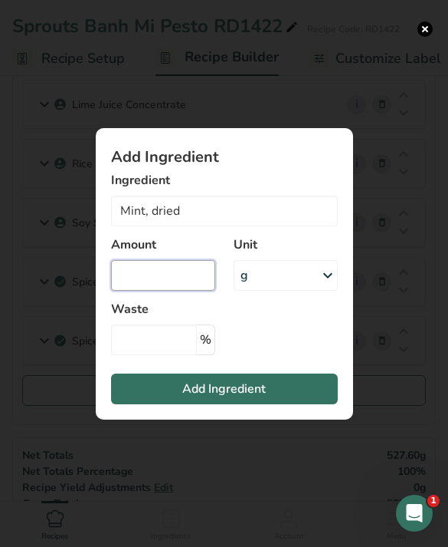
click at [182, 291] on input "Add ingredient modal" at bounding box center [163, 275] width 104 height 31
type input "0.5"
click at [280, 404] on button "Add Ingredient" at bounding box center [224, 388] width 227 height 31
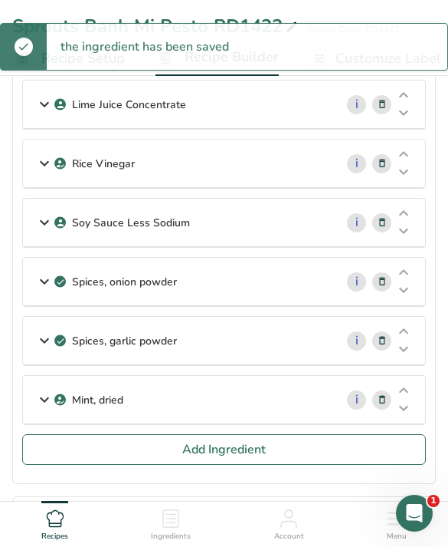
click at [343, 449] on button "Add Ingredient" at bounding box center [224, 449] width 404 height 31
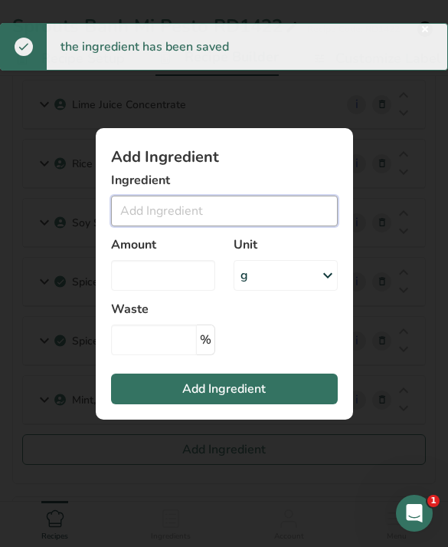
click at [270, 226] on input "Add ingredient modal" at bounding box center [224, 210] width 227 height 31
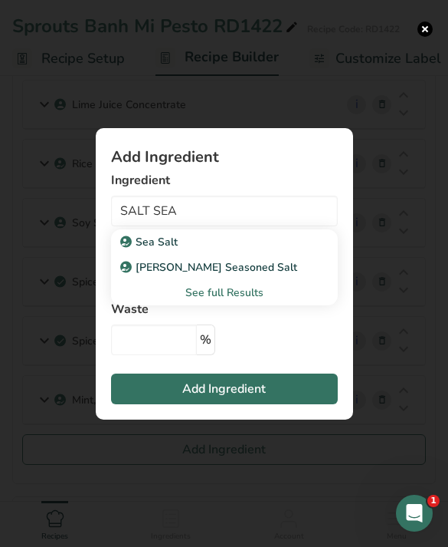
click at [291, 250] on div "Sea Salt" at bounding box center [212, 242] width 178 height 16
type input "Sea Salt"
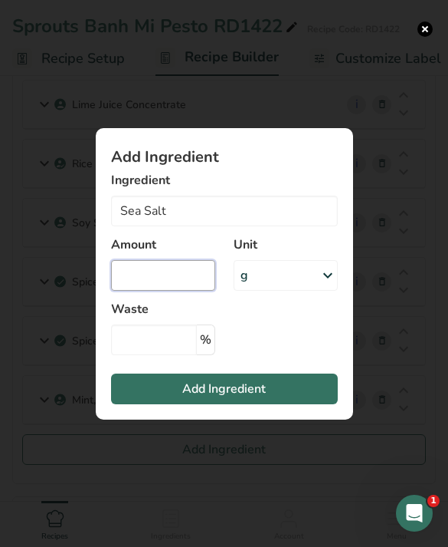
click at [171, 291] on input "Add ingredient modal" at bounding box center [163, 275] width 104 height 31
type input "12.5"
click at [291, 404] on button "Add Ingredient" at bounding box center [224, 388] width 227 height 31
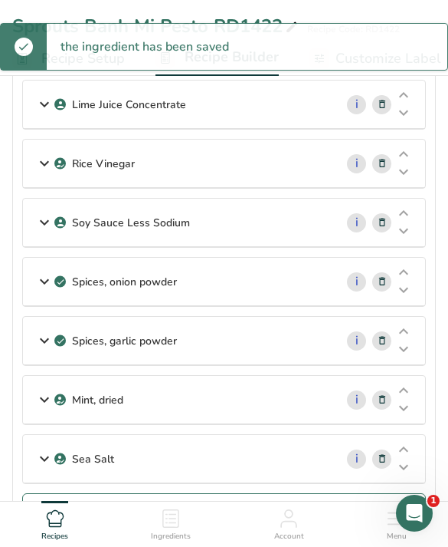
click at [291, 501] on button "Add Ingredient" at bounding box center [224, 508] width 404 height 31
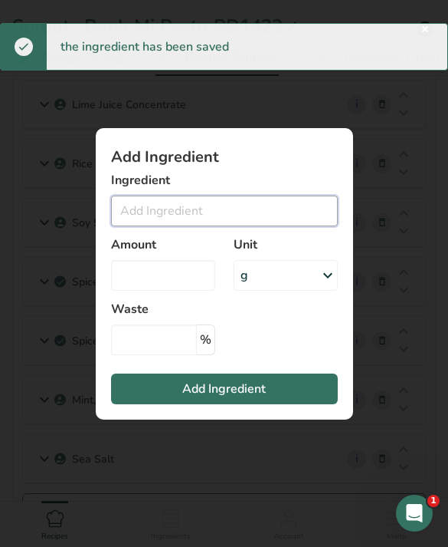
click at [255, 226] on input "Add ingredient modal" at bounding box center [224, 210] width 227 height 31
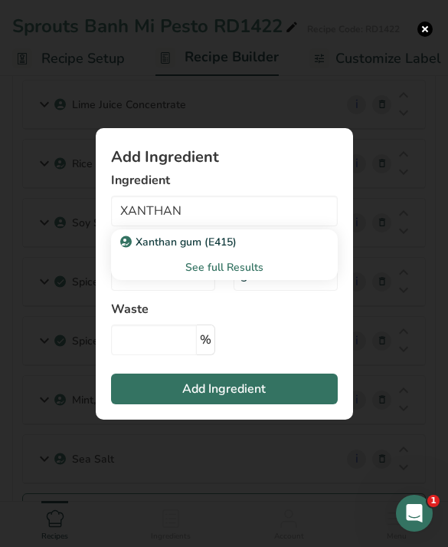
click at [271, 250] on div "Xanthan gum (E415)" at bounding box center [212, 242] width 178 height 16
type input "Xanthan gum (E415)"
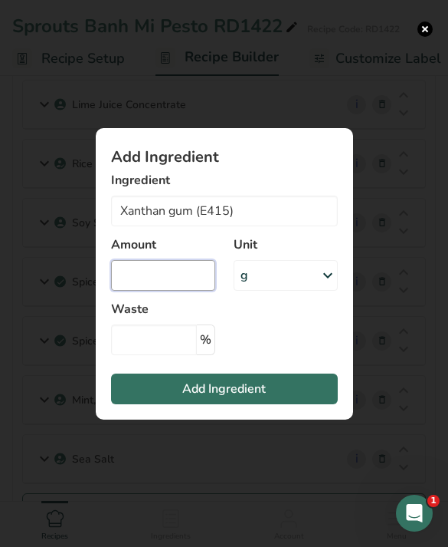
click at [165, 291] on input "Add ingredient modal" at bounding box center [163, 275] width 104 height 31
type input "0.6"
click at [279, 404] on button "Add Ingredient" at bounding box center [224, 388] width 227 height 31
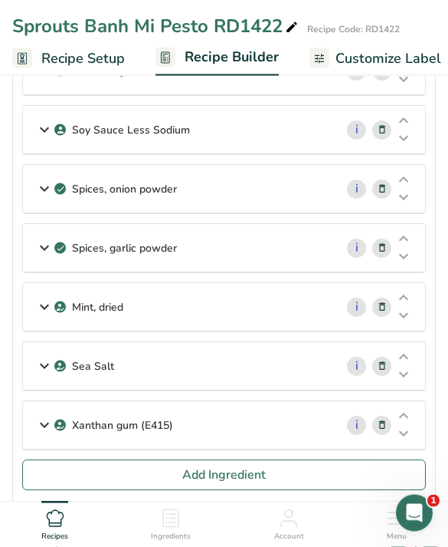
scroll to position [851, 0]
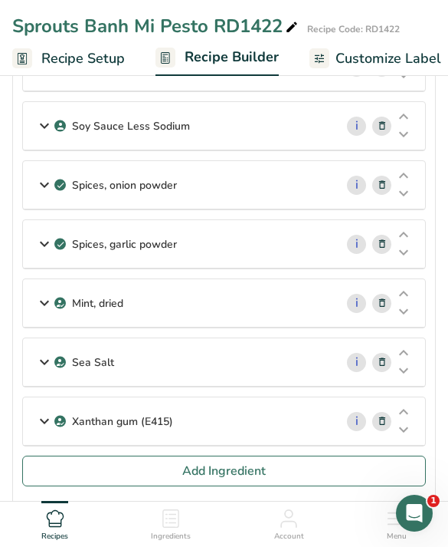
click at [293, 479] on button "Add Ingredient" at bounding box center [224, 470] width 404 height 31
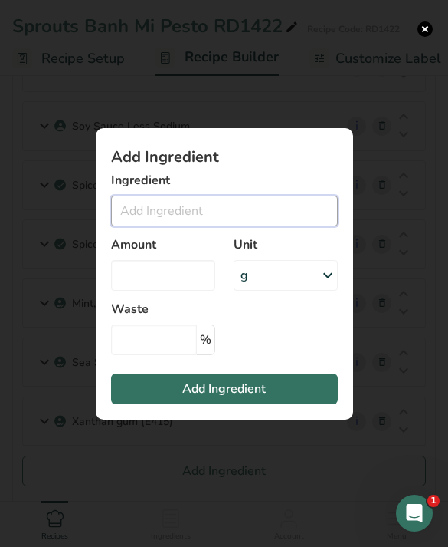
click at [220, 226] on input "Add ingredient modal" at bounding box center [224, 210] width 227 height 31
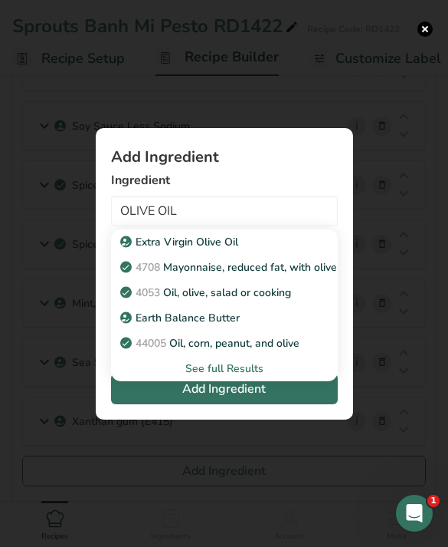
click at [270, 250] on div "Extra Virgin Olive Oil" at bounding box center [212, 242] width 178 height 16
type input "Extra Virgin Olive Oil"
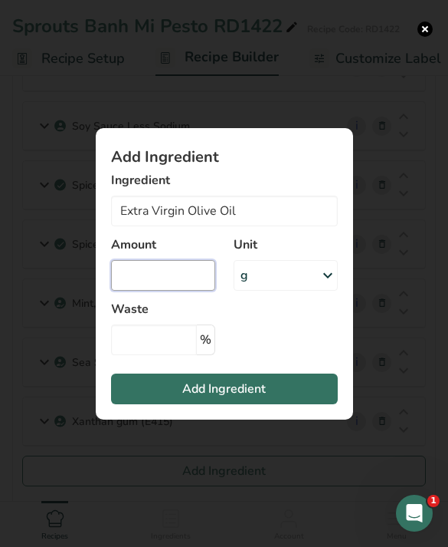
click at [154, 291] on input "Add ingredient modal" at bounding box center [163, 275] width 104 height 31
type input "228.7"
click at [263, 399] on button "Add Ingredient" at bounding box center [224, 388] width 227 height 31
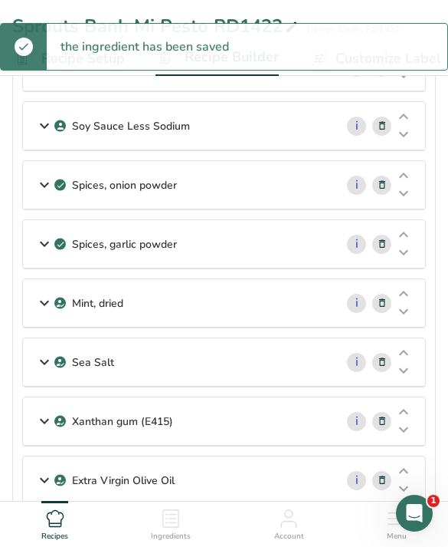
click at [353, 525] on button "Add Ingredient" at bounding box center [224, 529] width 404 height 31
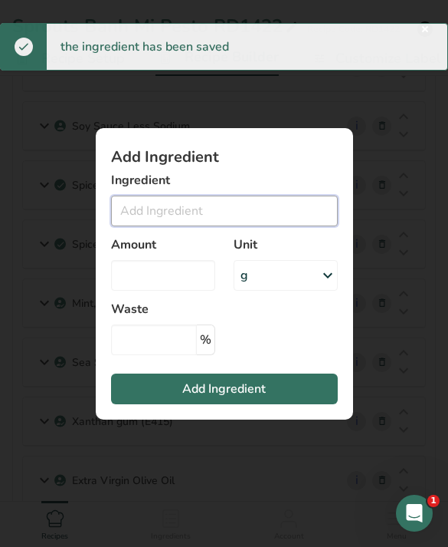
click at [240, 226] on input "Add ingredient modal" at bounding box center [224, 210] width 227 height 31
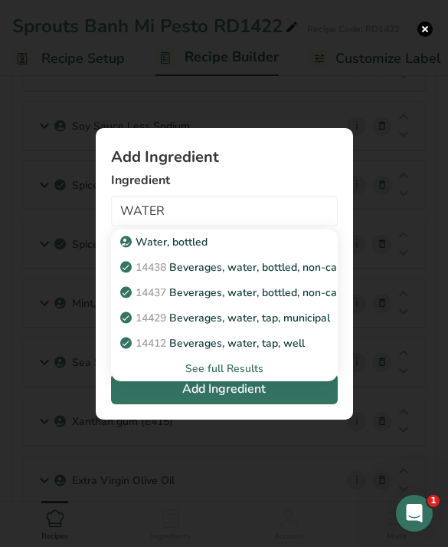
click at [311, 326] on p "14429 Beverages, water, tap, municipal" at bounding box center [226, 318] width 207 height 16
type input "Beverages, water, tap, municipal"
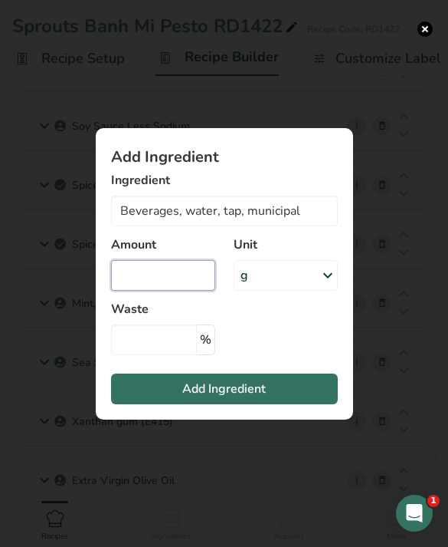
click at [173, 291] on input "Add ingredient modal" at bounding box center [163, 275] width 104 height 31
type input "100"
click at [271, 404] on button "Add Ingredient" at bounding box center [224, 388] width 227 height 31
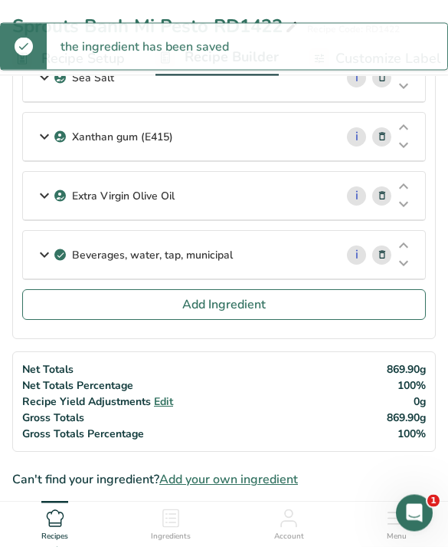
scroll to position [1132, 0]
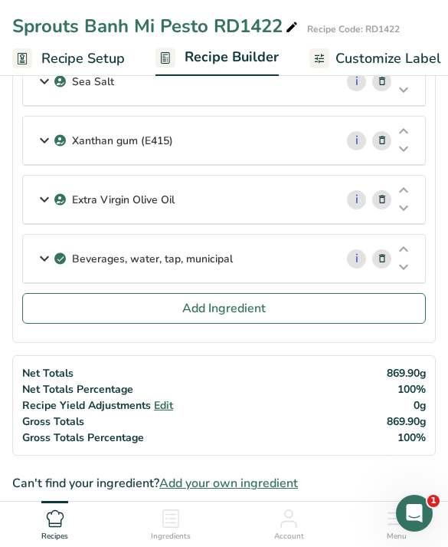
click at [338, 314] on button "Add Ingredient" at bounding box center [224, 308] width 404 height 31
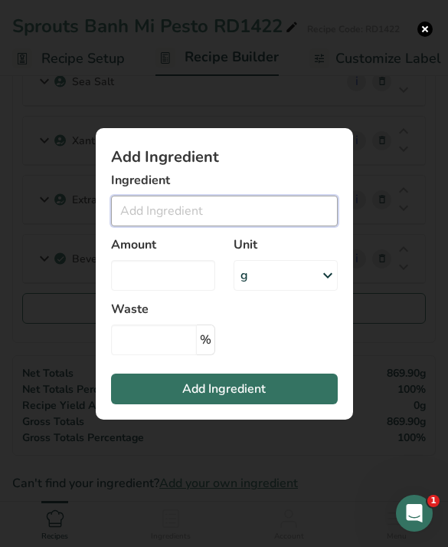
click at [297, 226] on input "Add ingredient modal" at bounding box center [224, 210] width 227 height 31
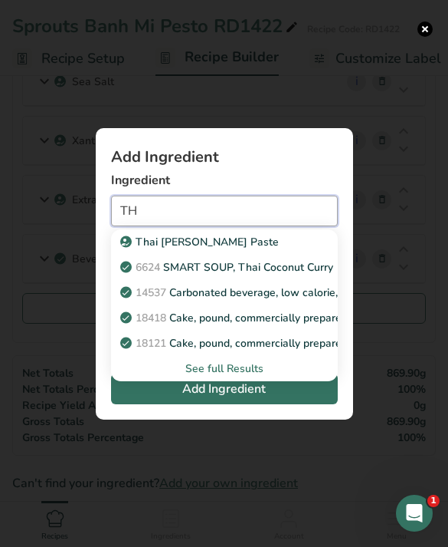
type input "T"
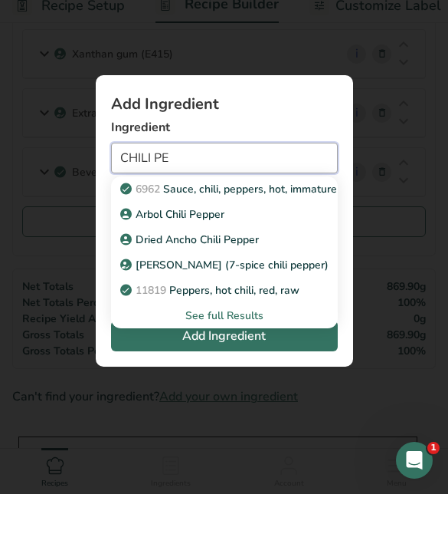
scroll to position [1166, 0]
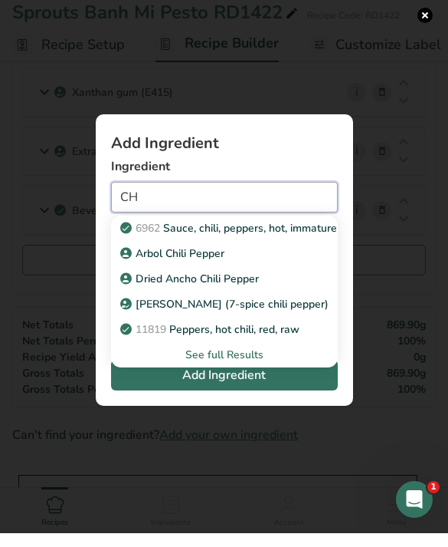
type input "C"
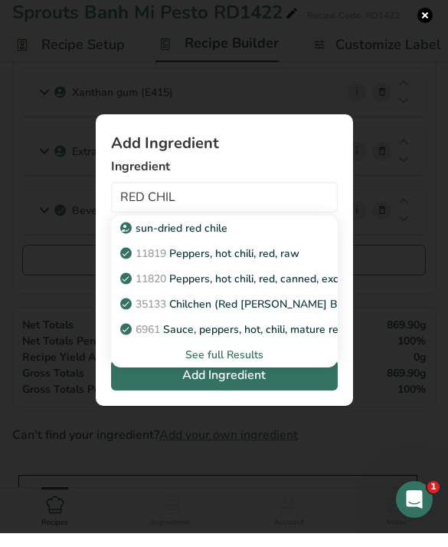
click at [248, 376] on div "See full Results" at bounding box center [224, 368] width 202 height 16
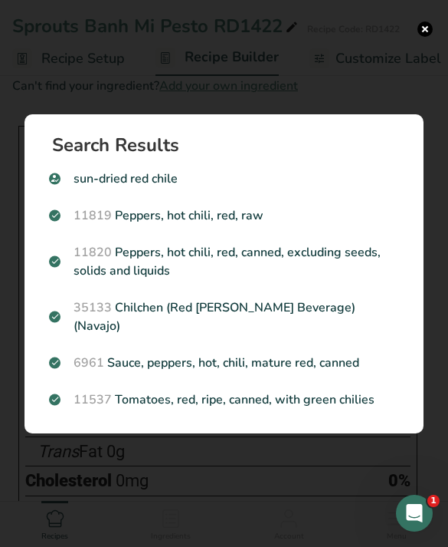
scroll to position [1532, 0]
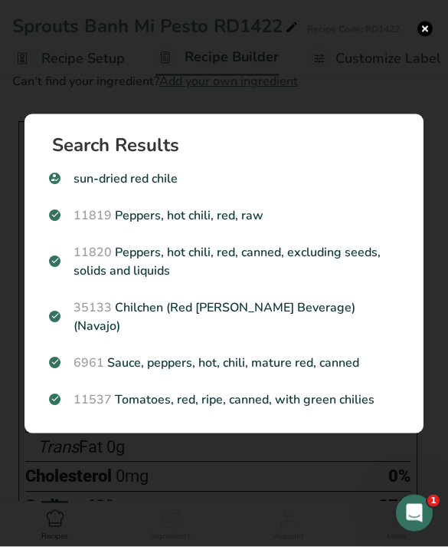
click at [350, 280] on p "11820 Peppers, hot chili, red, canned, excluding seeds, solids and liquids" at bounding box center [224, 261] width 350 height 37
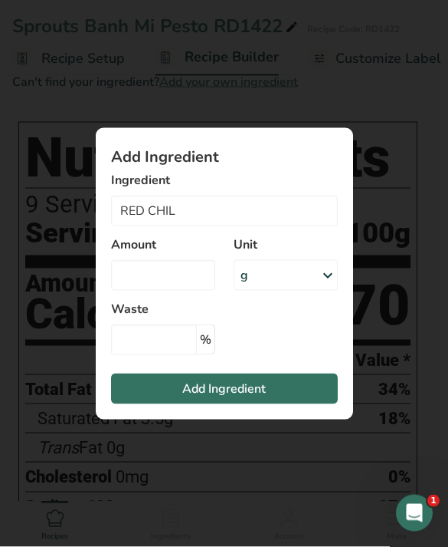
scroll to position [1533, 0]
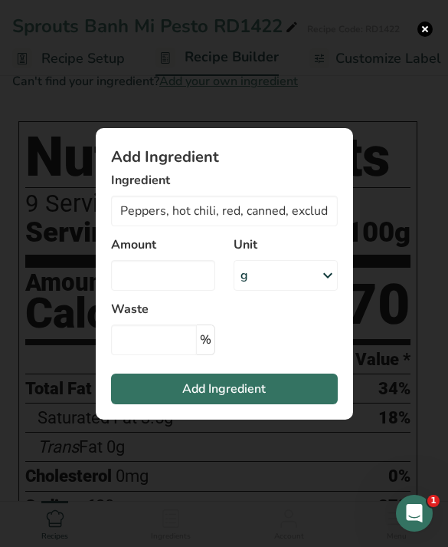
click at [401, 146] on div "Add ingredient modal" at bounding box center [224, 273] width 448 height 547
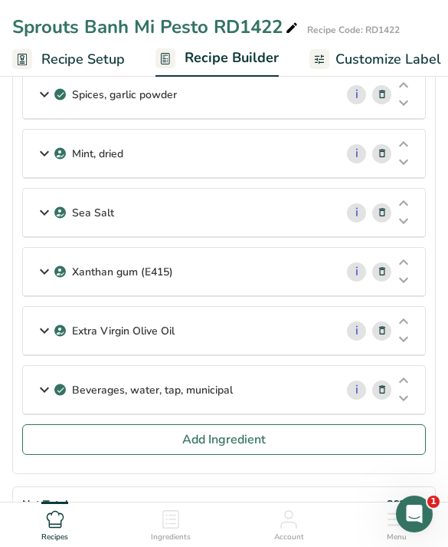
click at [315, 436] on button "Add Ingredient" at bounding box center [224, 438] width 404 height 31
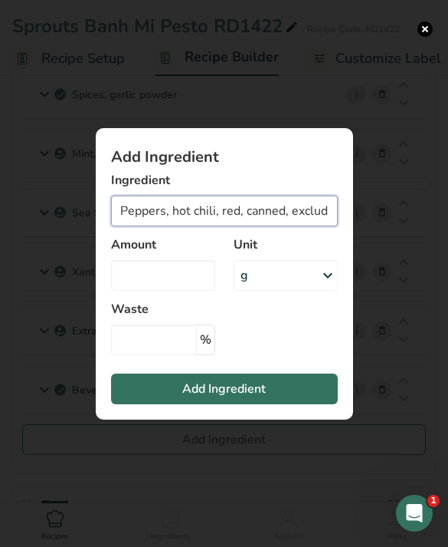
click at [296, 226] on input "Peppers, hot chili, red, canned, excluding seeds, solids and liquids" at bounding box center [224, 210] width 227 height 31
click at [236, 226] on input "Peppers, hot chili, red, canned, excluding seeds, solids and liquids" at bounding box center [224, 210] width 227 height 31
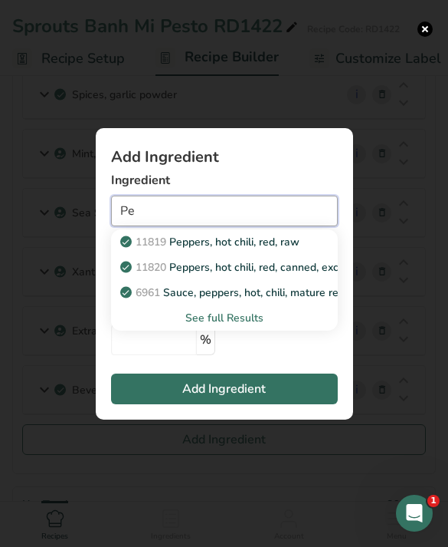
type input "P"
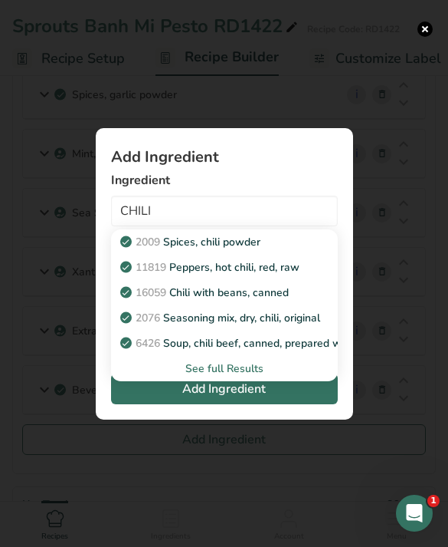
click at [287, 250] on div "2009 Spices, chili powder" at bounding box center [212, 242] width 178 height 16
type input "Spices, chili powder"
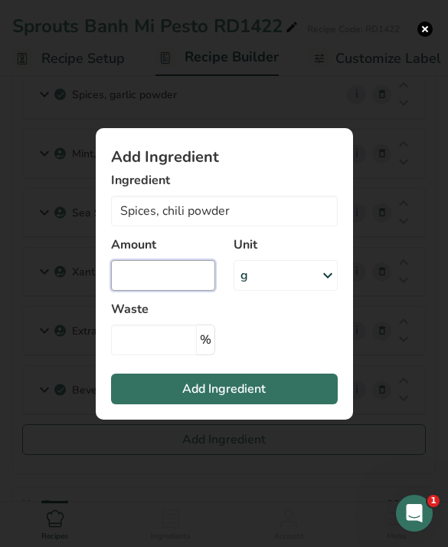
click at [168, 291] on input "Add ingredient modal" at bounding box center [163, 275] width 104 height 31
type input "1"
click at [301, 404] on button "Add Ingredient" at bounding box center [224, 388] width 227 height 31
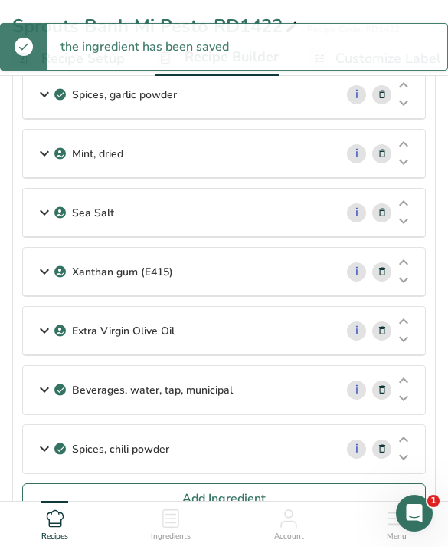
click at [316, 501] on button "Add Ingredient" at bounding box center [224, 498] width 404 height 31
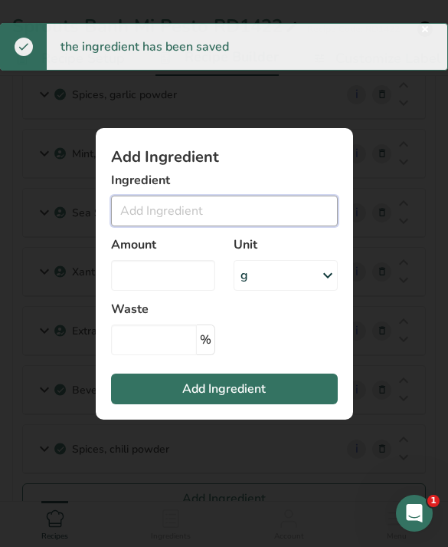
click at [274, 225] on input "Add ingredient modal" at bounding box center [224, 210] width 227 height 31
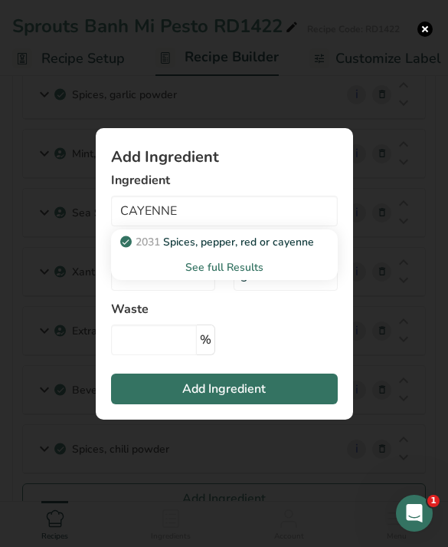
click at [309, 250] on p "2031 Spices, pepper, red or cayenne" at bounding box center [218, 242] width 191 height 16
type input "Spices, pepper, red or cayenne"
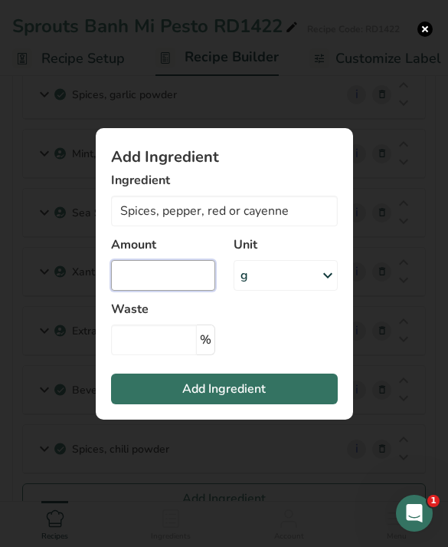
click at [184, 291] on input "Add ingredient modal" at bounding box center [163, 275] width 104 height 31
type input "1"
click at [309, 404] on button "Add Ingredient" at bounding box center [224, 388] width 227 height 31
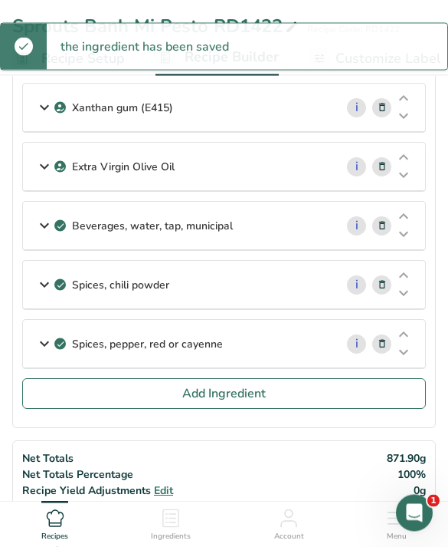
scroll to position [1165, 0]
click at [265, 396] on span "Add Ingredient" at bounding box center [224, 393] width 84 height 18
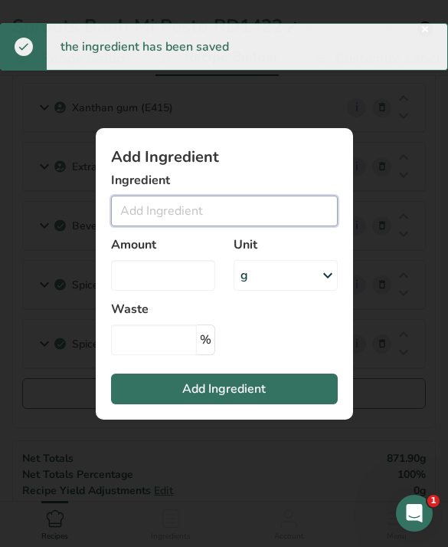
click at [270, 226] on input "Add ingredient modal" at bounding box center [224, 210] width 227 height 31
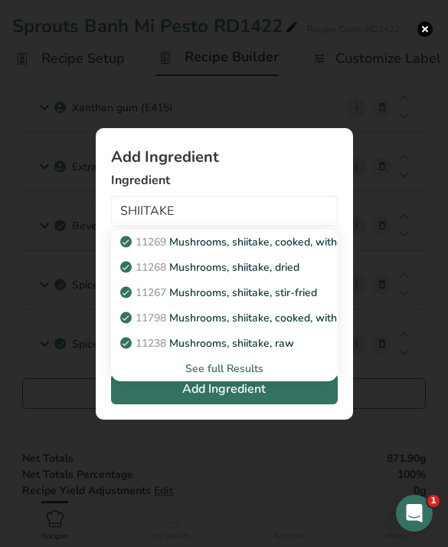
click at [294, 275] on p "11268 Mushrooms, shiitake, dried" at bounding box center [211, 267] width 176 height 16
type input "Mushrooms, shiitake, dried"
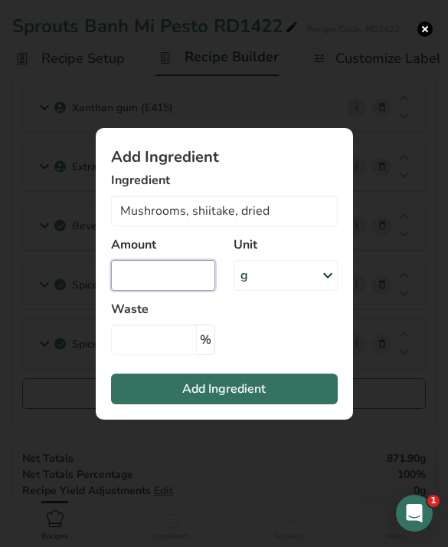
click at [174, 291] on input "Add ingredient modal" at bounding box center [163, 275] width 104 height 31
type input "2.5"
click at [302, 404] on button "Add Ingredient" at bounding box center [224, 388] width 227 height 31
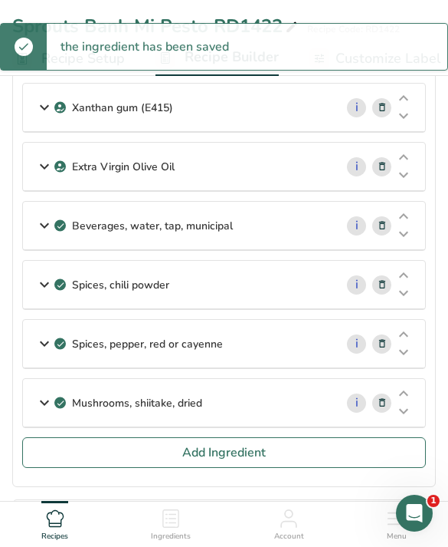
click at [319, 427] on div "Mushrooms, shiitake, dried i" at bounding box center [224, 403] width 402 height 48
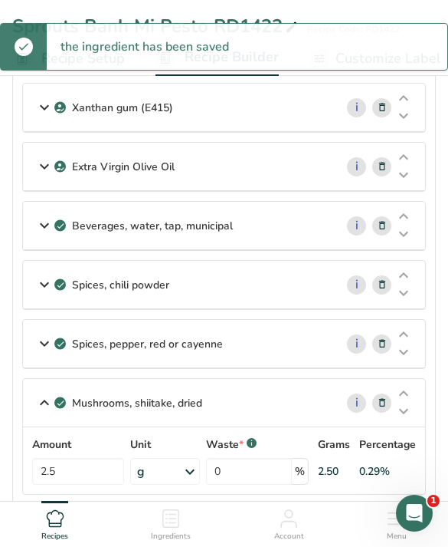
click at [335, 458] on div "2.50" at bounding box center [334, 471] width 32 height 27
click at [231, 521] on span "Add Ingredient" at bounding box center [224, 519] width 84 height 18
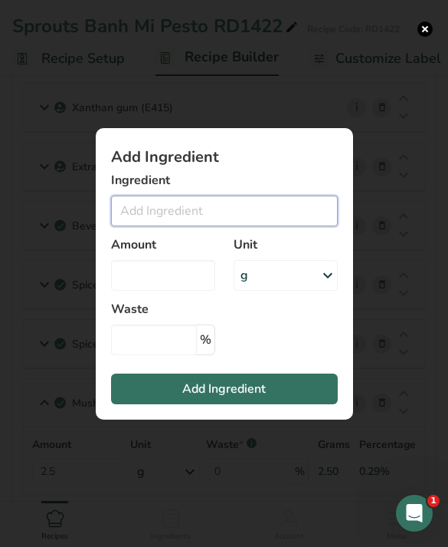
click at [240, 226] on input "Add ingredient modal" at bounding box center [224, 210] width 227 height 31
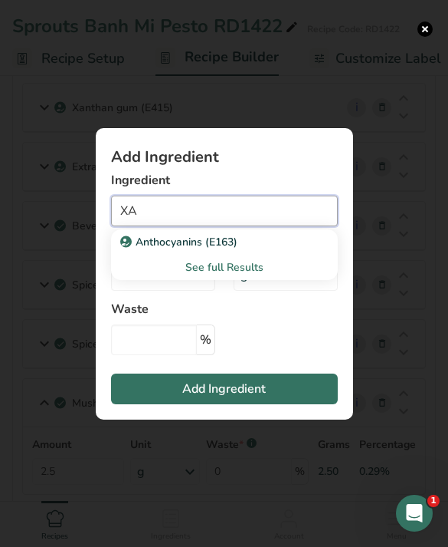
type input "X"
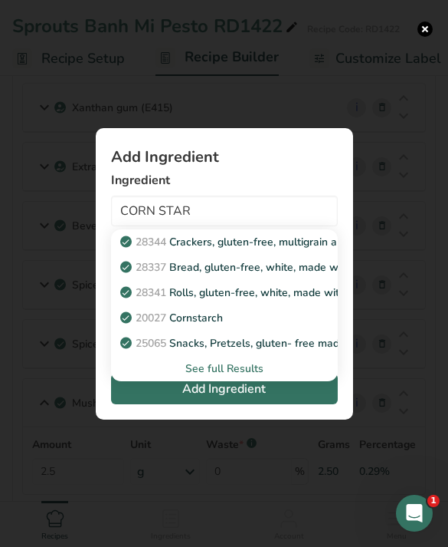
click at [290, 326] on div "20027 Cornstarch" at bounding box center [212, 318] width 178 height 16
type input "Cornstarch"
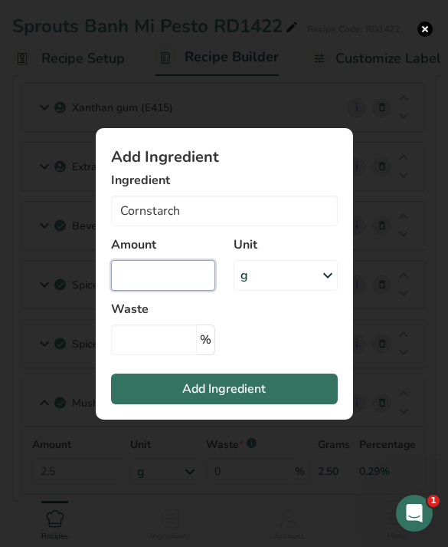
click at [172, 291] on input "Add ingredient modal" at bounding box center [163, 275] width 104 height 31
type input "1.8"
click at [275, 397] on button "Add Ingredient" at bounding box center [224, 388] width 227 height 31
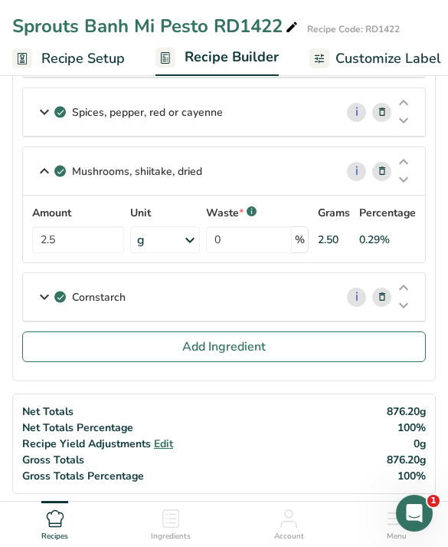
scroll to position [1393, 0]
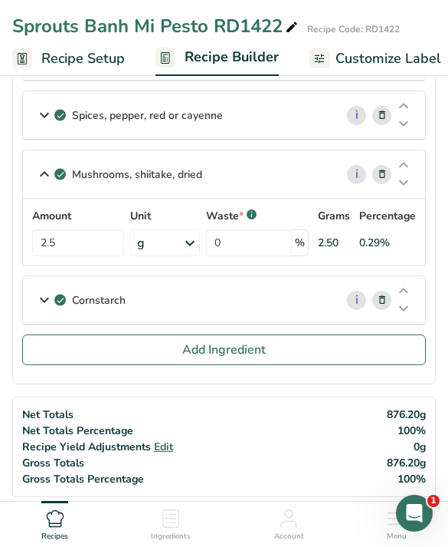
click at [279, 353] on button "Add Ingredient" at bounding box center [224, 349] width 404 height 31
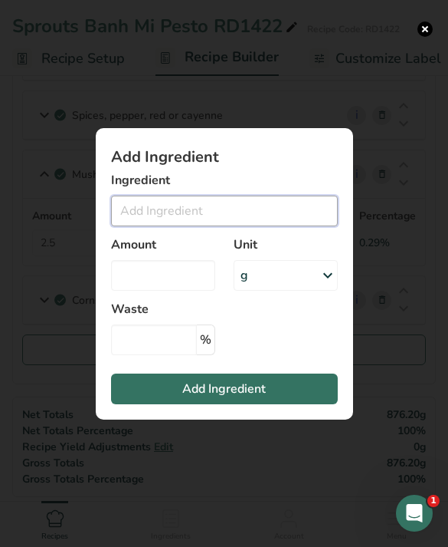
click at [251, 226] on input "Add ingredient modal" at bounding box center [224, 210] width 227 height 31
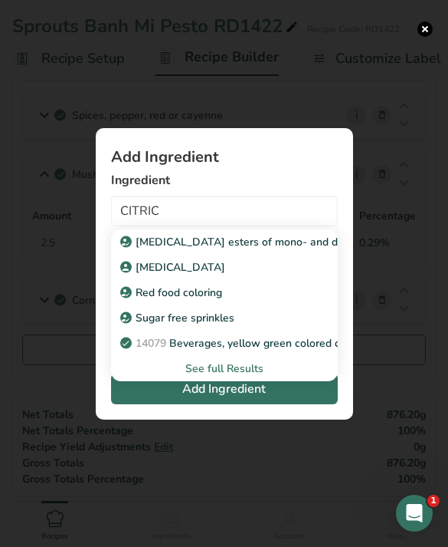
click at [274, 275] on div "Citric Acid" at bounding box center [212, 267] width 178 height 16
type input "Citric Acid"
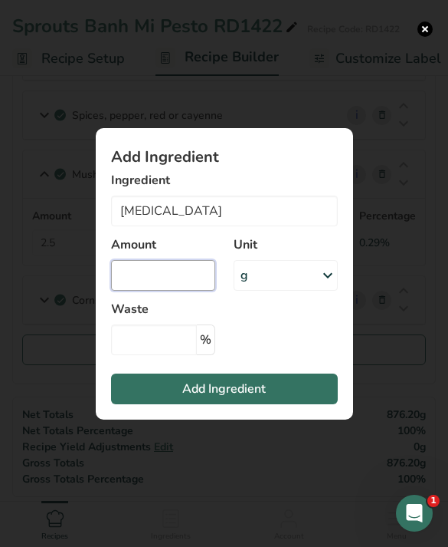
click at [202, 291] on input "Add ingredient modal" at bounding box center [163, 275] width 104 height 31
type input "2"
click at [297, 404] on button "Add Ingredient" at bounding box center [224, 388] width 227 height 31
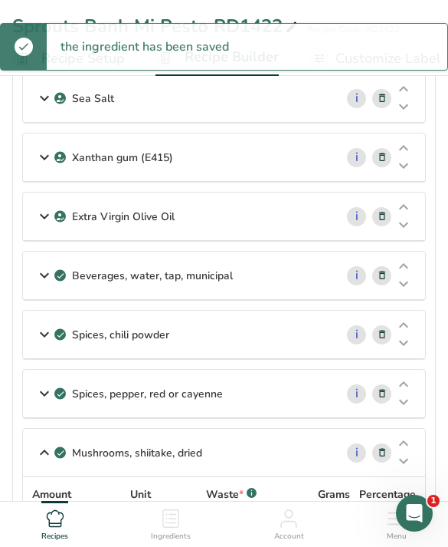
scroll to position [1113, 0]
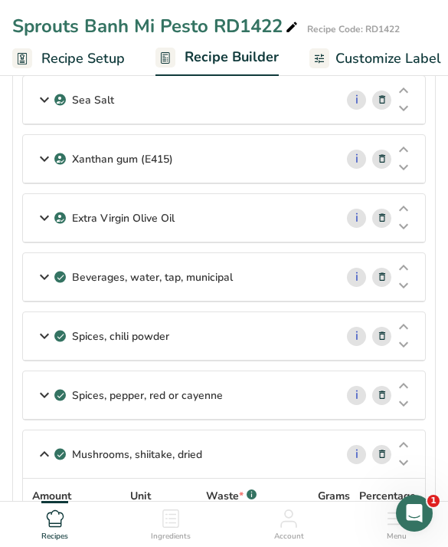
click at [307, 143] on div "Xanthan gum (E415)" at bounding box center [179, 159] width 312 height 48
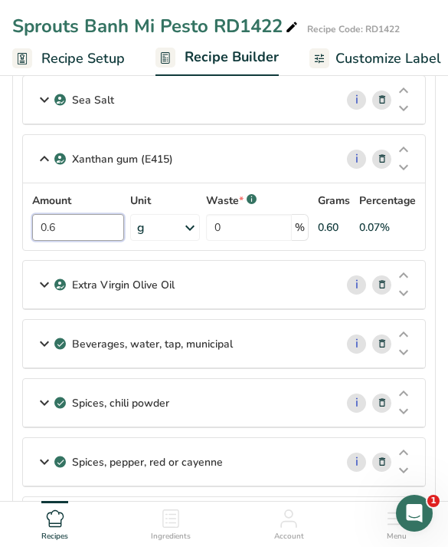
click at [85, 234] on input "0.6" at bounding box center [78, 227] width 92 height 27
type input "0"
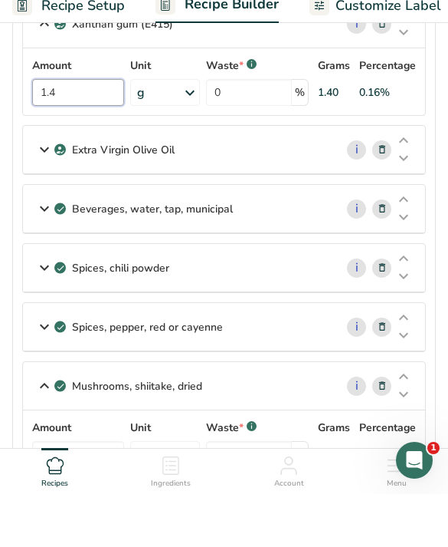
scroll to position [1206, 0]
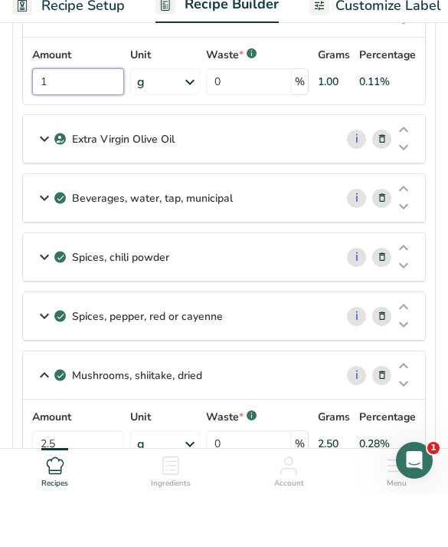
type input "1.4"
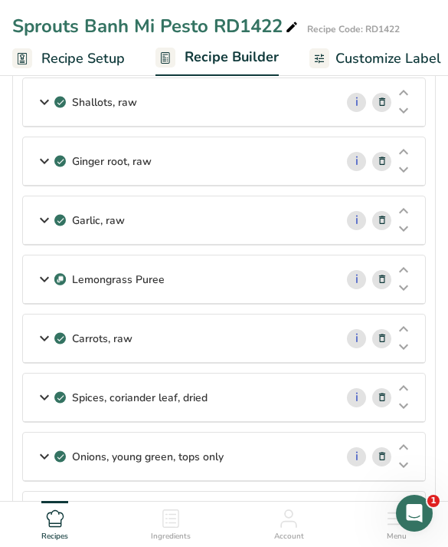
scroll to position [0, 0]
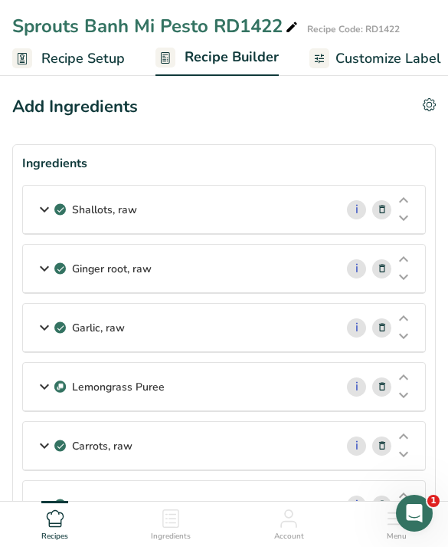
click at [274, 202] on div "Shallots, raw" at bounding box center [179, 210] width 312 height 48
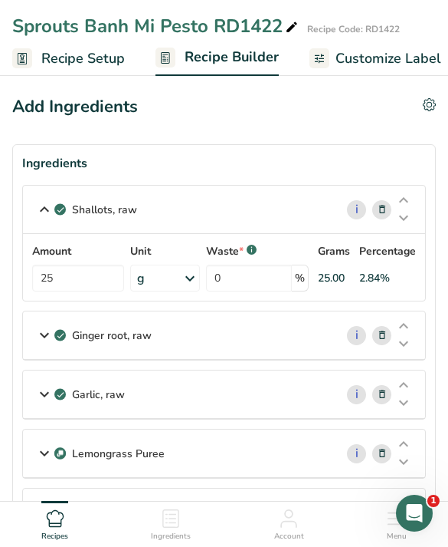
click at [212, 344] on div "Ginger root, raw" at bounding box center [179, 335] width 312 height 48
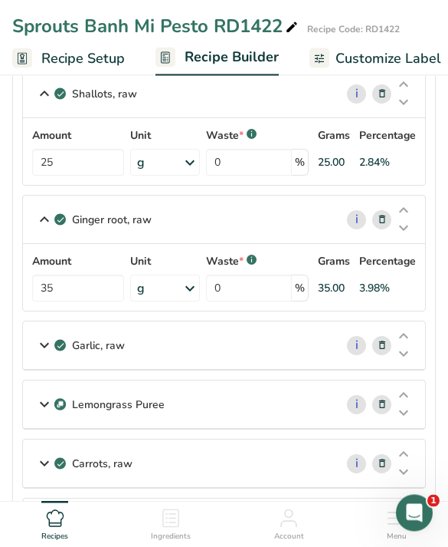
scroll to position [116, 0]
click at [245, 352] on div "Garlic, raw" at bounding box center [179, 345] width 312 height 48
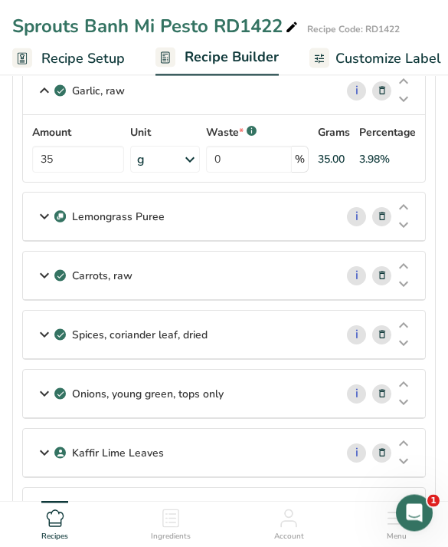
click at [297, 217] on div "Lemongrass Puree" at bounding box center [179, 217] width 312 height 48
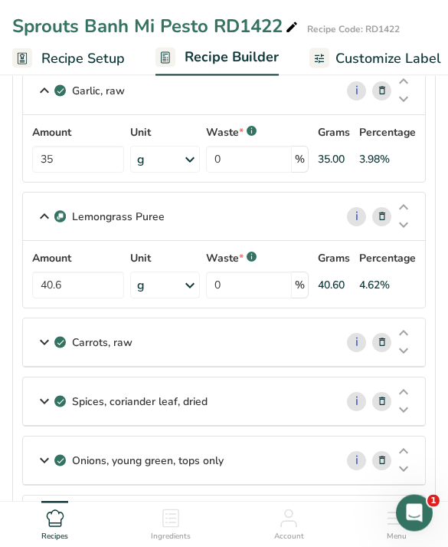
scroll to position [370, 0]
click at [284, 347] on div "Carrots, raw" at bounding box center [179, 342] width 312 height 48
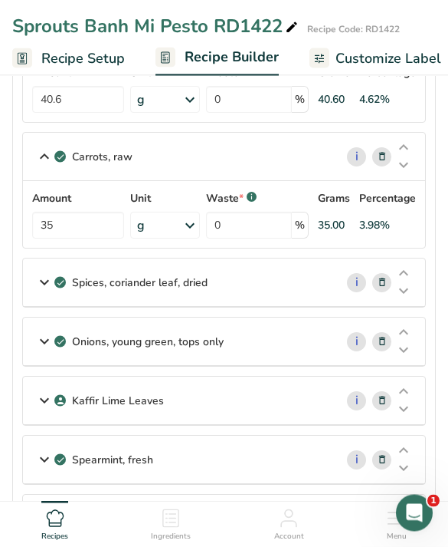
scroll to position [557, 0]
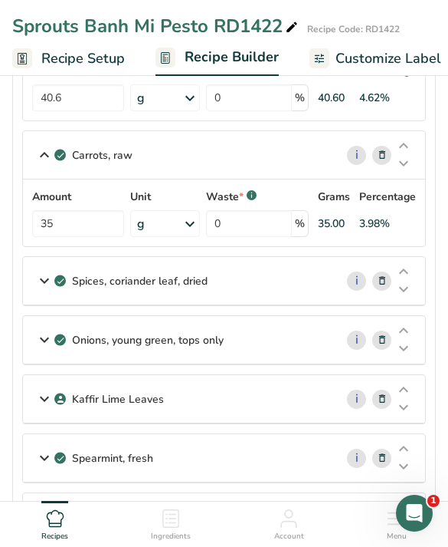
click at [279, 285] on div "Spices, coriander leaf, dried" at bounding box center [179, 281] width 312 height 48
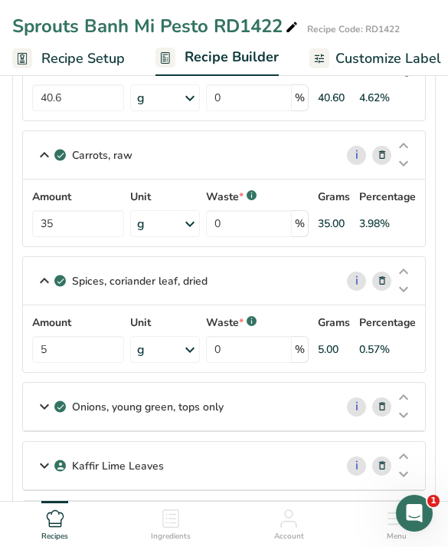
click at [287, 412] on div "Onions, young green, tops only" at bounding box center [179, 407] width 312 height 48
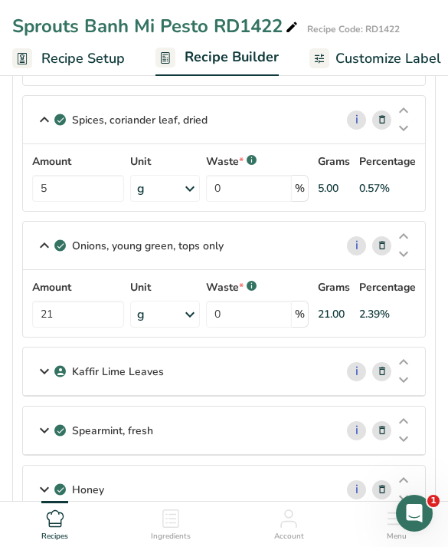
scroll to position [760, 0]
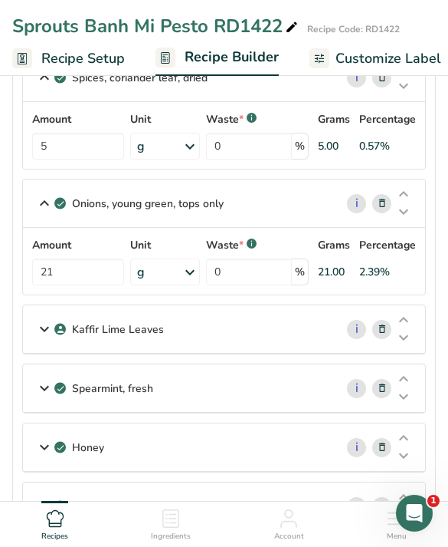
click at [296, 334] on div "Kaffir Lime Leaves" at bounding box center [179, 329] width 312 height 48
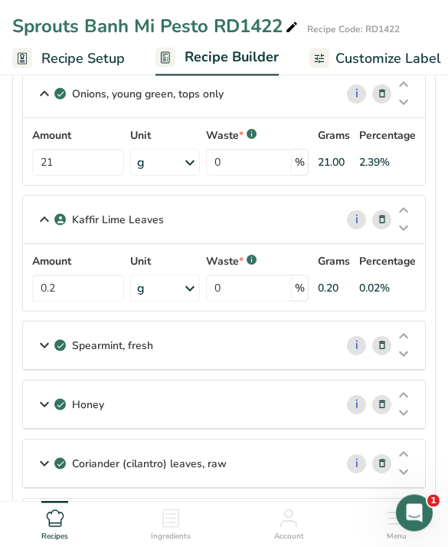
scroll to position [870, 0]
click at [299, 352] on div "Spearmint, fresh" at bounding box center [179, 345] width 312 height 48
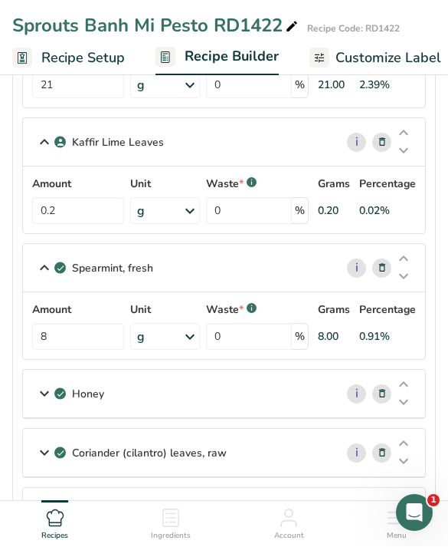
click at [287, 387] on div "Honey" at bounding box center [179, 394] width 312 height 48
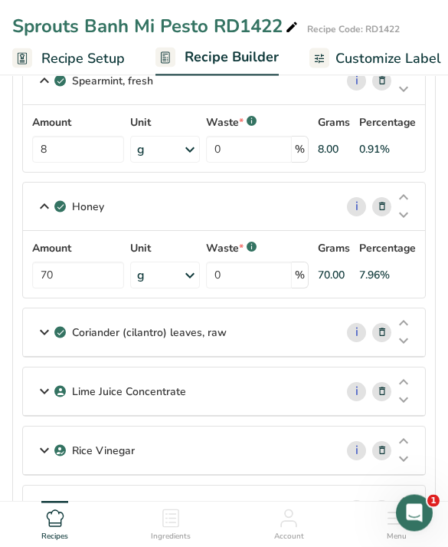
click at [302, 328] on div "Coriander (cilantro) leaves, raw" at bounding box center [179, 333] width 312 height 48
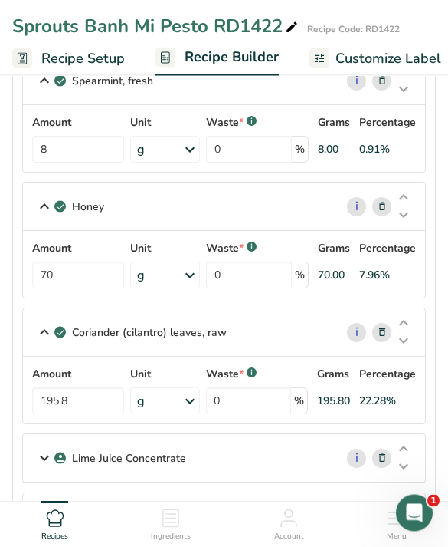
scroll to position [1135, 0]
click at [292, 457] on div "Lime Juice Concentrate" at bounding box center [179, 458] width 312 height 48
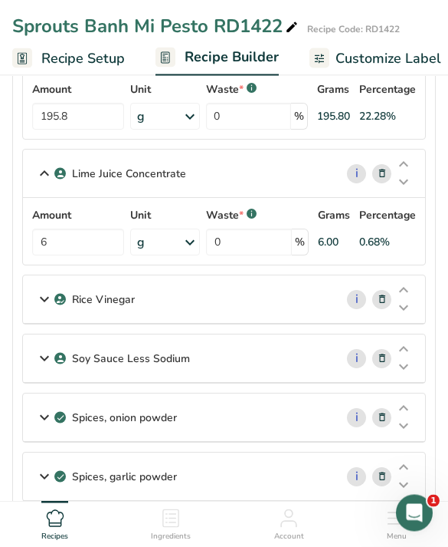
click at [317, 371] on div "Soy Sauce Less Sodium" at bounding box center [179, 359] width 312 height 48
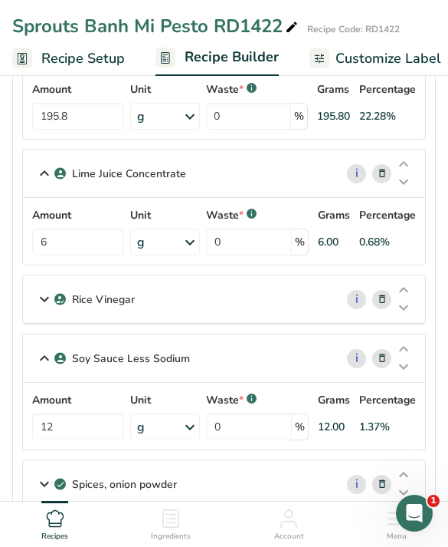
click at [313, 297] on div "Rice Vinegar" at bounding box center [179, 299] width 312 height 48
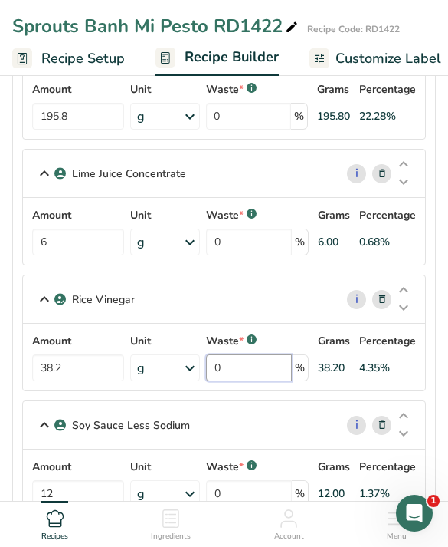
click at [292, 374] on input "0" at bounding box center [249, 367] width 86 height 27
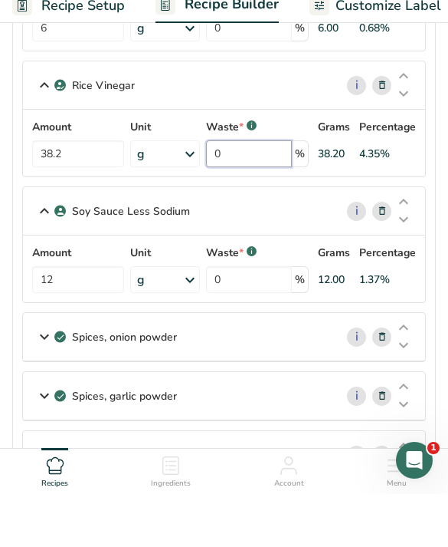
scroll to position [1584, 0]
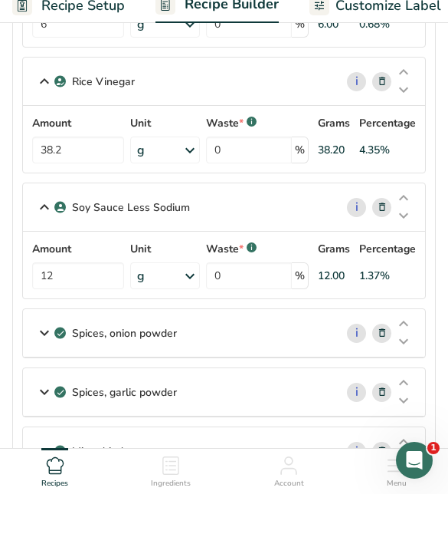
click at [299, 362] on div "Spices, onion powder" at bounding box center [179, 386] width 312 height 48
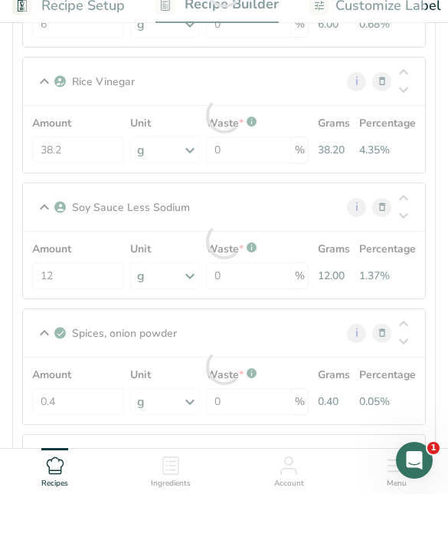
scroll to position [1637, 0]
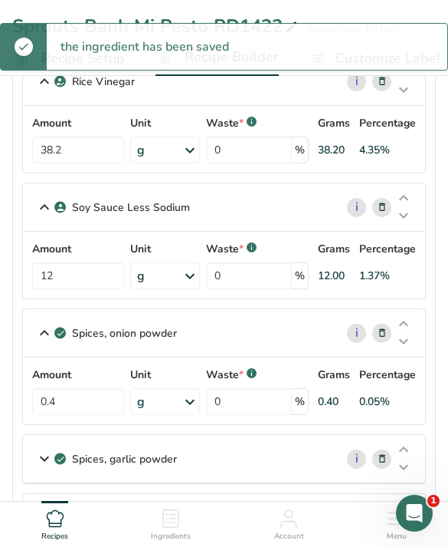
click at [304, 450] on div "Spices, garlic powder" at bounding box center [179, 459] width 312 height 48
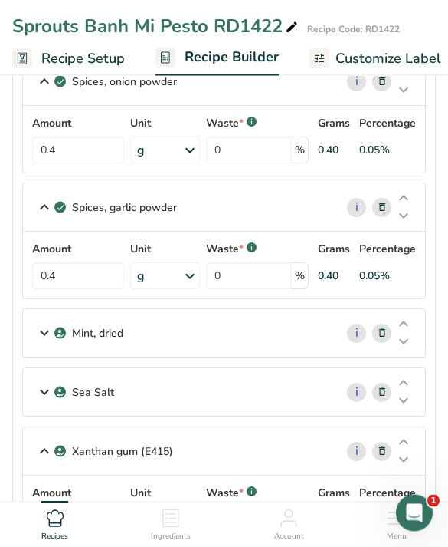
scroll to position [1899, 0]
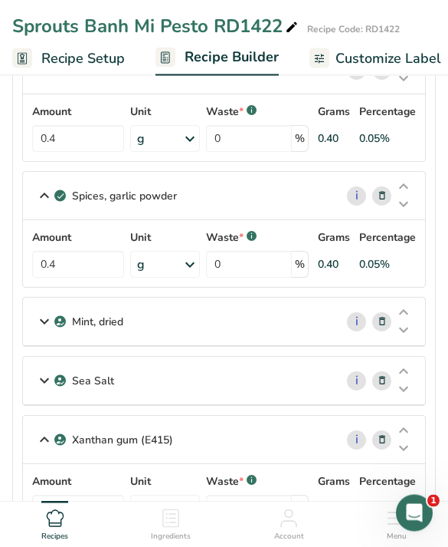
click at [307, 322] on div "Mint, dried" at bounding box center [179, 322] width 312 height 48
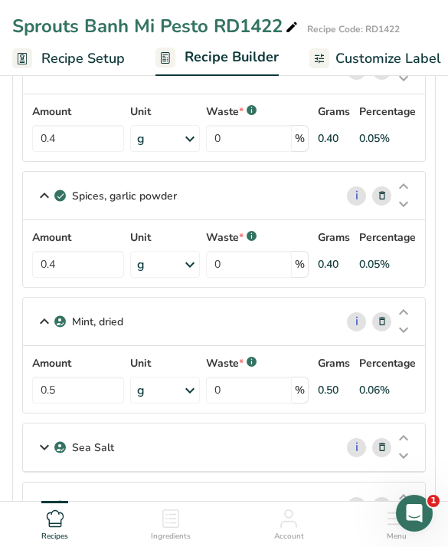
click at [297, 435] on div "Sea Salt" at bounding box center [179, 447] width 312 height 48
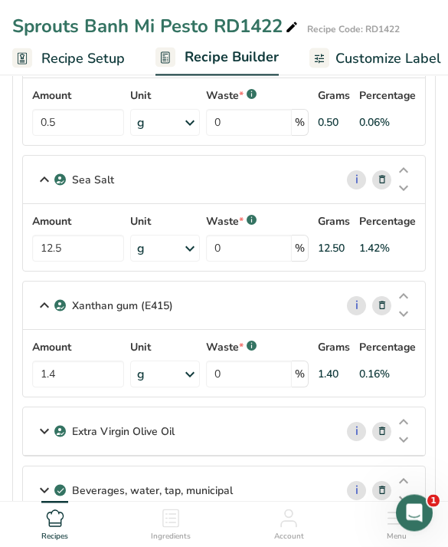
click at [307, 423] on div "Extra Virgin Olive Oil" at bounding box center [179, 432] width 312 height 48
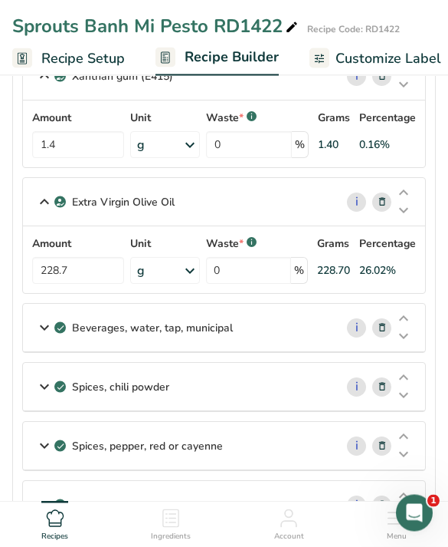
scroll to position [2403, 0]
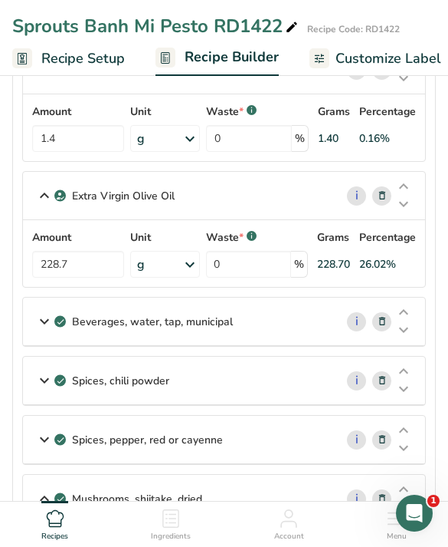
click at [274, 324] on div "Beverages, water, tap, municipal" at bounding box center [179, 321] width 312 height 48
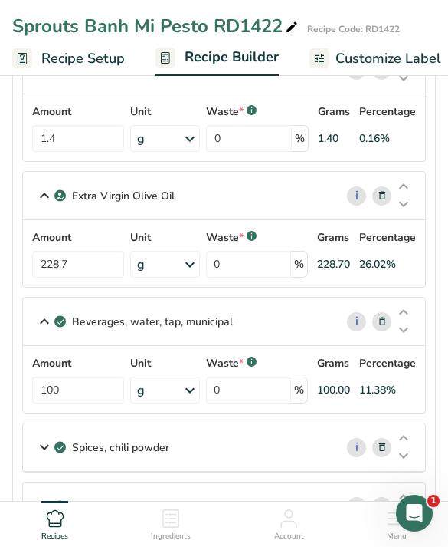
click at [261, 451] on div "Spices, chili powder" at bounding box center [179, 447] width 312 height 48
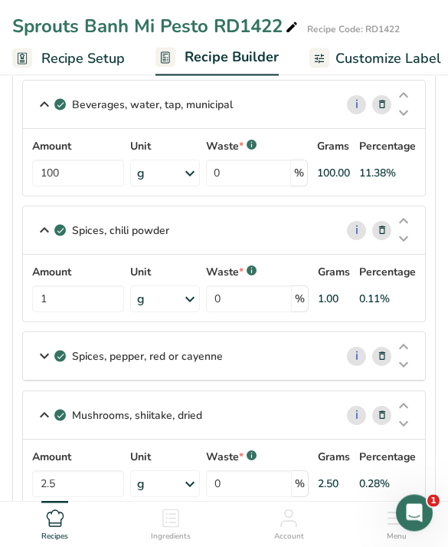
click at [270, 358] on div "Spices, pepper, red or cayenne" at bounding box center [179, 357] width 312 height 48
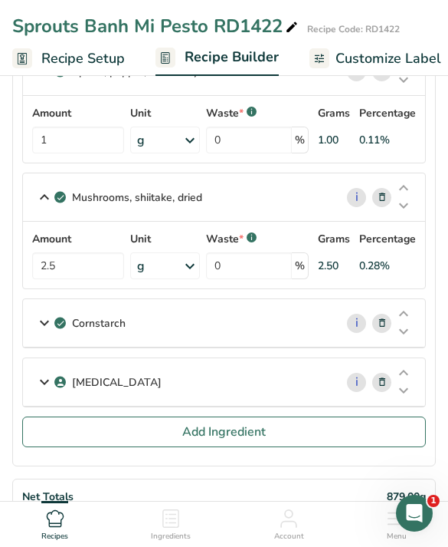
scroll to position [2946, 0]
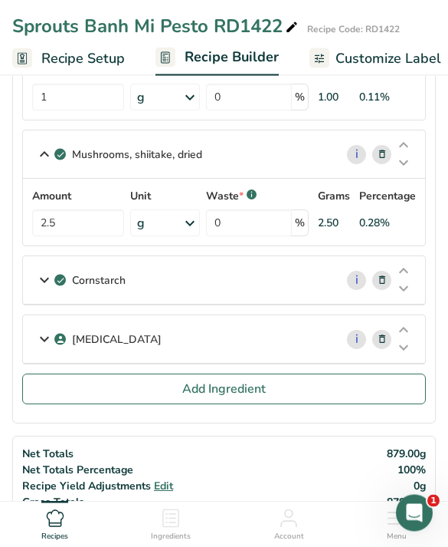
click at [268, 285] on div "Cornstarch" at bounding box center [179, 281] width 312 height 48
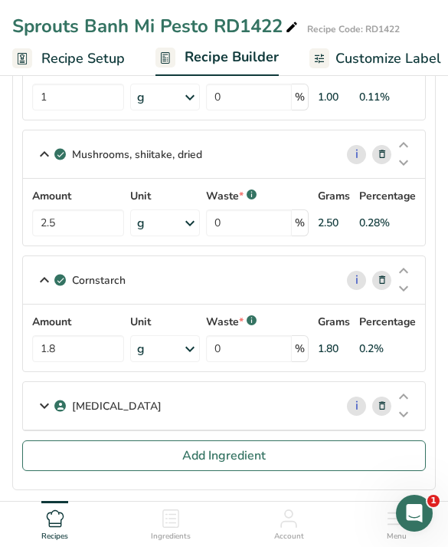
click at [249, 389] on div "Citric Acid" at bounding box center [179, 406] width 312 height 48
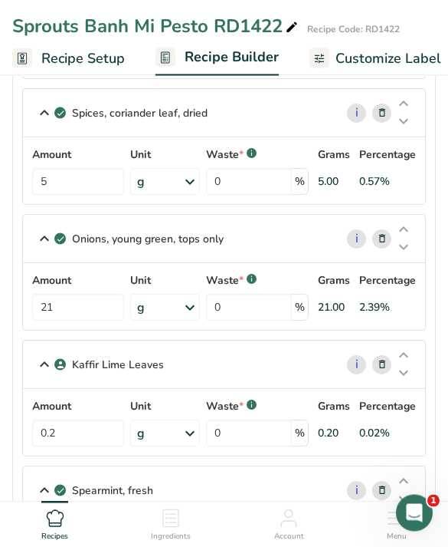
scroll to position [581, 0]
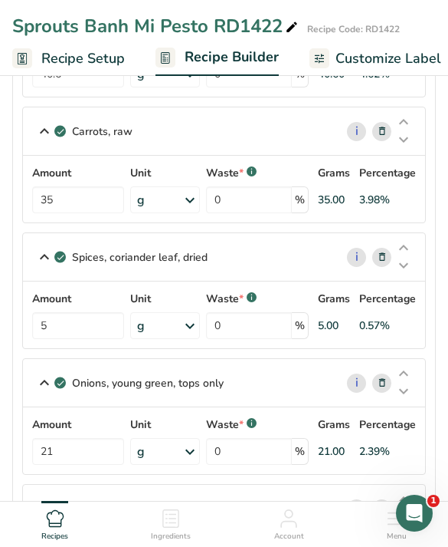
click at [385, 61] on span "Customize Label" at bounding box center [389, 58] width 106 height 21
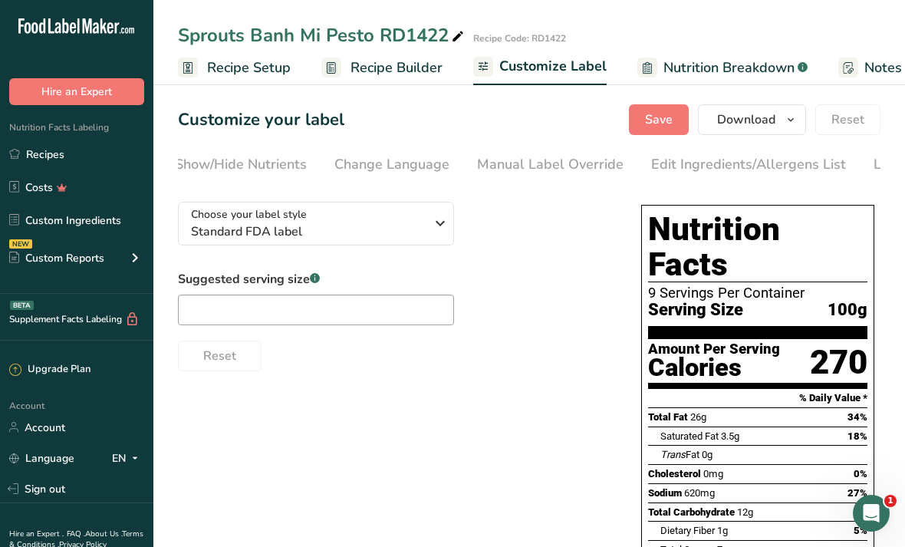
click at [448, 168] on div "Edit Ingredients/Allergens List" at bounding box center [748, 164] width 195 height 21
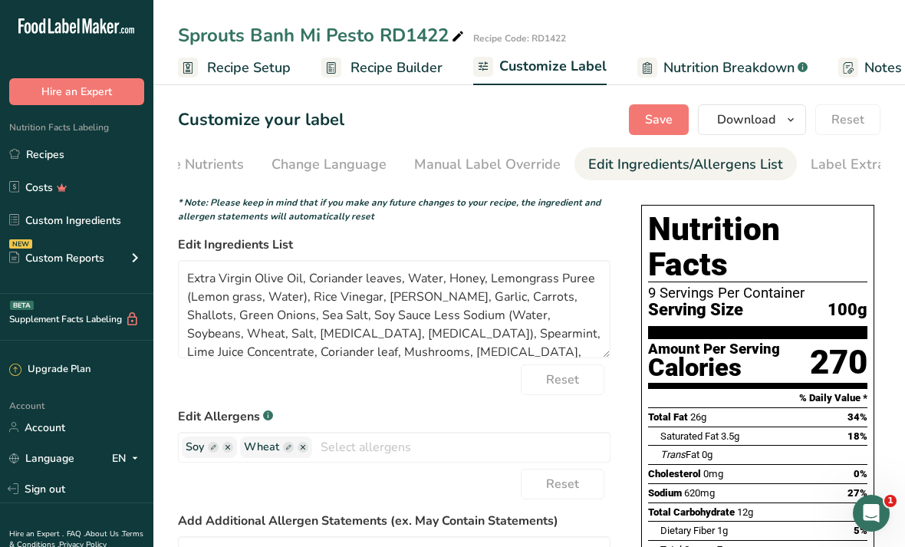
scroll to position [0, 412]
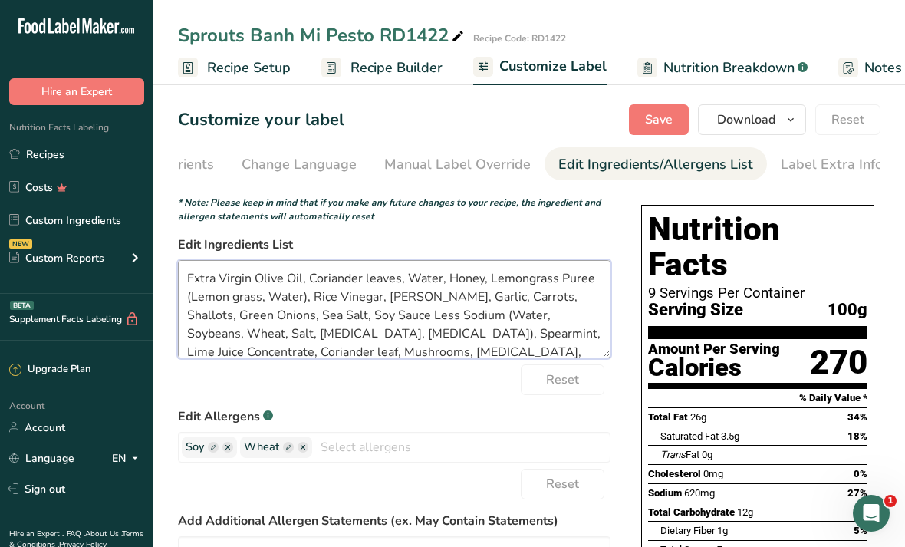
click at [408, 327] on textarea "Extra Virgin Olive Oil, Coriander leaves, Water, Honey, Lemongrass Puree (Lemon…" at bounding box center [394, 309] width 432 height 98
click at [378, 276] on textarea "Extra Virgin Olive Oil, Coriander leaves, Water, Honey, Lemongrass Puree (Lemon…" at bounding box center [394, 309] width 432 height 98
click at [378, 275] on textarea "Extra Virgin Olive Oil, Coriander leaves, Water, Honey, Lemongrass Puree (Lemon…" at bounding box center [394, 309] width 432 height 98
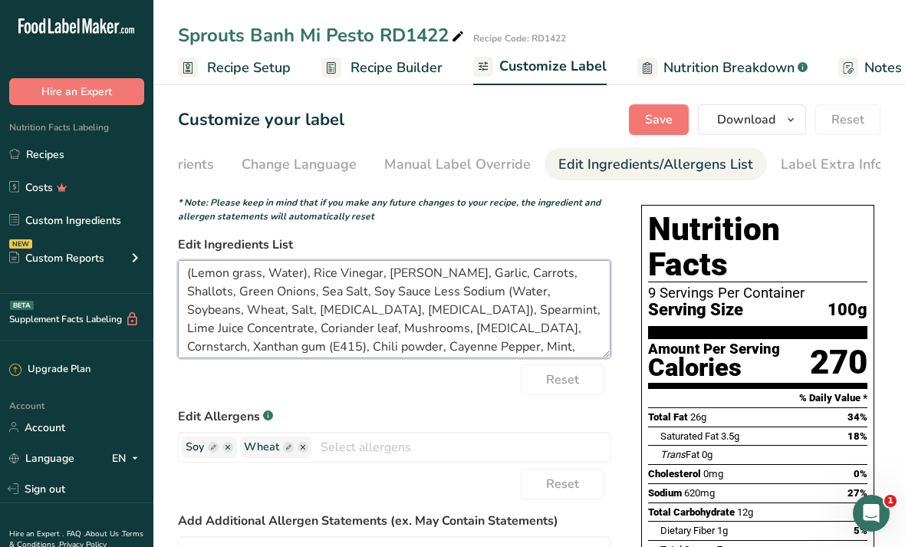
scroll to position [24, 0]
click at [261, 328] on textarea "Extra Virgin Olive Oil, Coriander leaves, Water, Honey, Lemongrass Puree (Lemon…" at bounding box center [394, 309] width 432 height 98
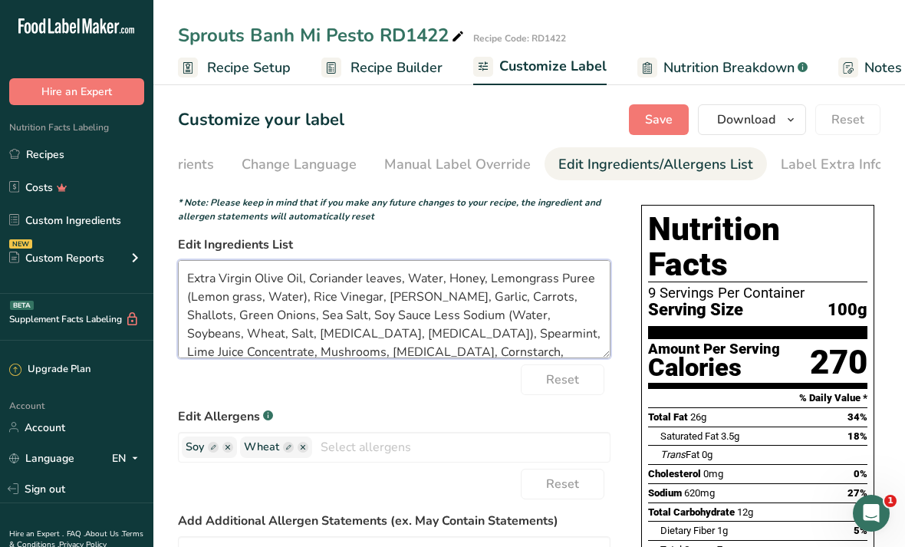
scroll to position [0, 0]
click at [385, 271] on textarea "Extra Virgin Olive Oil, Coriander leaves, Water, Honey, Lemongrass Puree (Lemon…" at bounding box center [394, 309] width 432 height 98
click at [384, 270] on textarea "Extra Virgin Olive Oil, Coriander leaves, Water, Honey, Lemongrass Puree (Lemon…" at bounding box center [394, 309] width 432 height 98
click at [312, 326] on textarea "Extra Virgin Olive Oil, Cilantro, Water, Honey, Lemongrass Puree (Lemon grass, …" at bounding box center [394, 309] width 432 height 98
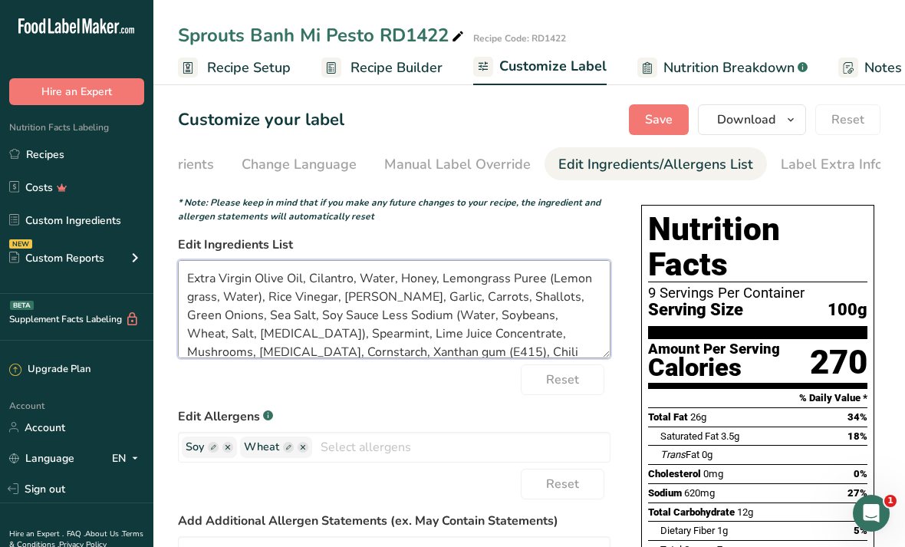
click at [406, 306] on textarea "Extra Virgin Olive Oil, Cilantro, Water, Honey, Lemongrass Puree (Lemon grass, …" at bounding box center [394, 309] width 432 height 98
click at [393, 294] on textarea "Extra Virgin Olive Oil, Cilantro, Water, Honey, Lemongrass Puree (Lemon grass, …" at bounding box center [394, 309] width 432 height 98
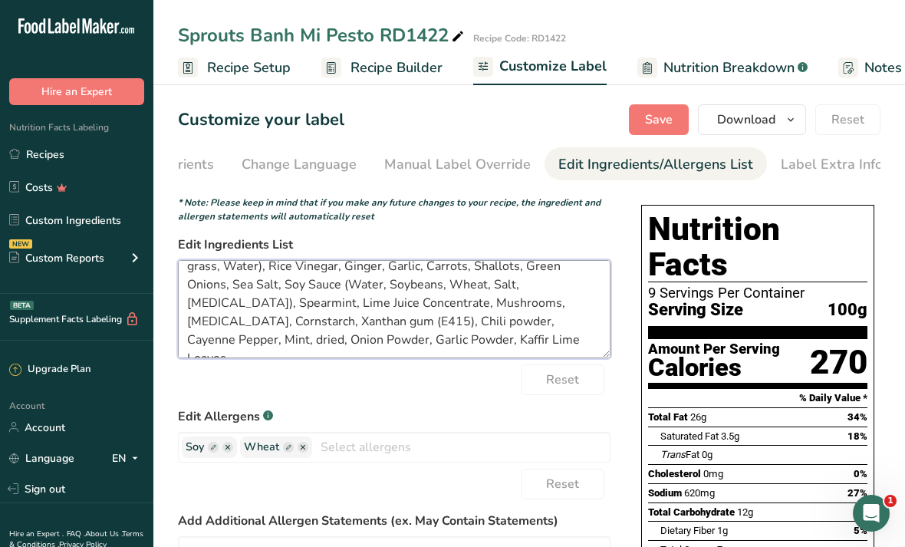
scroll to position [31, 0]
click at [291, 321] on textarea "Extra Virgin Olive Oil, Cilantro, Water, Honey, Lemongrass Puree (Lemon grass, …" at bounding box center [394, 309] width 432 height 98
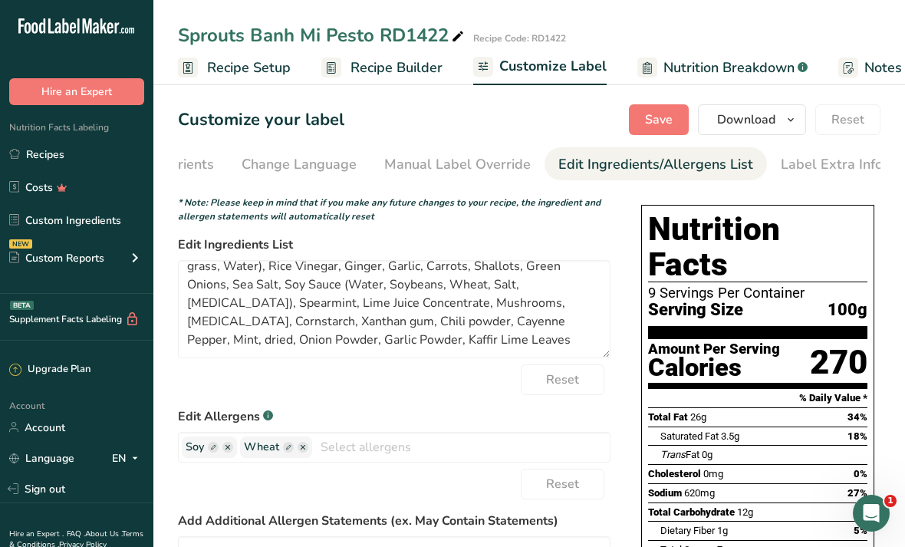
click at [448, 121] on span "Save" at bounding box center [659, 119] width 28 height 18
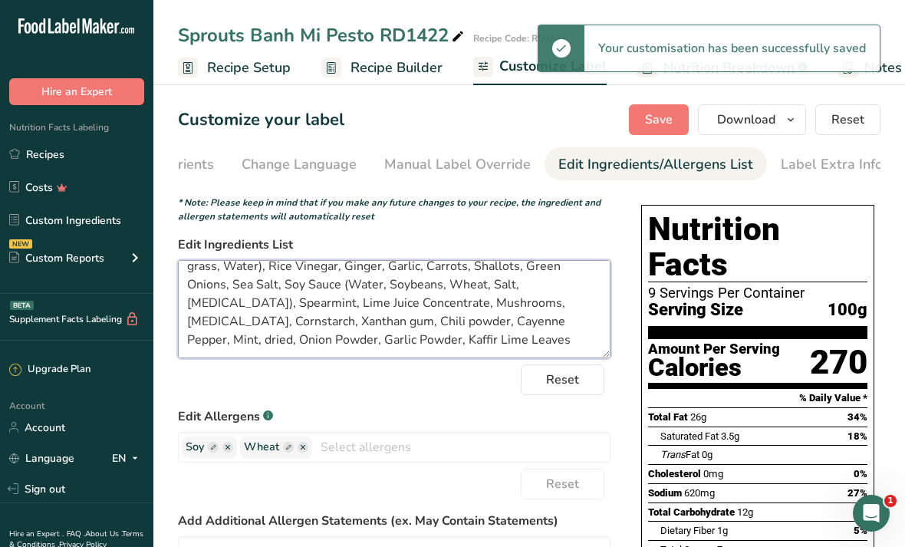
click at [448, 330] on textarea "Extra Virgin Olive Oil, Cilantro, Water, Honey, Lemongrass Puree (Lemon grass, …" at bounding box center [394, 309] width 432 height 98
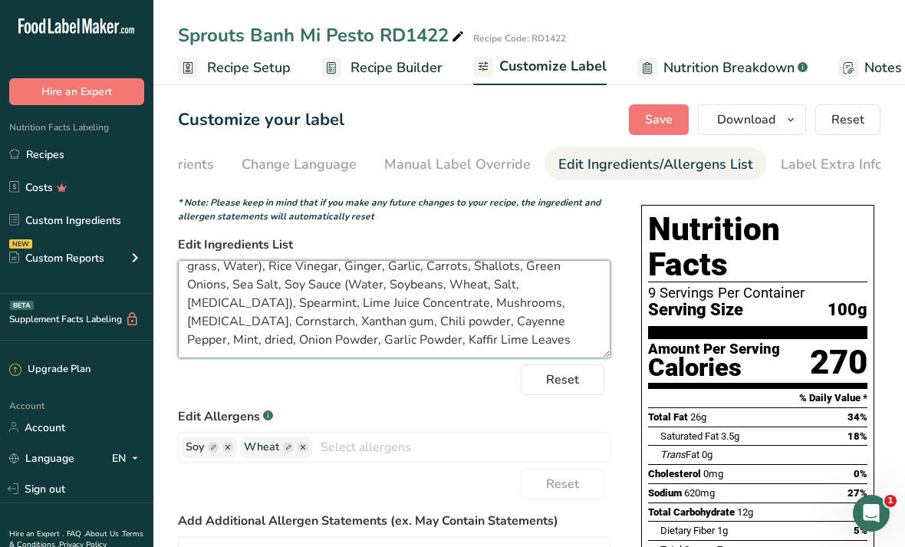
click at [448, 326] on textarea "Extra Virgin Olive Oil, Cilantro, Water, Honey, Lemongrass Puree (Lemon grass, …" at bounding box center [394, 309] width 432 height 98
click at [448, 325] on textarea "Extra Virgin Olive Oil, Cilantro, Water, Honey, Lemongrass Puree (Lemon grass, …" at bounding box center [394, 309] width 432 height 98
click at [448, 113] on span "Save" at bounding box center [659, 119] width 28 height 18
click at [278, 317] on textarea "Extra Virgin Olive Oil, Cilantro, Water, Honey, Lemongrass Puree (Lemon grass, …" at bounding box center [394, 309] width 432 height 98
type textarea "Extra Virgin Olive Oil, Cilantro, Water, Honey, Lemongrass Puree (Lemon grass, …"
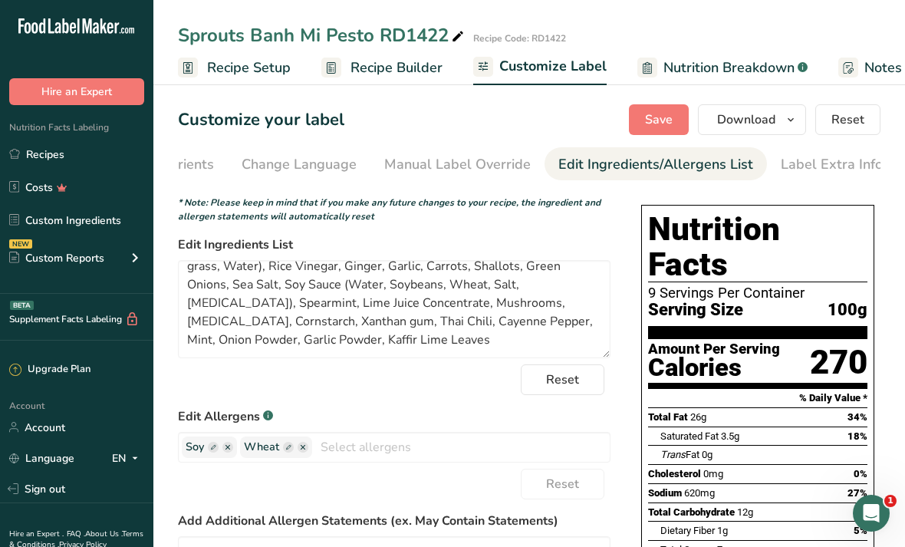
click at [448, 117] on span "Save" at bounding box center [659, 119] width 28 height 18
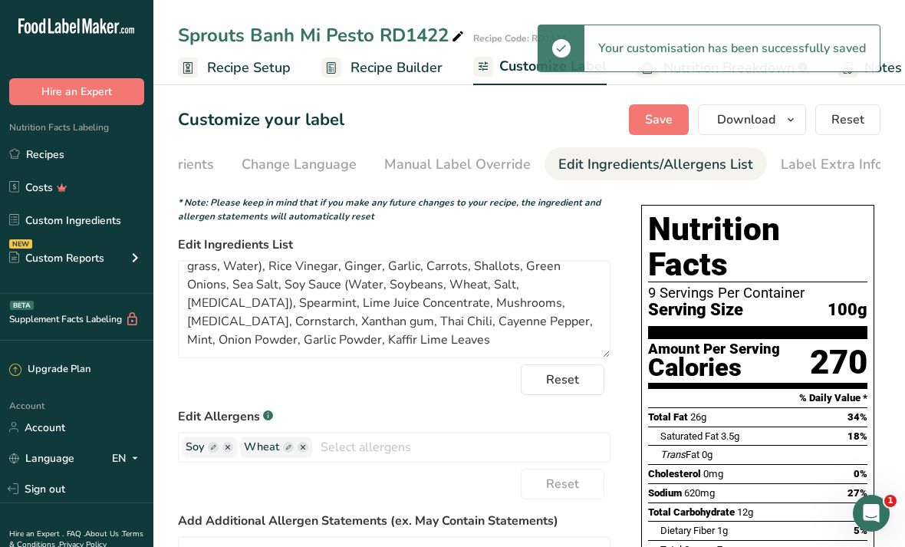
click at [448, 118] on icon "button" at bounding box center [790, 119] width 12 height 19
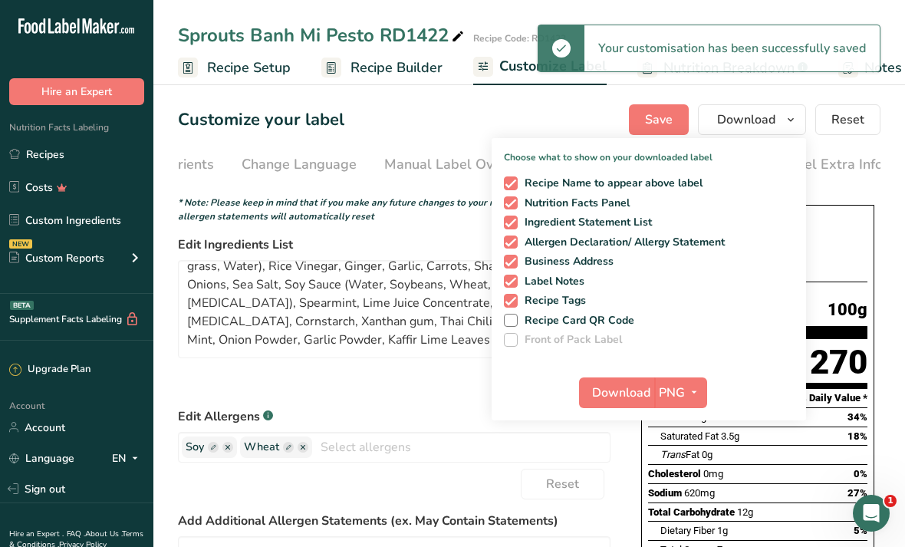
click at [448, 393] on icon "button" at bounding box center [694, 392] width 12 height 19
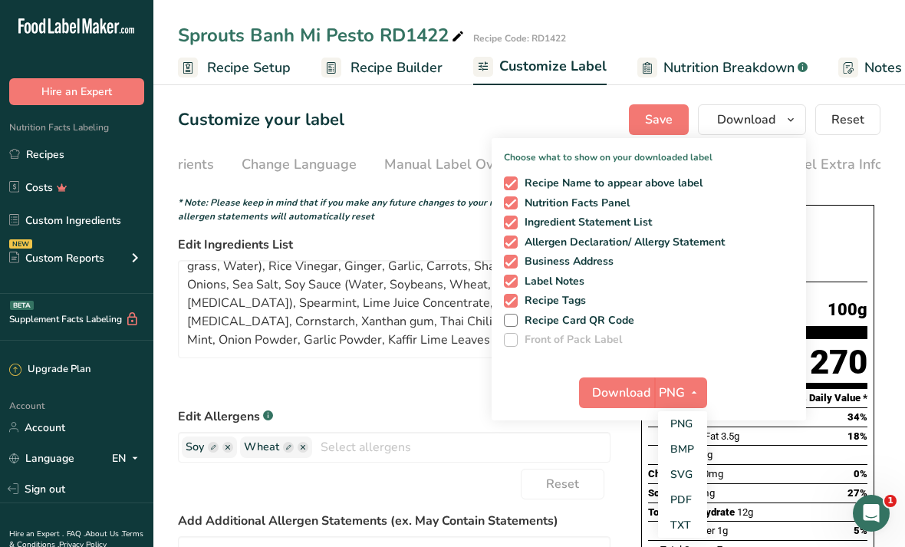
click at [448, 491] on link "PDF" at bounding box center [682, 499] width 49 height 25
click at [448, 390] on span "Download" at bounding box center [622, 392] width 58 height 18
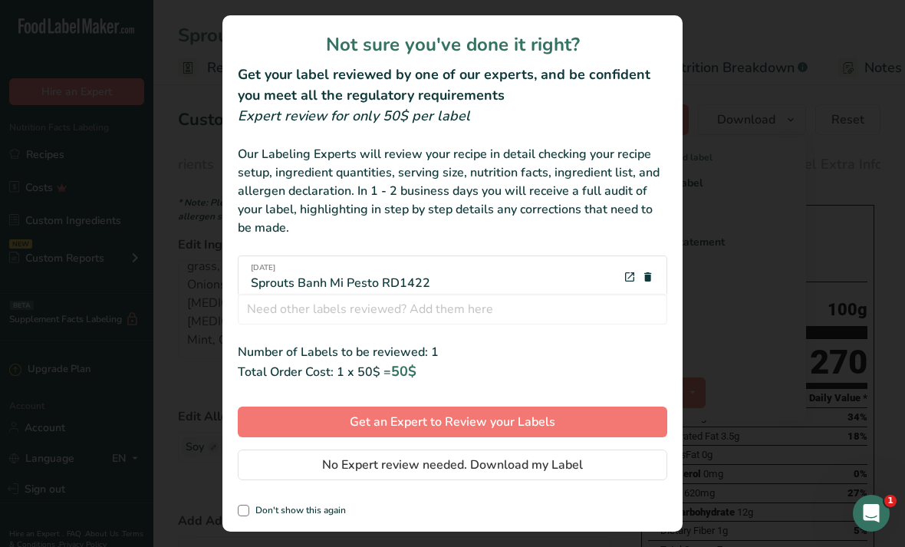
click at [448, 467] on button "No Expert review needed. Download my Label" at bounding box center [452, 464] width 429 height 31
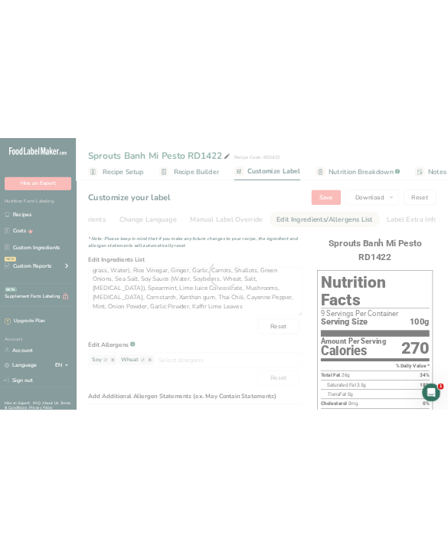
scroll to position [0, 0]
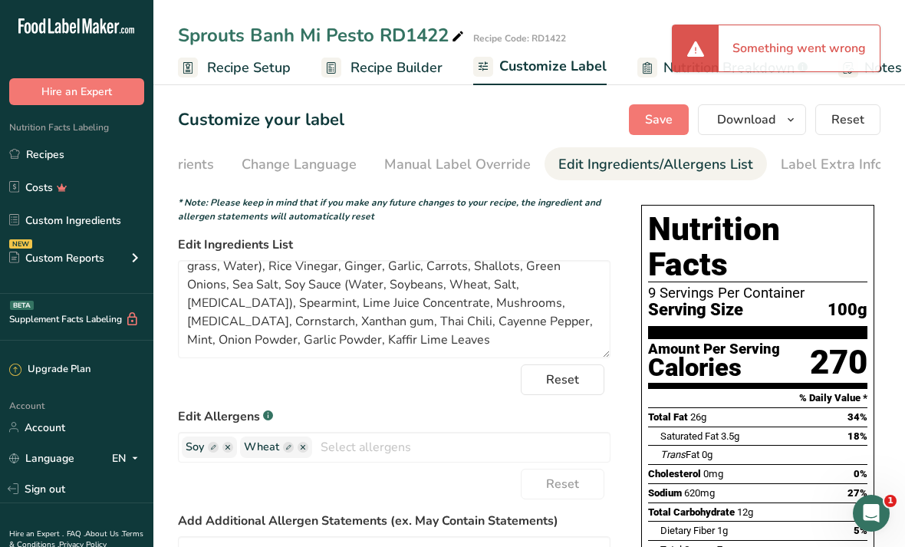
click at [48, 162] on link "Recipes" at bounding box center [76, 154] width 153 height 29
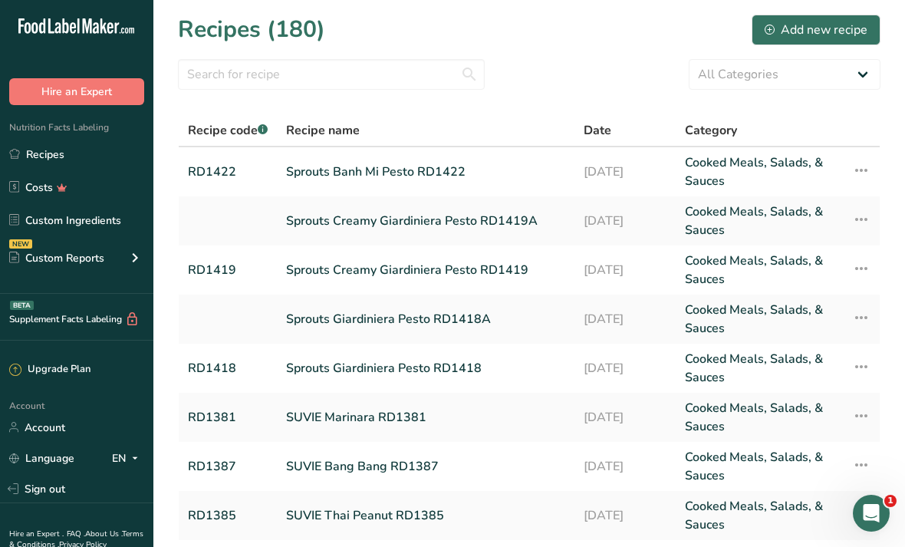
click at [448, 34] on div "Add new recipe" at bounding box center [815, 30] width 103 height 18
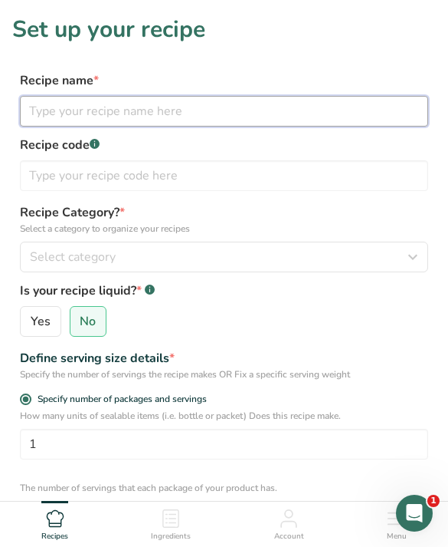
click at [328, 109] on input "text" at bounding box center [224, 111] width 409 height 31
type input "Sprouts Spicy Red Pepper Pesto"
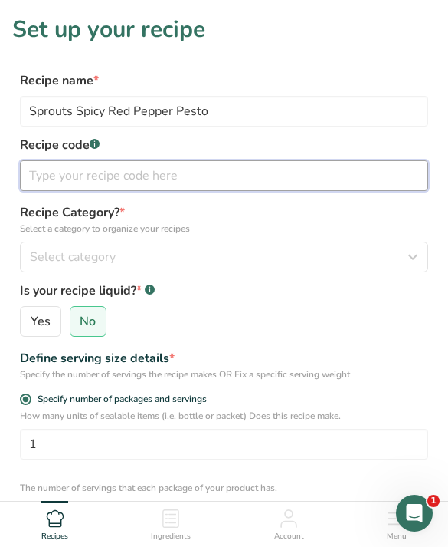
click at [123, 187] on input "text" at bounding box center [224, 175] width 409 height 31
type input "RD1420"
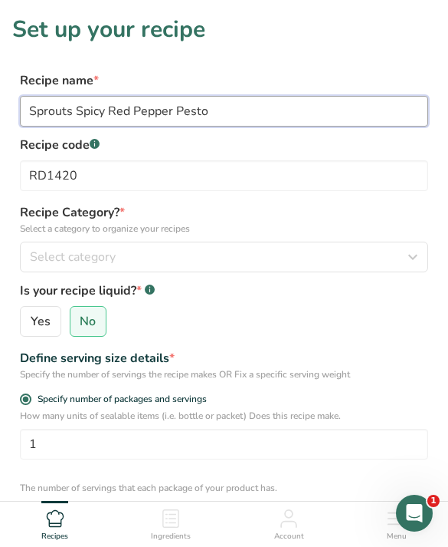
click at [236, 124] on input "Sprouts Spicy Red Pepper Pesto" at bounding box center [224, 111] width 409 height 31
type input "Sprouts Spicy Red Pepper Pesto RD1420"
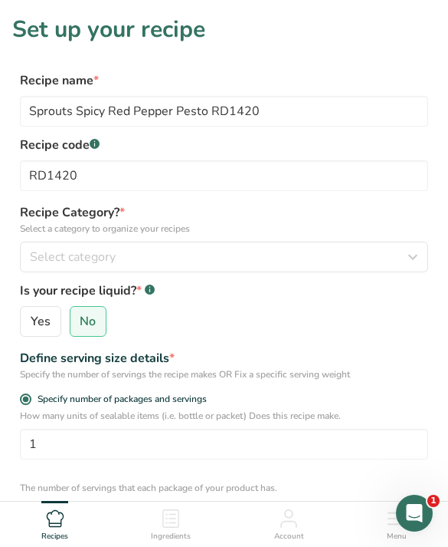
click at [71, 270] on button "Select category" at bounding box center [224, 256] width 409 height 31
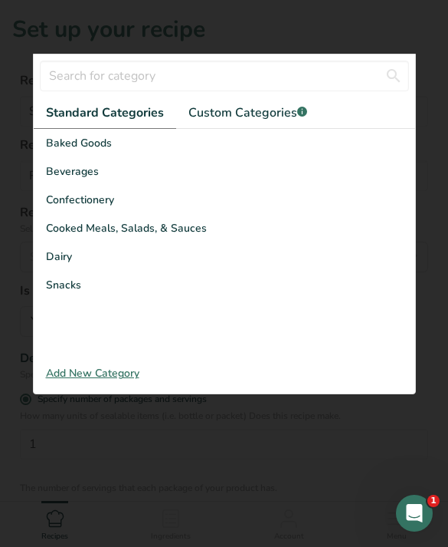
click at [58, 227] on span "Cooked Meals, Salads, & Sauces" at bounding box center [126, 228] width 161 height 16
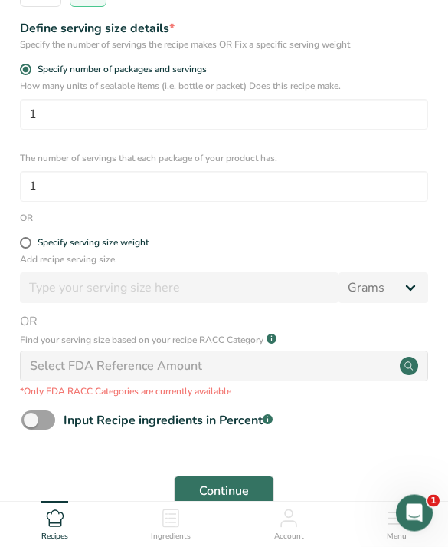
scroll to position [331, 0]
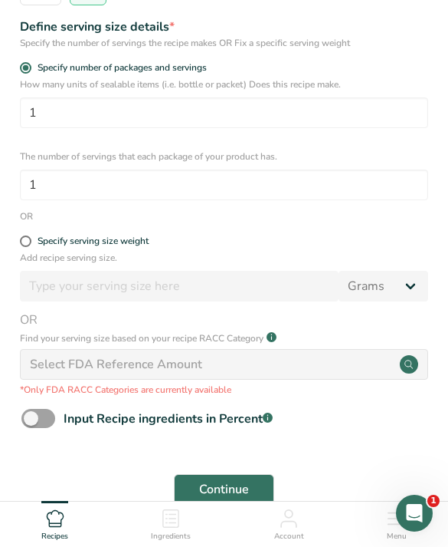
click at [17, 238] on div "Specify serving size weight" at bounding box center [224, 242] width 424 height 15
click at [29, 240] on span at bounding box center [25, 240] width 11 height 11
click at [29, 240] on input "Specify serving size weight" at bounding box center [25, 241] width 10 height 10
radio input "true"
radio input "false"
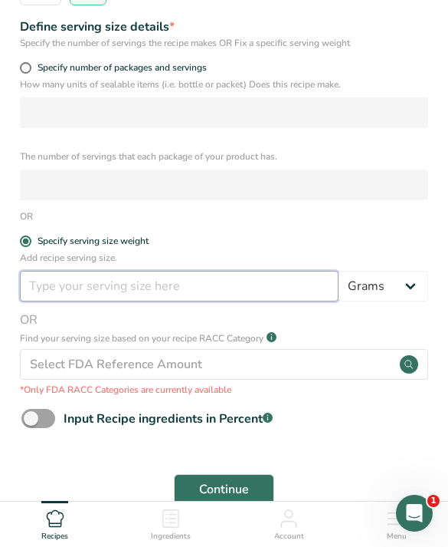
click at [50, 289] on input "number" at bounding box center [179, 286] width 319 height 31
type input "100"
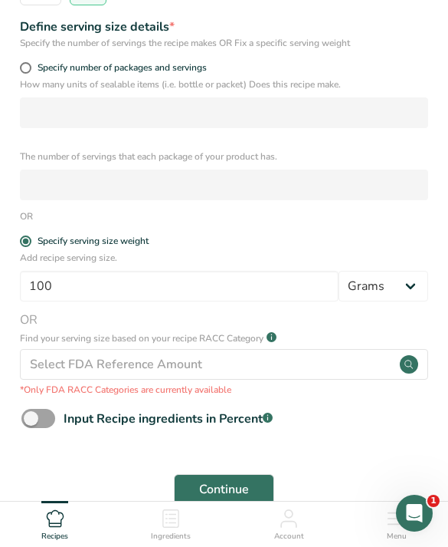
click at [228, 491] on span "Continue" at bounding box center [224, 489] width 50 height 18
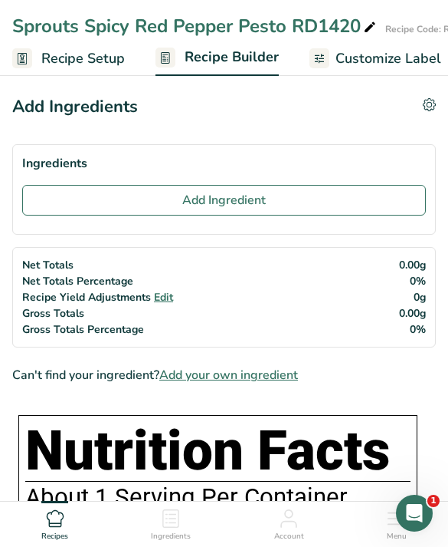
click at [67, 199] on button "Add Ingredient" at bounding box center [224, 200] width 404 height 31
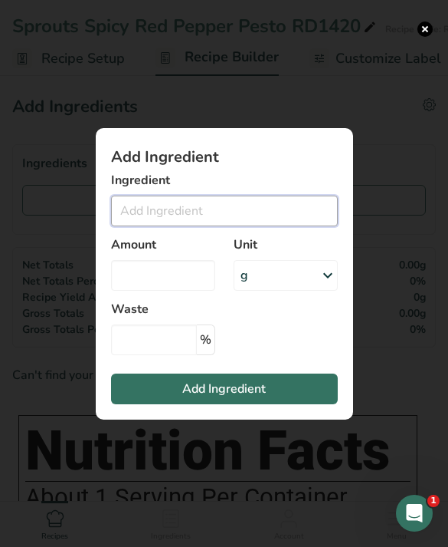
click at [131, 226] on input "Add ingredient modal" at bounding box center [224, 210] width 227 height 31
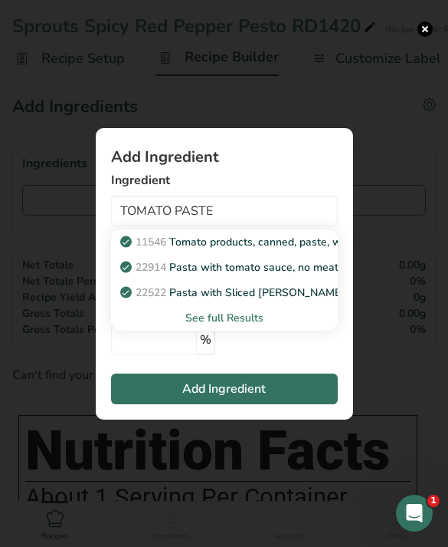
click at [131, 251] on span "Add ingredient modal" at bounding box center [125, 241] width 11 height 18
type input "Tomato products, canned, paste, without salt added (Includes foods for USDA's F…"
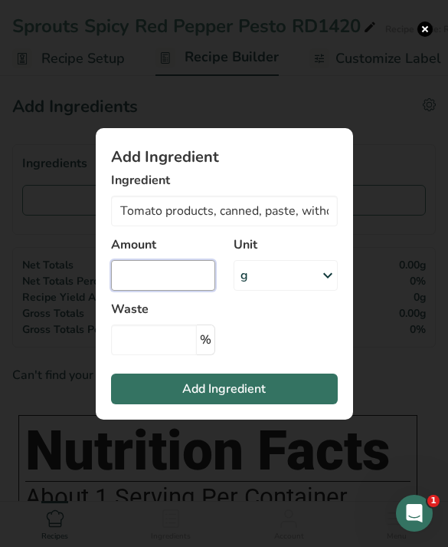
click at [131, 291] on input "Add ingredient modal" at bounding box center [163, 275] width 104 height 31
type input "6"
click at [182, 398] on span "Add Ingredient" at bounding box center [224, 388] width 84 height 18
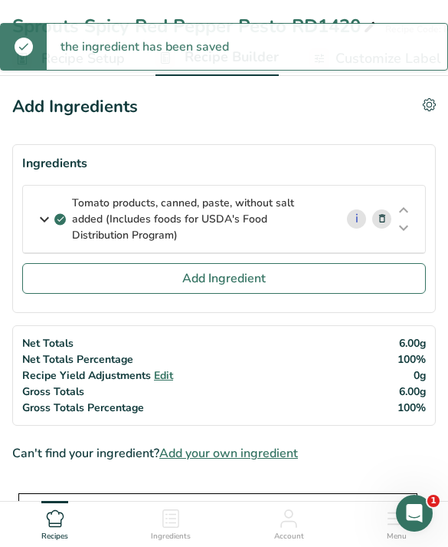
click at [63, 266] on button "Add Ingredient" at bounding box center [224, 278] width 404 height 31
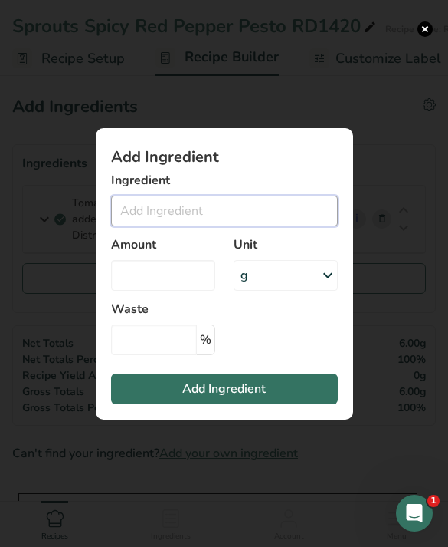
click at [143, 226] on input "Add ingredient modal" at bounding box center [224, 210] width 227 height 31
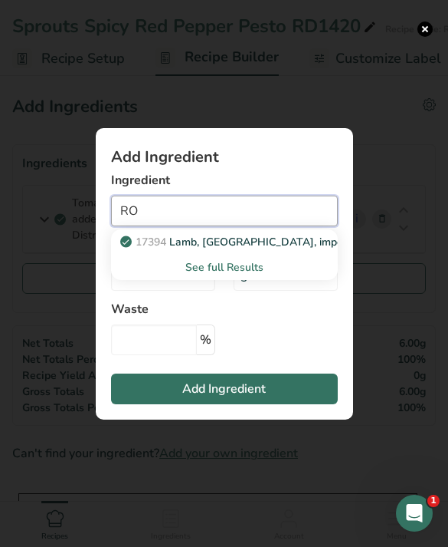
type input "R"
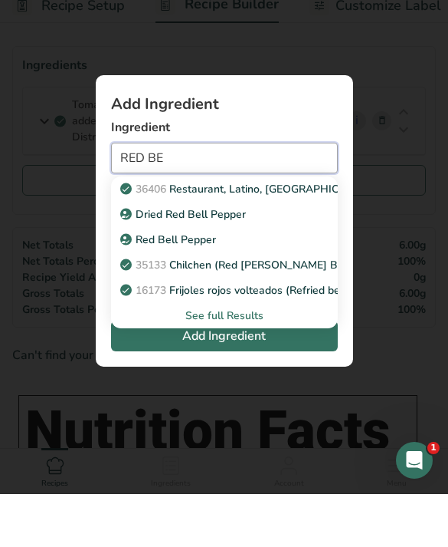
scroll to position [48, 0]
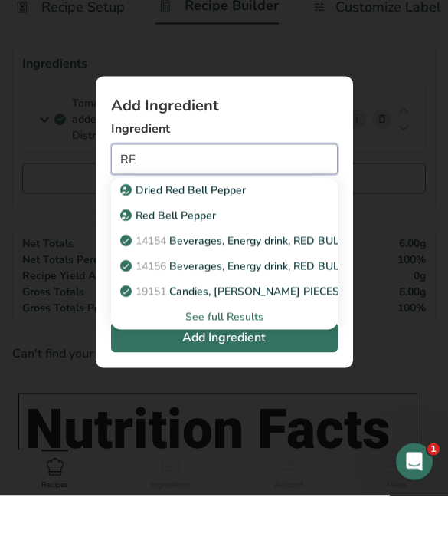
type input "R"
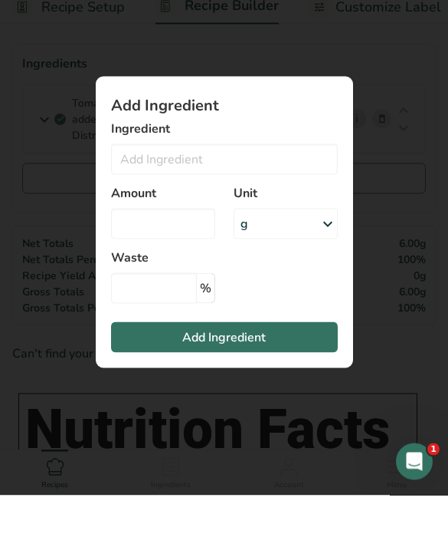
click at [103, 47] on div "Add ingredient modal" at bounding box center [224, 273] width 448 height 547
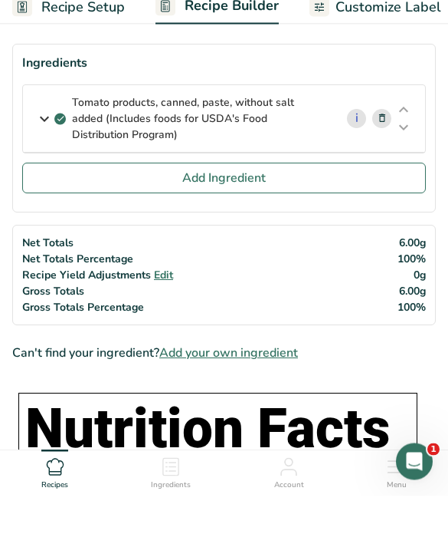
scroll to position [100, 0]
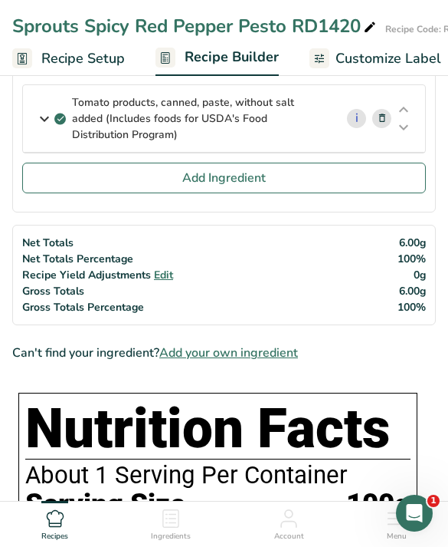
click at [170, 164] on button "Add Ingredient" at bounding box center [224, 178] width 404 height 31
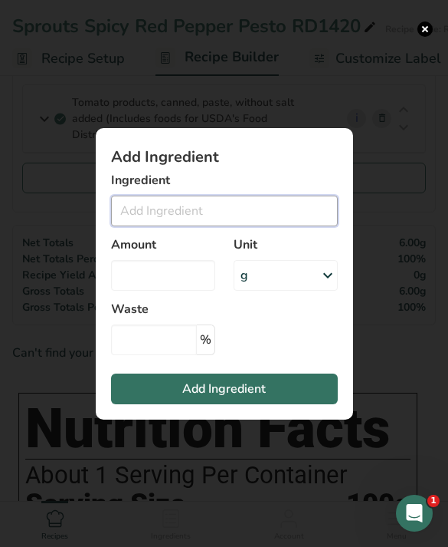
click at [191, 226] on input "Add ingredient modal" at bounding box center [224, 210] width 227 height 31
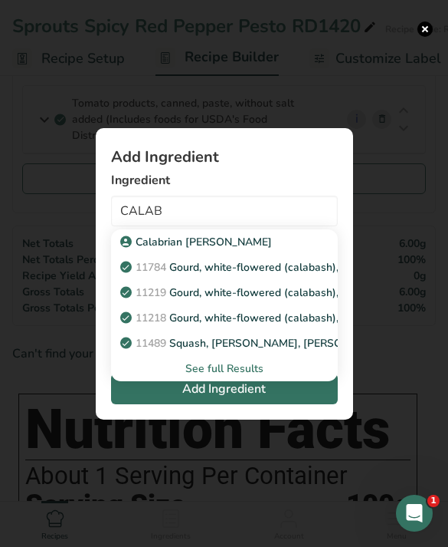
click at [147, 250] on p "Calabrian Chiles" at bounding box center [197, 242] width 149 height 16
type input "Calabrian Chiles"
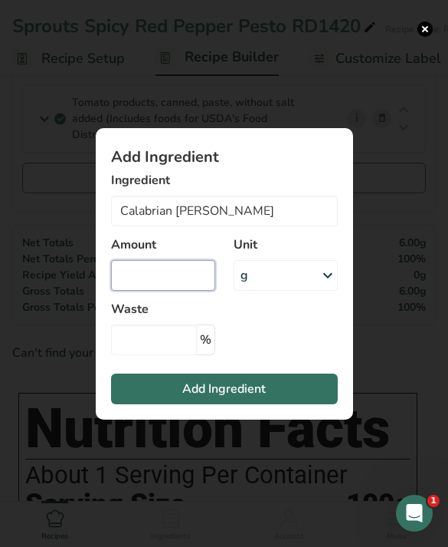
click at [168, 291] on input "Add ingredient modal" at bounding box center [163, 275] width 104 height 31
type input "5"
click at [212, 398] on span "Add Ingredient" at bounding box center [224, 388] width 84 height 18
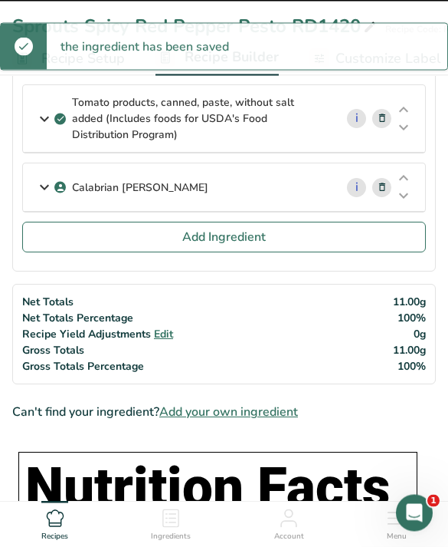
scroll to position [100, 0]
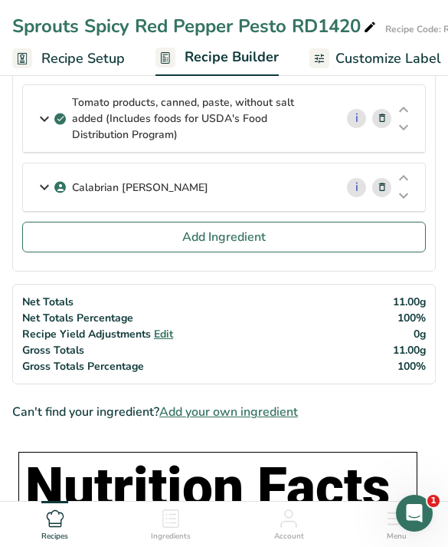
click at [280, 224] on button "Add Ingredient" at bounding box center [224, 237] width 404 height 31
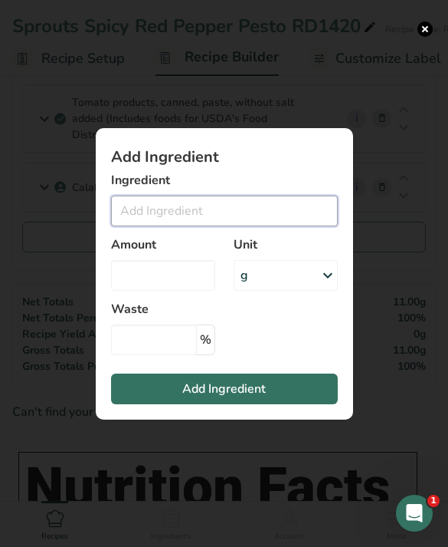
click at [287, 226] on input "Add ingredient modal" at bounding box center [224, 210] width 227 height 31
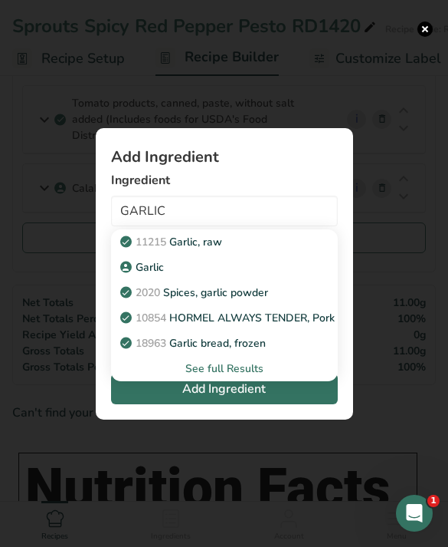
click at [149, 249] on span "11215" at bounding box center [151, 242] width 31 height 15
type input "Garlic, raw"
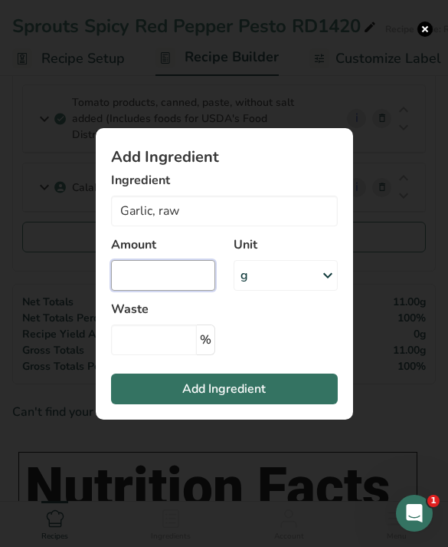
click at [167, 291] on input "Add ingredient modal" at bounding box center [163, 275] width 104 height 31
type input "5"
click at [293, 404] on button "Add Ingredient" at bounding box center [224, 388] width 227 height 31
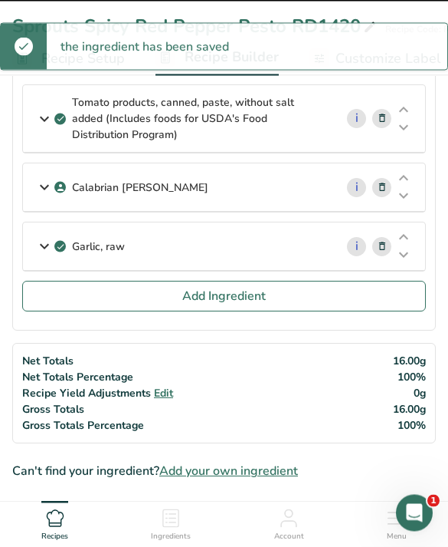
scroll to position [100, 0]
click at [264, 310] on button "Add Ingredient" at bounding box center [224, 296] width 404 height 31
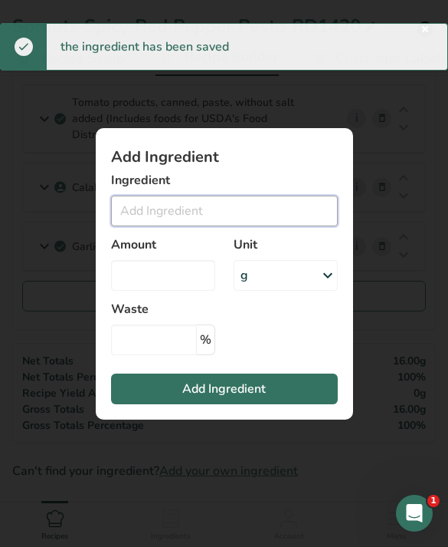
click at [321, 226] on input "Add ingredient modal" at bounding box center [224, 210] width 227 height 31
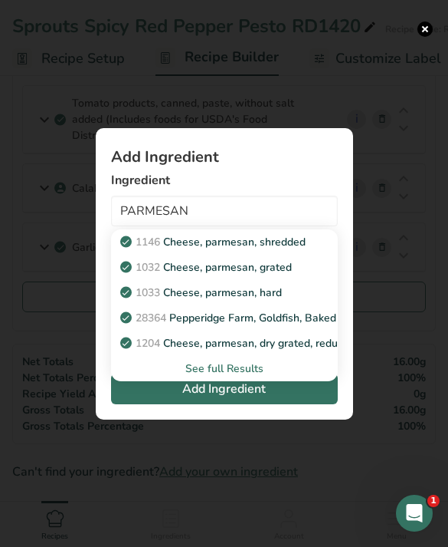
click at [141, 249] on span "1146" at bounding box center [148, 242] width 25 height 15
type input "Cheese, parmesan, shredded"
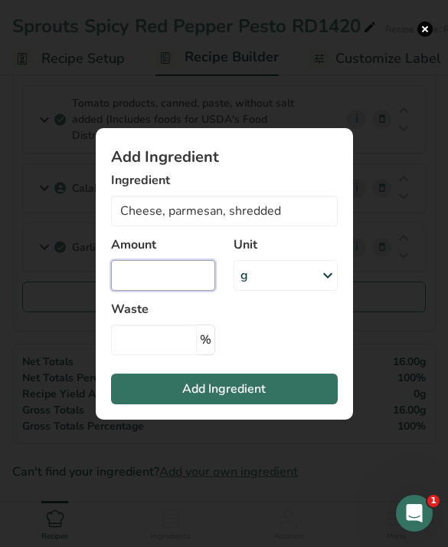
click at [137, 291] on input "Add ingredient modal" at bounding box center [163, 275] width 104 height 31
type input "7"
click at [126, 404] on button "Add Ingredient" at bounding box center [224, 388] width 227 height 31
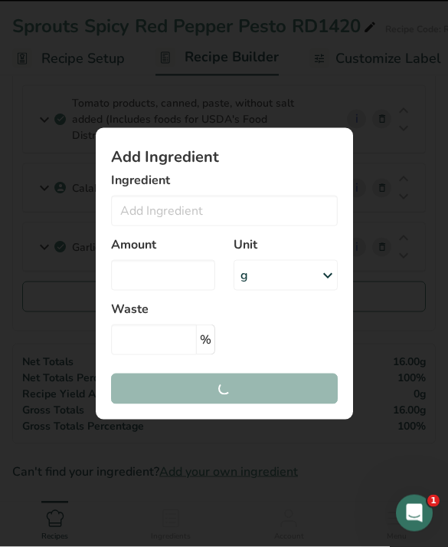
scroll to position [100, 0]
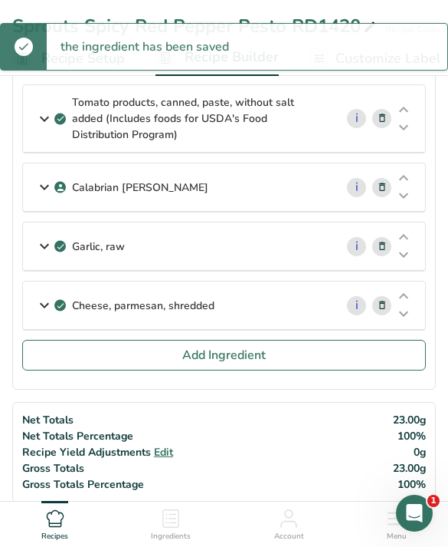
click at [181, 365] on button "Add Ingredient" at bounding box center [224, 355] width 404 height 31
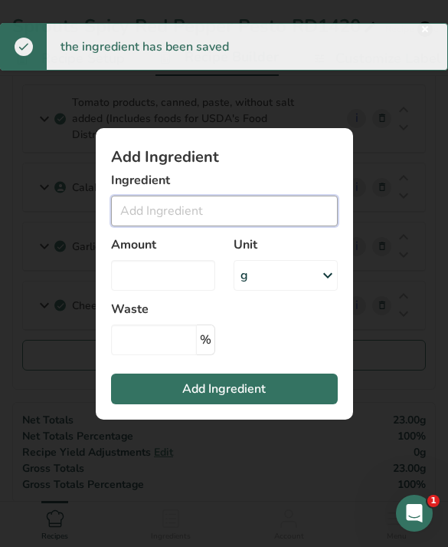
click at [140, 226] on input "Add ingredient modal" at bounding box center [224, 210] width 227 height 31
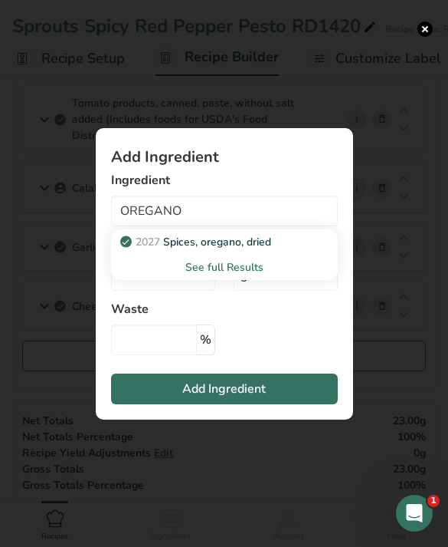
click at [153, 255] on link "2027 Spices, oregano, dried" at bounding box center [224, 241] width 227 height 25
type input "Spices, oregano, dried"
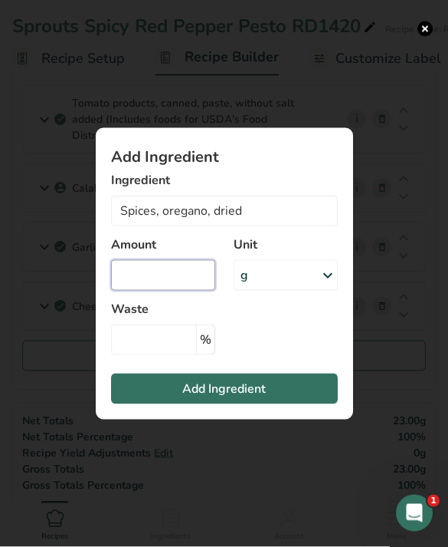
click at [146, 291] on input "Add ingredient modal" at bounding box center [163, 275] width 104 height 31
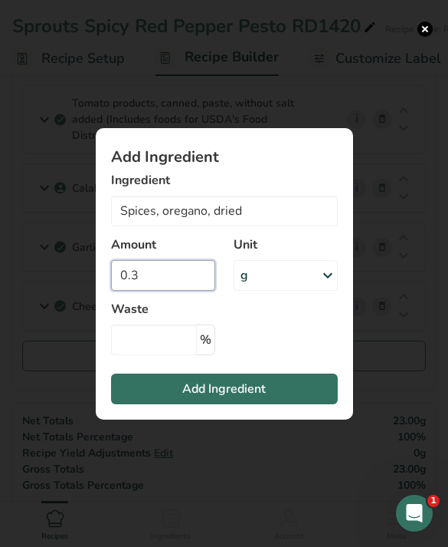
type input "0.3"
click at [159, 404] on button "Add Ingredient" at bounding box center [224, 388] width 227 height 31
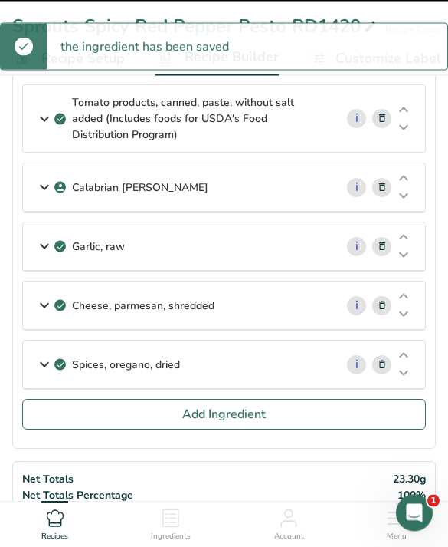
scroll to position [100, 0]
click at [153, 423] on button "Add Ingredient" at bounding box center [224, 414] width 404 height 31
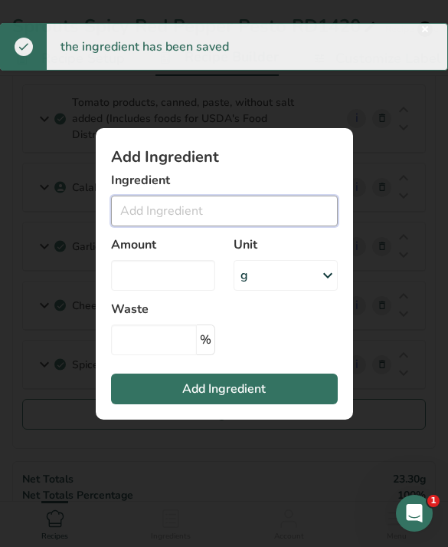
click at [138, 226] on input "Add ingredient modal" at bounding box center [224, 210] width 227 height 31
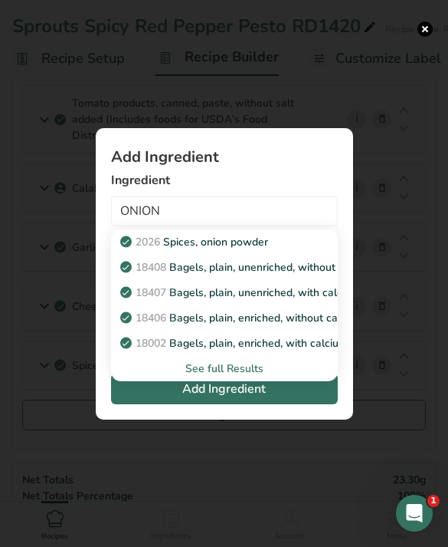
click at [195, 250] on p "2026 Spices, onion powder" at bounding box center [195, 242] width 145 height 16
type input "Spices, onion powder"
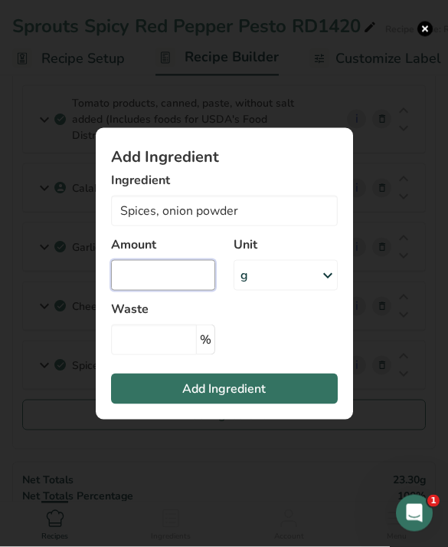
click at [184, 291] on input "Add ingredient modal" at bounding box center [163, 275] width 104 height 31
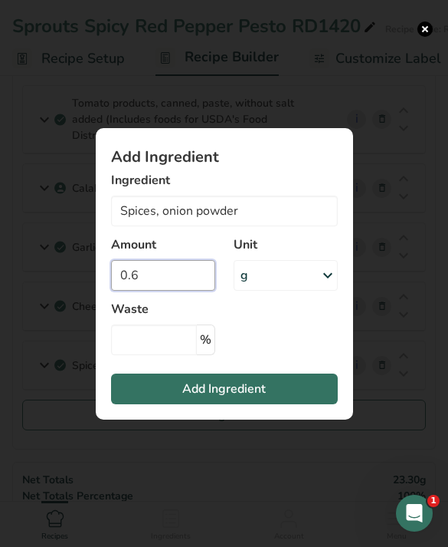
type input "0.6"
click at [182, 398] on span "Add Ingredient" at bounding box center [224, 388] width 84 height 18
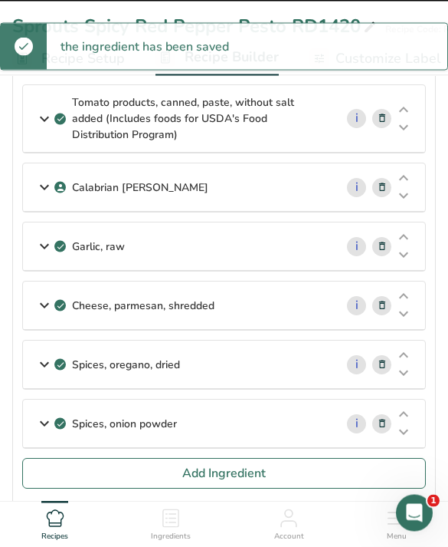
scroll to position [100, 0]
click at [142, 481] on button "Add Ingredient" at bounding box center [224, 473] width 404 height 31
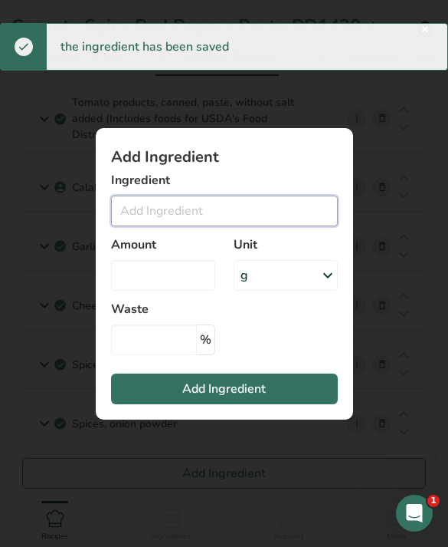
click at [148, 226] on input "Add ingredient modal" at bounding box center [224, 210] width 227 height 31
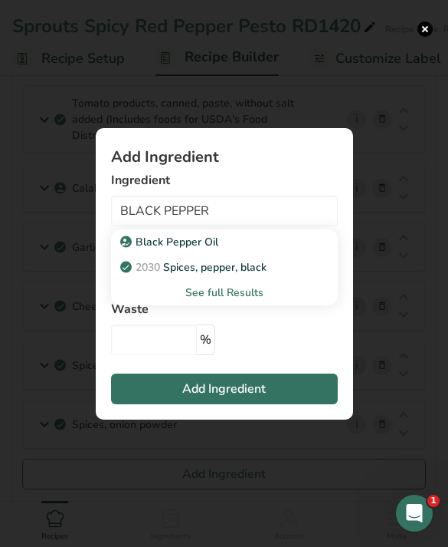
click at [149, 274] on span "2030" at bounding box center [148, 267] width 25 height 15
type input "Spices, pepper, black"
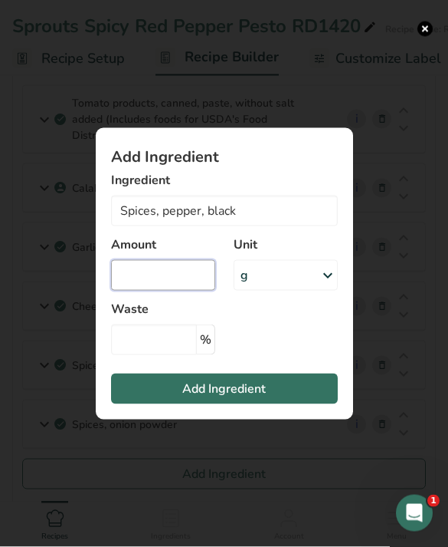
click at [159, 291] on input "Add ingredient modal" at bounding box center [163, 275] width 104 height 31
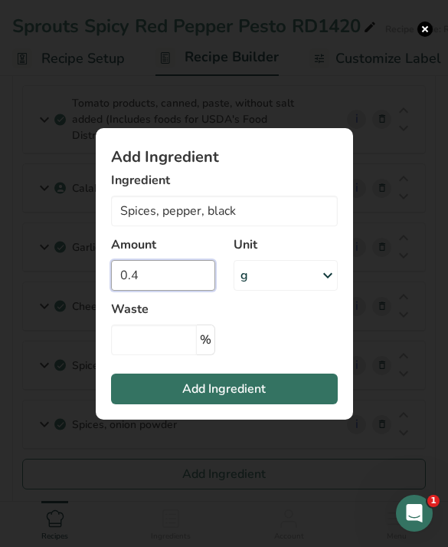
type input "0.4"
click at [176, 404] on button "Add Ingredient" at bounding box center [224, 388] width 227 height 31
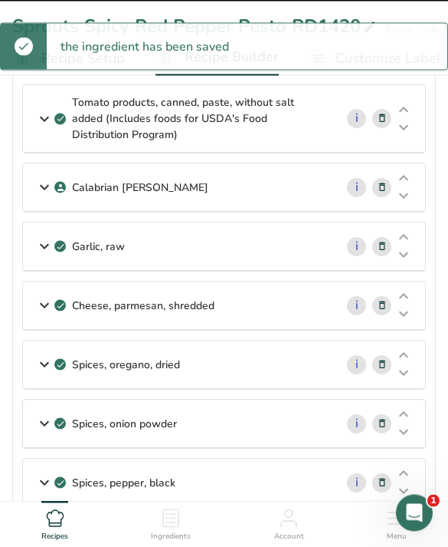
scroll to position [100, 0]
click at [140, 517] on button "Add Ingredient" at bounding box center [224, 532] width 404 height 31
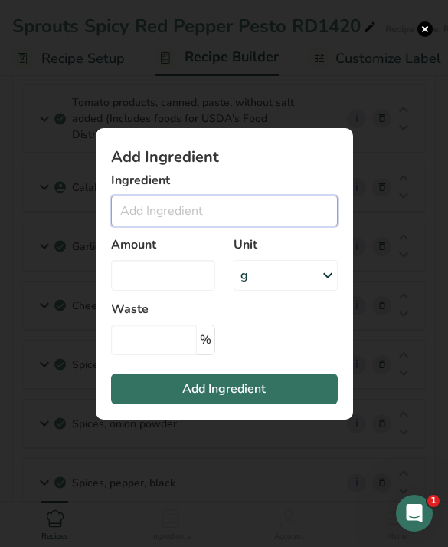
click at [189, 226] on input "Add ingredient modal" at bounding box center [224, 210] width 227 height 31
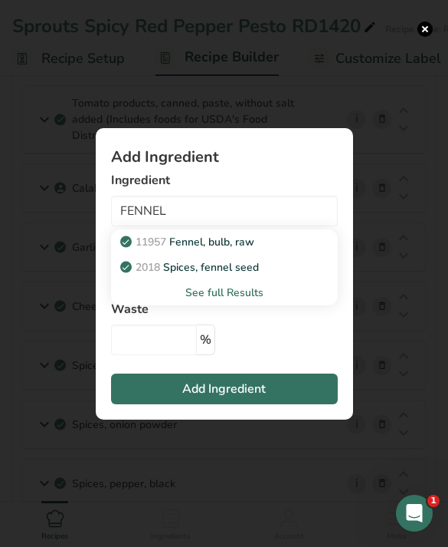
click at [145, 274] on span "2018" at bounding box center [148, 267] width 25 height 15
type input "Spices, fennel seed"
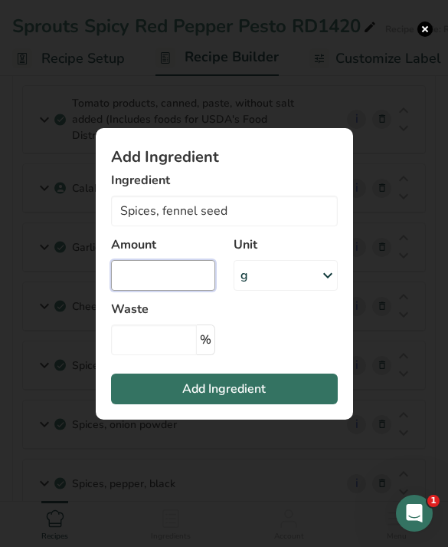
click at [125, 289] on input "Add ingredient modal" at bounding box center [163, 275] width 104 height 31
type input "0.4"
click at [198, 398] on span "Add Ingredient" at bounding box center [224, 388] width 84 height 18
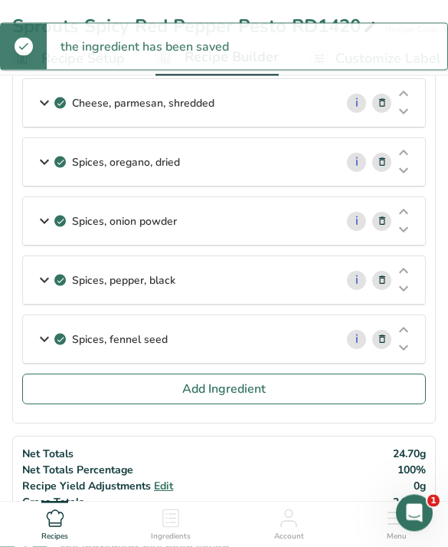
scroll to position [340, 0]
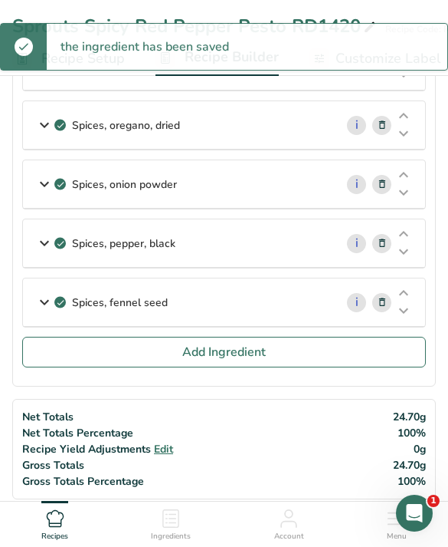
click at [84, 347] on button "Add Ingredient" at bounding box center [224, 352] width 404 height 31
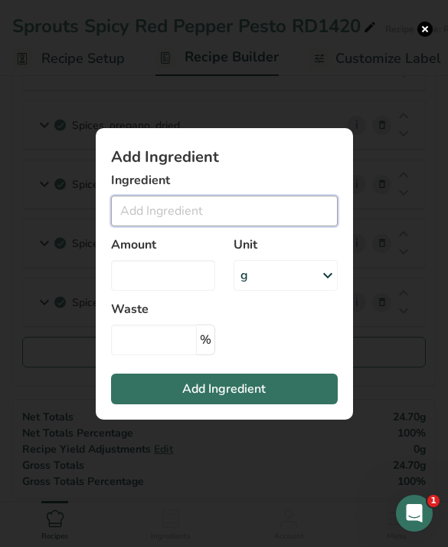
click at [179, 226] on input "Add ingredient modal" at bounding box center [224, 210] width 227 height 31
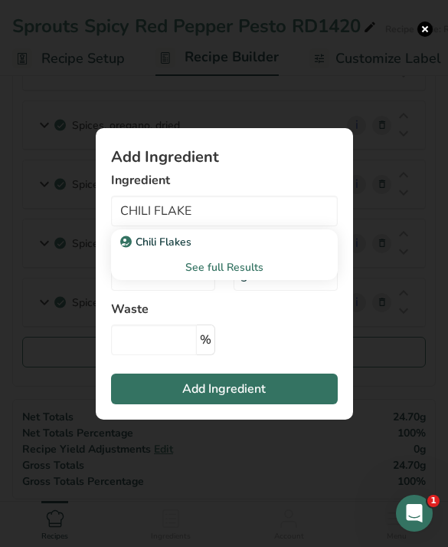
click at [133, 255] on link "Chili Flakes" at bounding box center [224, 241] width 227 height 25
type input "Chili Flakes"
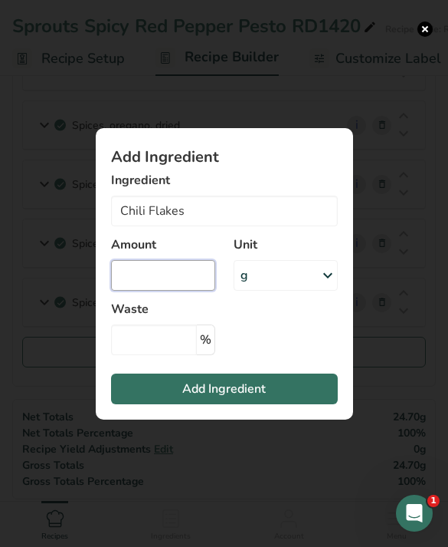
click at [149, 291] on input "Add ingredient modal" at bounding box center [163, 275] width 104 height 31
type input "0.2"
click at [187, 402] on button "Add Ingredient" at bounding box center [224, 388] width 227 height 31
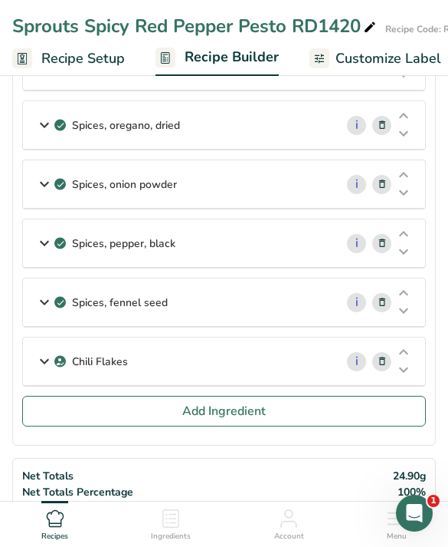
click at [190, 404] on span "Add Ingredient" at bounding box center [224, 411] width 84 height 18
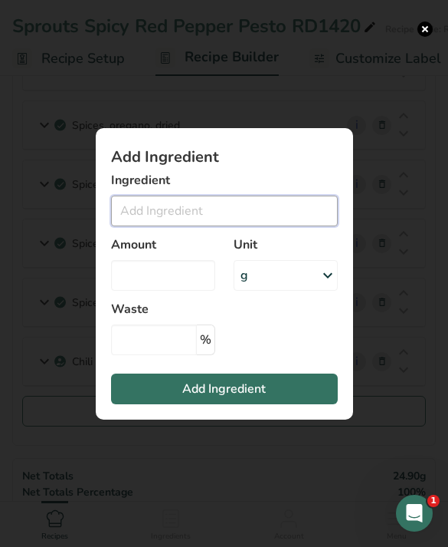
click at [155, 226] on input "Add ingredient modal" at bounding box center [224, 210] width 227 height 31
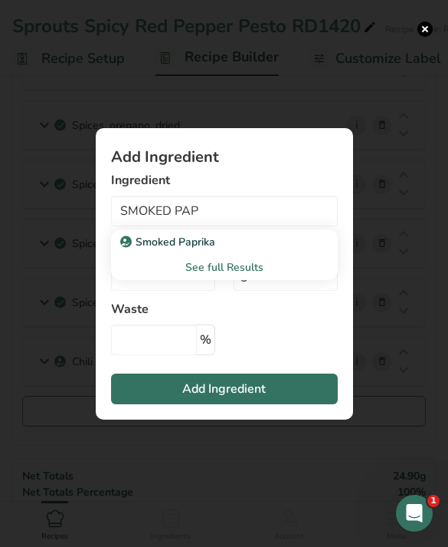
click at [127, 248] on icon "Add ingredient modal" at bounding box center [125, 242] width 9 height 14
type input "Smoked Paprika"
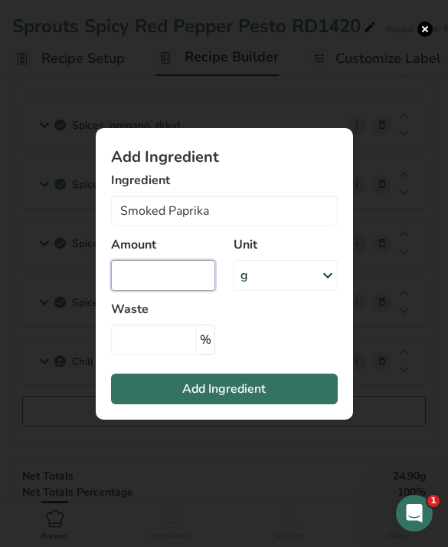
click at [146, 291] on input "Add ingredient modal" at bounding box center [163, 275] width 104 height 31
type input "0.7"
click at [316, 399] on button "Add Ingredient" at bounding box center [224, 388] width 227 height 31
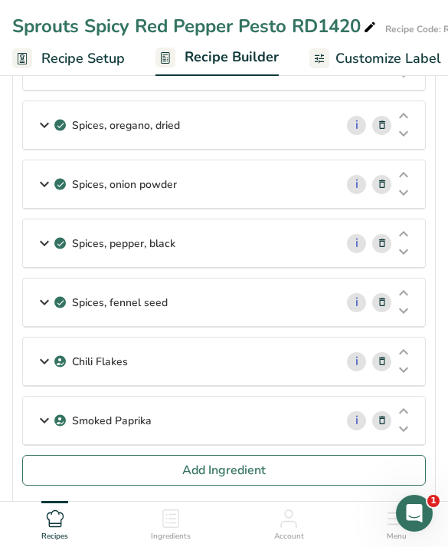
click at [404, 478] on button "Add Ingredient" at bounding box center [224, 470] width 404 height 31
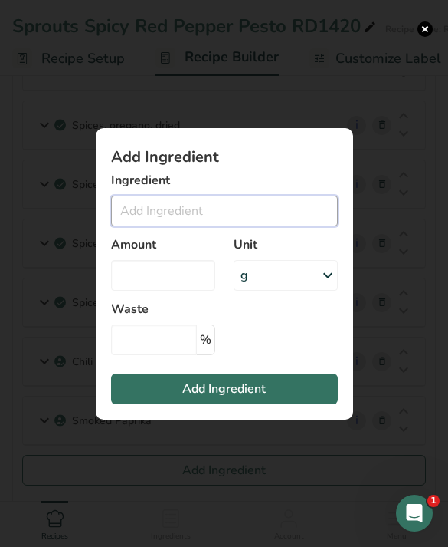
click at [279, 219] on input "Add ingredient modal" at bounding box center [224, 210] width 227 height 31
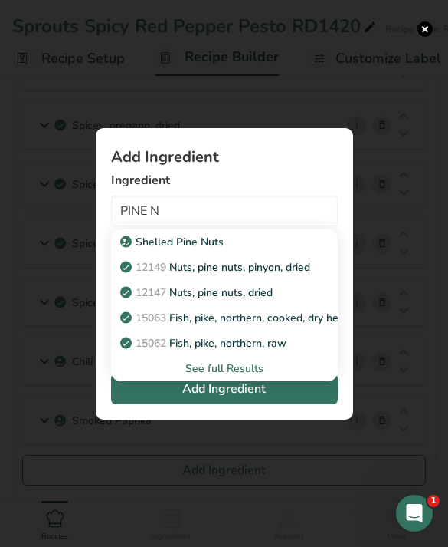
click at [147, 250] on p "Shelled Pine Nuts" at bounding box center [173, 242] width 100 height 16
type input "Shelled Pine Nuts"
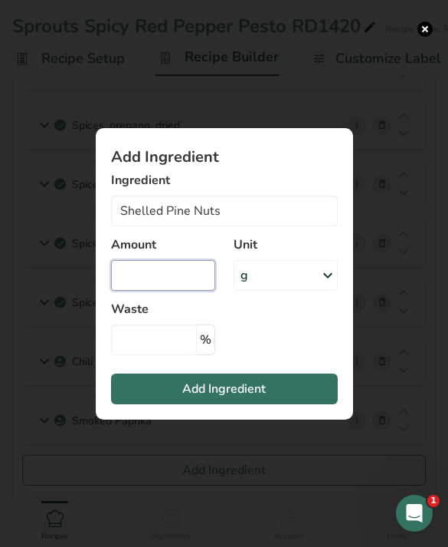
click at [143, 291] on input "Add ingredient modal" at bounding box center [163, 275] width 104 height 31
type input "2.9"
click at [132, 404] on button "Add Ingredient" at bounding box center [224, 388] width 227 height 31
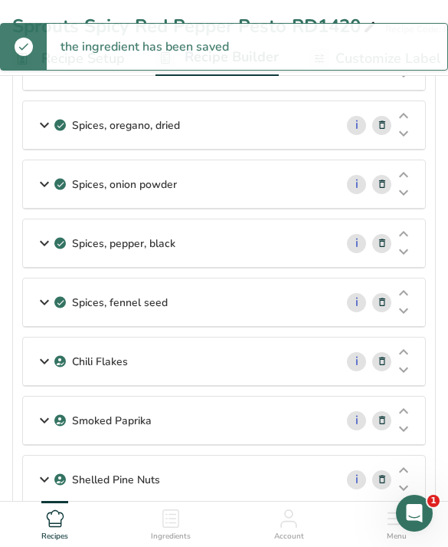
click at [82, 524] on button "Add Ingredient" at bounding box center [224, 529] width 404 height 31
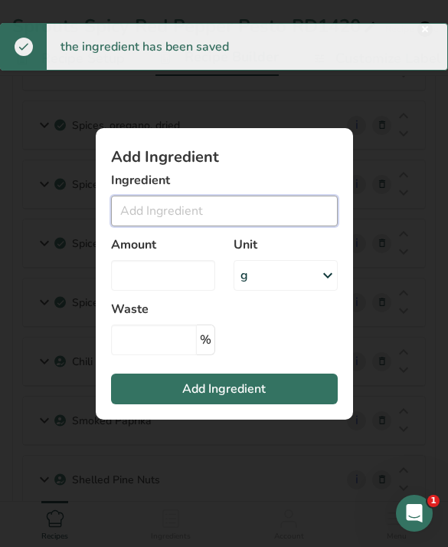
click at [153, 225] on input "Add ingredient modal" at bounding box center [224, 210] width 227 height 31
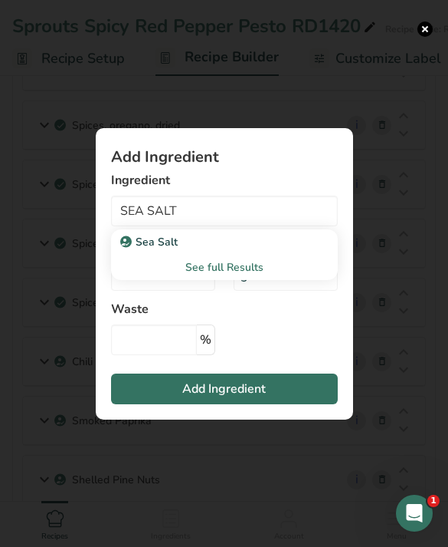
click at [149, 250] on p "Sea Salt" at bounding box center [150, 242] width 54 height 16
type input "Sea Salt"
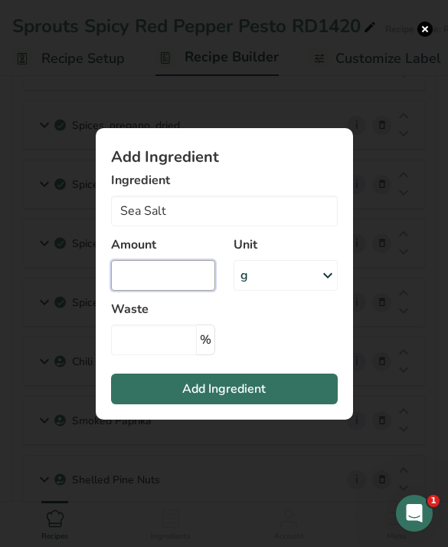
click at [136, 291] on input "Add ingredient modal" at bounding box center [163, 275] width 104 height 31
type input "2"
click at [199, 398] on span "Add Ingredient" at bounding box center [224, 388] width 84 height 18
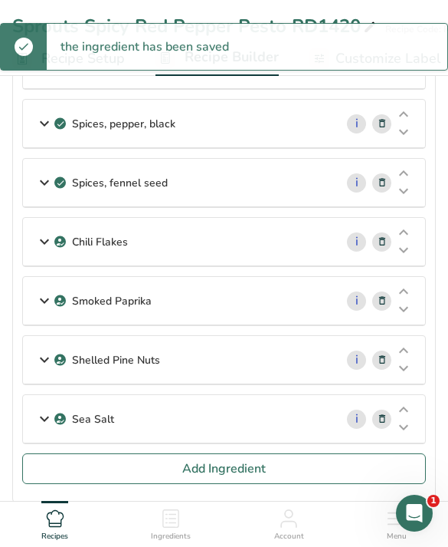
scroll to position [481, 0]
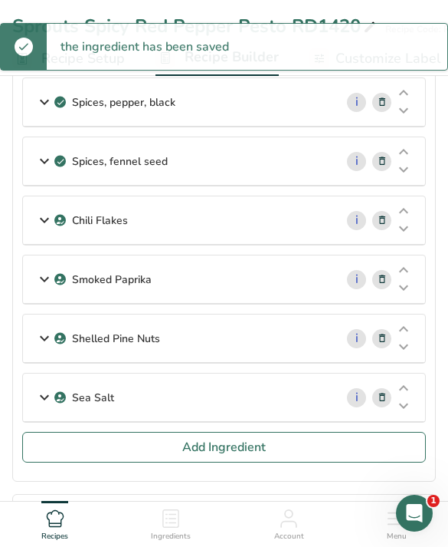
click at [137, 446] on button "Add Ingredient" at bounding box center [224, 447] width 404 height 31
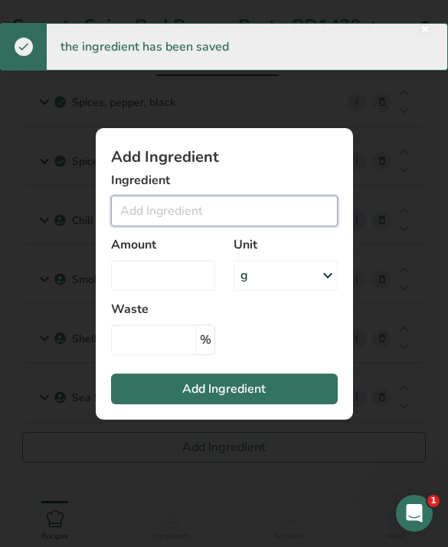
click at [151, 226] on input "Add ingredient modal" at bounding box center [224, 210] width 227 height 31
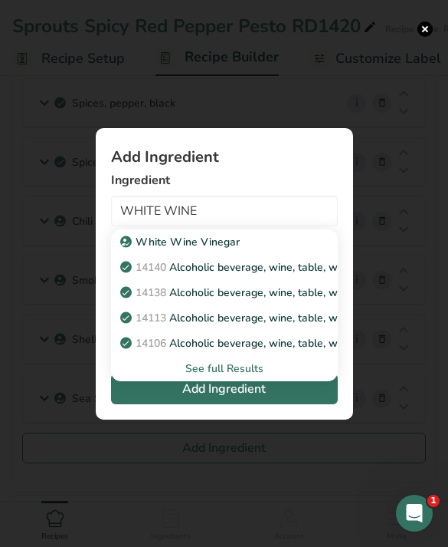
click at [139, 255] on link "White Wine Vinegar" at bounding box center [224, 241] width 227 height 25
type input "White Wine Vinegar"
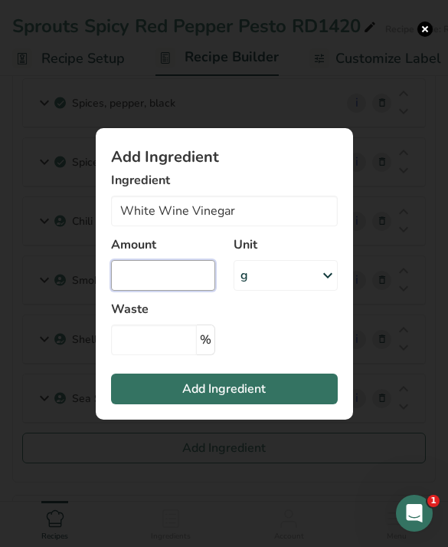
click at [126, 291] on input "Add ingredient modal" at bounding box center [163, 275] width 104 height 31
type input "8"
click at [281, 402] on button "Add Ingredient" at bounding box center [224, 388] width 227 height 31
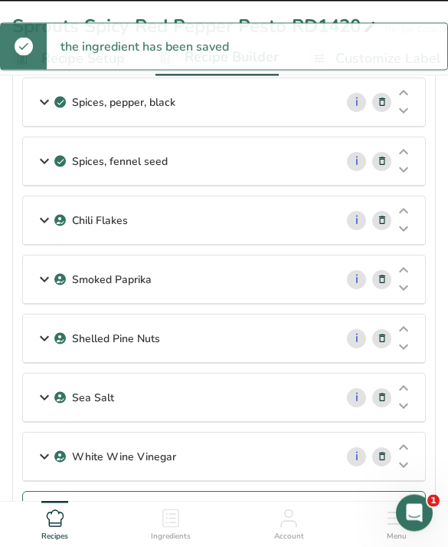
scroll to position [481, 0]
click at [257, 498] on span "Add Ingredient" at bounding box center [224, 506] width 84 height 18
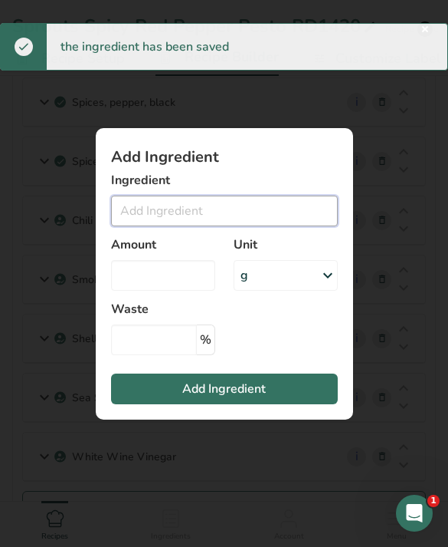
click at [264, 226] on input "Add ingredient modal" at bounding box center [224, 210] width 227 height 31
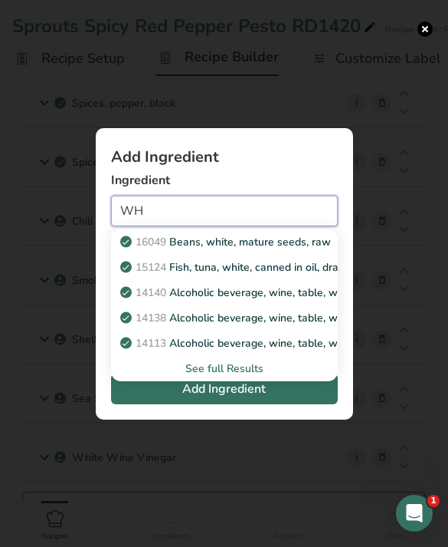
type input "W"
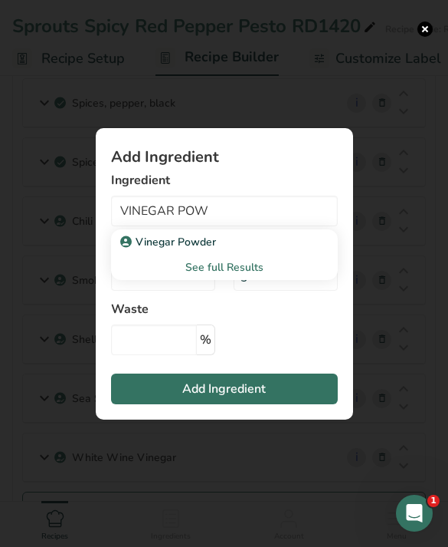
click at [153, 250] on p "Vinegar Powder" at bounding box center [169, 242] width 93 height 16
type input "Vinegar Powder"
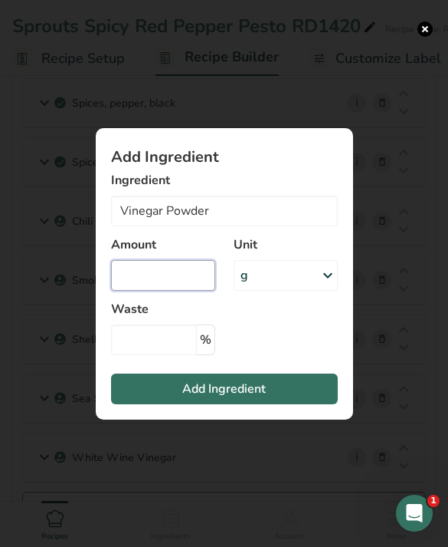
click at [137, 291] on input "Add ingredient modal" at bounding box center [163, 275] width 104 height 31
type input "0.14"
click at [224, 398] on span "Add Ingredient" at bounding box center [224, 388] width 84 height 18
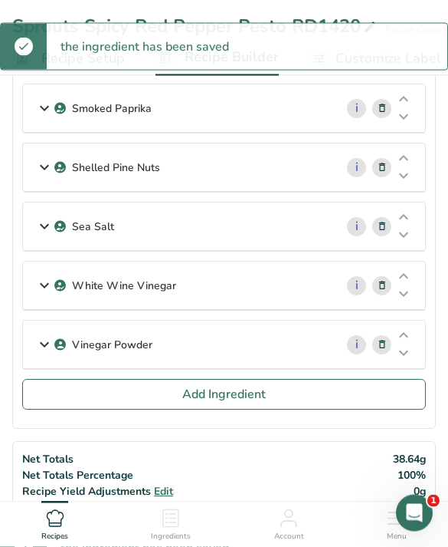
scroll to position [652, 0]
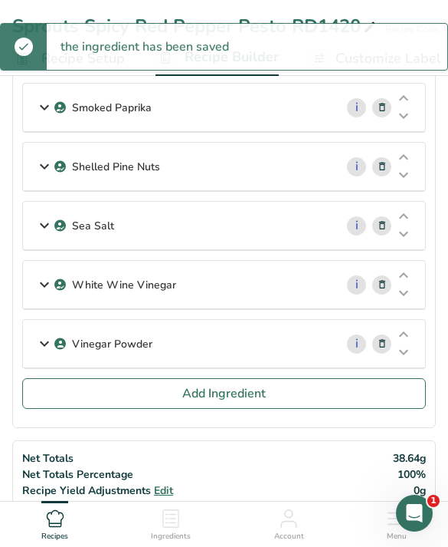
click at [111, 409] on button "Add Ingredient" at bounding box center [224, 393] width 404 height 31
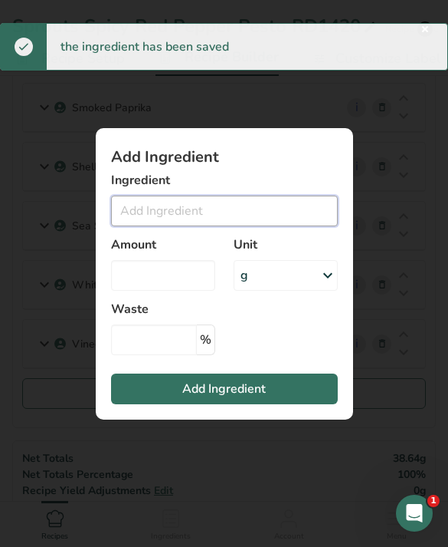
click at [153, 224] on input "Add ingredient modal" at bounding box center [224, 210] width 227 height 31
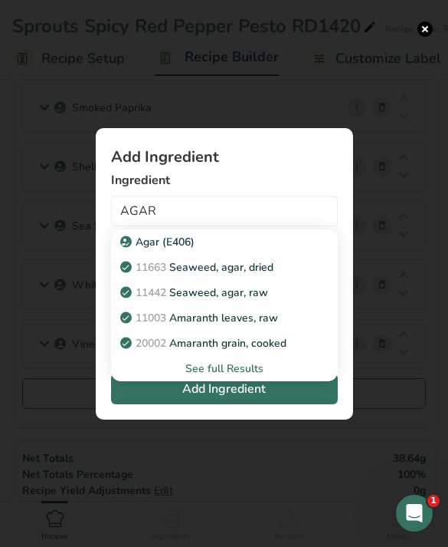
click at [144, 250] on p "Agar (E406)" at bounding box center [158, 242] width 71 height 16
type input "Agar (E406)"
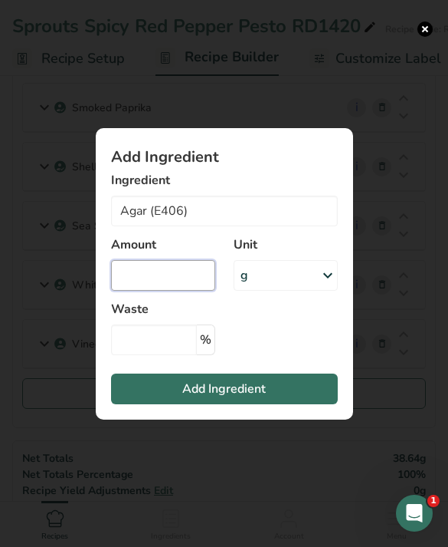
click at [146, 291] on input "Add ingredient modal" at bounding box center [163, 275] width 104 height 31
type input "0.8"
click at [165, 402] on button "Add Ingredient" at bounding box center [224, 388] width 227 height 31
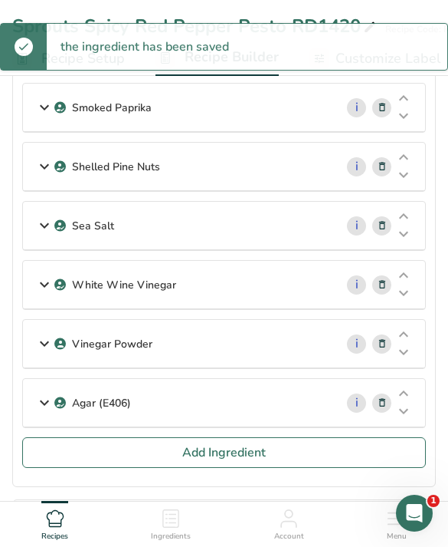
click at [120, 460] on button "Add Ingredient" at bounding box center [224, 452] width 404 height 31
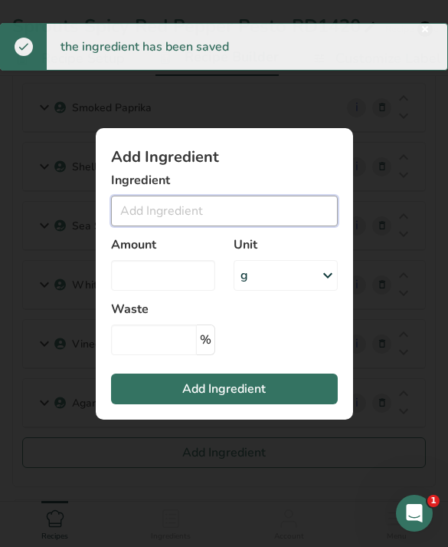
click at [134, 223] on input "Add ingredient modal" at bounding box center [224, 210] width 227 height 31
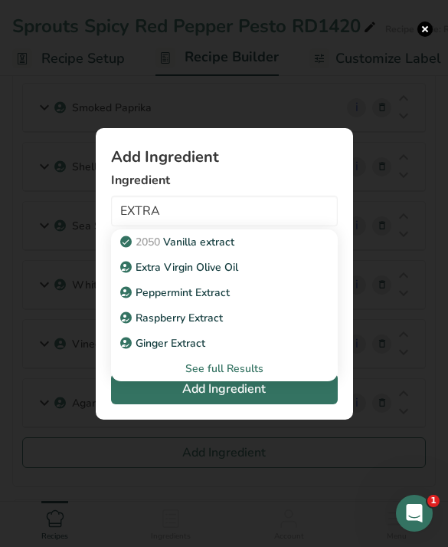
click at [144, 275] on p "Extra Virgin Olive Oil" at bounding box center [180, 267] width 115 height 16
type input "Extra Virgin Olive Oil"
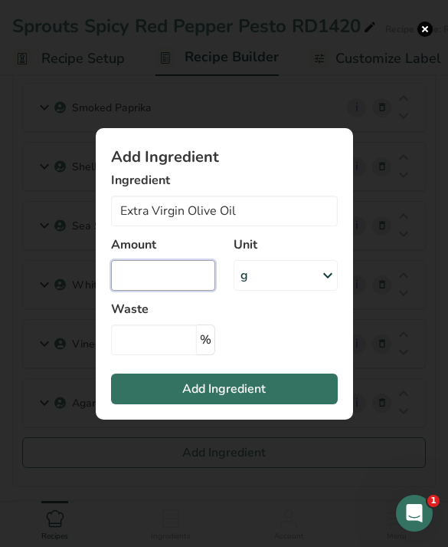
click at [138, 291] on input "Add ingredient modal" at bounding box center [163, 275] width 104 height 31
type input "32"
click at [168, 398] on button "Add Ingredient" at bounding box center [224, 388] width 227 height 31
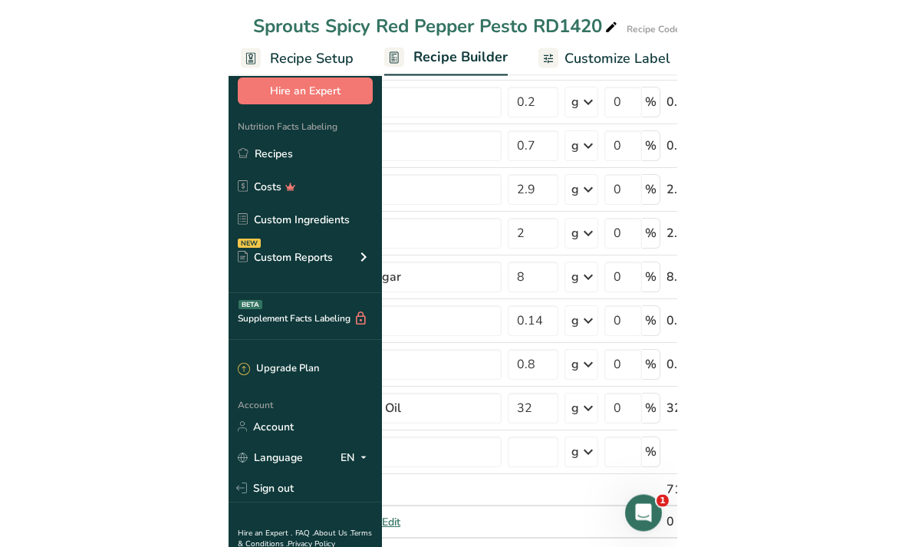
scroll to position [448, 0]
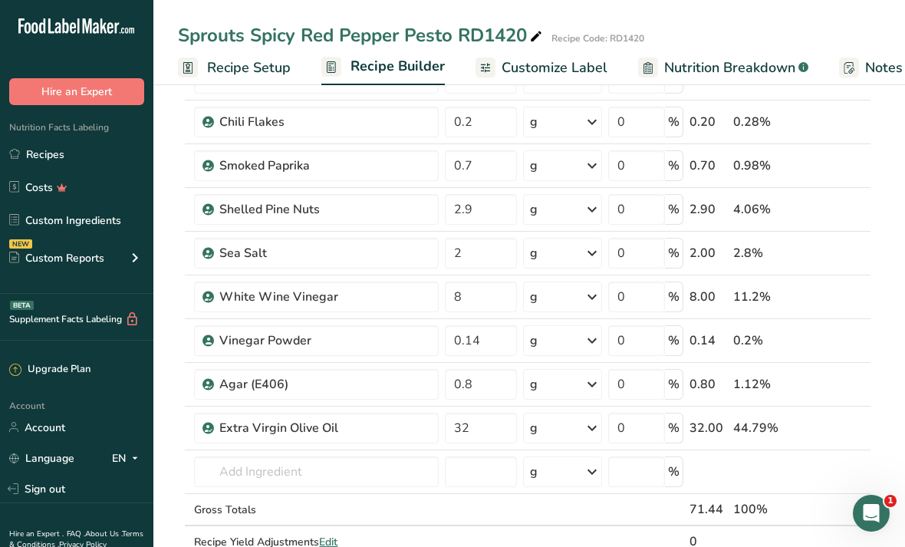
click at [130, 219] on link "Custom Ingredients" at bounding box center [76, 219] width 153 height 29
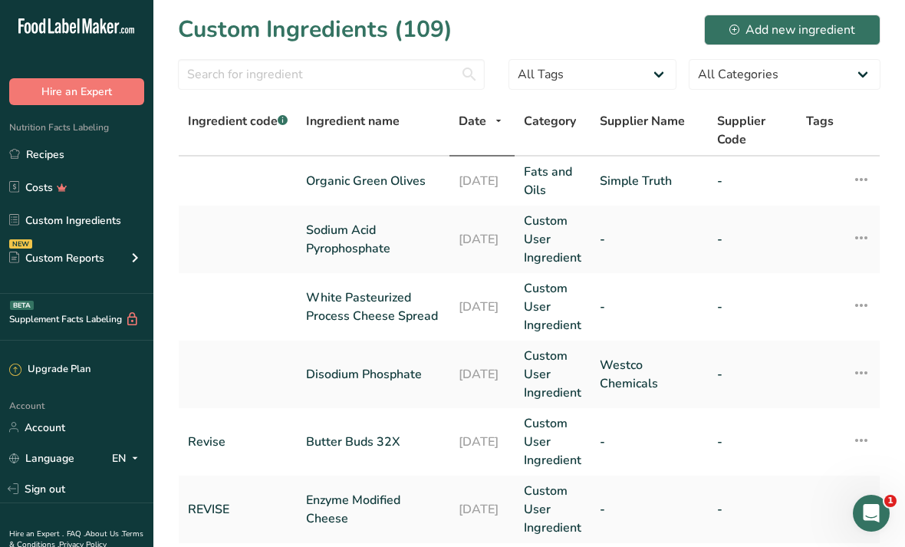
click at [448, 25] on div "Add new ingredient" at bounding box center [792, 30] width 126 height 18
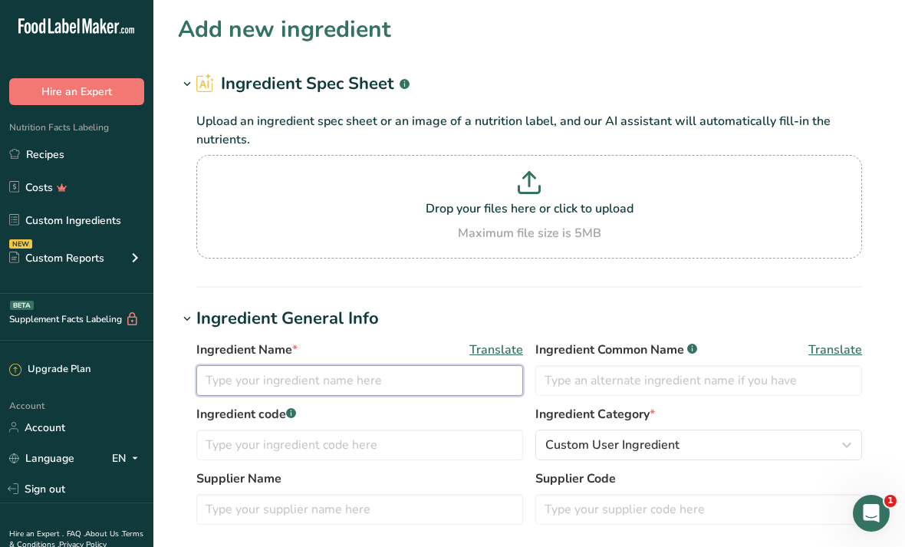
click at [447, 386] on input "text" at bounding box center [359, 380] width 327 height 31
type input "Roasted Red Bell Peppers (mild)"
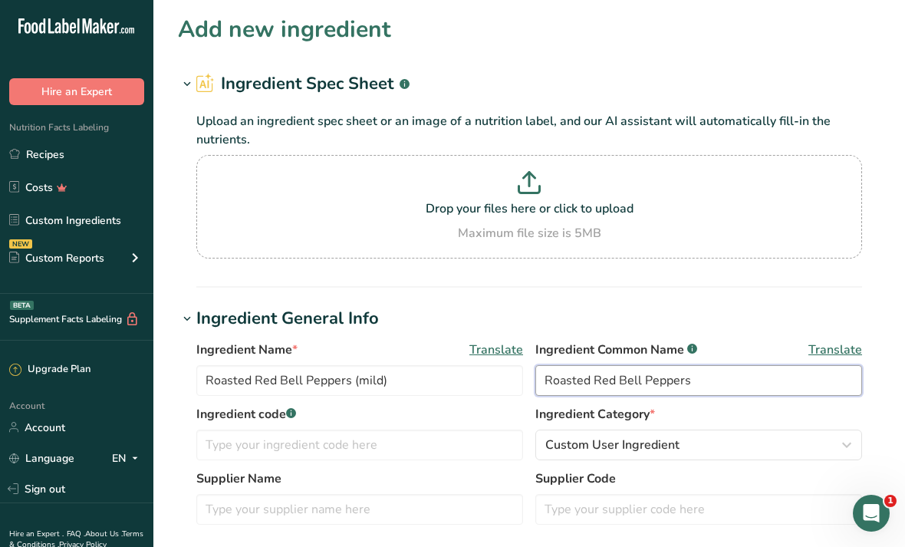
type input "Roasted Red Bell Peppers"
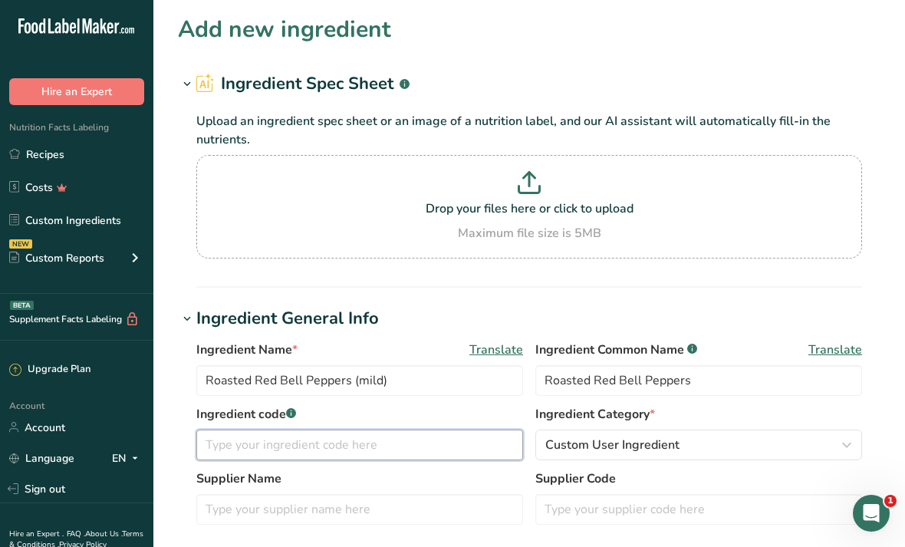
click at [434, 445] on input "text" at bounding box center [359, 444] width 327 height 31
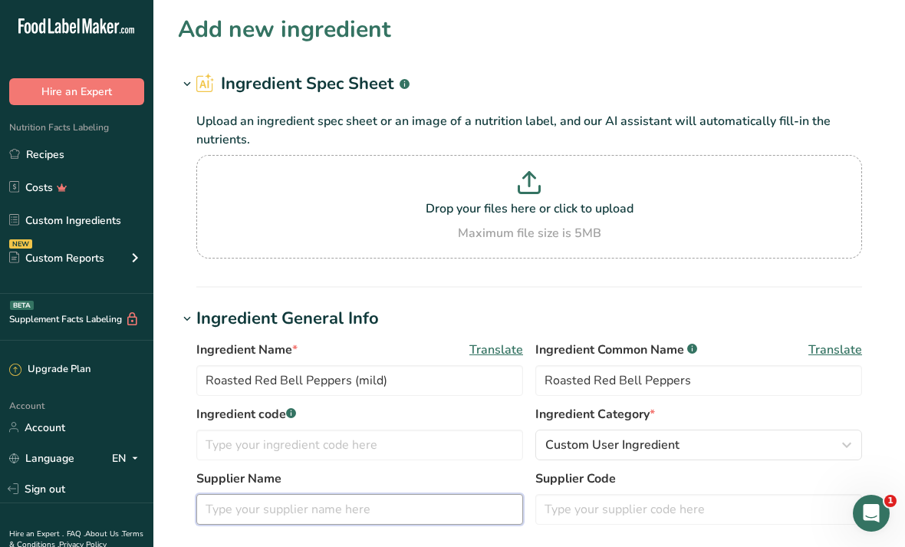
click at [412, 505] on input "text" at bounding box center [359, 509] width 327 height 31
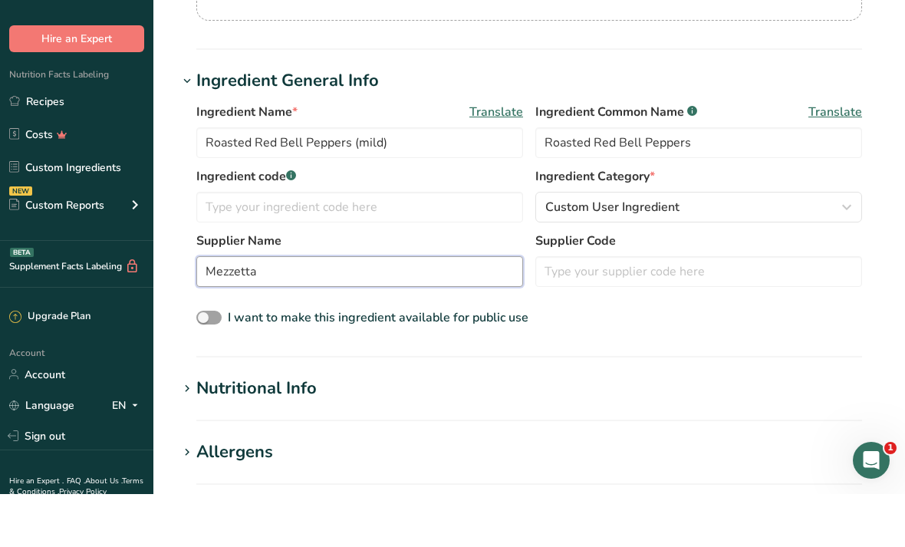
type input "Mezzetta"
click at [448, 429] on h1 "Nutritional Info" at bounding box center [529, 441] width 702 height 25
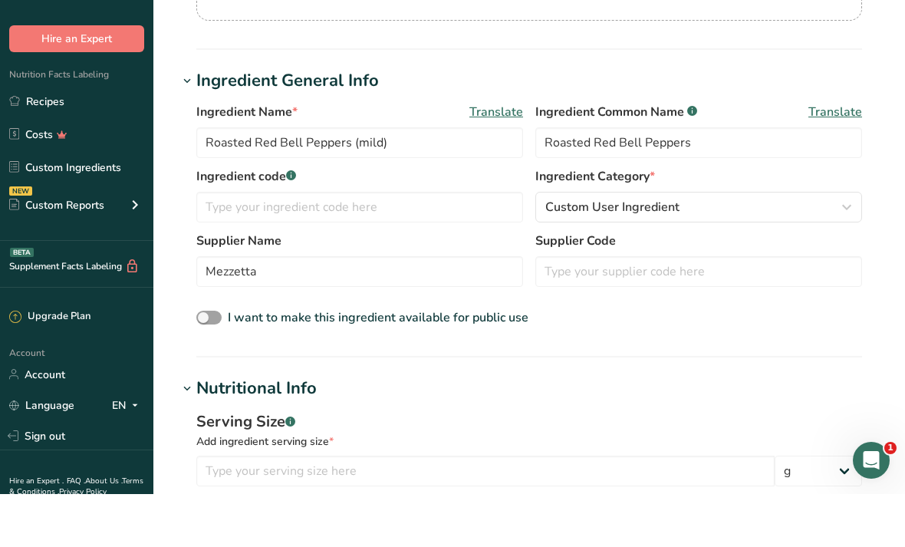
scroll to position [238, 0]
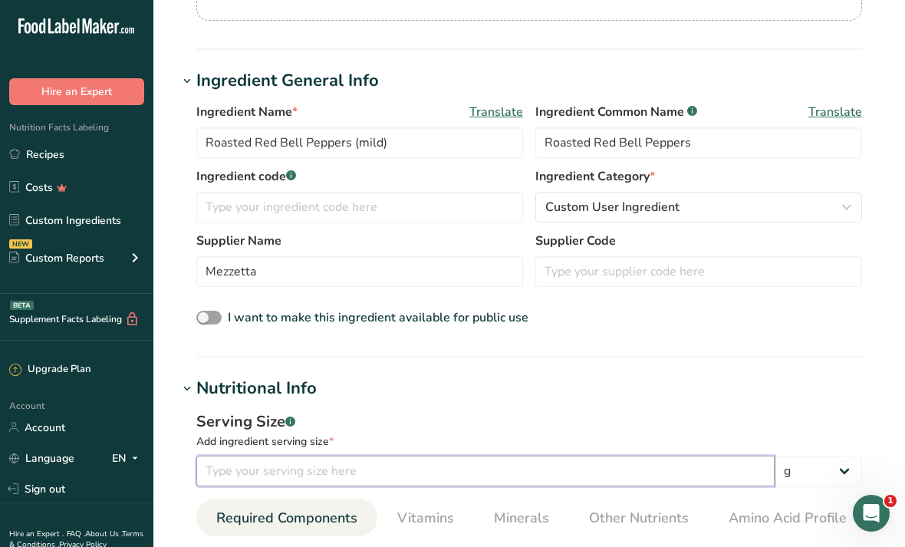
click at [448, 470] on input "number" at bounding box center [485, 470] width 578 height 31
type input "30"
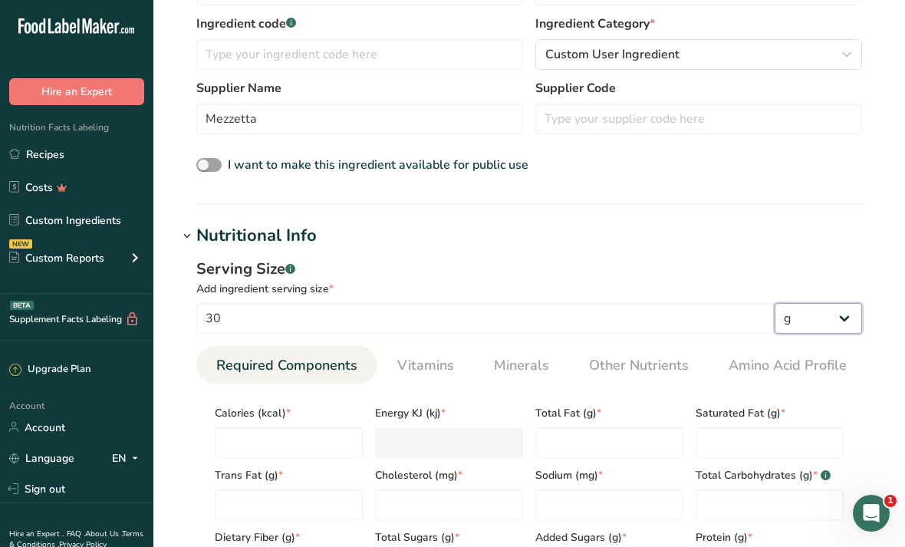
scroll to position [392, 0]
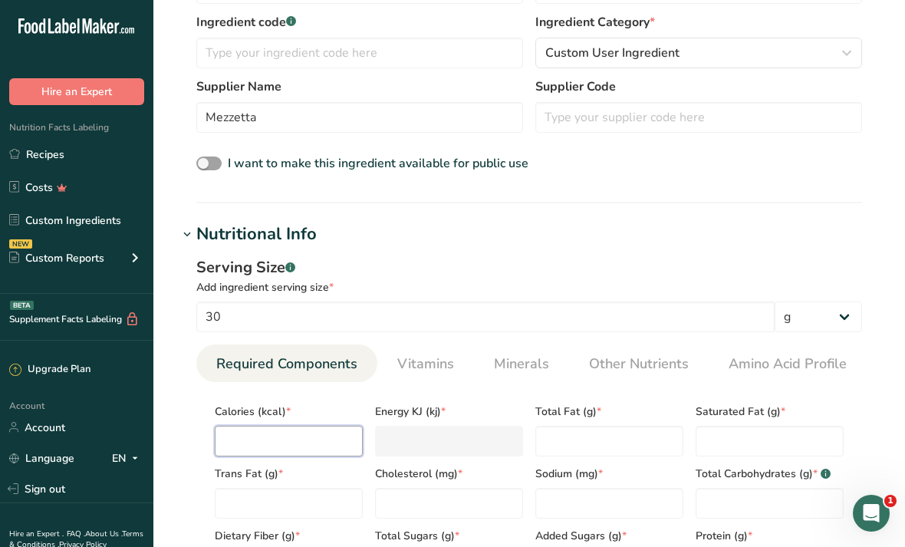
click at [314, 436] on input "number" at bounding box center [289, 440] width 148 height 31
type input "5"
type KJ "20.9"
type input "5"
type Fat "0"
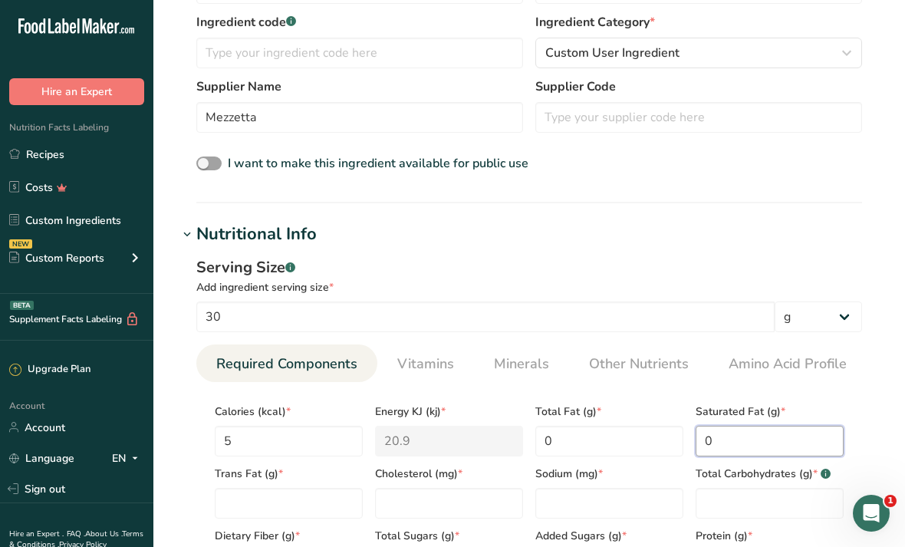
type Fat "0"
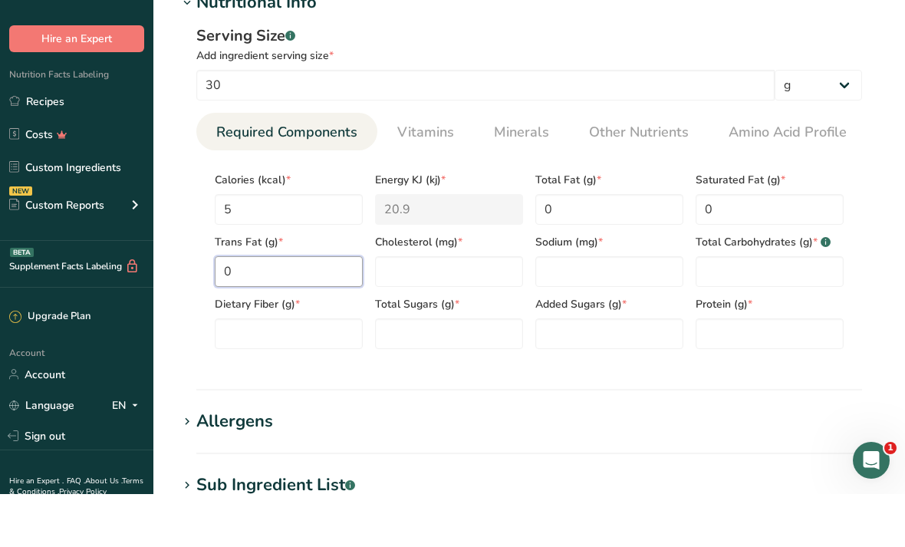
type Fat "0"
type input "0"
type input "120"
type Carbohydrates "1"
type Fiber "0"
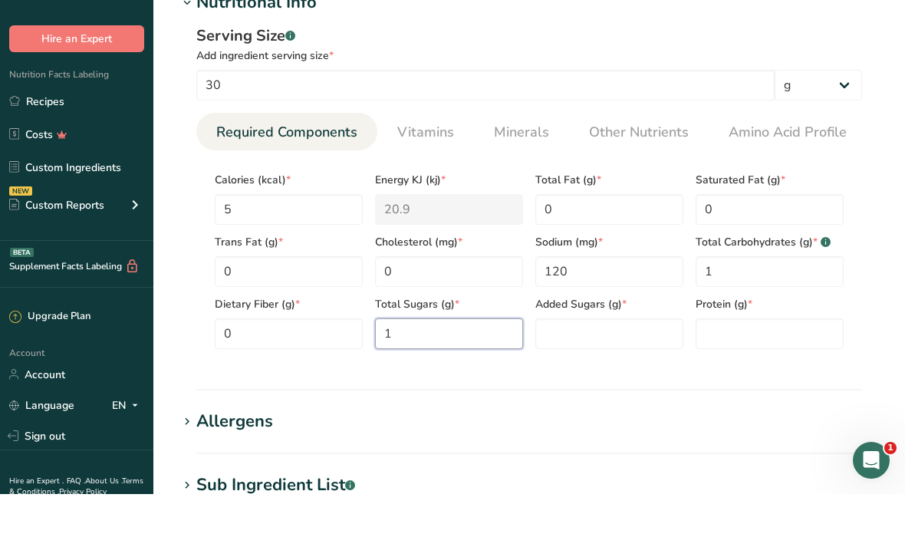
type Sugars "1"
type Sugars "0"
type input "0"
click at [448, 525] on h1 "Sub Ingredient List .a-a{fill:#347362;}.b-a{fill:#fff;}" at bounding box center [529, 537] width 702 height 25
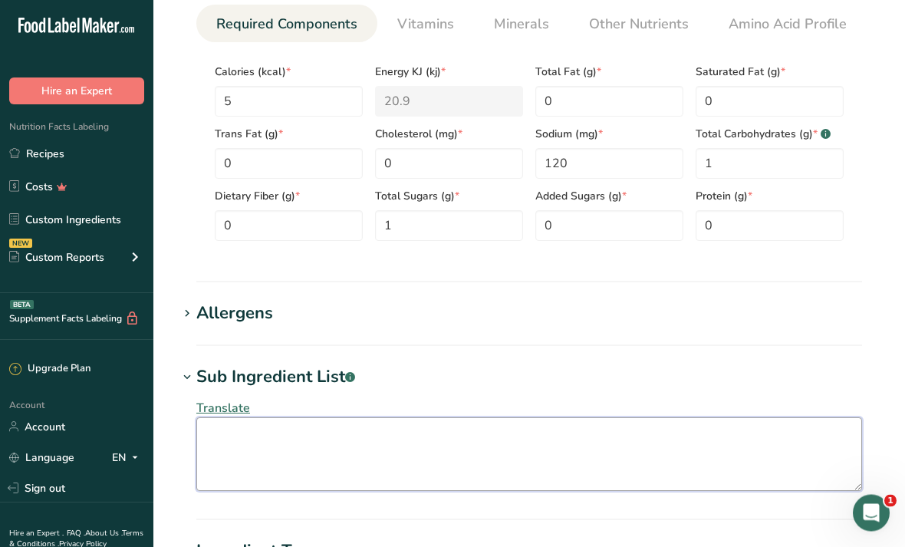
click at [448, 478] on textarea at bounding box center [528, 455] width 665 height 74
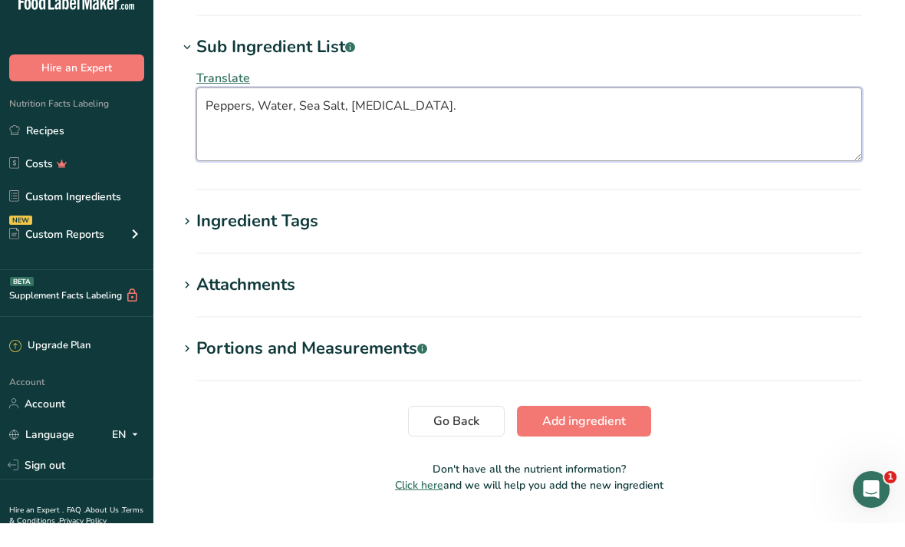
type textarea "Peppers, Water, Sea Salt, Citric Acid."
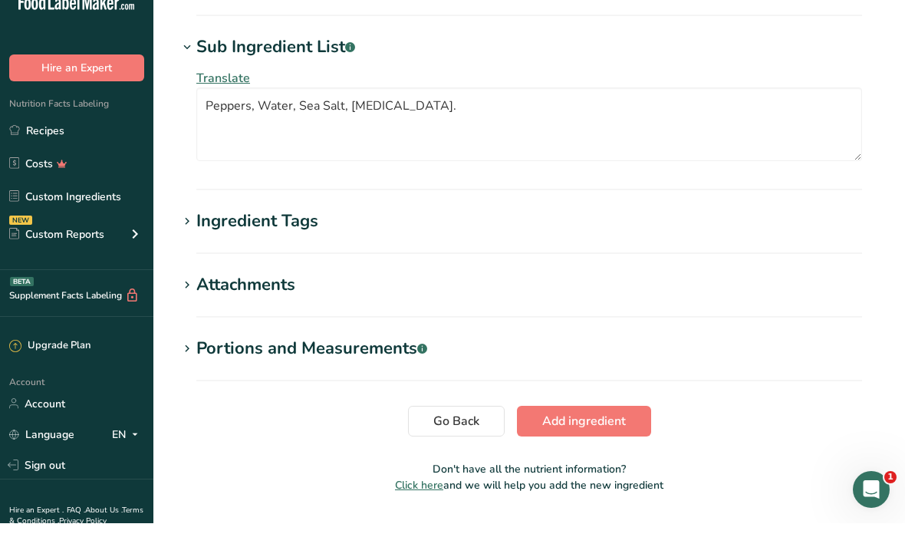
click at [448, 435] on span "Add ingredient" at bounding box center [584, 444] width 84 height 18
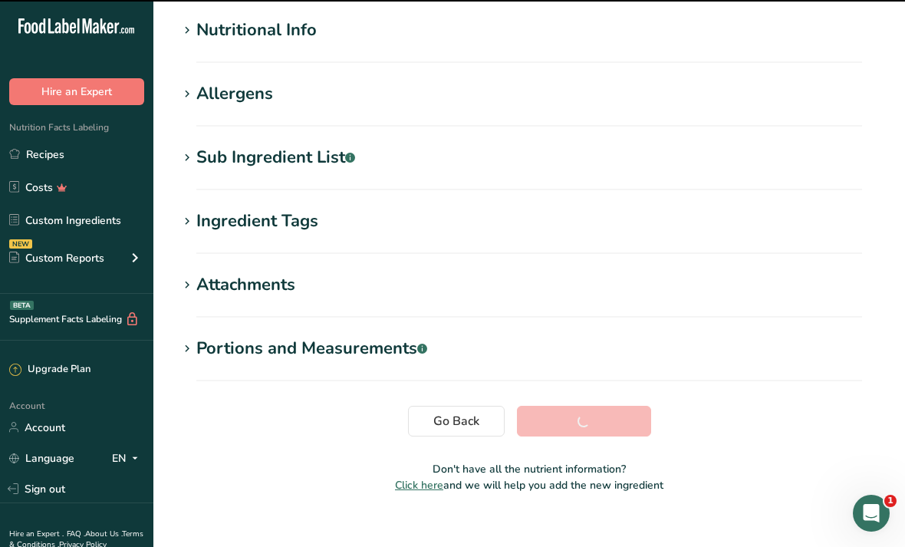
scroll to position [152, 0]
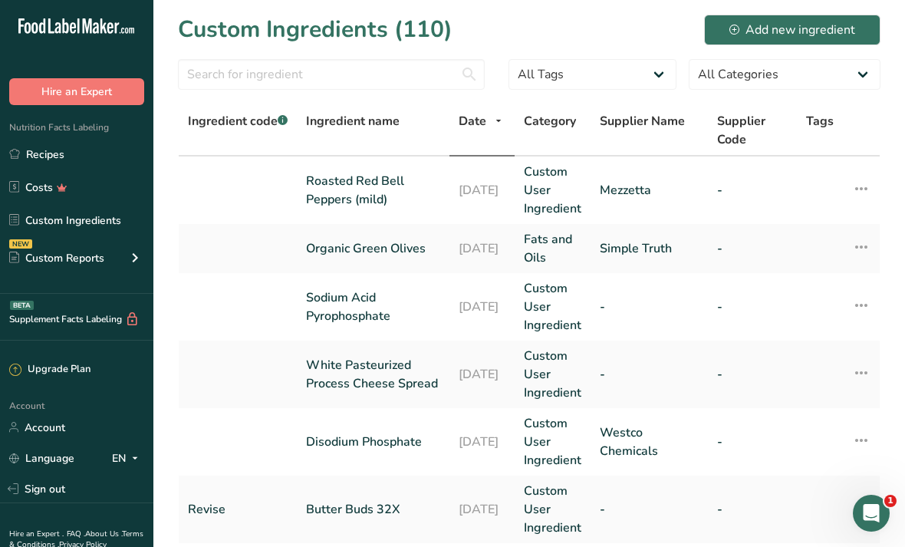
click at [104, 159] on link "Recipes" at bounding box center [76, 154] width 153 height 29
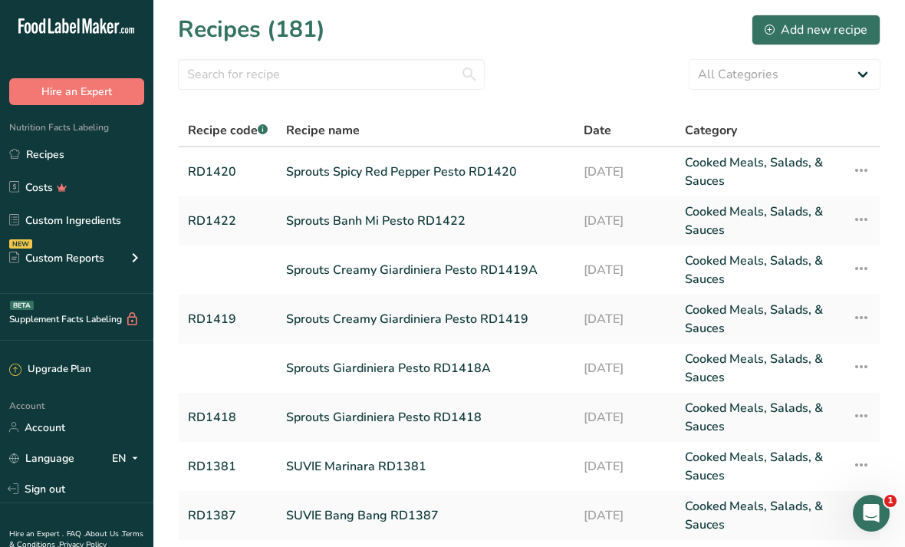
click at [448, 179] on link "Sprouts Spicy Red Pepper Pesto RD1420" at bounding box center [425, 171] width 279 height 37
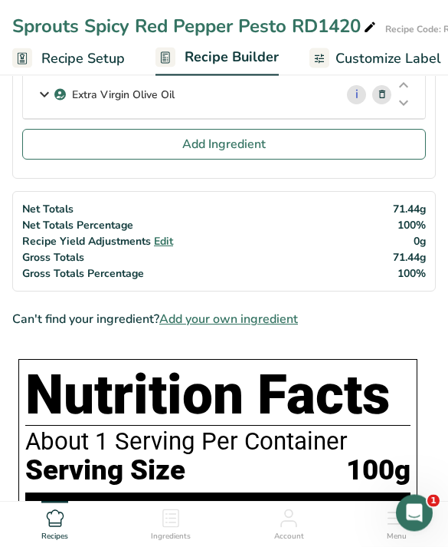
scroll to position [1019, 0]
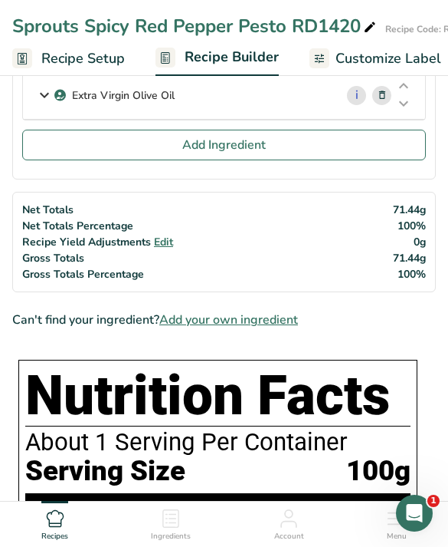
click at [319, 142] on button "Add Ingredient" at bounding box center [224, 145] width 404 height 31
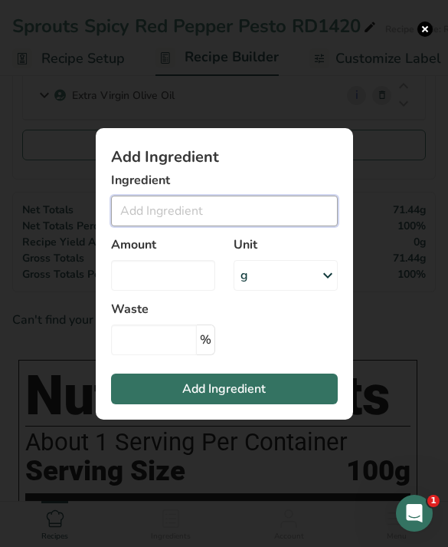
click at [270, 226] on input "Add ingredient modal" at bounding box center [224, 210] width 227 height 31
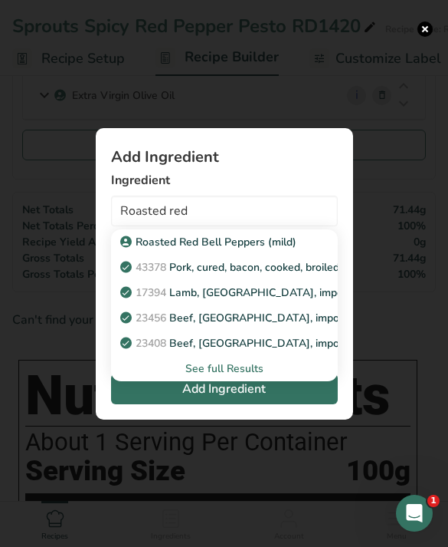
click at [299, 250] on div "Roasted Red Bell Peppers (mild)" at bounding box center [212, 242] width 178 height 16
type input "Roasted Red Bell Peppers (mild)"
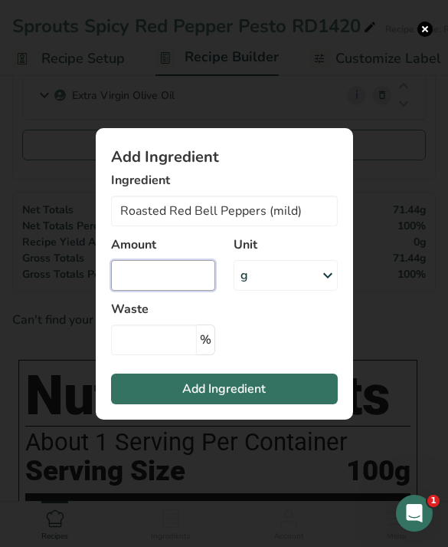
click at [193, 291] on input "Add ingredient modal" at bounding box center [163, 275] width 104 height 31
type input "27"
click at [285, 404] on button "Add Ingredient" at bounding box center [224, 388] width 227 height 31
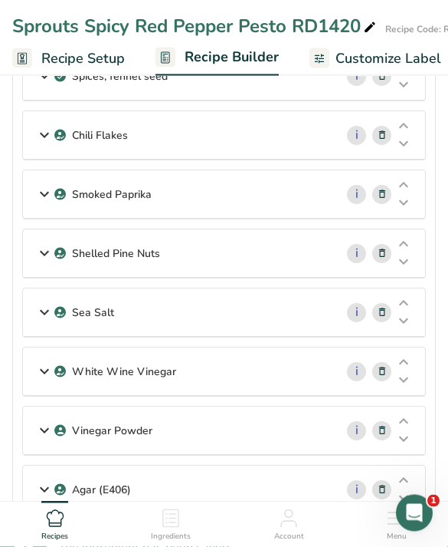
click at [401, 58] on span "Customize Label" at bounding box center [389, 58] width 106 height 21
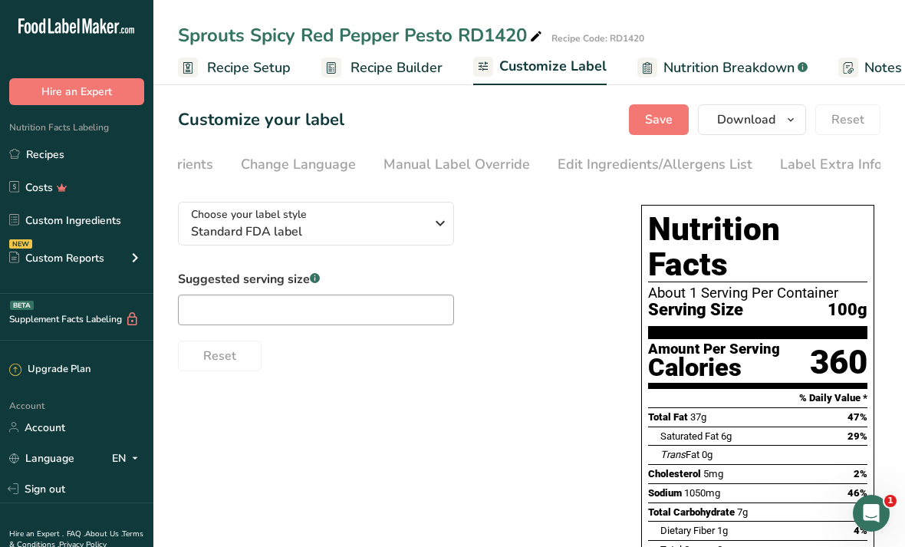
scroll to position [0, 412]
click at [448, 169] on div "Edit Ingredients/Allergens List" at bounding box center [655, 164] width 195 height 21
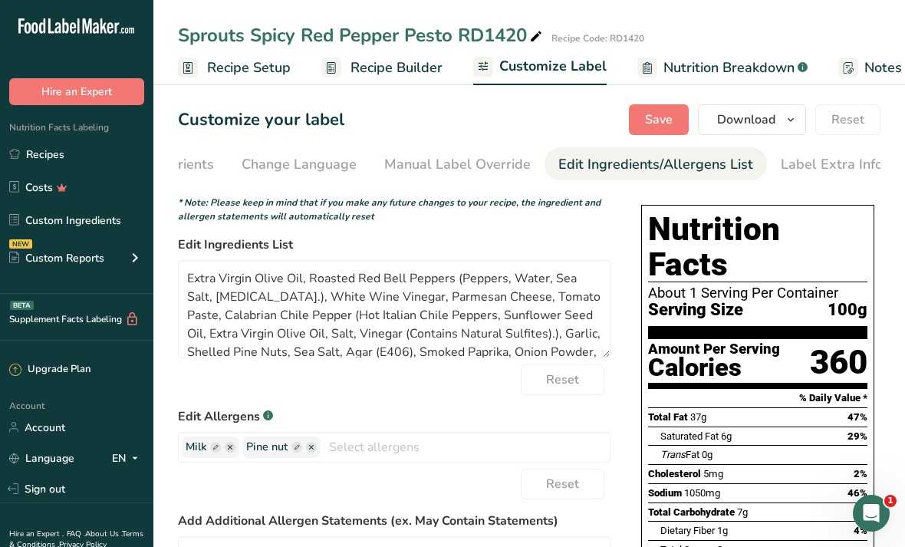
scroll to position [0, 0]
click at [448, 293] on textarea "Extra Virgin Olive Oil, Roasted Red Bell Peppers (Peppers, Water, Sea Salt, Cit…" at bounding box center [394, 309] width 432 height 98
click at [448, 292] on textarea "Extra Virgin Olive Oil, Roasted Red Bell Peppers (Peppers, Water, Sea Salt, Cit…" at bounding box center [394, 309] width 432 height 98
click at [212, 349] on textarea "Extra Virgin Olive Oil, Roasted Red Bell Peppers (Peppers, Water, Sea Salt, Cit…" at bounding box center [394, 309] width 432 height 98
click at [218, 352] on textarea "Extra Virgin Olive Oil, Roasted Red Bell Peppers (Peppers, Water, Sea Salt, Cit…" at bounding box center [394, 309] width 432 height 98
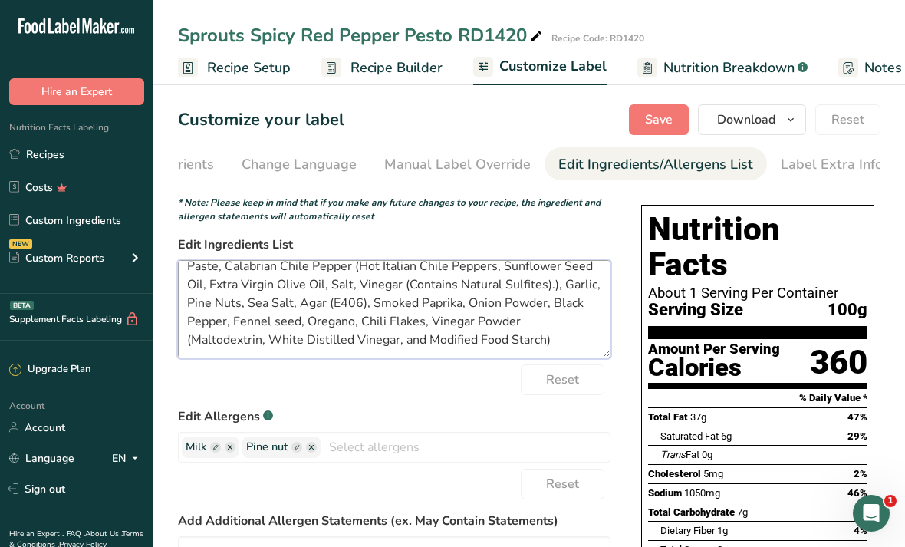
scroll to position [49, 0]
click at [354, 307] on textarea "Extra Virgin Olive Oil, Roasted Red Bell Peppers (Peppers, Water, Sea Salt, Cit…" at bounding box center [394, 309] width 432 height 98
click at [353, 303] on textarea "Extra Virgin Olive Oil, Roasted Red Bell Peppers (Peppers, Water, Sea Salt, Cit…" at bounding box center [394, 309] width 432 height 98
click at [448, 347] on textarea "Extra Virgin Olive Oil, Roasted Red Bell Peppers (Peppers, Water, Sea Salt, Cit…" at bounding box center [394, 309] width 432 height 98
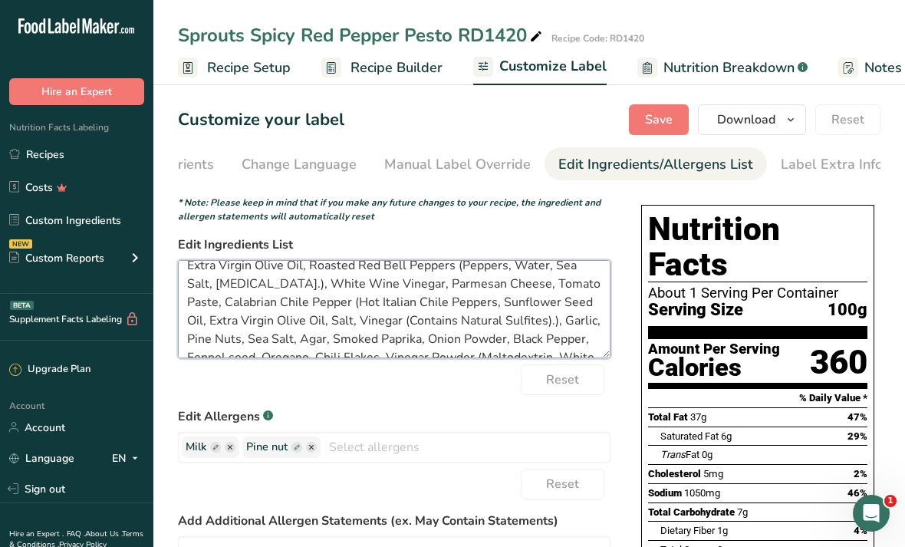
scroll to position [3, 0]
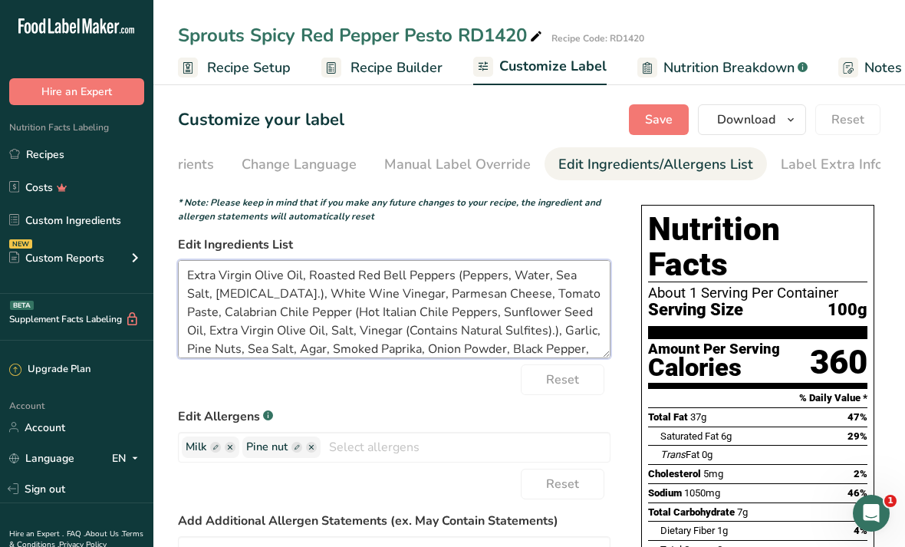
click at [448, 294] on textarea "Extra Virgin Olive Oil, Roasted Red Bell Peppers (Peppers, Water, Sea Salt, Cit…" at bounding box center [394, 309] width 432 height 98
paste textarea "PASTEURIZED CULTURED PART SKIM COWS' MILK, SALT, VEGETARIAN ENZYME"
click at [448, 343] on textarea "Extra Virgin Olive Oil, Roasted Red Bell Peppers (Peppers, Water, Sea Salt, Cit…" at bounding box center [394, 309] width 432 height 98
type textarea "Extra Virgin Olive Oil, Roasted Red Bell Peppers (Peppers, Water, Sea Salt, Cit…"
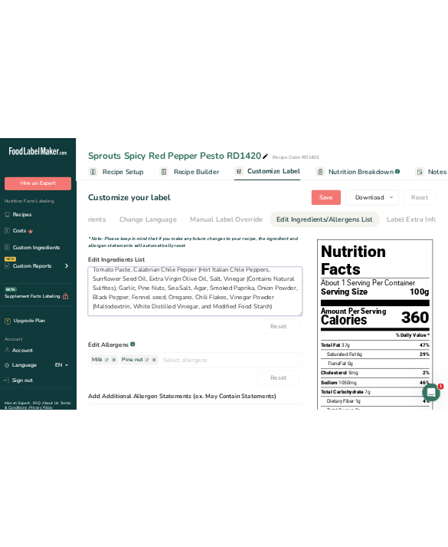
scroll to position [67, 0]
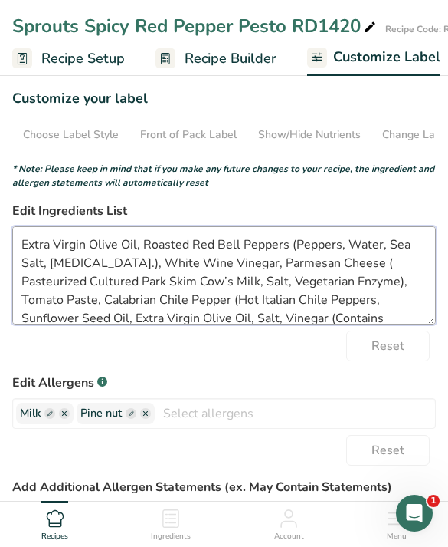
click at [233, 305] on textarea "Extra Virgin Olive Oil, Roasted Red Bell Peppers (Peppers, Water, Sea Salt, Cit…" at bounding box center [224, 275] width 424 height 98
click at [173, 323] on textarea "Extra Virgin Olive Oil, Roasted Red Bell Peppers (Peppers, Water, Sea Salt, Cit…" at bounding box center [224, 275] width 424 height 98
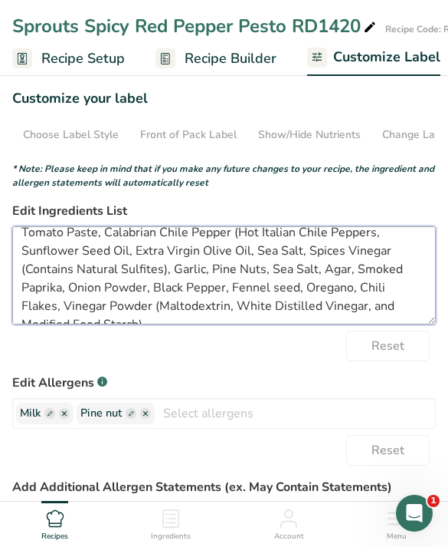
click at [273, 278] on textarea "Extra Virgin Olive Oil, Roasted Red Bell Peppers (Peppers, Water, Sea Salt, Cit…" at bounding box center [224, 275] width 424 height 98
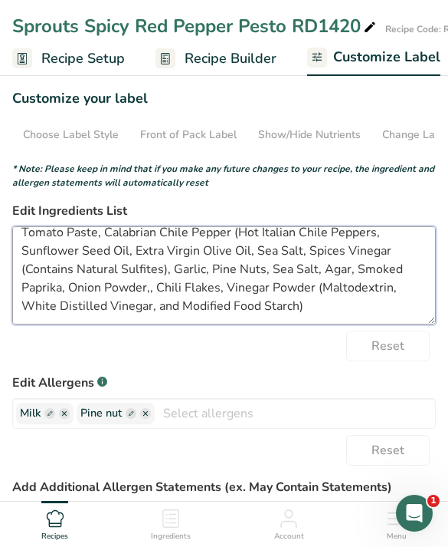
type textarea "Extra Virgin Olive Oil, Roasted Red Bell Peppers (Peppers, Water, Sea Salt, Cit…"
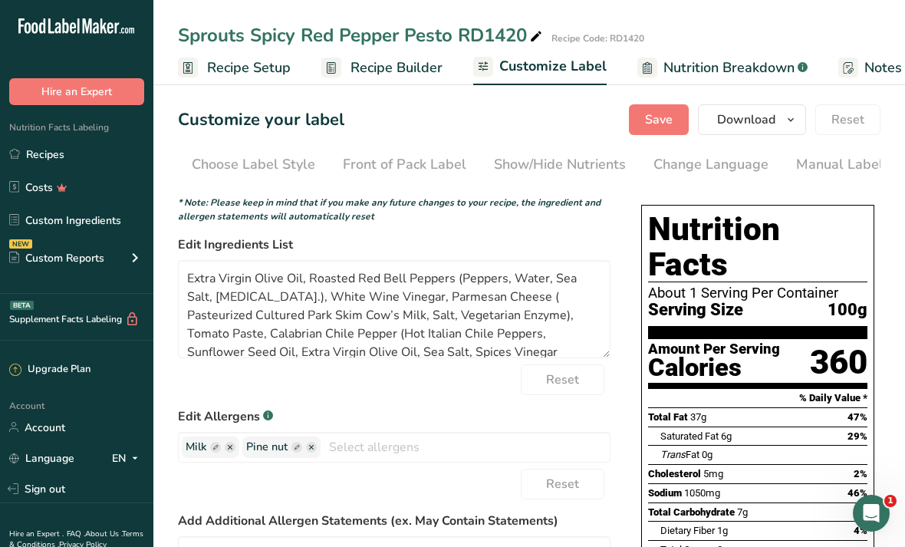
click at [448, 106] on button "Save" at bounding box center [659, 119] width 60 height 31
click at [448, 117] on span "Download" at bounding box center [746, 119] width 58 height 18
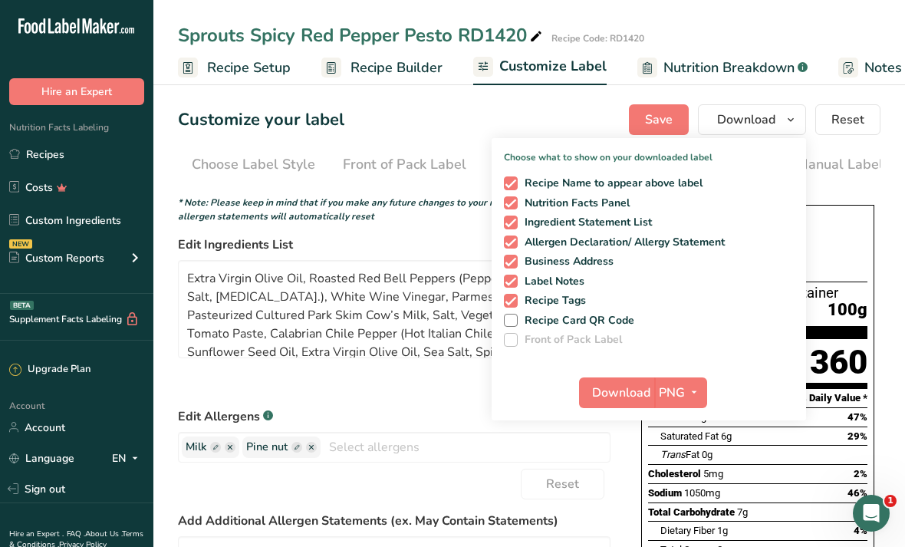
click at [448, 393] on span "PNG" at bounding box center [672, 392] width 26 height 18
click at [448, 498] on link "PDF" at bounding box center [682, 499] width 49 height 25
click at [448, 389] on span "Download" at bounding box center [622, 392] width 58 height 18
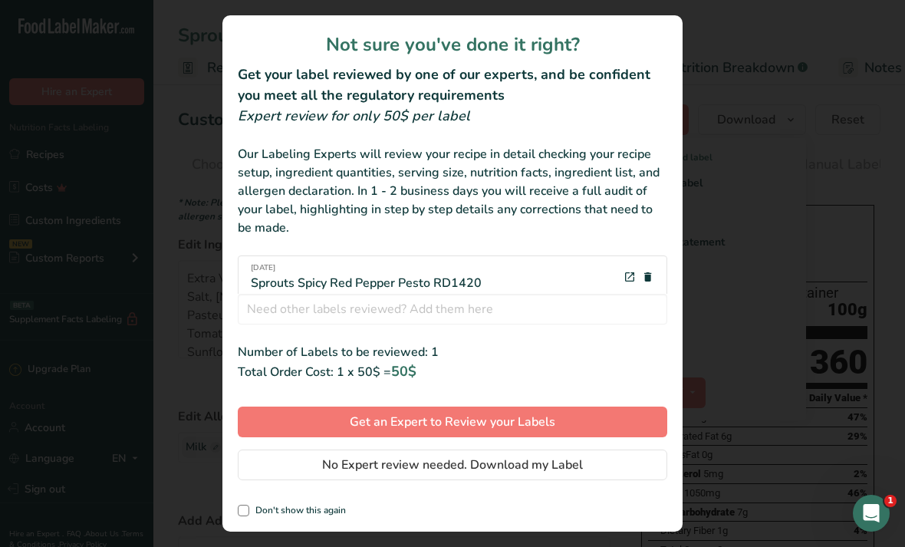
click at [448, 465] on button "No Expert review needed. Download my Label" at bounding box center [452, 464] width 429 height 31
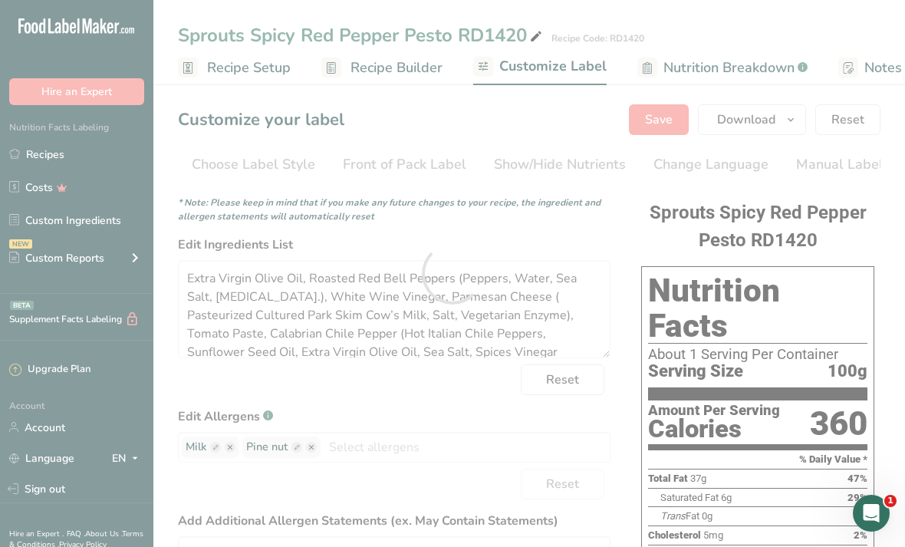
scroll to position [0, 0]
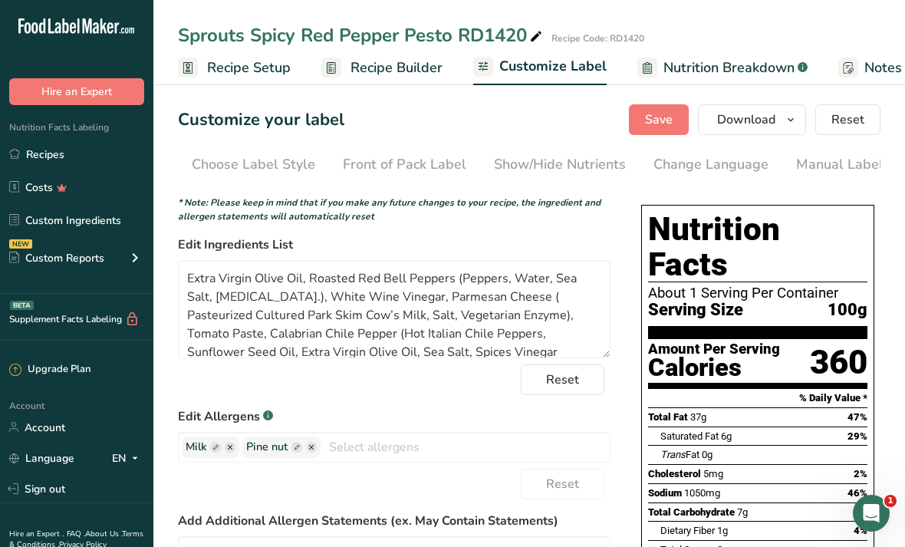
click at [386, 80] on link "Recipe Builder" at bounding box center [381, 68] width 121 height 34
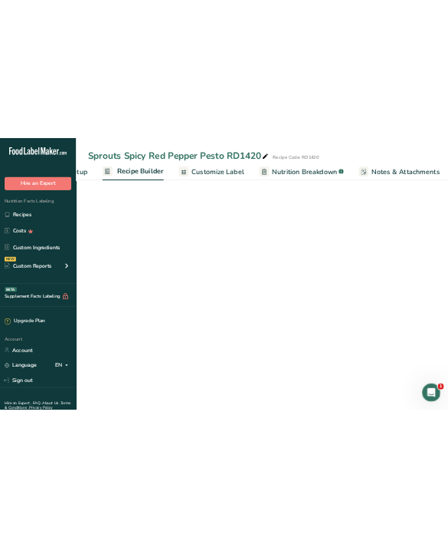
scroll to position [0, 148]
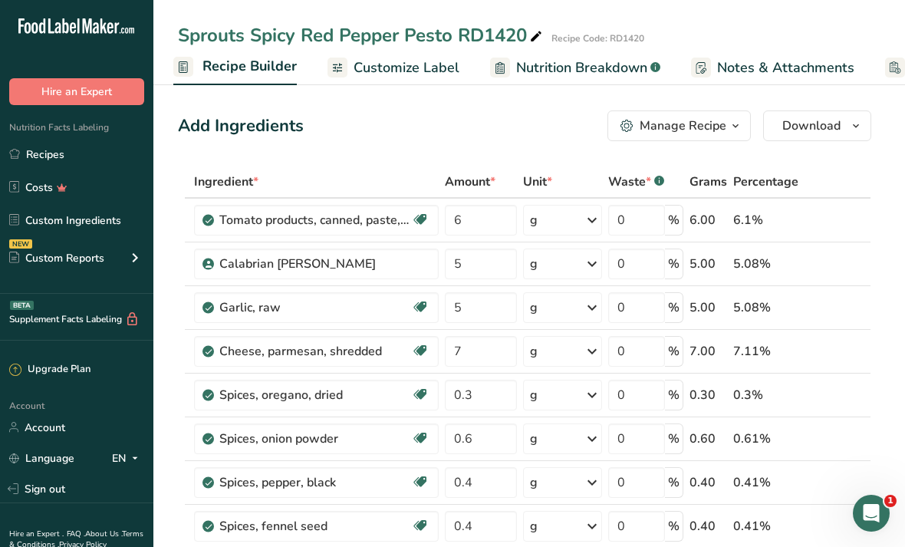
click at [448, 124] on div "Manage Recipe" at bounding box center [682, 126] width 87 height 18
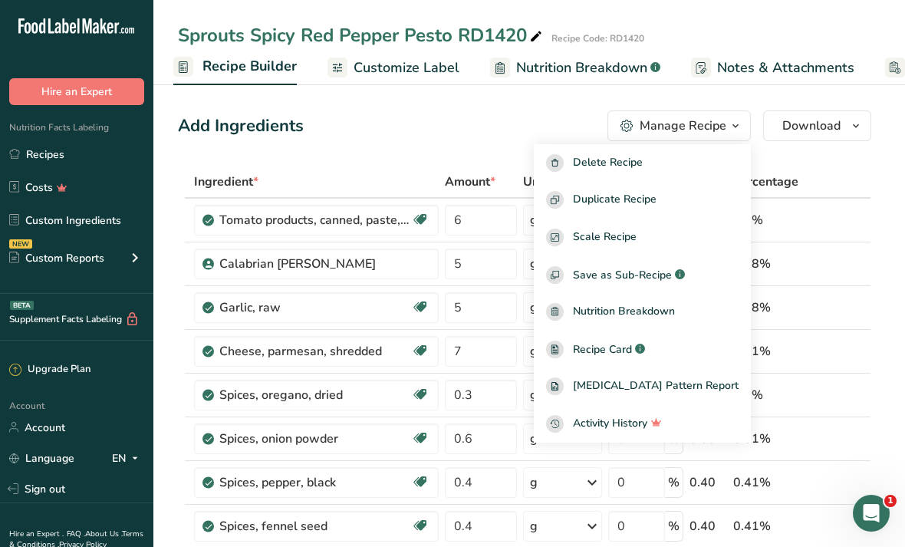
click at [448, 200] on div "Duplicate Recipe" at bounding box center [642, 200] width 192 height 18
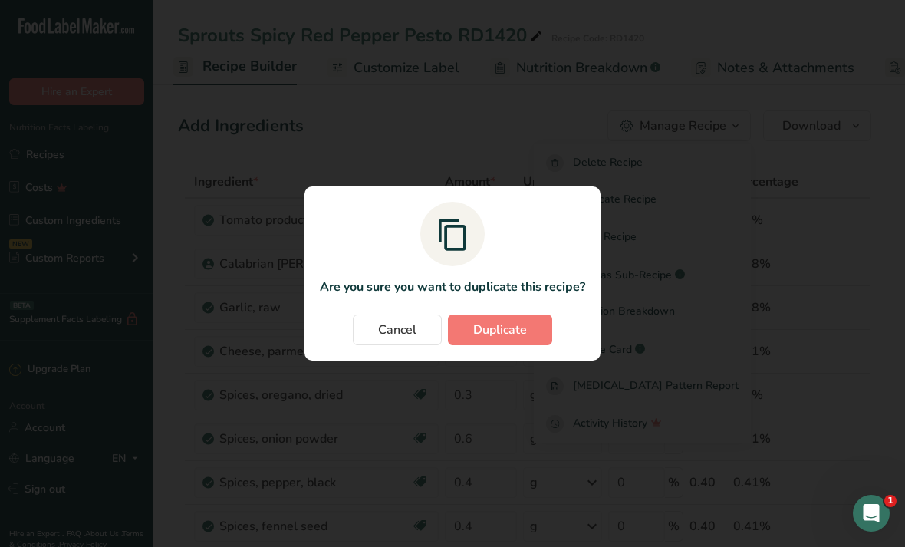
click at [448, 325] on button "Duplicate" at bounding box center [500, 329] width 104 height 31
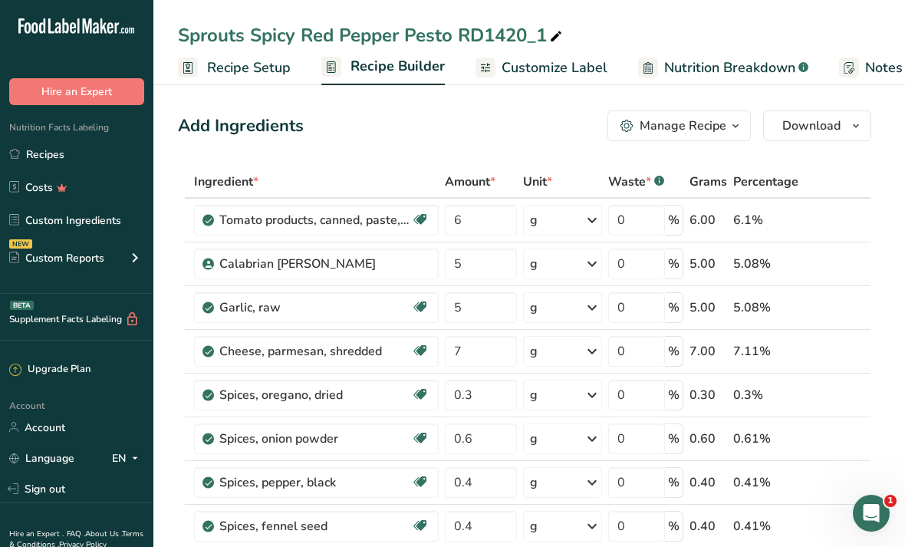
click at [448, 48] on div "Sprouts Spicy Red Pepper Pesto RD1420_1" at bounding box center [371, 35] width 387 height 28
click at [448, 41] on input "Sprouts Spicy Red Pepper Pesto RD1420_1" at bounding box center [529, 35] width 702 height 28
type input "Sprouts Spicy Red Pepper Pesto RD1420A"
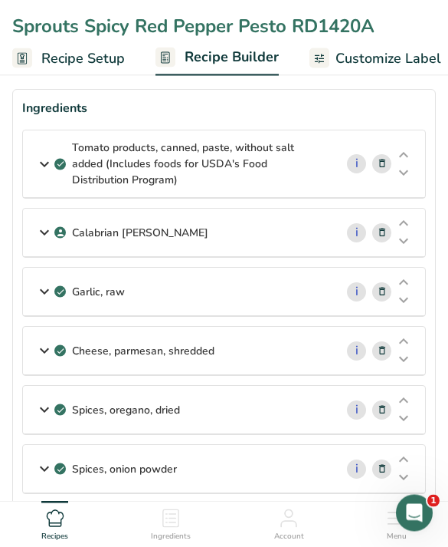
click at [305, 212] on div "Calabrian Chiles" at bounding box center [179, 233] width 312 height 48
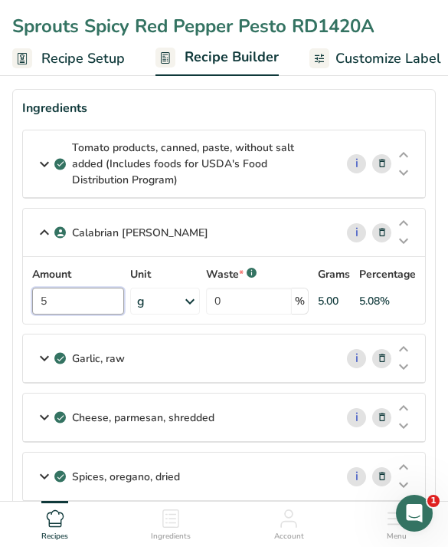
click at [87, 302] on input "5" at bounding box center [78, 300] width 92 height 27
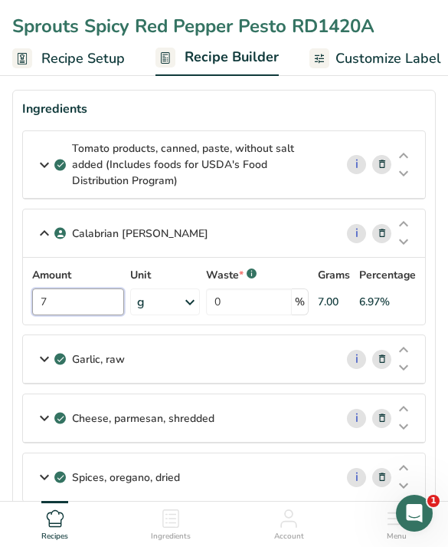
type input "7"
click at [250, 366] on div "Garlic, raw" at bounding box center [179, 359] width 312 height 48
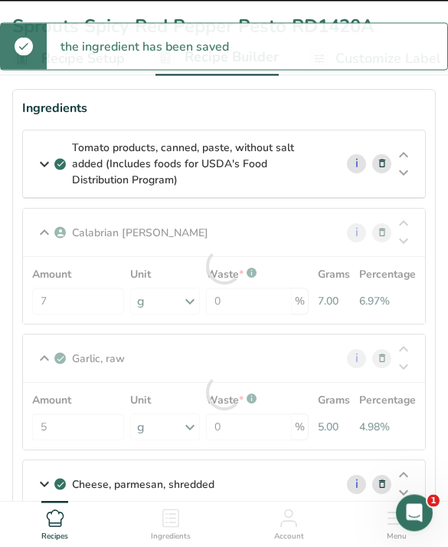
type input "Sprouts Spicy Red Pepper Pesto RD1420_1"
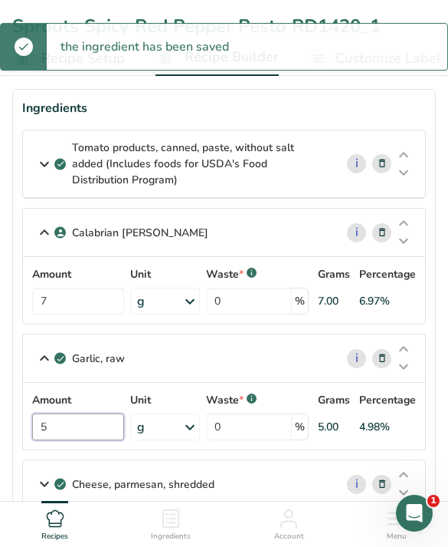
click at [98, 425] on input "5" at bounding box center [78, 426] width 92 height 27
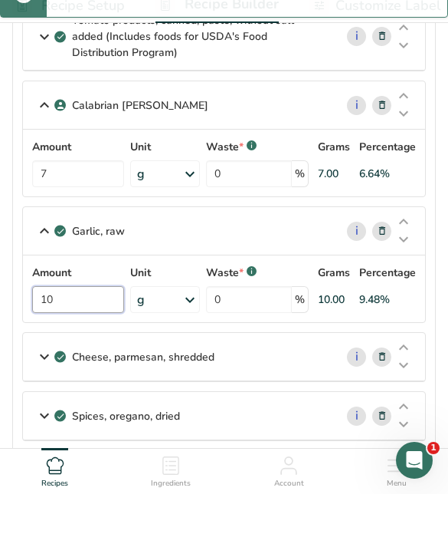
scroll to position [131, 0]
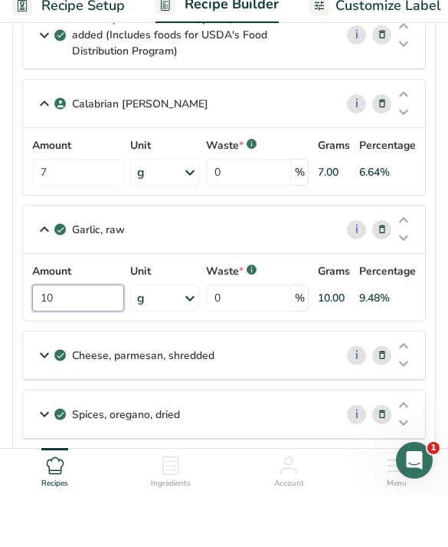
type input "10"
click at [282, 384] on div "Cheese, parmesan, shredded" at bounding box center [179, 408] width 312 height 48
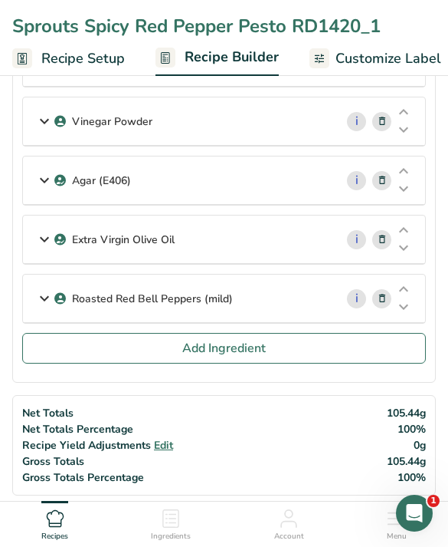
scroll to position [1187, 0]
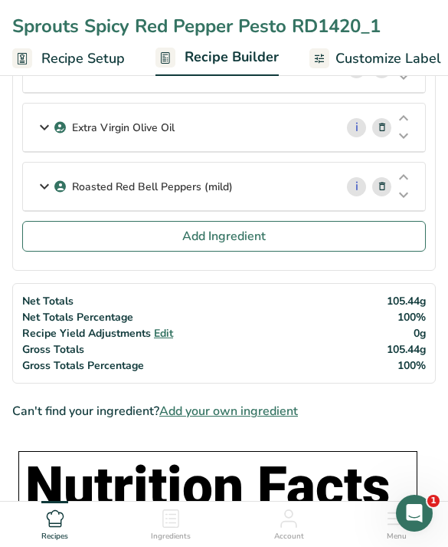
click at [325, 238] on button "Add Ingredient" at bounding box center [224, 236] width 404 height 31
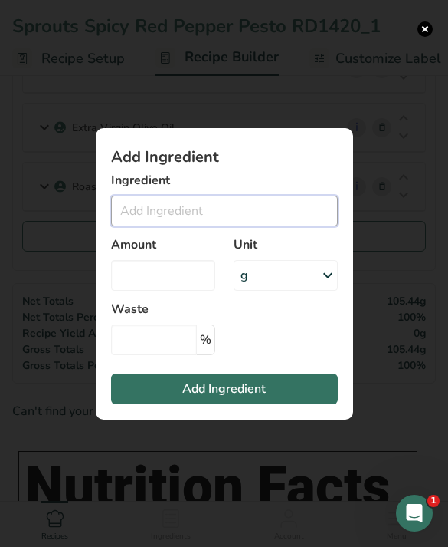
click at [278, 226] on input "Add ingredient modal" at bounding box center [224, 210] width 227 height 31
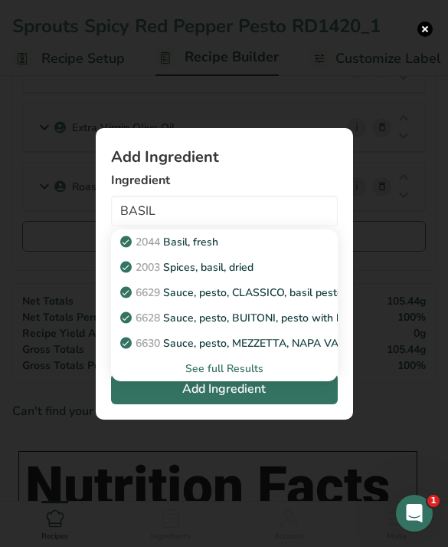
click at [270, 305] on link "6629 Sauce, pesto, CLASSICO, basil pesto, ready-to-serve" at bounding box center [224, 292] width 227 height 25
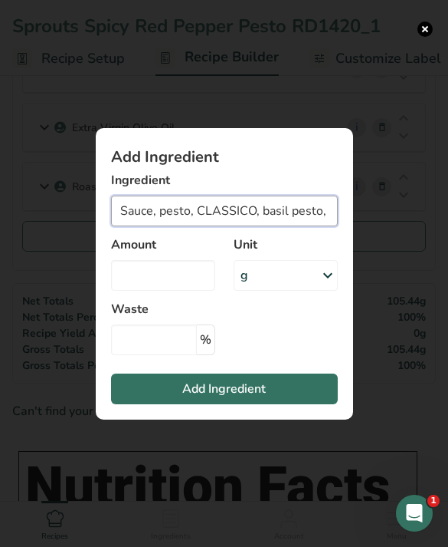
click at [295, 226] on input "Sauce, pesto, CLASSICO, basil pesto, ready-to-serve" at bounding box center [224, 210] width 227 height 31
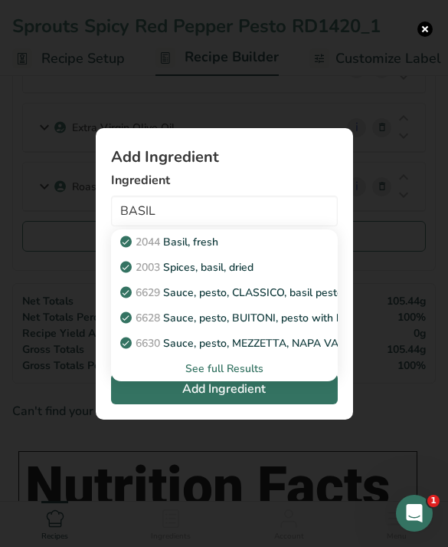
click at [288, 275] on div "2003 Spices, basil, dried" at bounding box center [212, 267] width 178 height 16
type input "Spices, basil, dried"
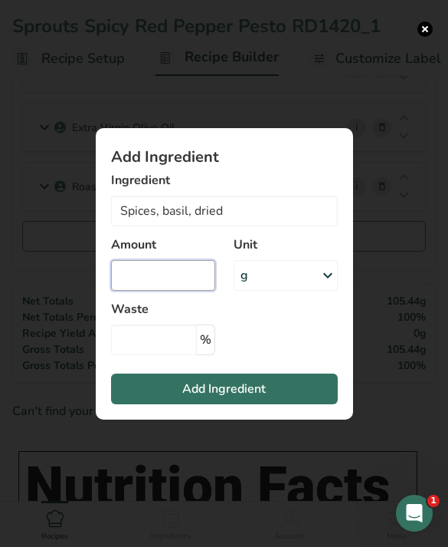
click at [202, 291] on input "Add ingredient modal" at bounding box center [163, 275] width 104 height 31
type input "0.3"
click at [304, 404] on button "Add Ingredient" at bounding box center [224, 388] width 227 height 31
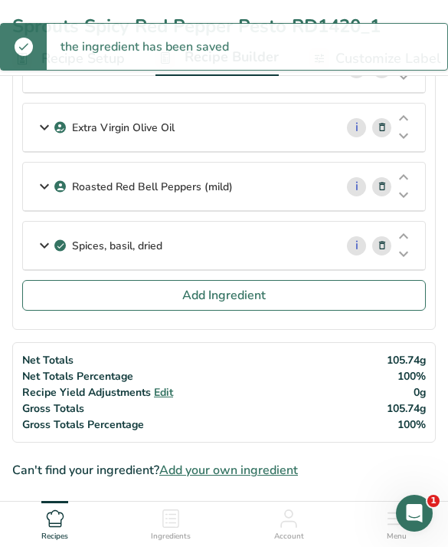
click at [312, 298] on button "Add Ingredient" at bounding box center [224, 295] width 404 height 31
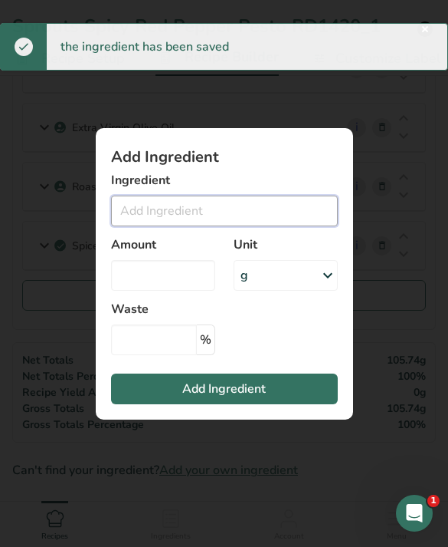
click at [312, 226] on input "Add ingredient modal" at bounding box center [224, 210] width 227 height 31
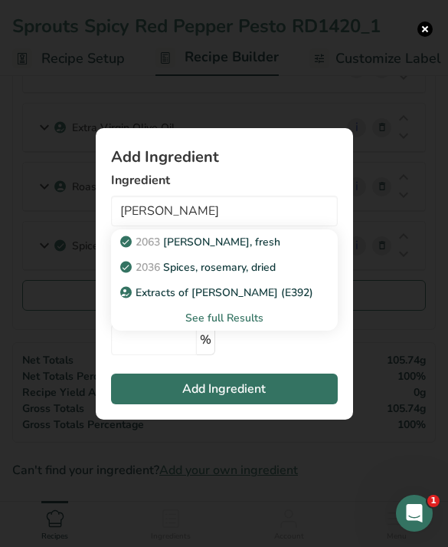
click at [314, 280] on link "2036 Spices, rosemary, dried" at bounding box center [224, 267] width 227 height 25
type input "Spices, rosemary, dried"
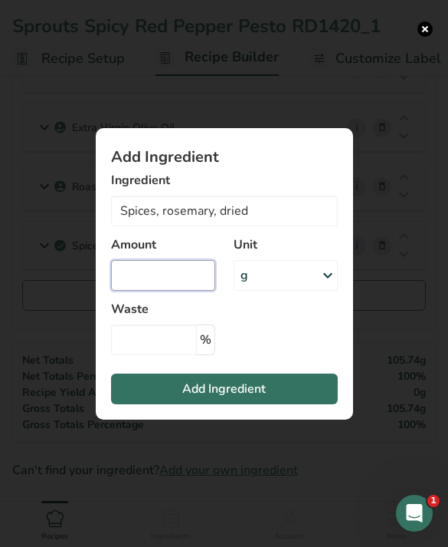
click at [197, 291] on input "Add ingredient modal" at bounding box center [163, 275] width 104 height 31
type input "0.3"
click at [278, 402] on button "Add Ingredient" at bounding box center [224, 388] width 227 height 31
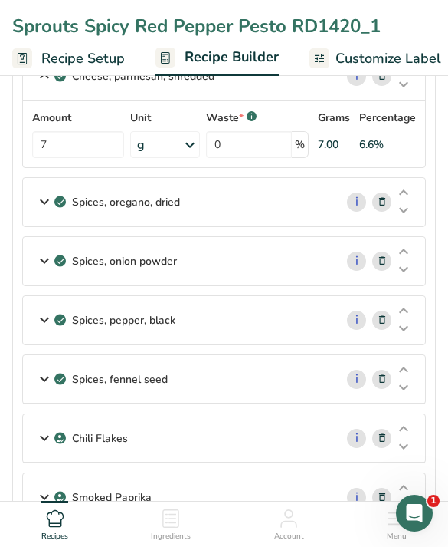
scroll to position [455, 0]
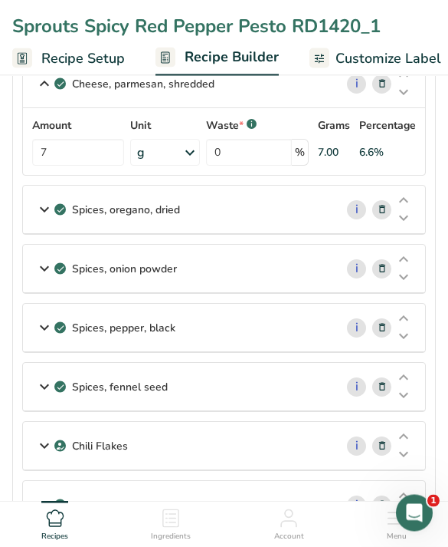
click at [277, 200] on div "Spices, oregano, dried" at bounding box center [179, 210] width 312 height 48
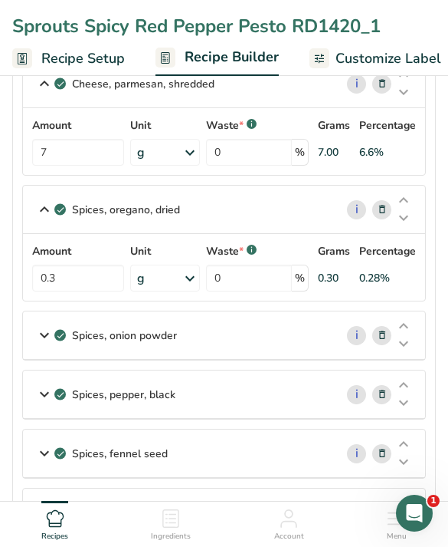
click at [255, 343] on div "Spices, onion powder" at bounding box center [179, 335] width 312 height 48
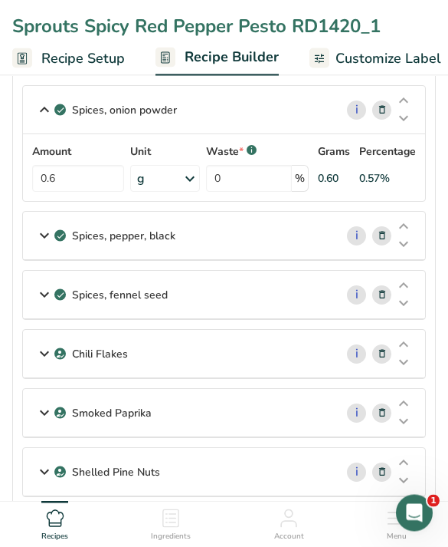
scroll to position [681, 0]
click at [300, 224] on div "Spices, pepper, black" at bounding box center [179, 236] width 312 height 48
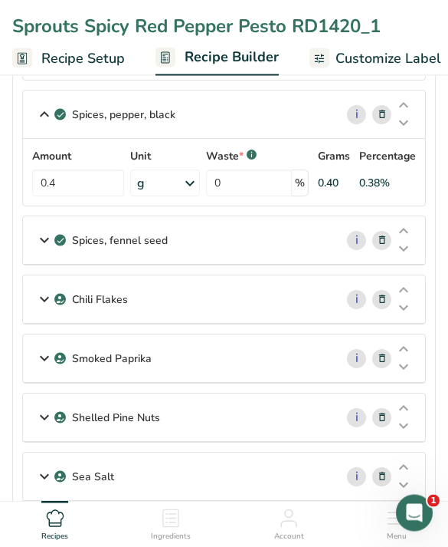
click at [292, 246] on div "Spices, fennel seed" at bounding box center [179, 241] width 312 height 48
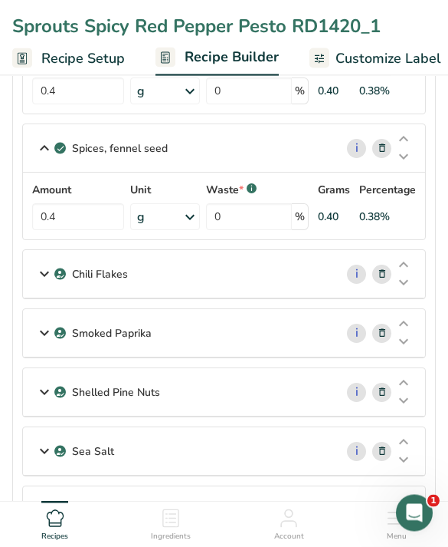
scroll to position [894, 0]
click at [263, 266] on div "Chili Flakes" at bounding box center [179, 274] width 312 height 48
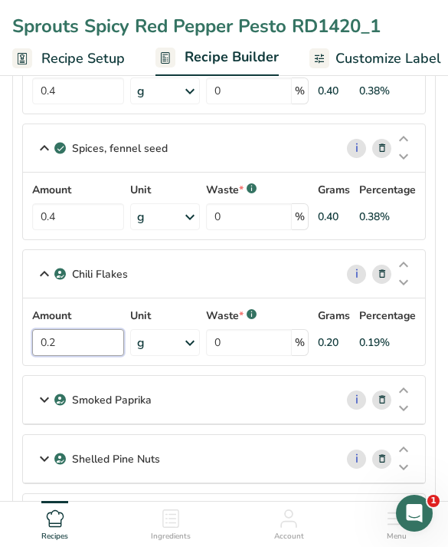
click at [111, 337] on input "0.2" at bounding box center [78, 342] width 92 height 27
type input "0.5"
click at [274, 402] on div "Smoked Paprika" at bounding box center [179, 400] width 312 height 48
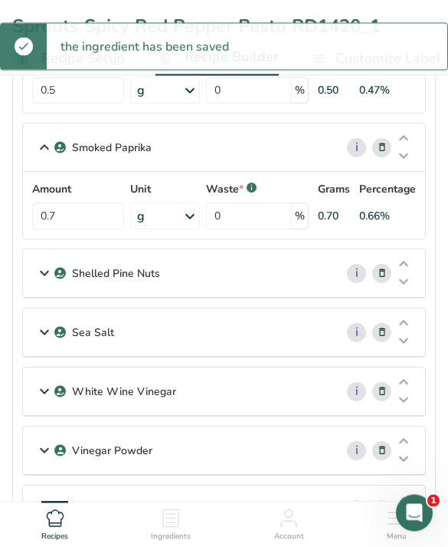
scroll to position [1146, 0]
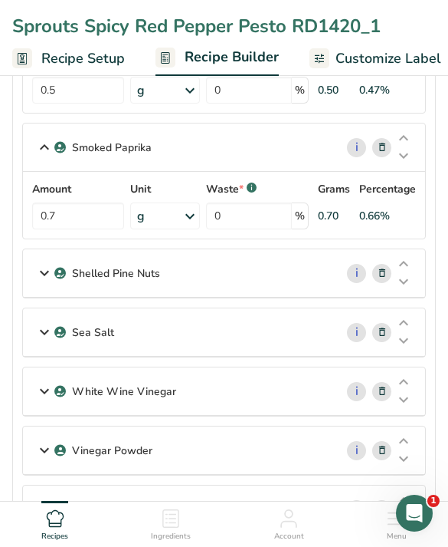
click at [382, 398] on icon at bounding box center [382, 391] width 11 height 16
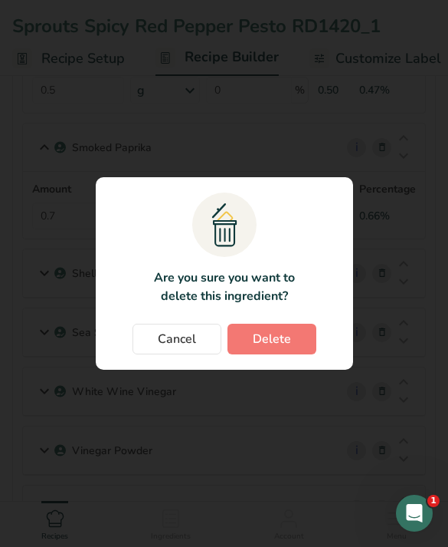
click at [309, 354] on button "Delete" at bounding box center [272, 339] width 89 height 31
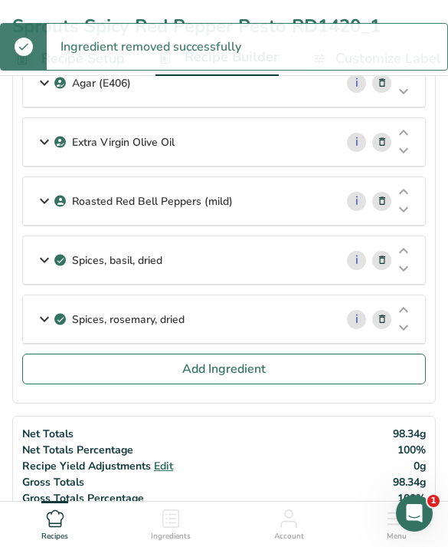
scroll to position [1529, 0]
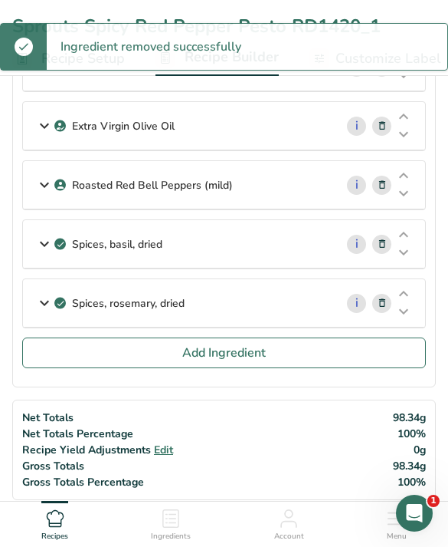
click at [301, 354] on button "Add Ingredient" at bounding box center [224, 352] width 404 height 31
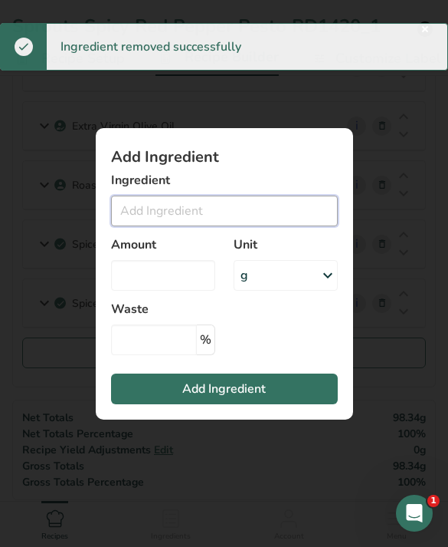
click at [289, 226] on input "Add ingredient modal" at bounding box center [224, 210] width 227 height 31
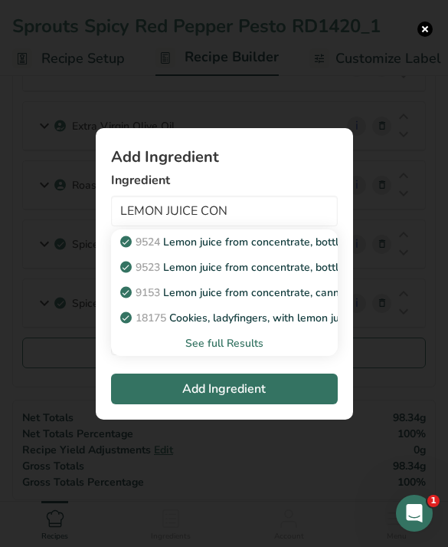
click at [301, 250] on p "9524 Lemon juice from concentrate, bottled, REAL LEMON" at bounding box center [273, 242] width 301 height 16
type input "Lemon juice from concentrate, bottled, REAL LEMON"
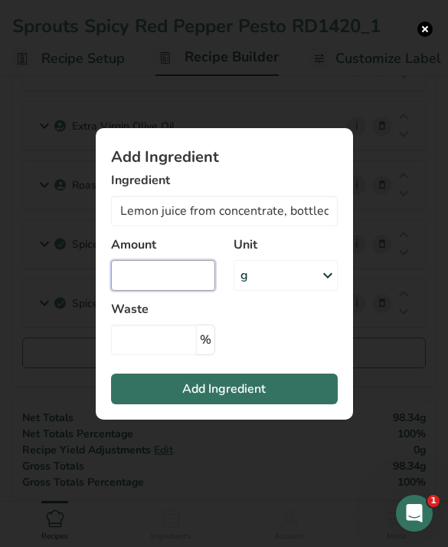
click at [195, 291] on input "Add ingredient modal" at bounding box center [163, 275] width 104 height 31
type input "1"
click at [285, 404] on button "Add Ingredient" at bounding box center [224, 388] width 227 height 31
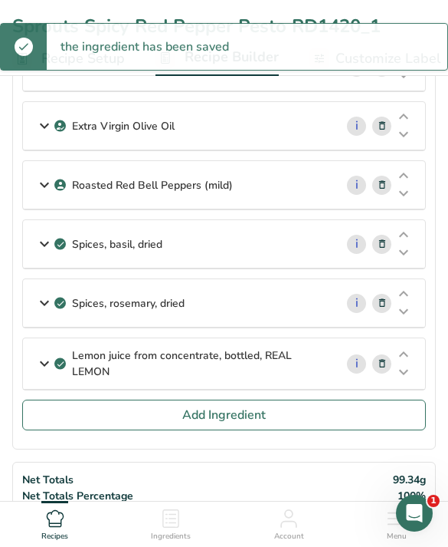
click at [337, 425] on button "Add Ingredient" at bounding box center [224, 414] width 404 height 31
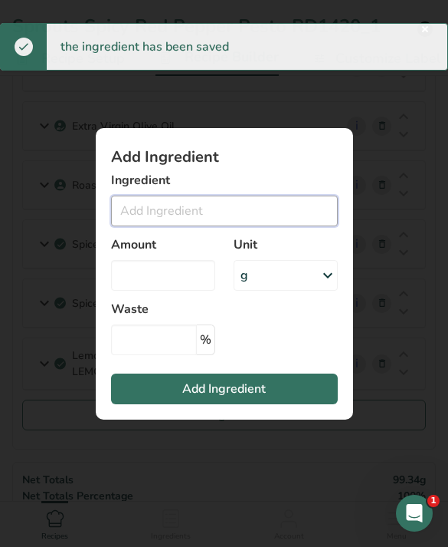
click at [280, 226] on input "Add ingredient modal" at bounding box center [224, 210] width 227 height 31
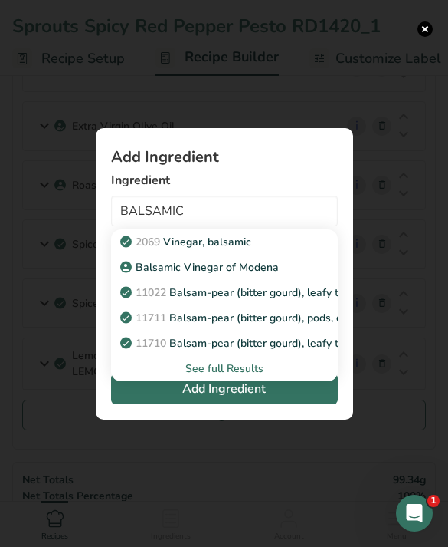
click at [275, 280] on link "Balsamic Vinegar of Modena" at bounding box center [224, 267] width 227 height 25
type input "Balsamic Vinegar of Modena"
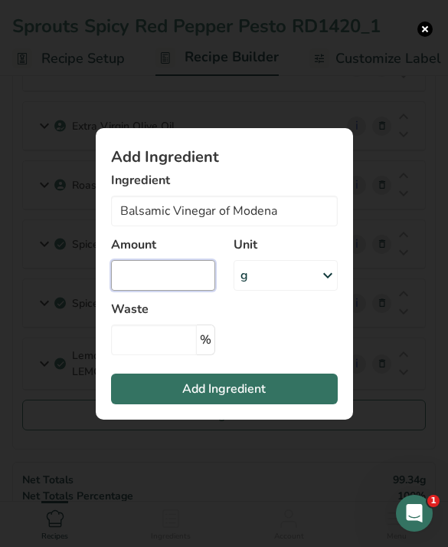
click at [189, 291] on input "Add ingredient modal" at bounding box center [163, 275] width 104 height 31
type input "8"
click at [295, 404] on button "Add Ingredient" at bounding box center [224, 388] width 227 height 31
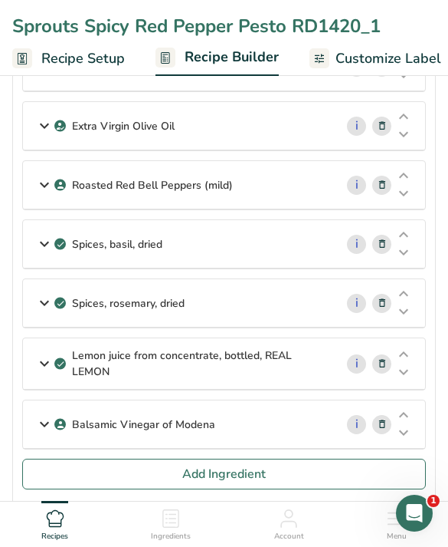
click at [275, 465] on button "Add Ingredient" at bounding box center [224, 473] width 404 height 31
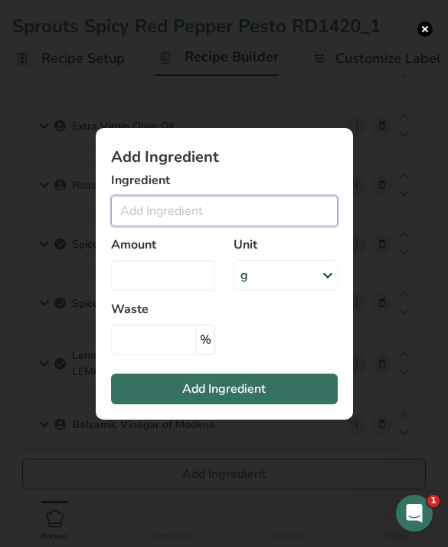
click at [274, 226] on input "Add ingredient modal" at bounding box center [224, 210] width 227 height 31
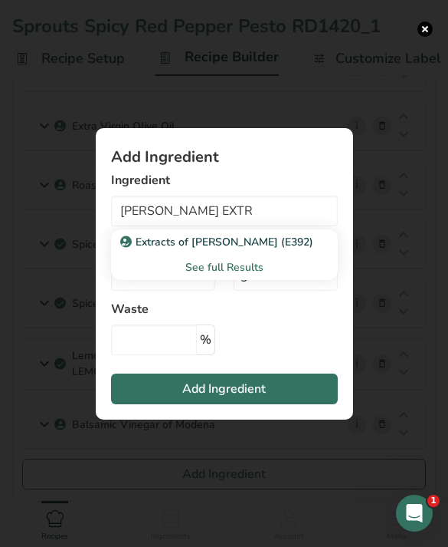
click at [294, 250] on div "Extracts of rosemary (E392)" at bounding box center [212, 242] width 178 height 16
type input "Extracts of rosemary (E392)"
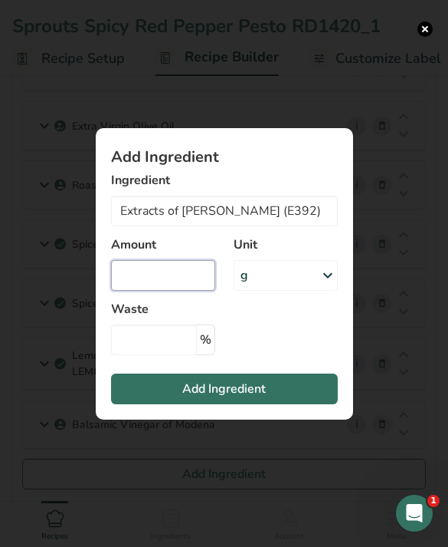
click at [176, 291] on input "Add ingredient modal" at bounding box center [163, 275] width 104 height 31
type input "0.2"
click at [275, 404] on button "Add Ingredient" at bounding box center [224, 388] width 227 height 31
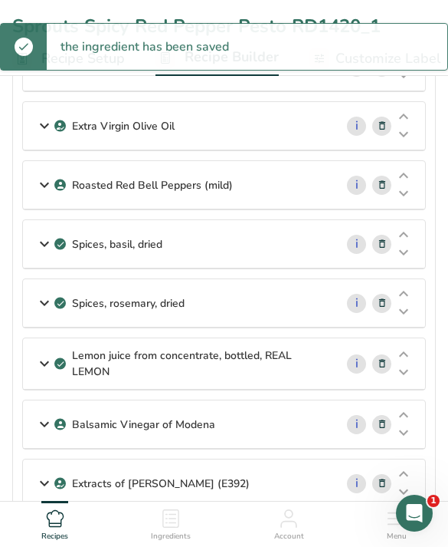
click at [297, 134] on div "Extra Virgin Olive Oil" at bounding box center [179, 126] width 312 height 48
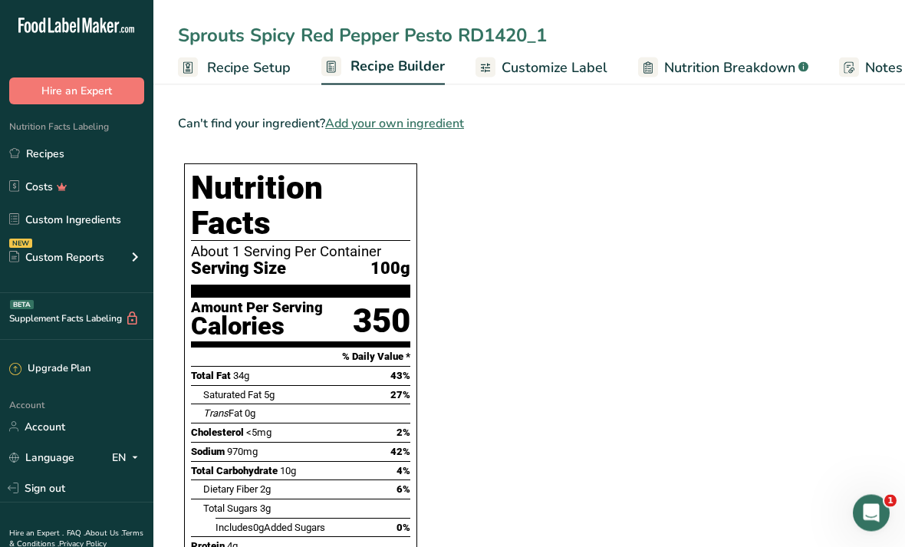
scroll to position [1131, 0]
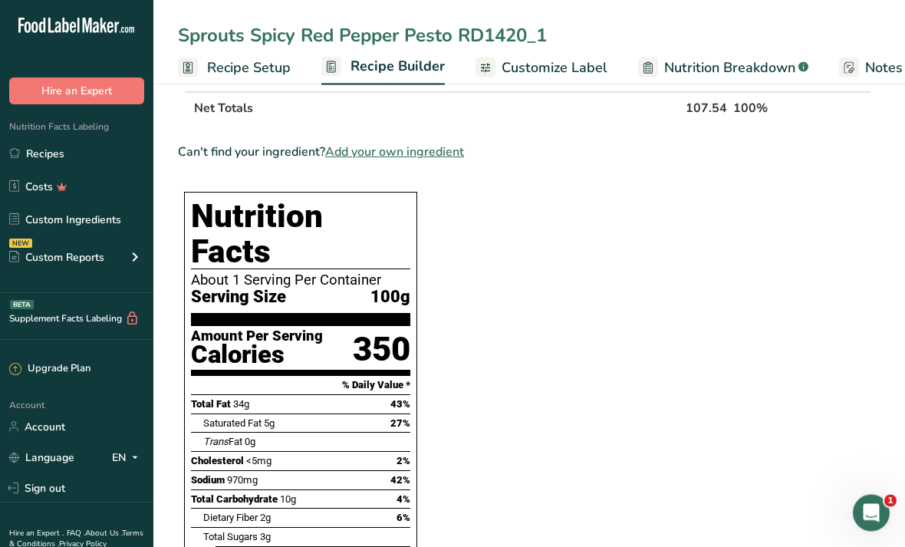
click at [448, 80] on link "Customize Label" at bounding box center [541, 68] width 132 height 34
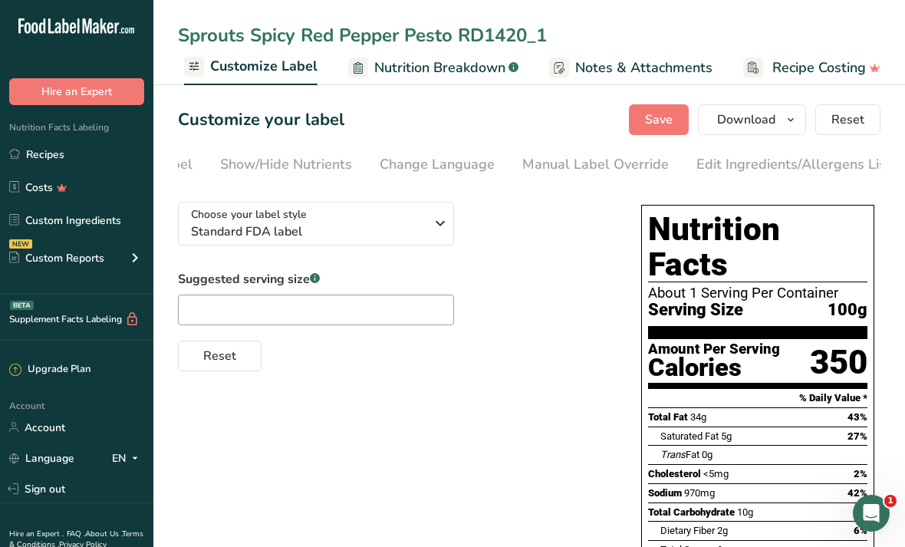
click at [448, 165] on div "Edit Ingredients/Allergens List" at bounding box center [793, 164] width 195 height 21
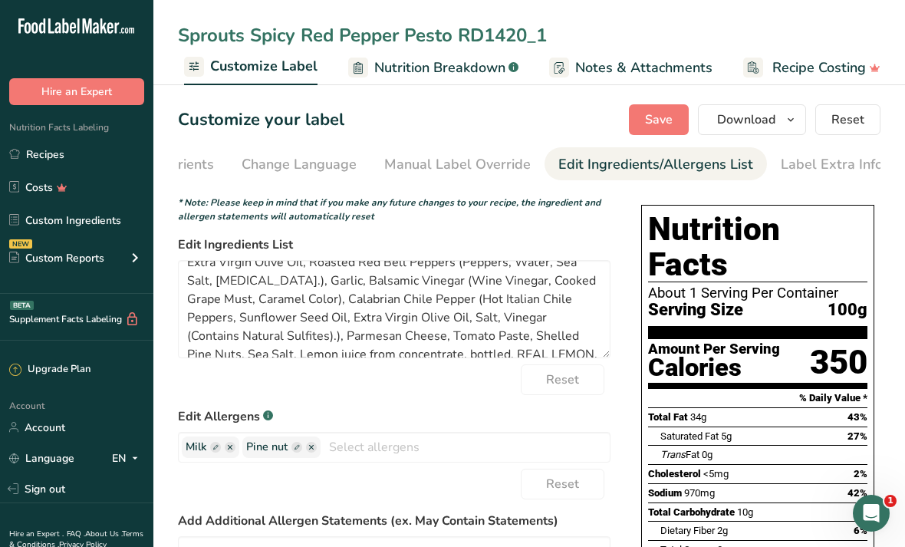
scroll to position [17, 0]
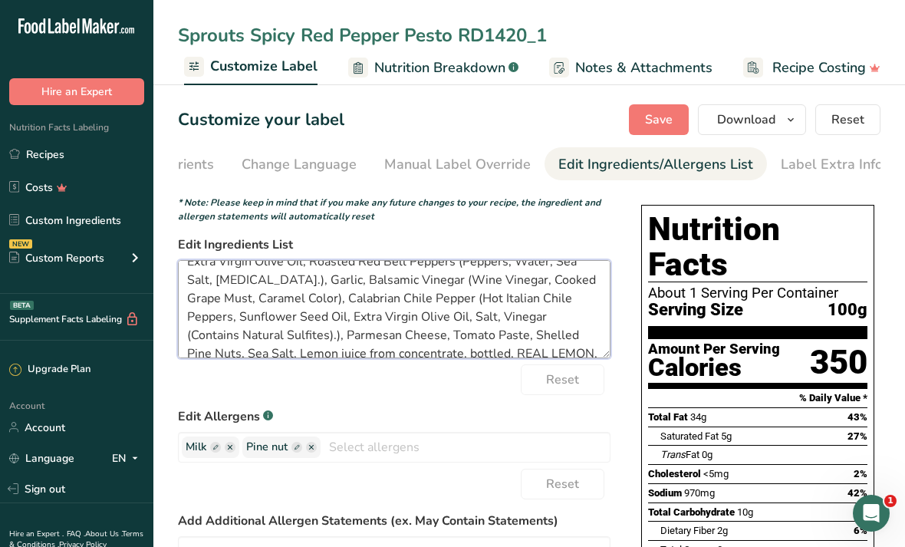
click at [448, 331] on textarea "Extra Virgin Olive Oil, Roasted Red Bell Peppers (Peppers, Water, Sea Salt, Cit…" at bounding box center [394, 309] width 432 height 98
click at [448, 328] on textarea "Extra Virgin Olive Oil, Roasted Red Bell Peppers (Peppers, Water, Sea Salt, Cit…" at bounding box center [394, 309] width 432 height 98
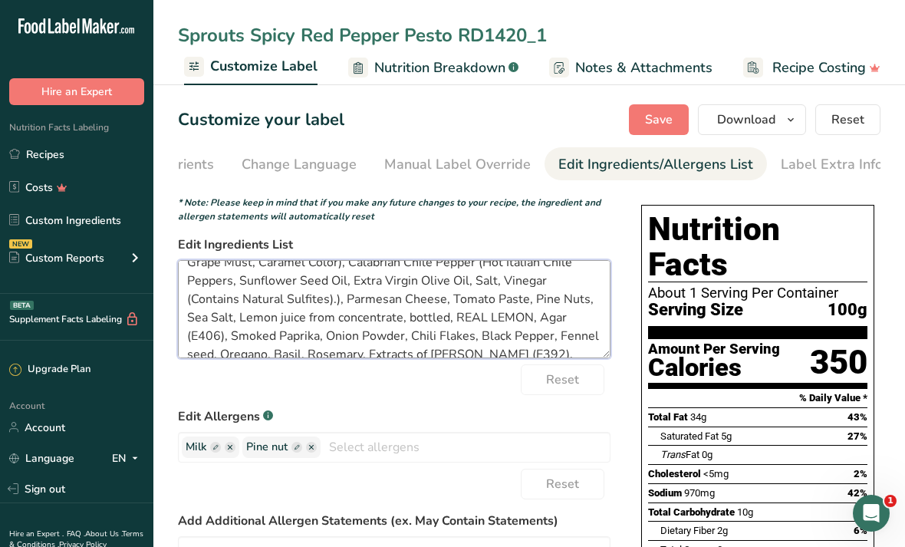
scroll to position [56, 0]
click at [435, 320] on textarea "Extra Virgin Olive Oil, Roasted Red Bell Peppers (Peppers, Water, Sea Salt, Cit…" at bounding box center [394, 309] width 432 height 98
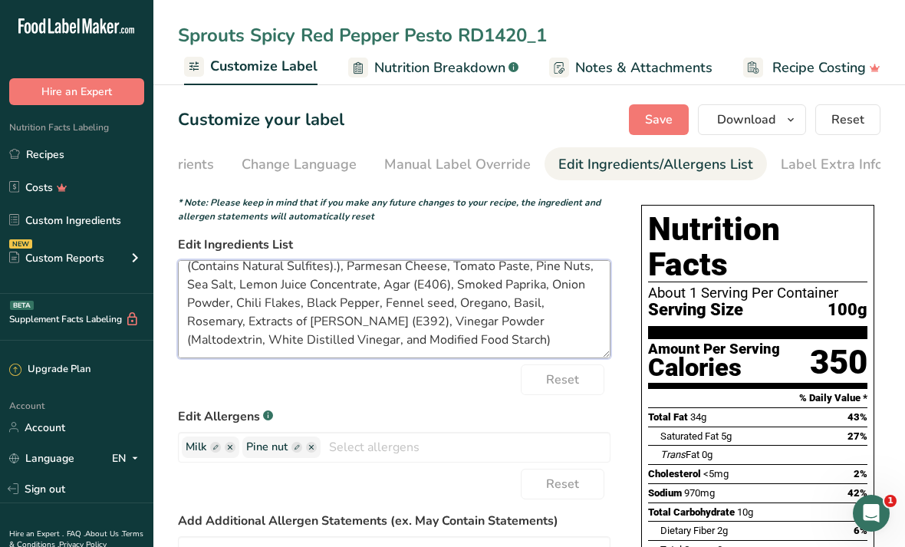
scroll to position [86, 0]
click at [266, 322] on textarea "Extra Virgin Olive Oil, Roasted Red Bell Peppers (Peppers, Water, Sea Salt, Cit…" at bounding box center [394, 309] width 432 height 98
click at [266, 323] on textarea "Extra Virgin Olive Oil, Roasted Red Bell Peppers (Peppers, Water, Sea Salt, Cit…" at bounding box center [394, 309] width 432 height 98
click at [448, 307] on textarea "Extra Virgin Olive Oil, Roasted Red Bell Peppers (Peppers, Water, Sea Salt, Cit…" at bounding box center [394, 309] width 432 height 98
click at [340, 291] on textarea "Extra Virgin Olive Oil, Roasted Red Bell Peppers (Peppers, Water, Sea Salt, Cit…" at bounding box center [394, 309] width 432 height 98
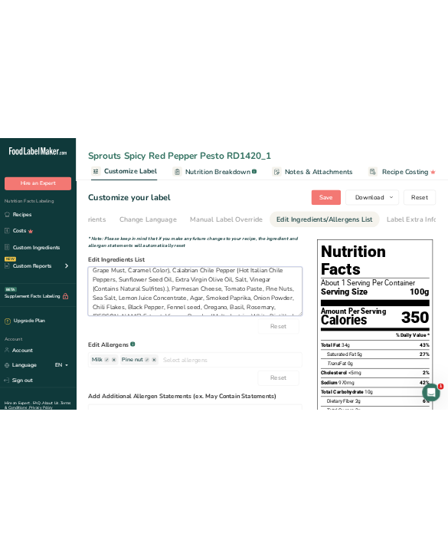
scroll to position [51, 0]
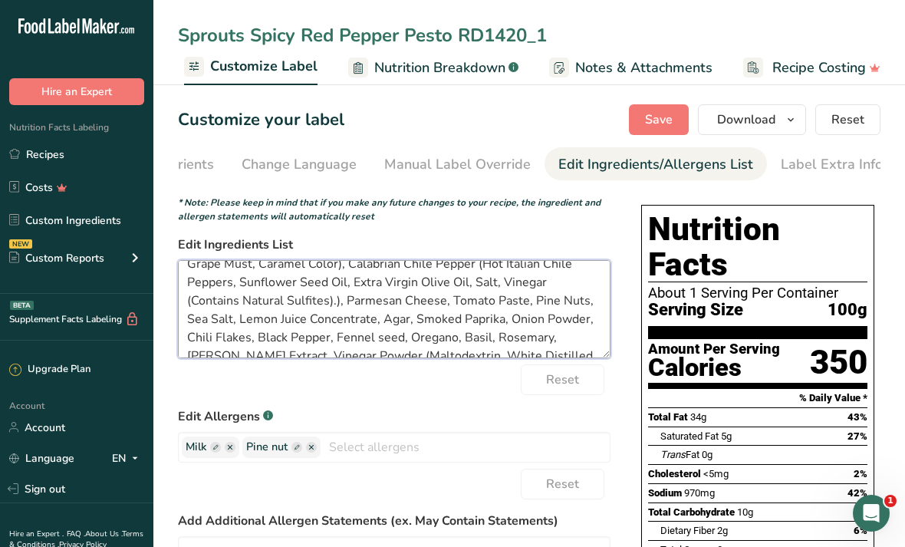
click at [349, 305] on textarea "Extra Virgin Olive Oil, Roasted Red Bell Peppers (Peppers, Water, Sea Salt, Cit…" at bounding box center [394, 309] width 432 height 98
paste textarea "PASTEURIZED CULTURED PART SKIM COWS' MILK, SALT, VEGETARIAN ENZYME"
type textarea "Extra Virgin Olive Oil, Roasted Red Bell Peppers (Peppers, Water, Sea Salt, Cit…"
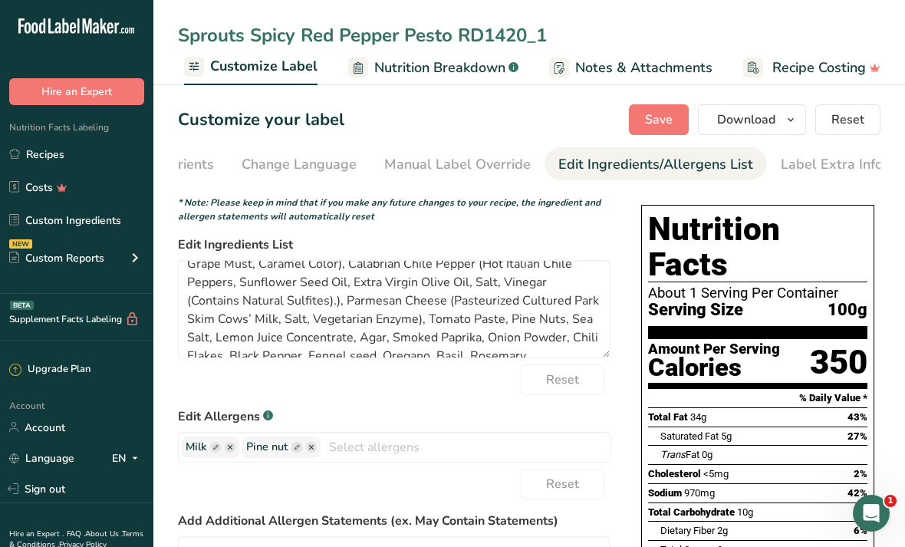
click at [448, 109] on button "Save" at bounding box center [659, 119] width 60 height 31
click at [448, 34] on input "Sprouts Spicy Red Pepper Pesto RD1420_1" at bounding box center [529, 35] width 702 height 28
type input "Sprouts Spicy Red Pepper Pesto RD1420A"
click at [448, 105] on button "Save" at bounding box center [659, 119] width 60 height 31
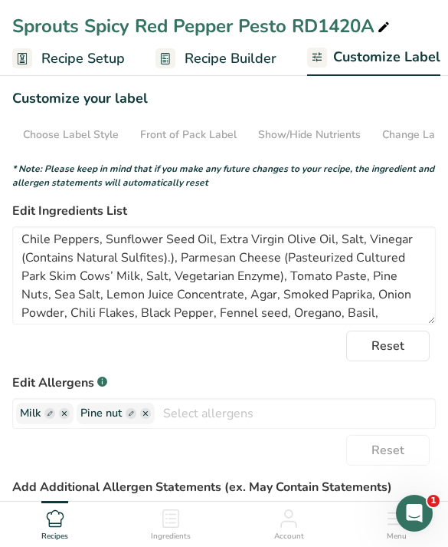
scroll to position [63, 0]
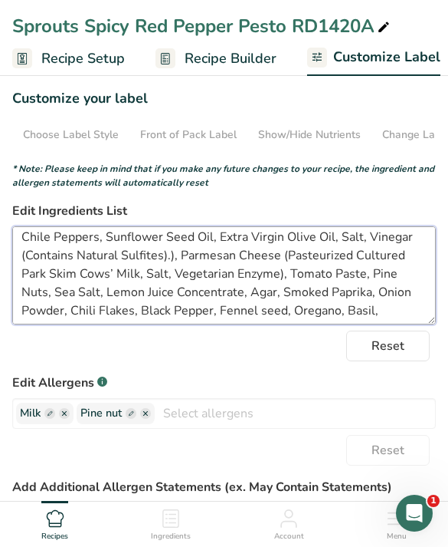
click at [94, 293] on textarea "Extra Virgin Olive Oil, Roasted Red Bell Peppers (Peppers, Water, Sea Salt, Cit…" at bounding box center [224, 275] width 424 height 98
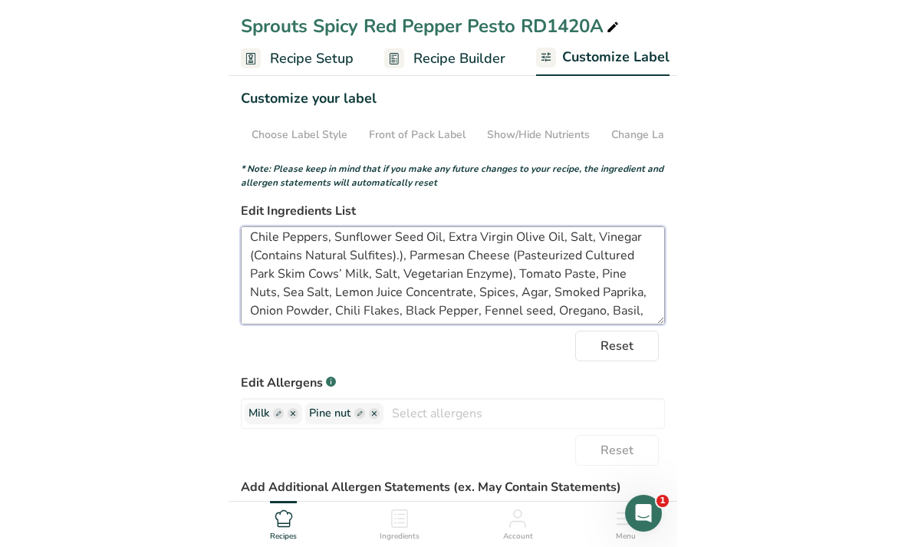
scroll to position [77, 0]
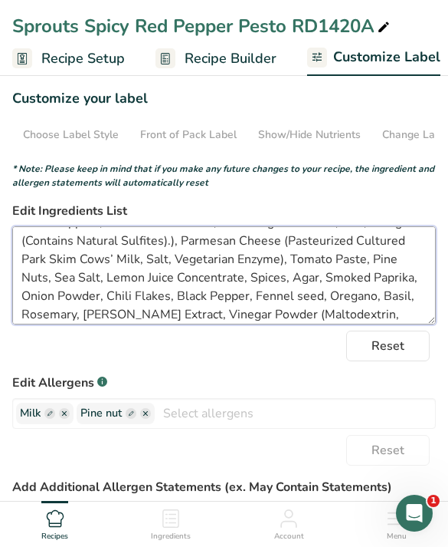
type textarea "Extra Virgin Olive Oil, Roasted Red Bell Peppers (Peppers, Water, Sea Salt, [ME…"
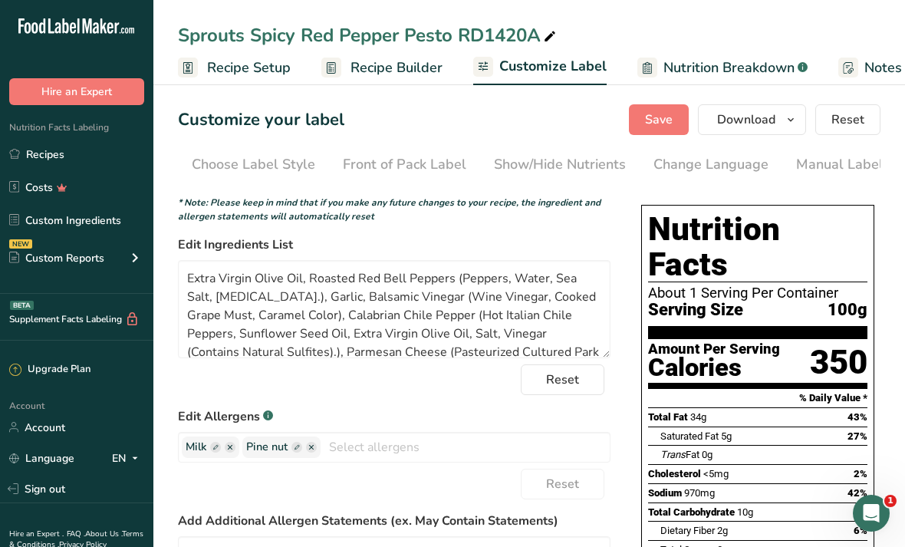
click at [448, 117] on span "Save" at bounding box center [659, 119] width 28 height 18
click at [448, 126] on icon "button" at bounding box center [790, 119] width 12 height 19
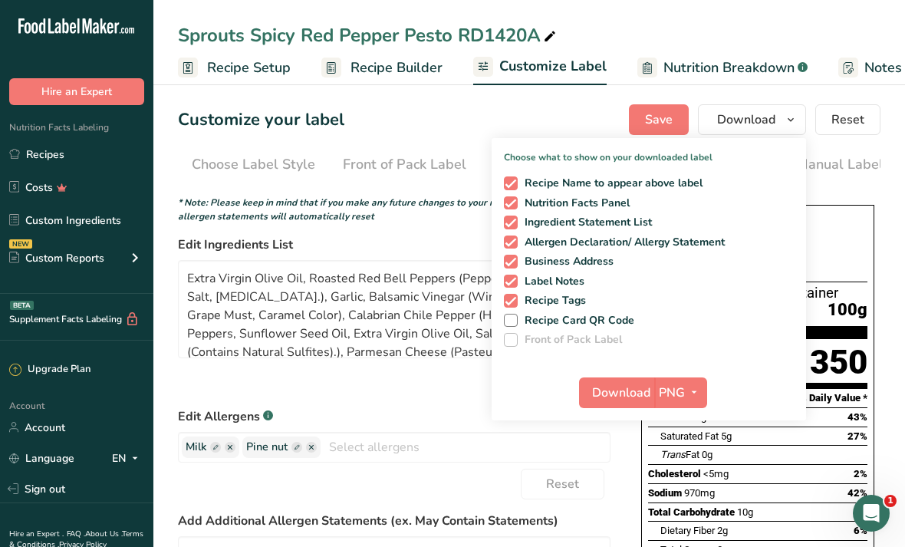
click at [448, 393] on span "button" at bounding box center [694, 392] width 18 height 18
click at [448, 494] on link "PDF" at bounding box center [682, 499] width 49 height 25
click at [448, 381] on button "Download" at bounding box center [617, 392] width 75 height 31
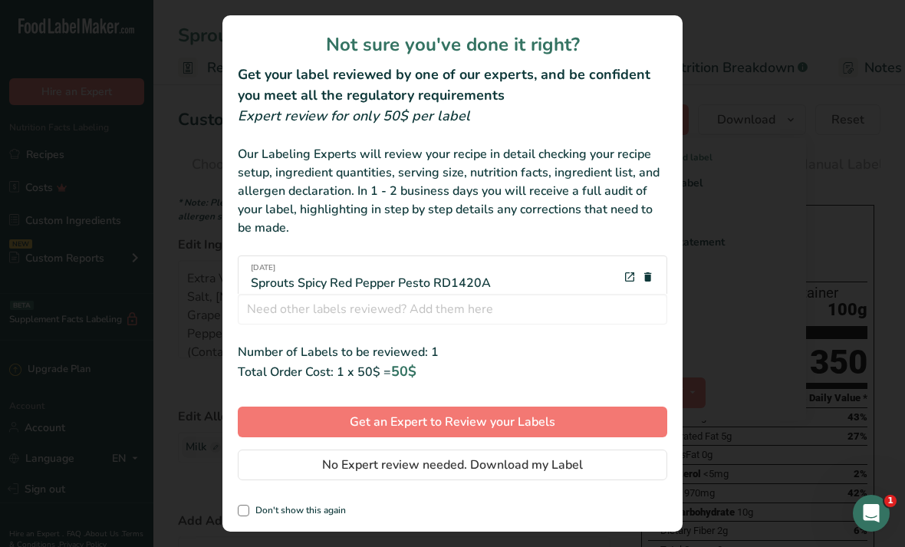
click at [448, 469] on button "No Expert review needed. Download my Label" at bounding box center [452, 464] width 429 height 31
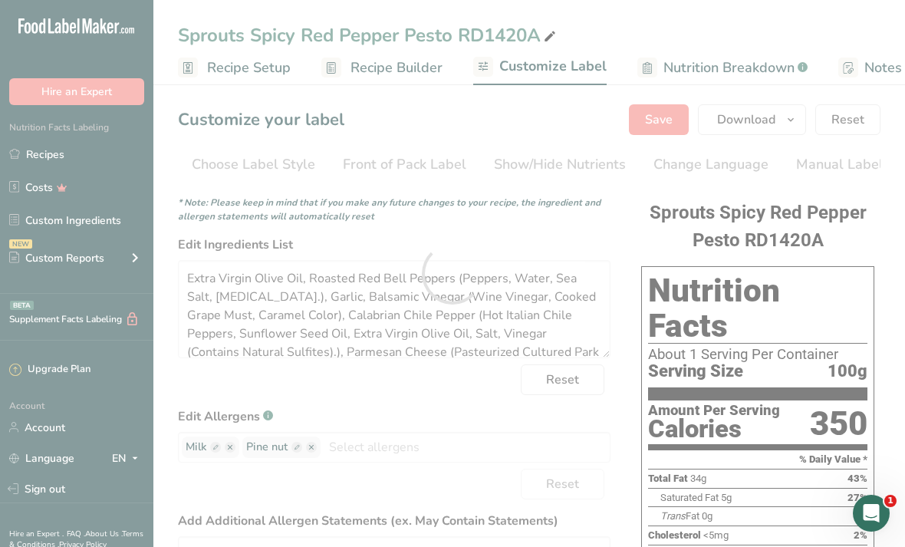
scroll to position [0, 0]
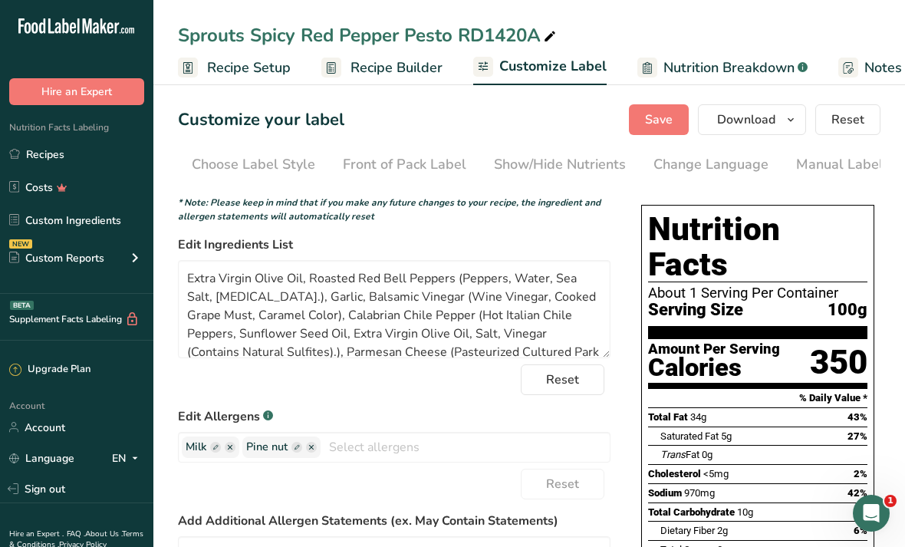
click at [104, 166] on link "Recipes" at bounding box center [76, 154] width 153 height 29
